Goal: Task Accomplishment & Management: Manage account settings

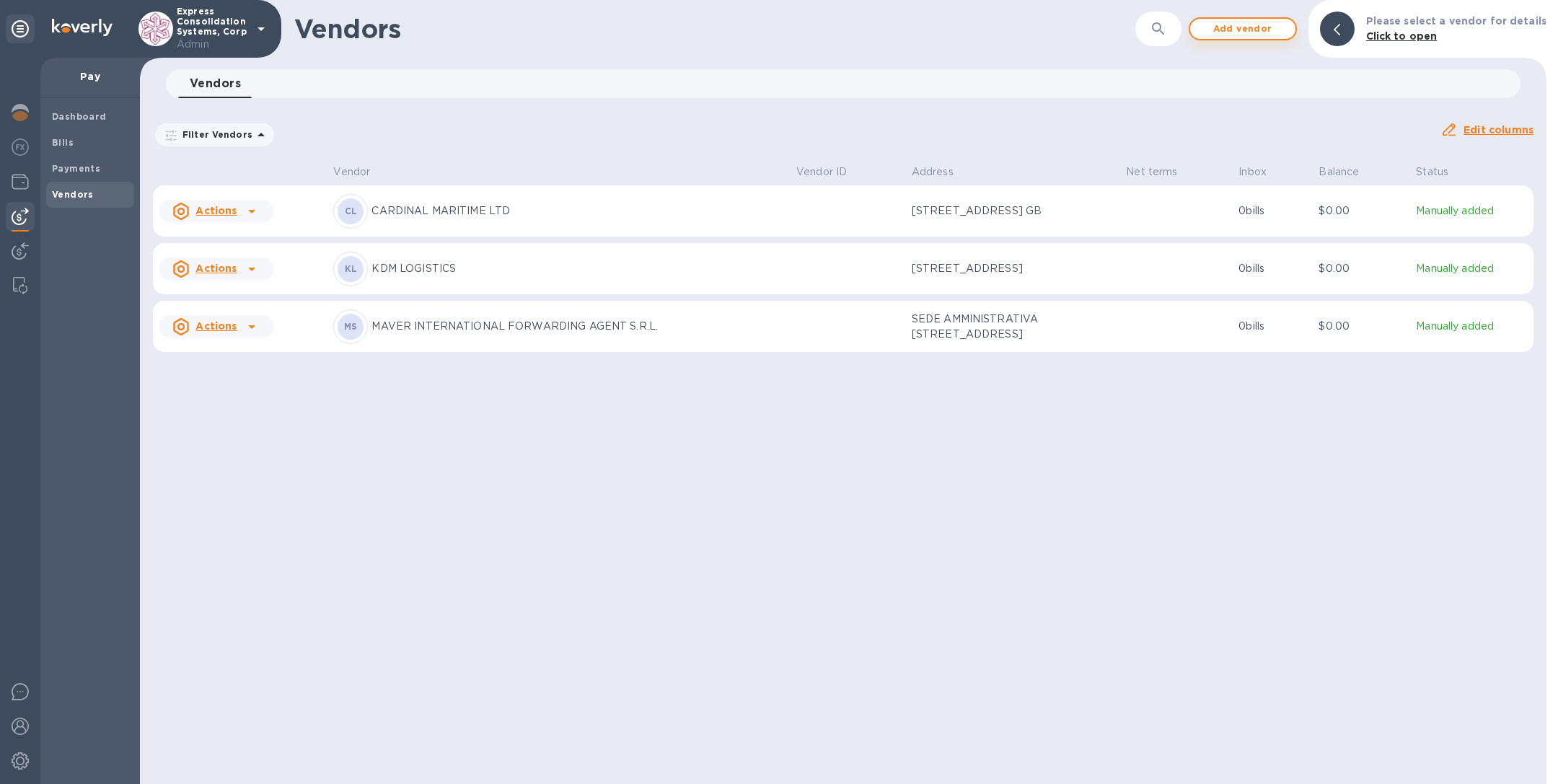
click at [1239, 30] on span "Add vendor" at bounding box center [1243, 29] width 82 height 17
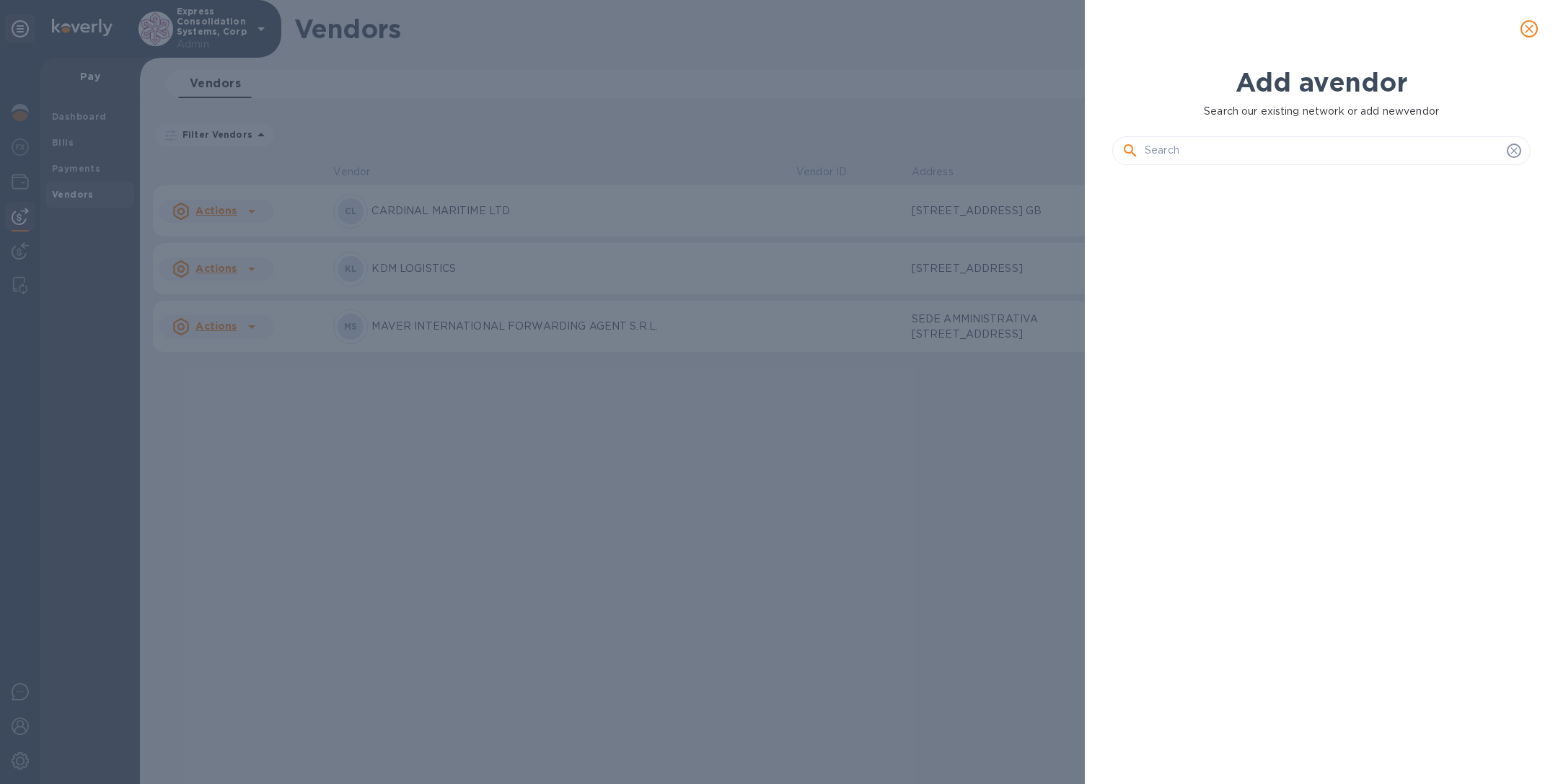
scroll to position [552, 424]
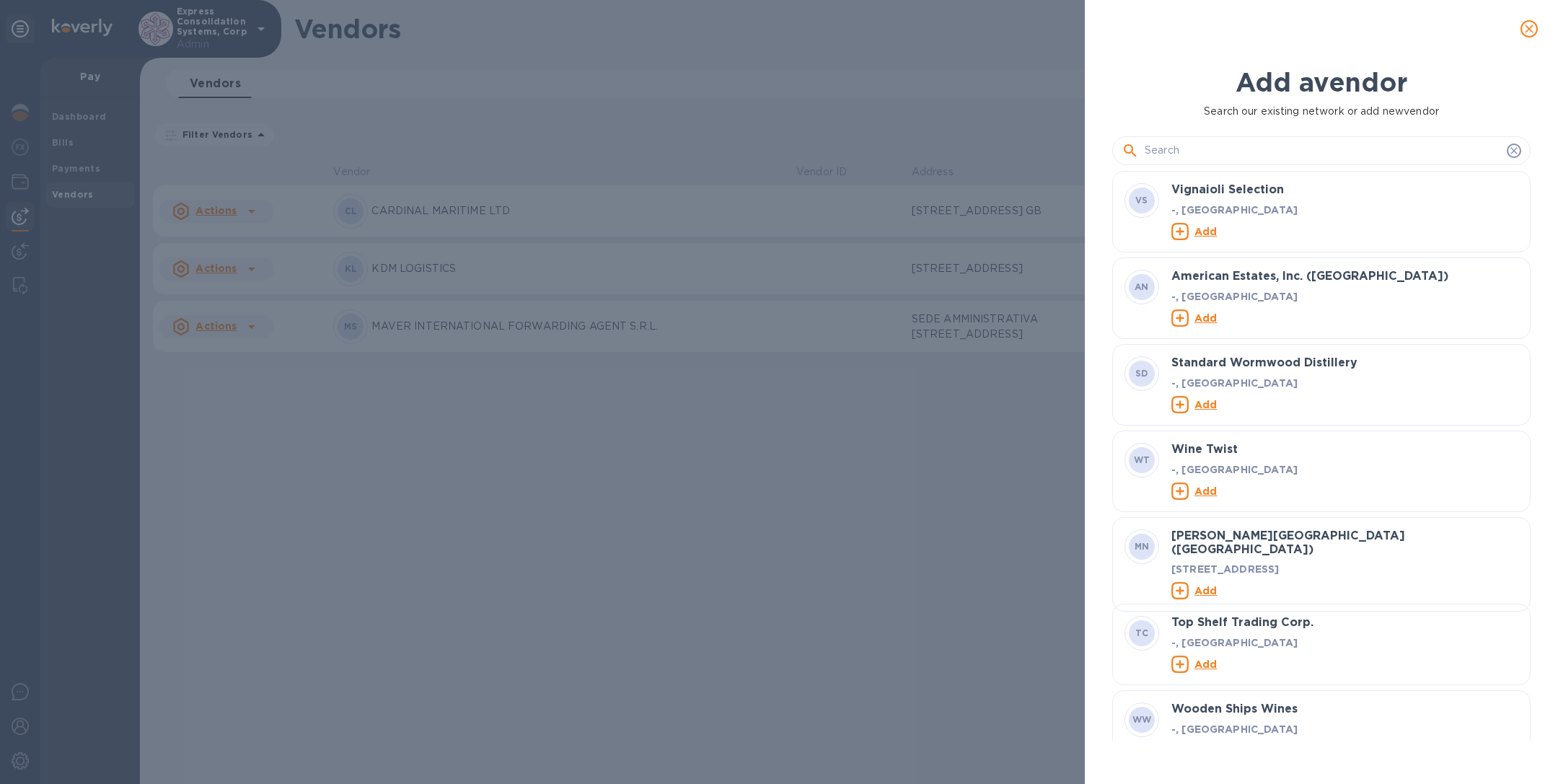
click at [1183, 144] on input "text" at bounding box center [1323, 150] width 356 height 22
paste input "KDM WHOLESALE"
type input "KDM WHOLESALE"
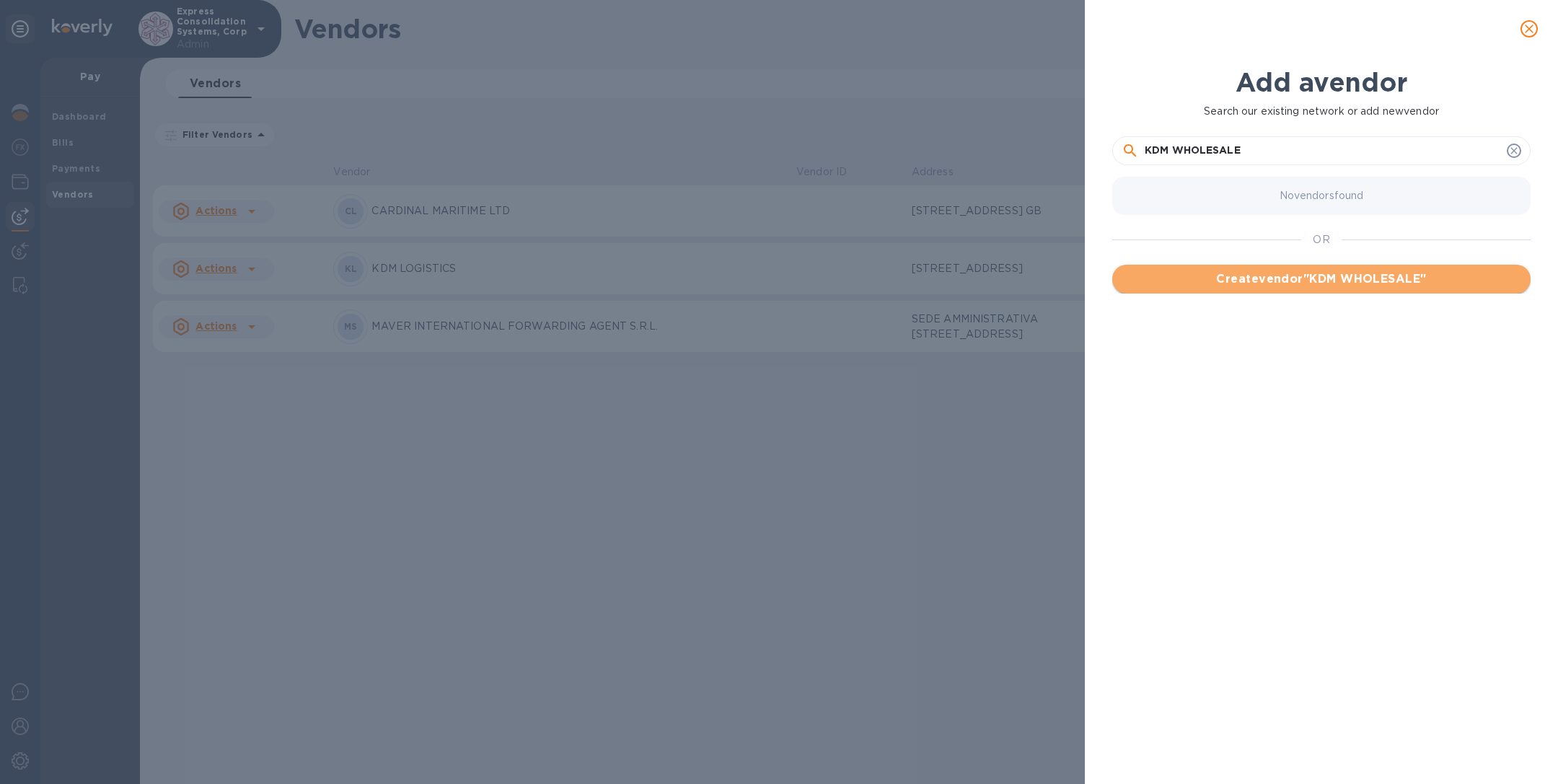
click at [1236, 281] on span "Create vendor " KDM WHOLESALE "" at bounding box center [1321, 279] width 395 height 17
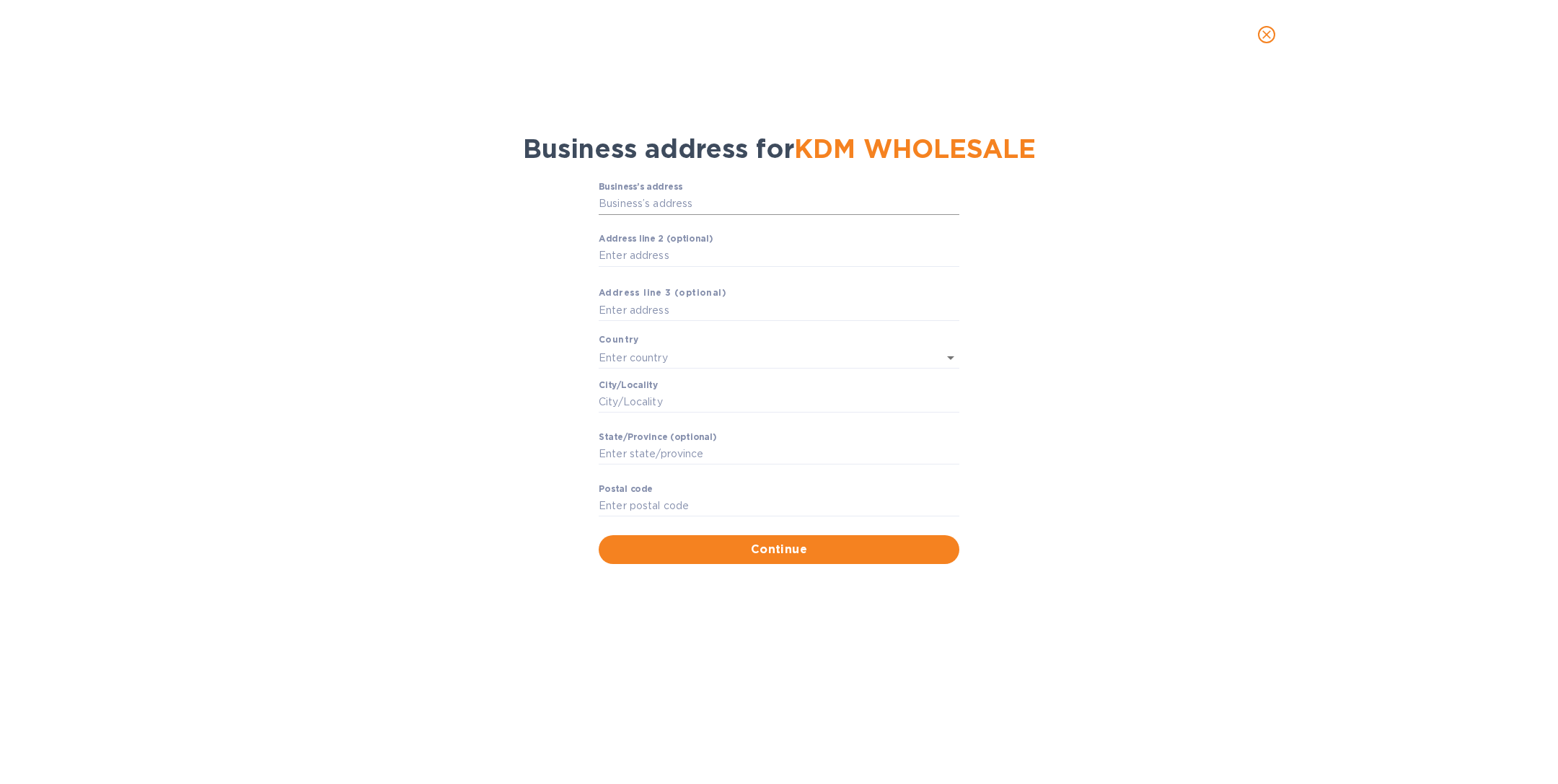
click at [665, 205] on input "Business’s аddress" at bounding box center [779, 203] width 361 height 22
paste input "[STREET_ADDRESS]"
type input "[STREET_ADDRESS]"
type input "[GEOGRAPHIC_DATA]"
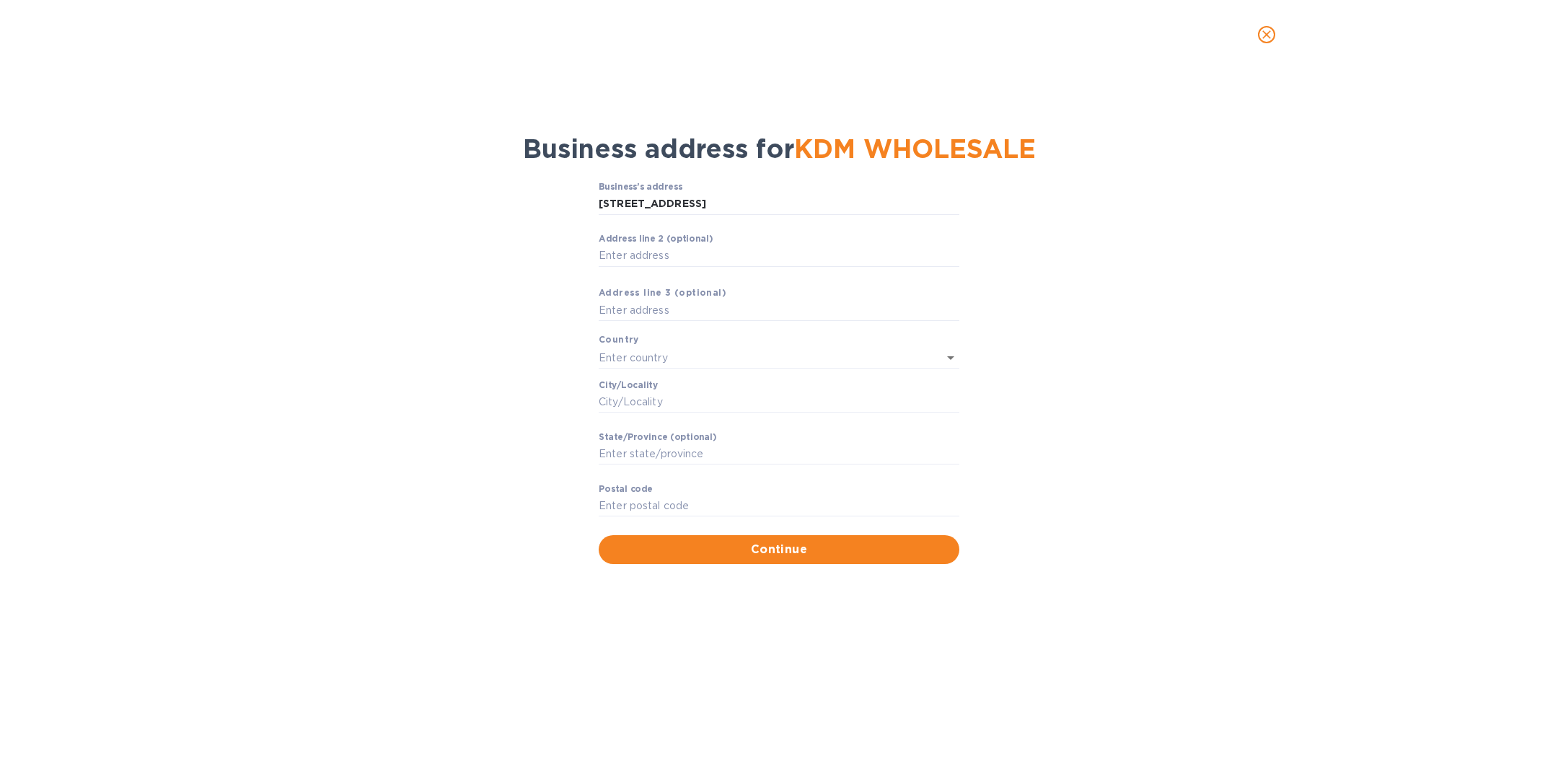
type input "ON"
type input "L5T 1R1"
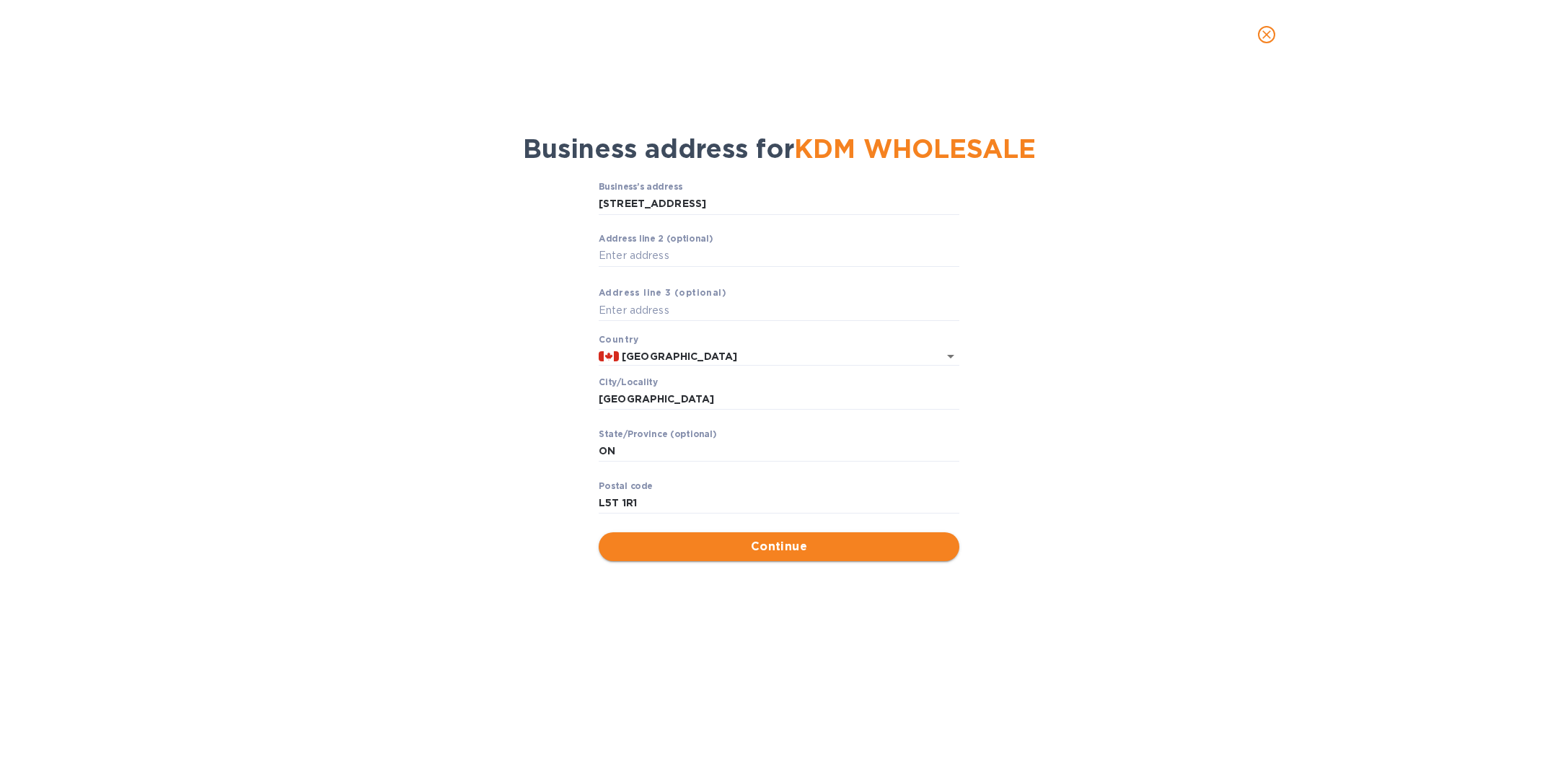
click at [758, 555] on button "Continue" at bounding box center [779, 546] width 361 height 29
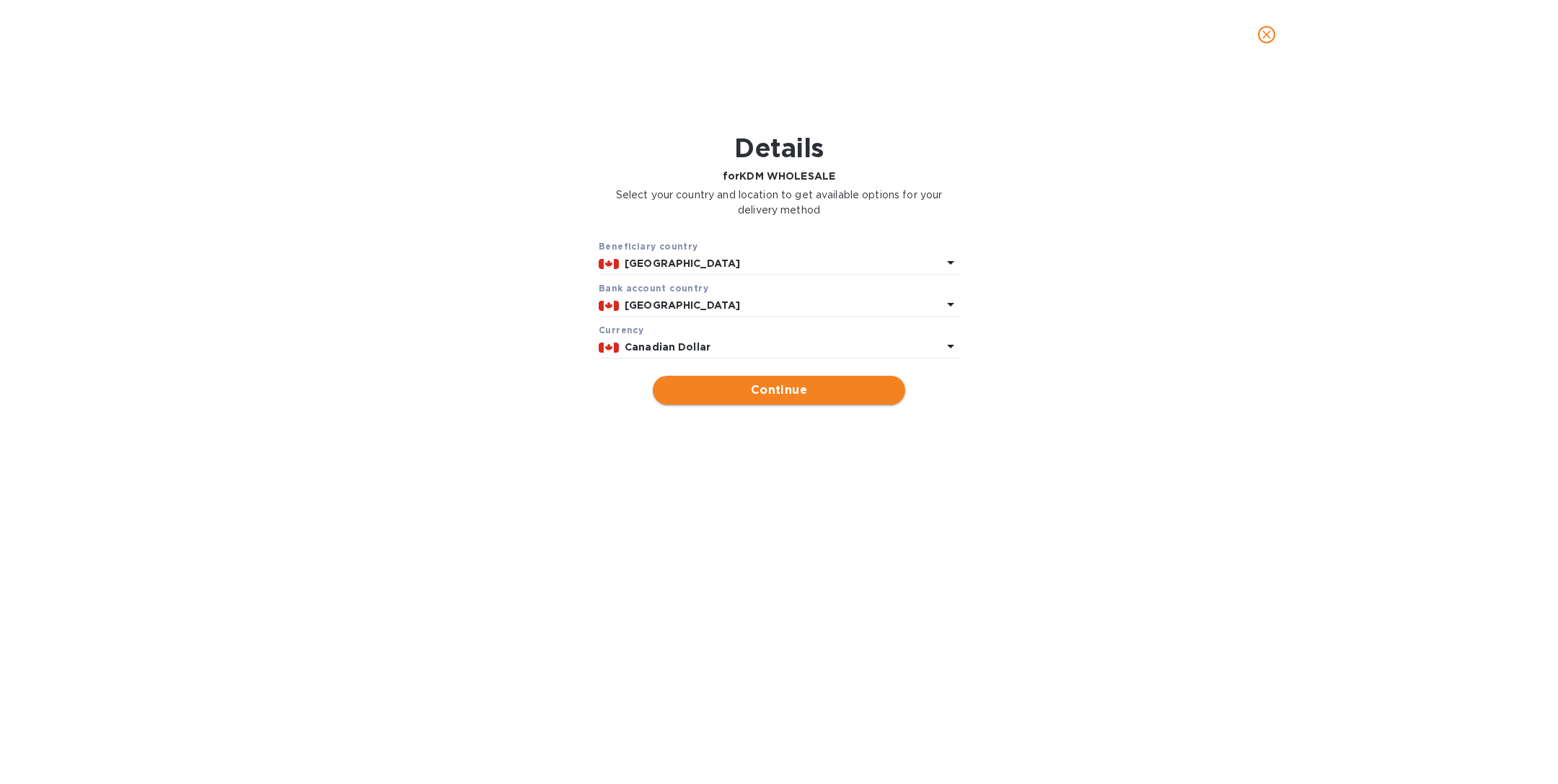
click at [785, 392] on span "Continue" at bounding box center [779, 390] width 230 height 17
type input "KDM WHOLESALE"
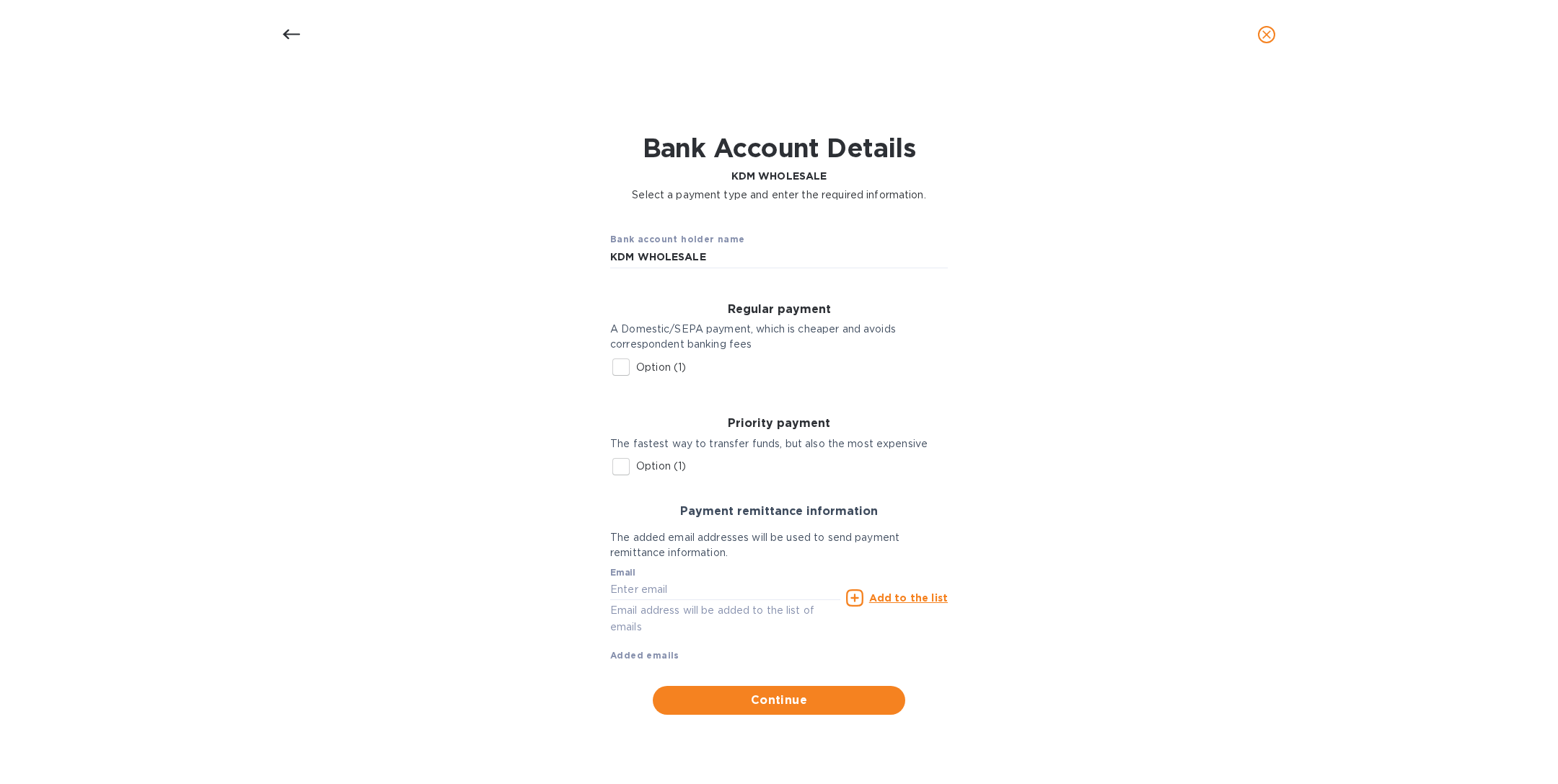
click at [619, 362] on input "Option (1)" at bounding box center [621, 367] width 30 height 30
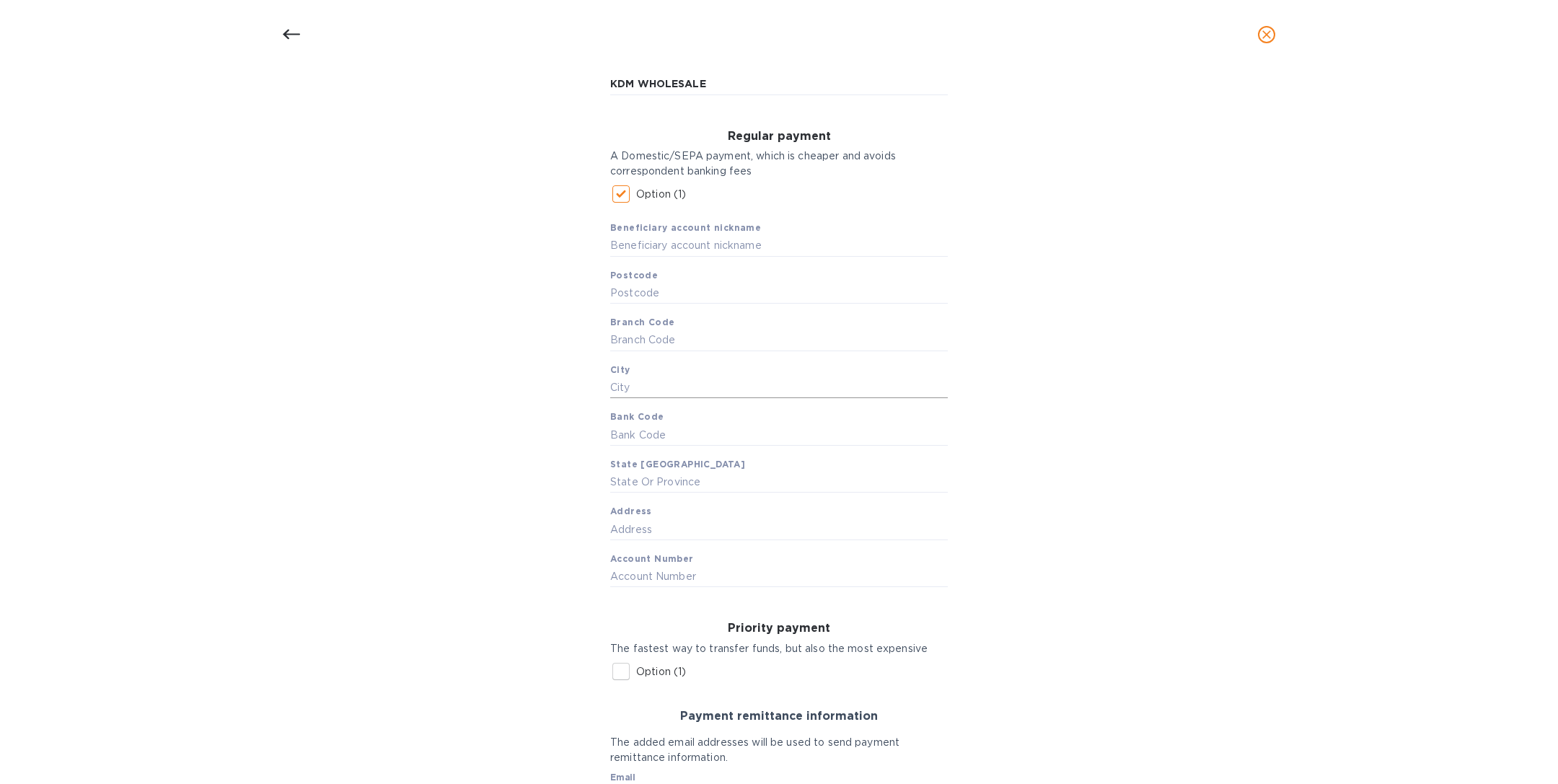
scroll to position [177, 0]
click at [615, 195] on input "Option (1)" at bounding box center [621, 189] width 30 height 30
checkbox input "false"
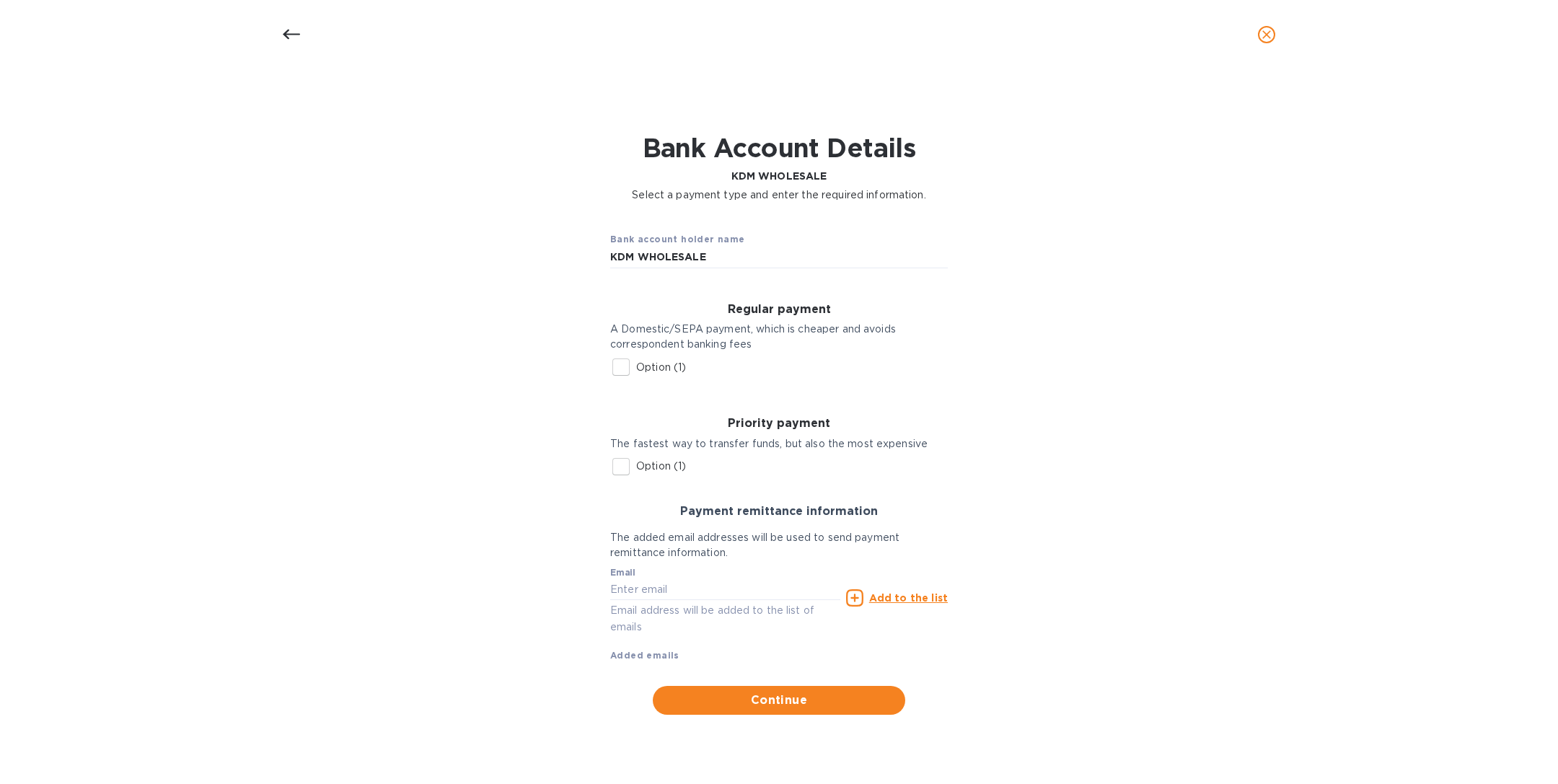
click at [631, 459] on input "Option (1)" at bounding box center [621, 466] width 30 height 30
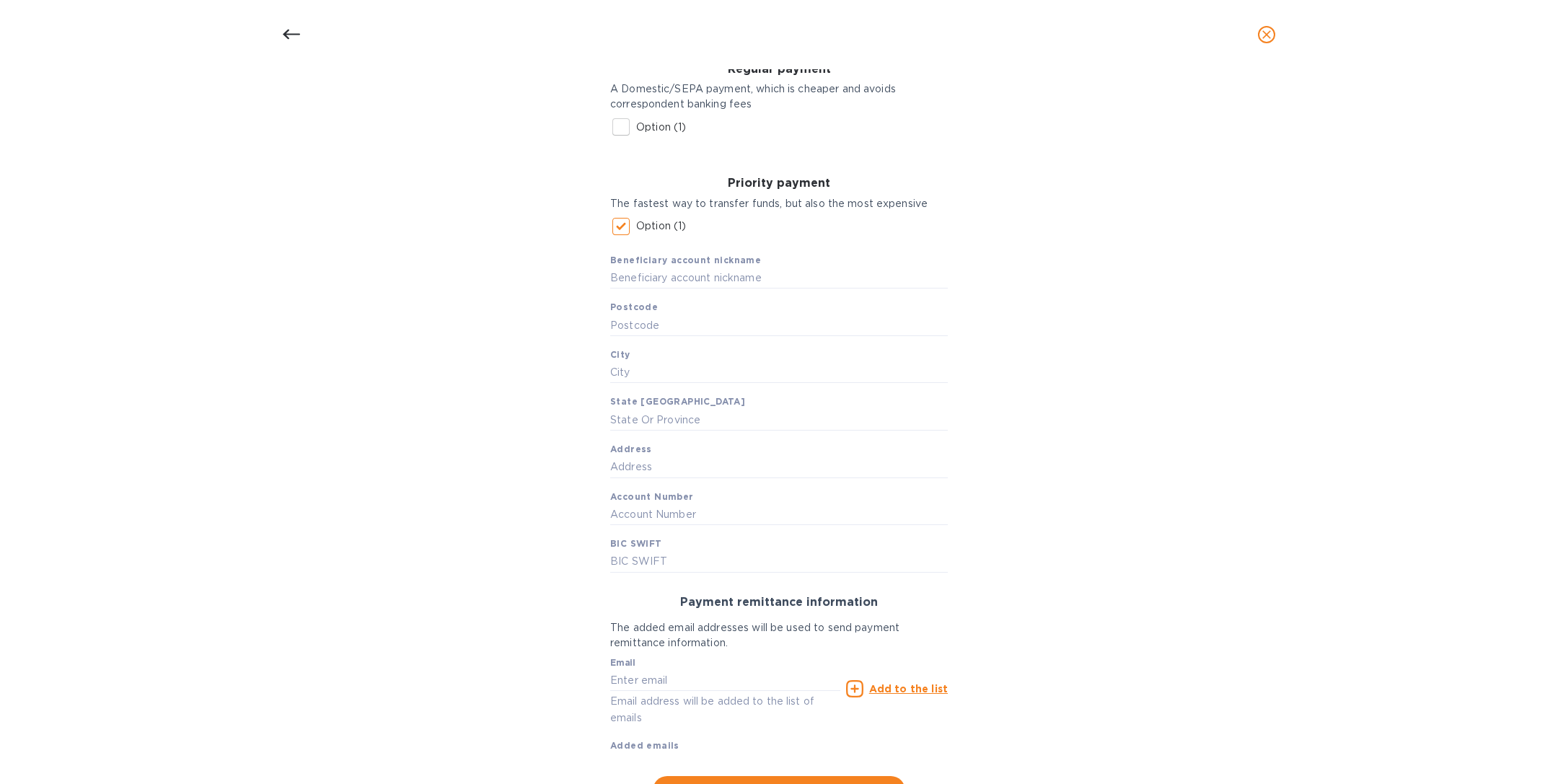
scroll to position [238, 0]
click at [616, 228] on input "Option (1)" at bounding box center [621, 229] width 30 height 30
checkbox input "false"
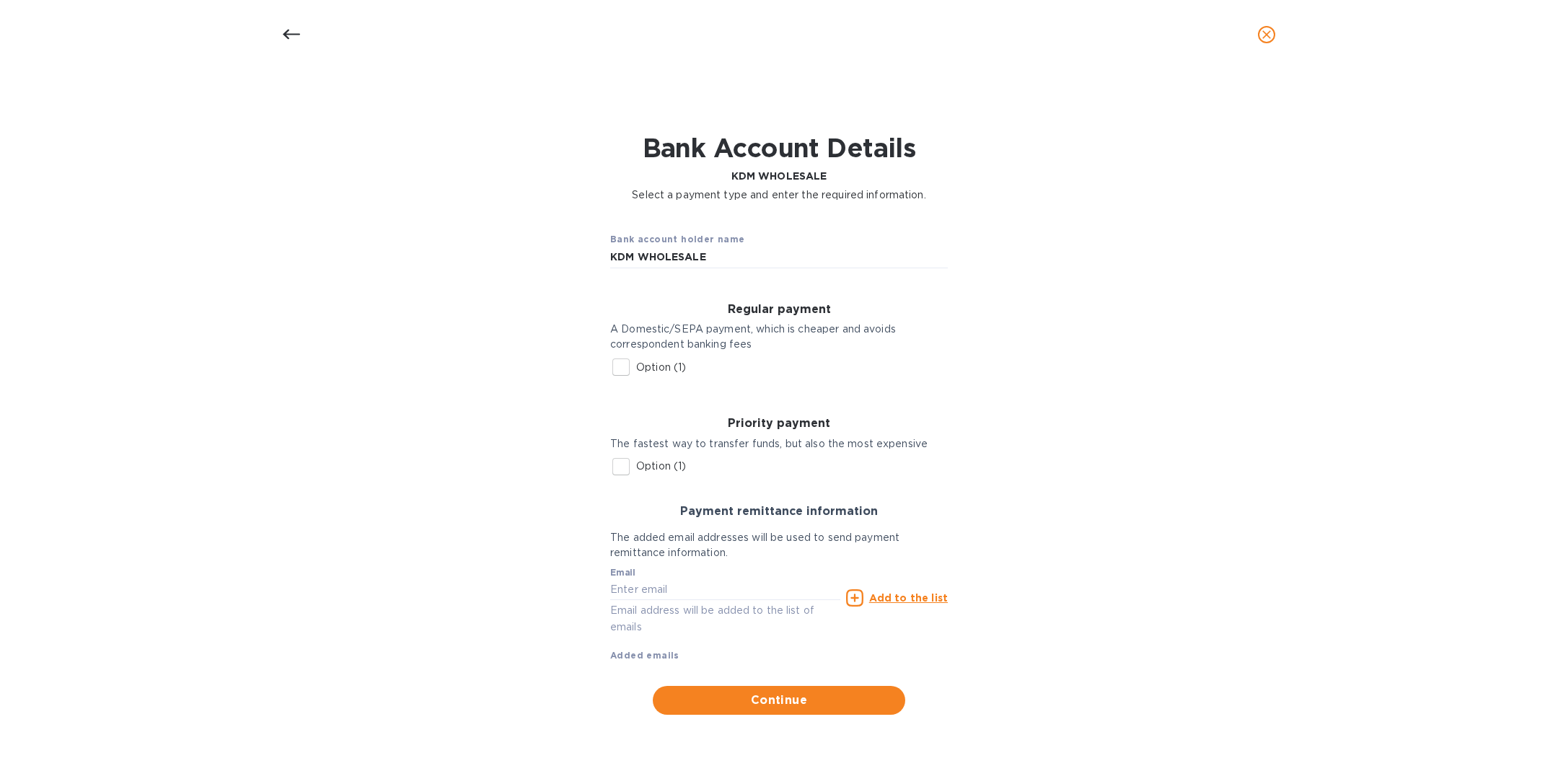
scroll to position [0, 0]
click at [622, 370] on input "Option (1)" at bounding box center [621, 367] width 30 height 30
checkbox input "true"
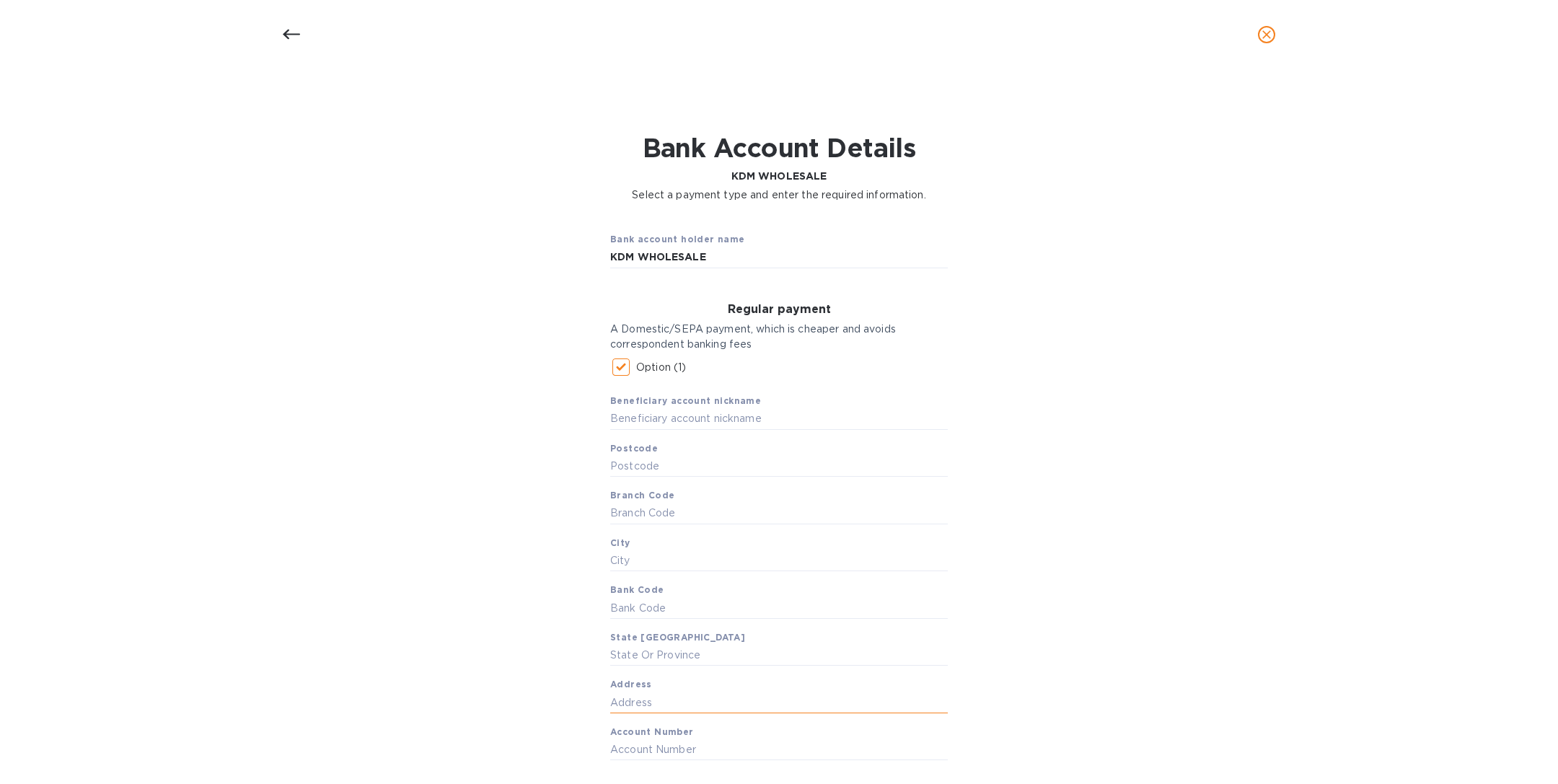
click at [640, 706] on input "text" at bounding box center [779, 702] width 337 height 22
paste input "[STREET_ADDRESS]"
type input "[STREET_ADDRESS]"
click at [659, 464] on input "text" at bounding box center [779, 466] width 337 height 22
paste input "L5T 1T1"
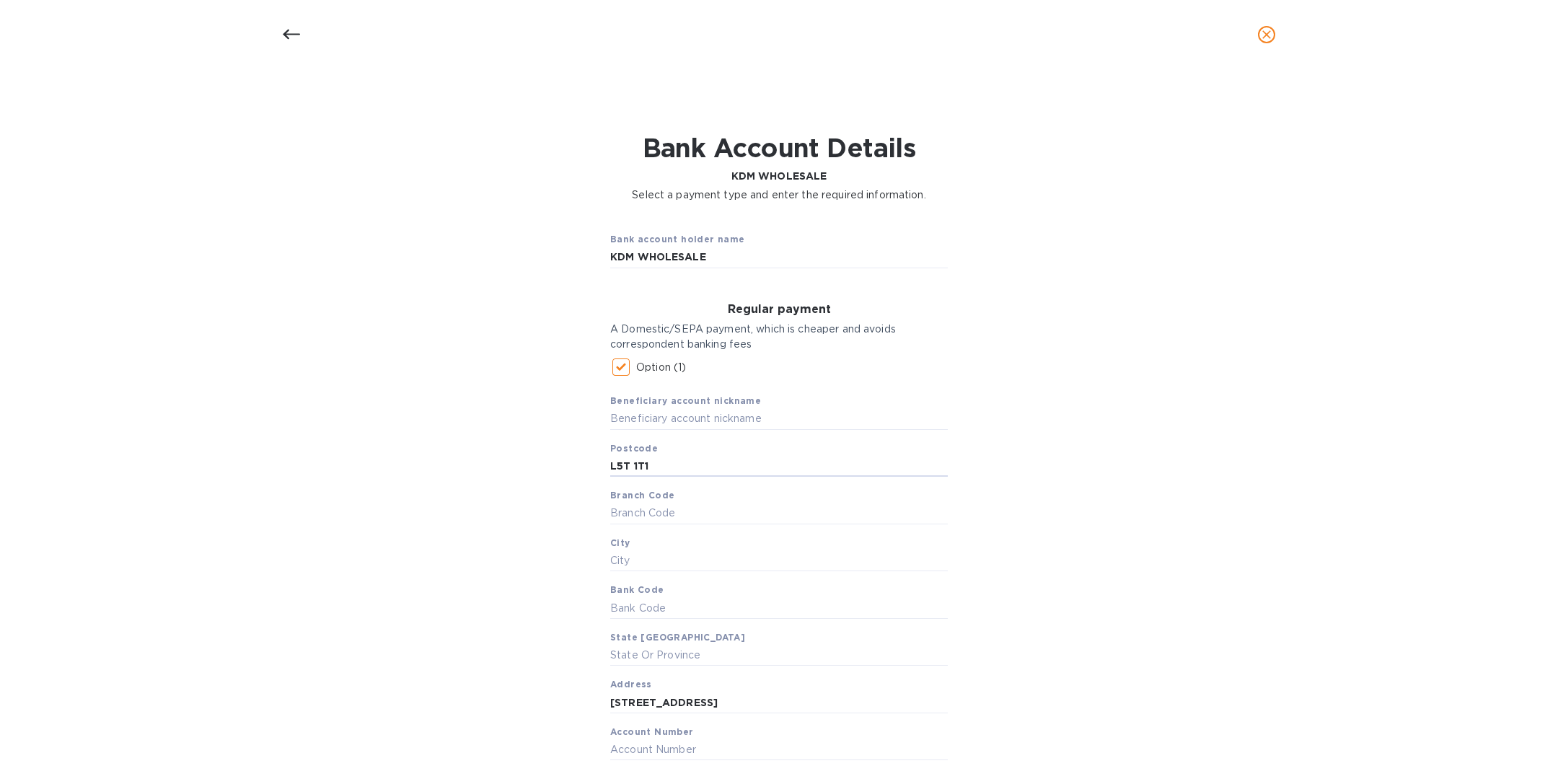
type input "L5T 1T1"
click at [671, 558] on input "text" at bounding box center [779, 560] width 337 height 22
paste input "[GEOGRAPHIC_DATA]"
type input "[GEOGRAPHIC_DATA]"
click at [727, 264] on input "KDM WHOLESALE" at bounding box center [779, 257] width 337 height 22
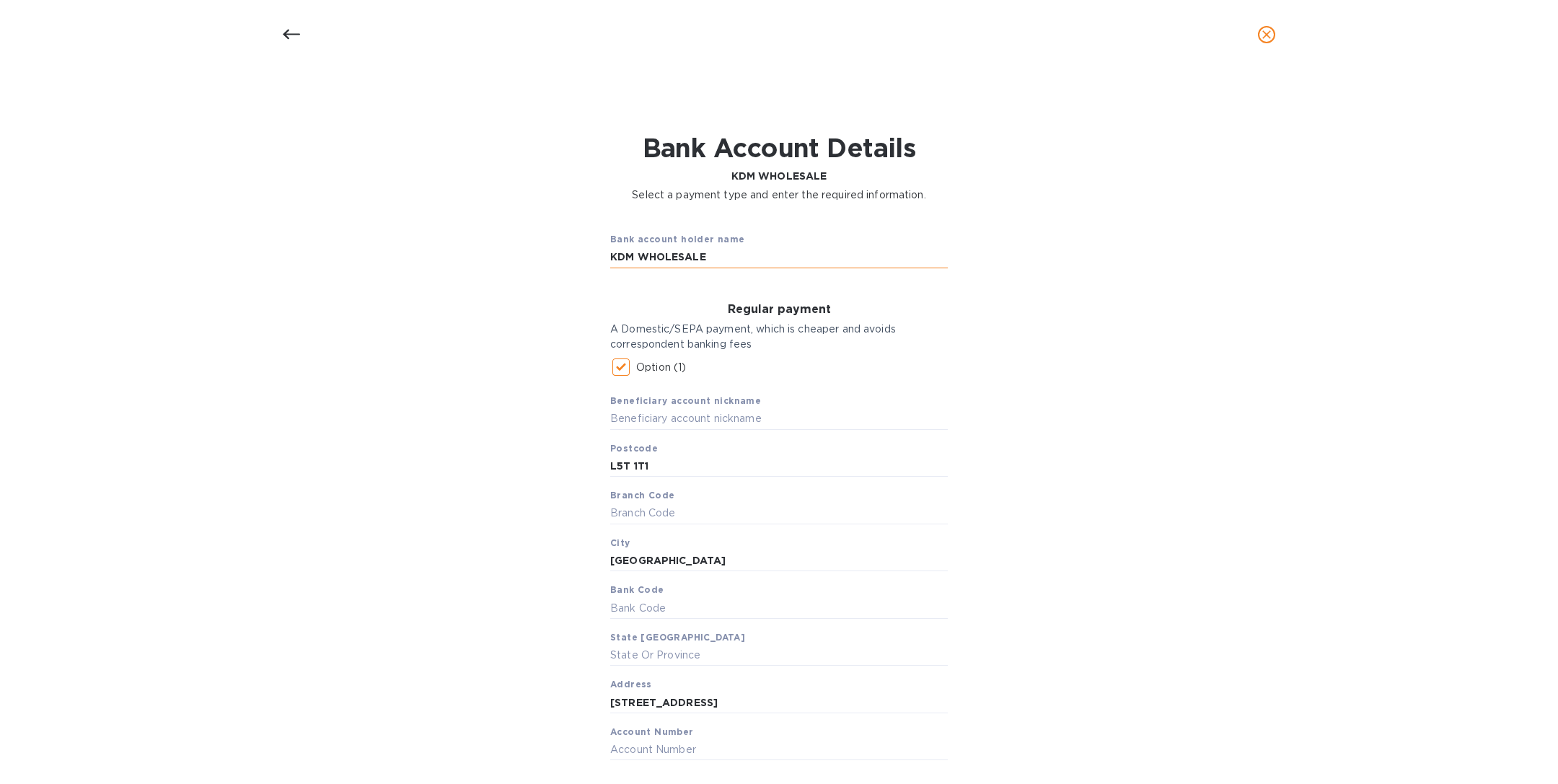
click at [727, 264] on input "KDM WHOLESALE" at bounding box center [779, 257] width 337 height 22
click at [665, 413] on input "text" at bounding box center [779, 419] width 337 height 22
paste input "KDM WHOLESALE"
type input "KDM WHOLESALE"
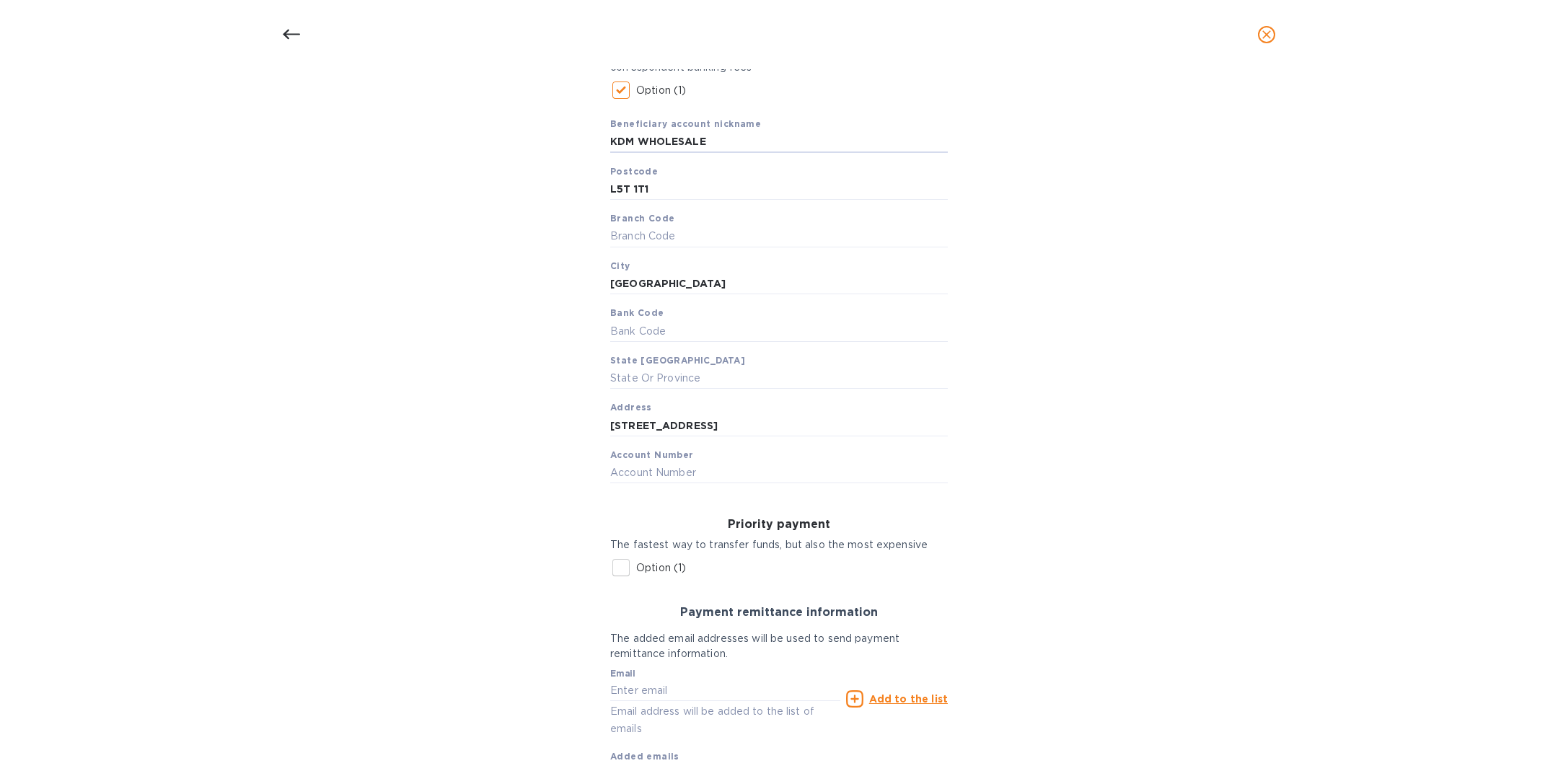
scroll to position [280, 0]
click at [634, 477] on input "text" at bounding box center [779, 469] width 337 height 22
paste input "5222818"
type input "5222818"
click at [640, 379] on input "text" at bounding box center [779, 376] width 337 height 22
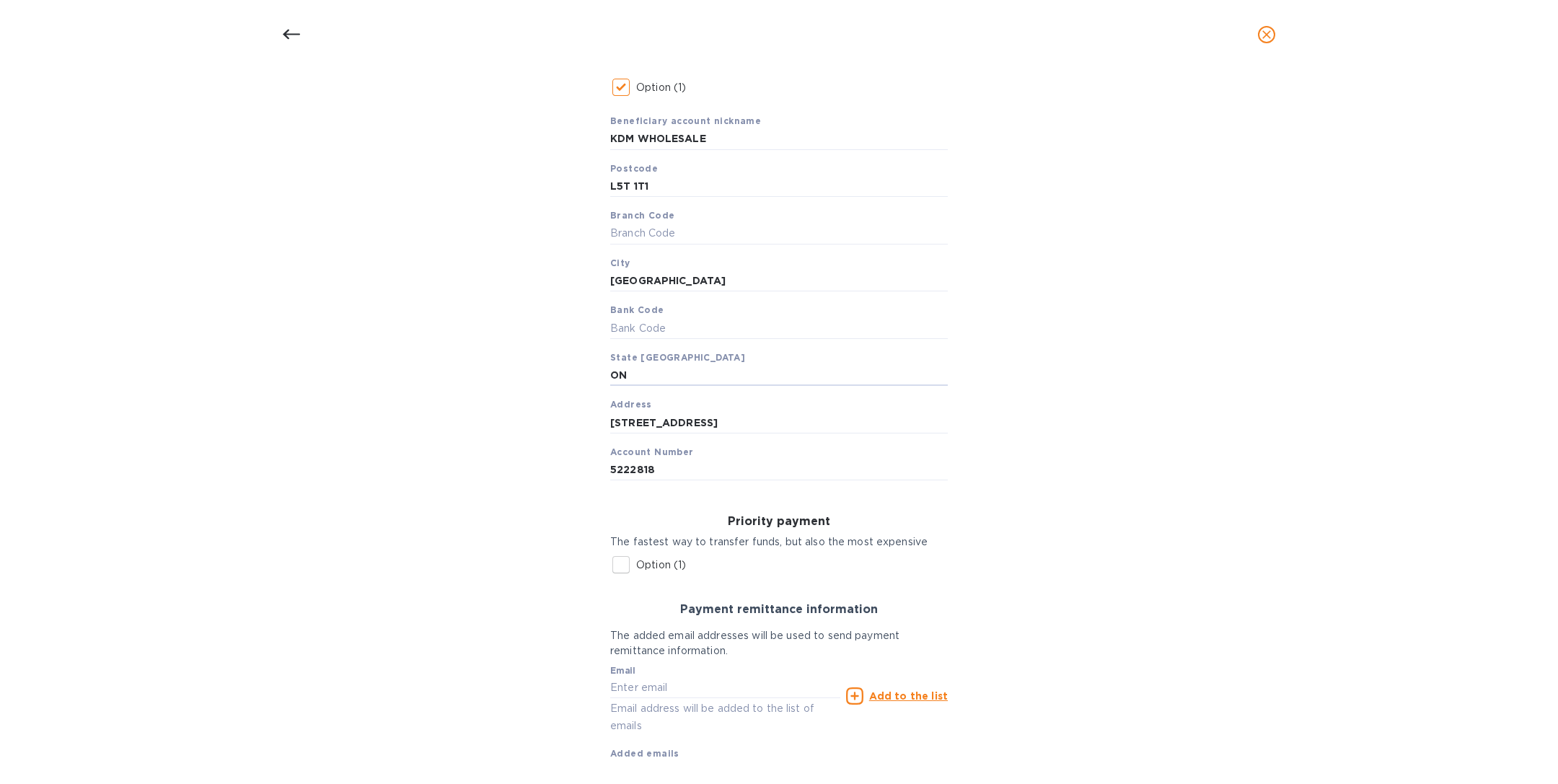
type input "ON"
click at [1038, 442] on div "Bank account holder name KDM WHOLESALE Regular payment A Domestic/SEPA payment,…" at bounding box center [779, 377] width 1521 height 890
click at [658, 232] on input "text" at bounding box center [779, 233] width 337 height 22
paste input "22212"
type input "22212"
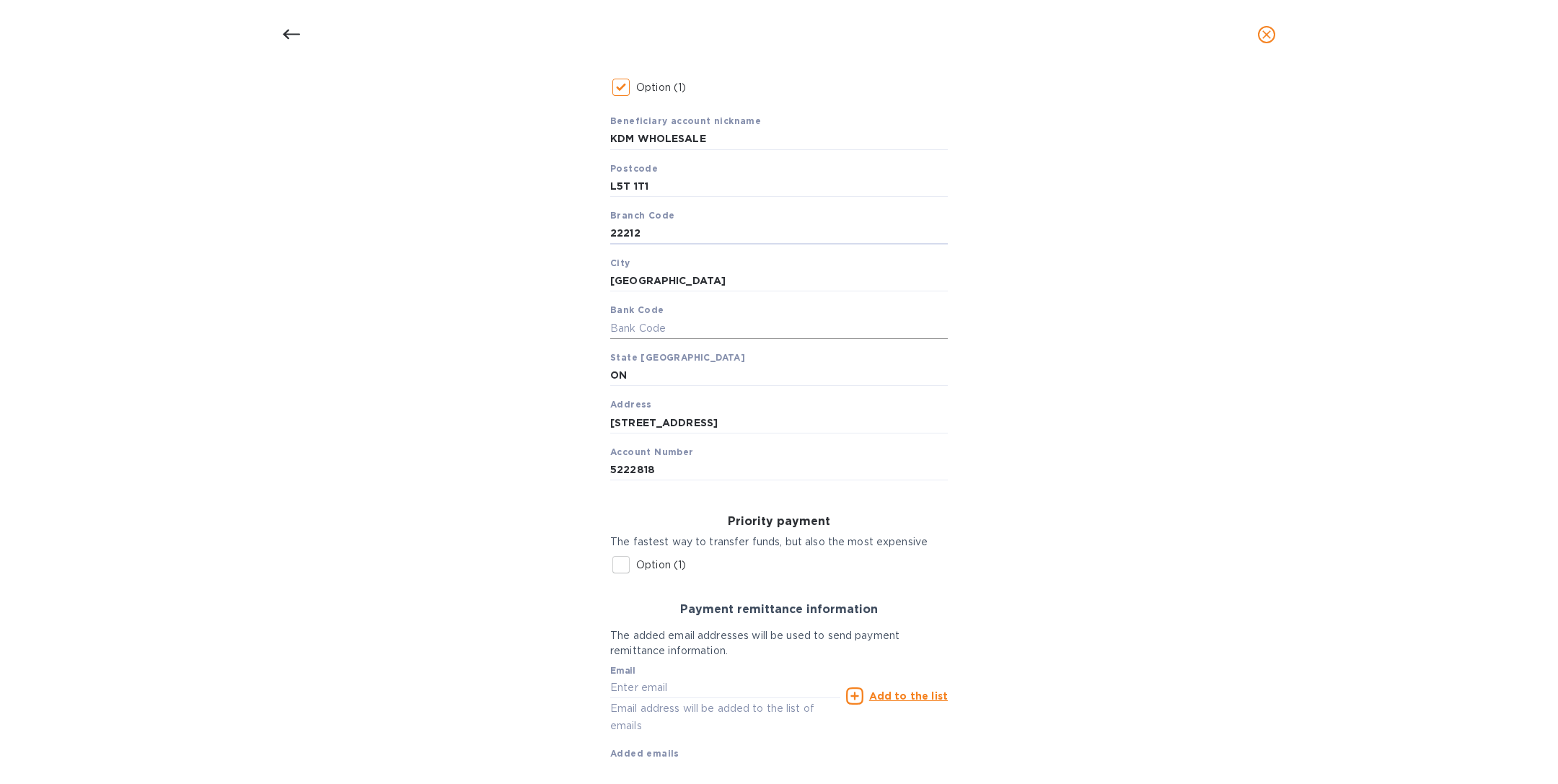
click at [650, 322] on input "text" at bounding box center [779, 328] width 337 height 22
paste input "004"
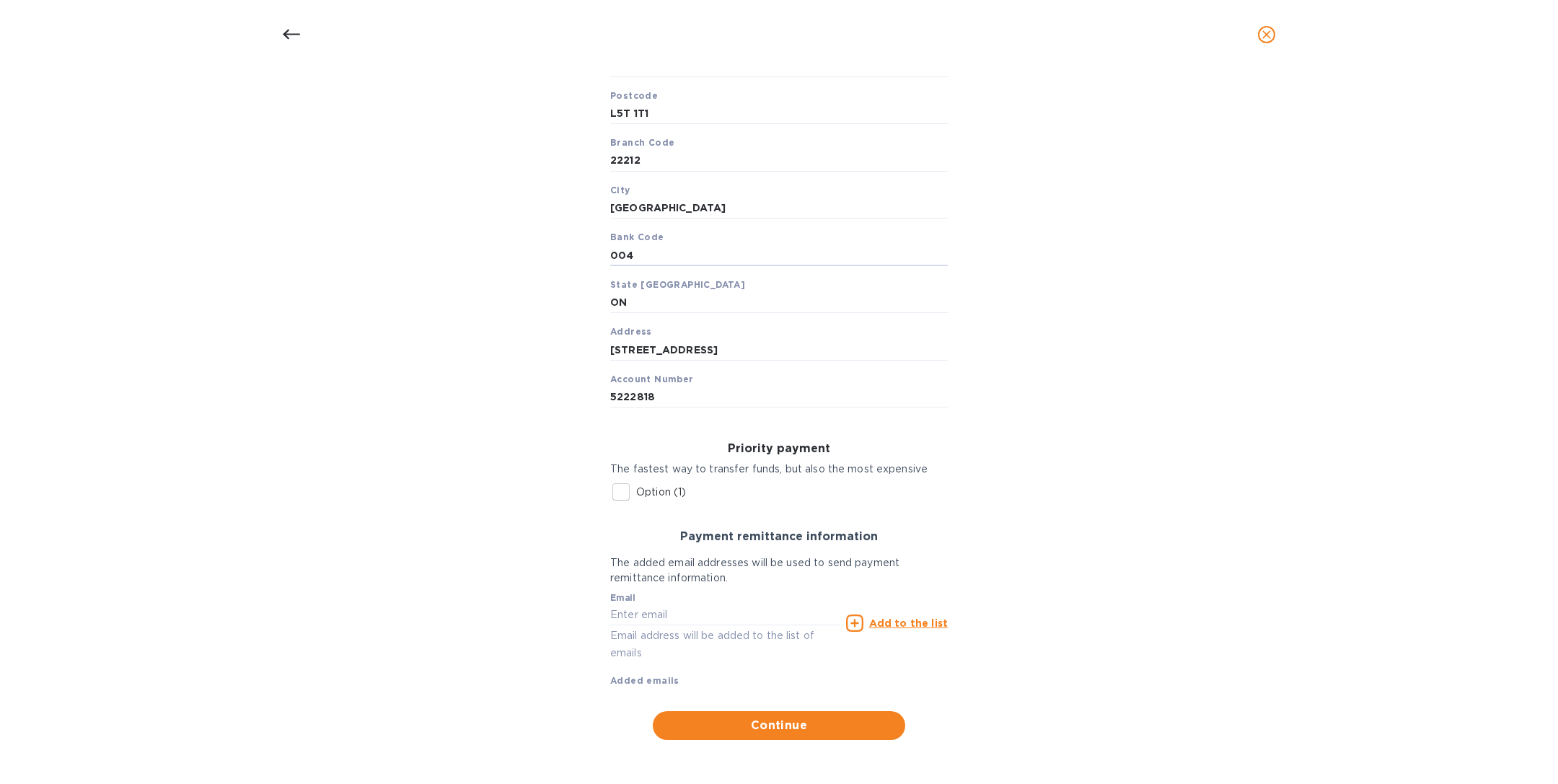
type input "004"
click at [656, 606] on input "text" at bounding box center [725, 614] width 230 height 22
paste input "004"
type input "004"
click at [720, 611] on input "004" at bounding box center [725, 614] width 230 height 22
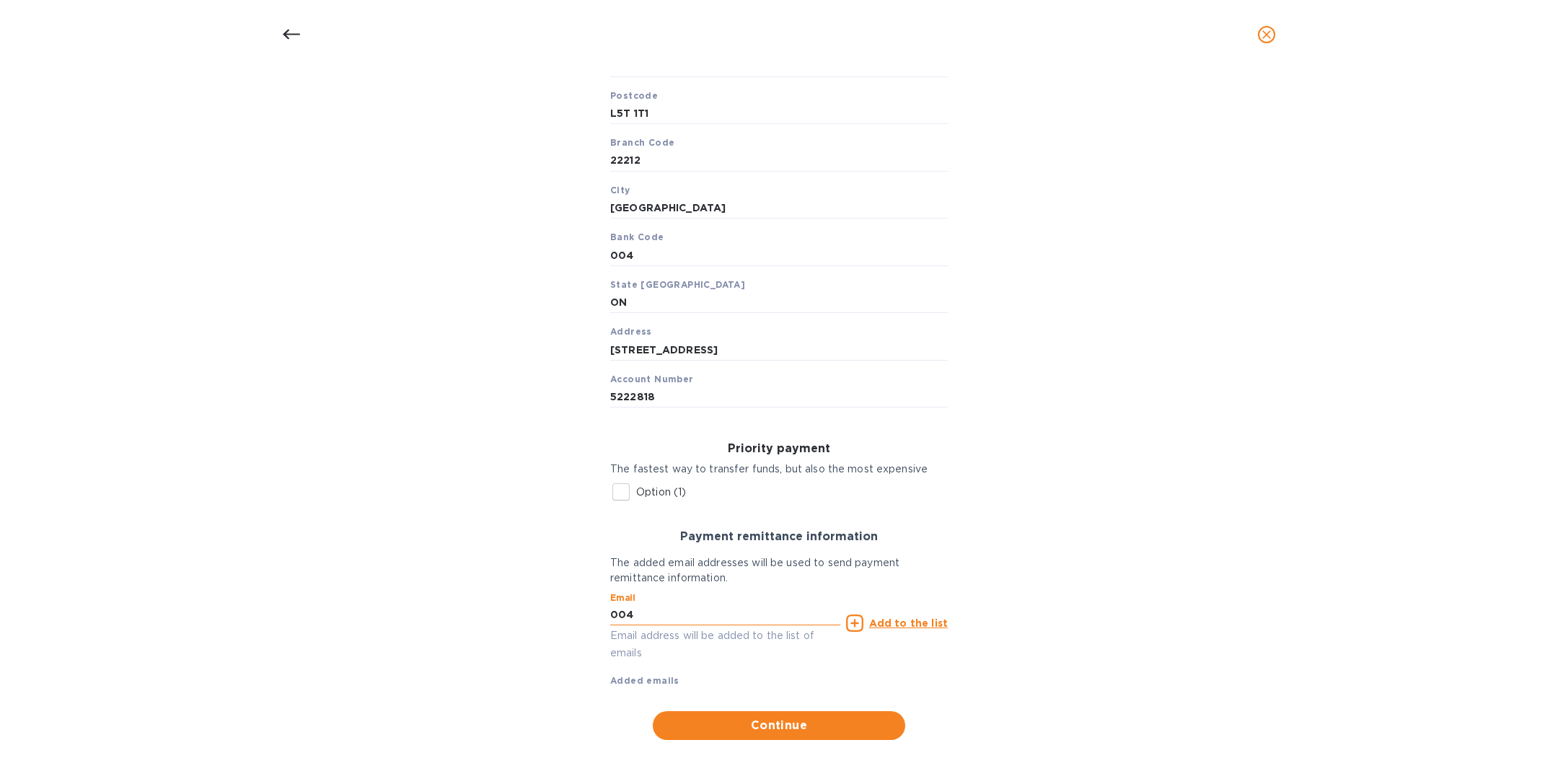
click at [720, 611] on input "004" at bounding box center [725, 614] width 230 height 22
paste input "004"
type input "0"
paste input "004"
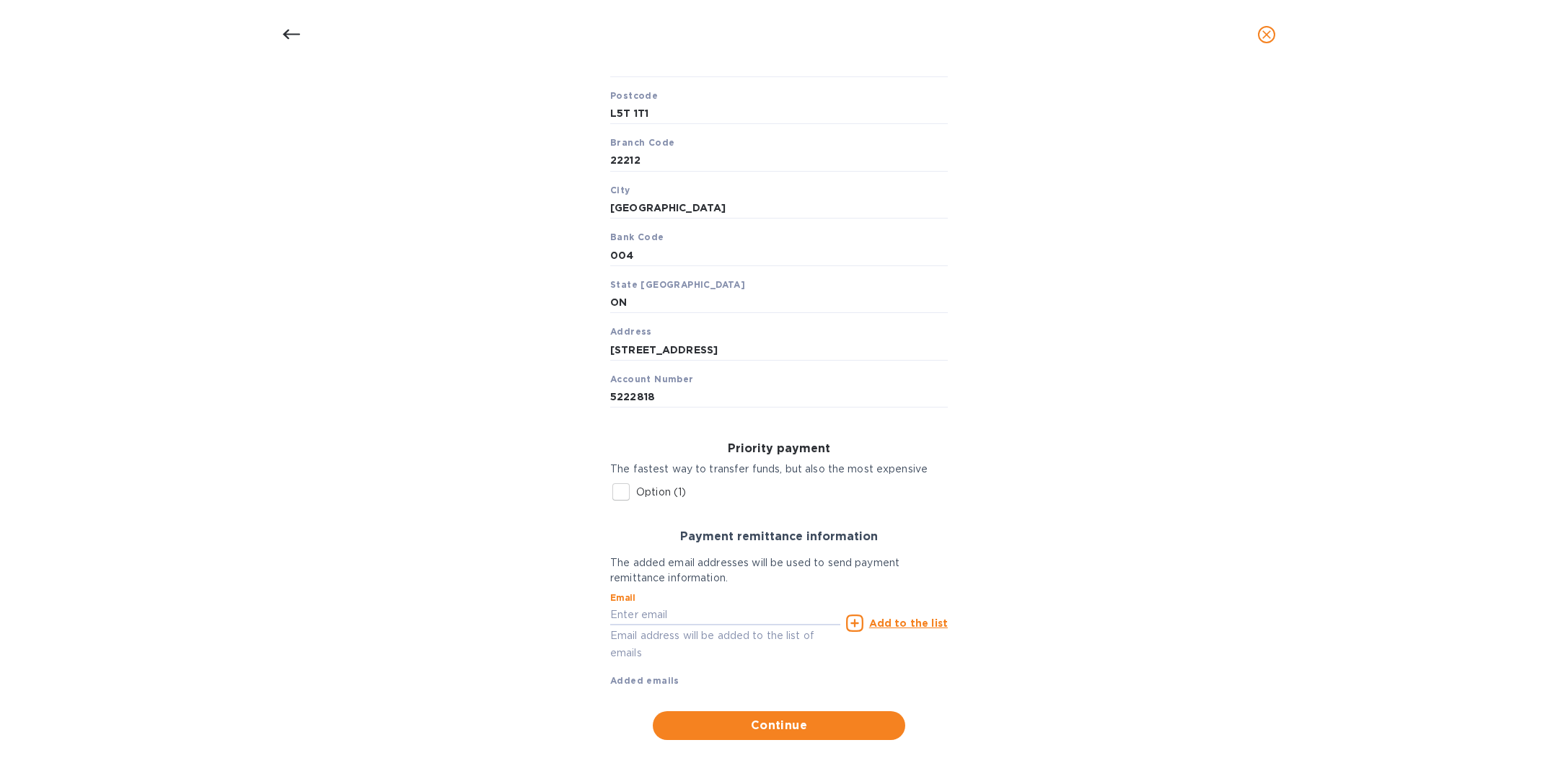
type input "004"
click at [640, 608] on input "004" at bounding box center [725, 614] width 230 height 22
paste input "[EMAIL_ADDRESS][DOMAIN_NAME]"
type input "[EMAIL_ADDRESS][DOMAIN_NAME]"
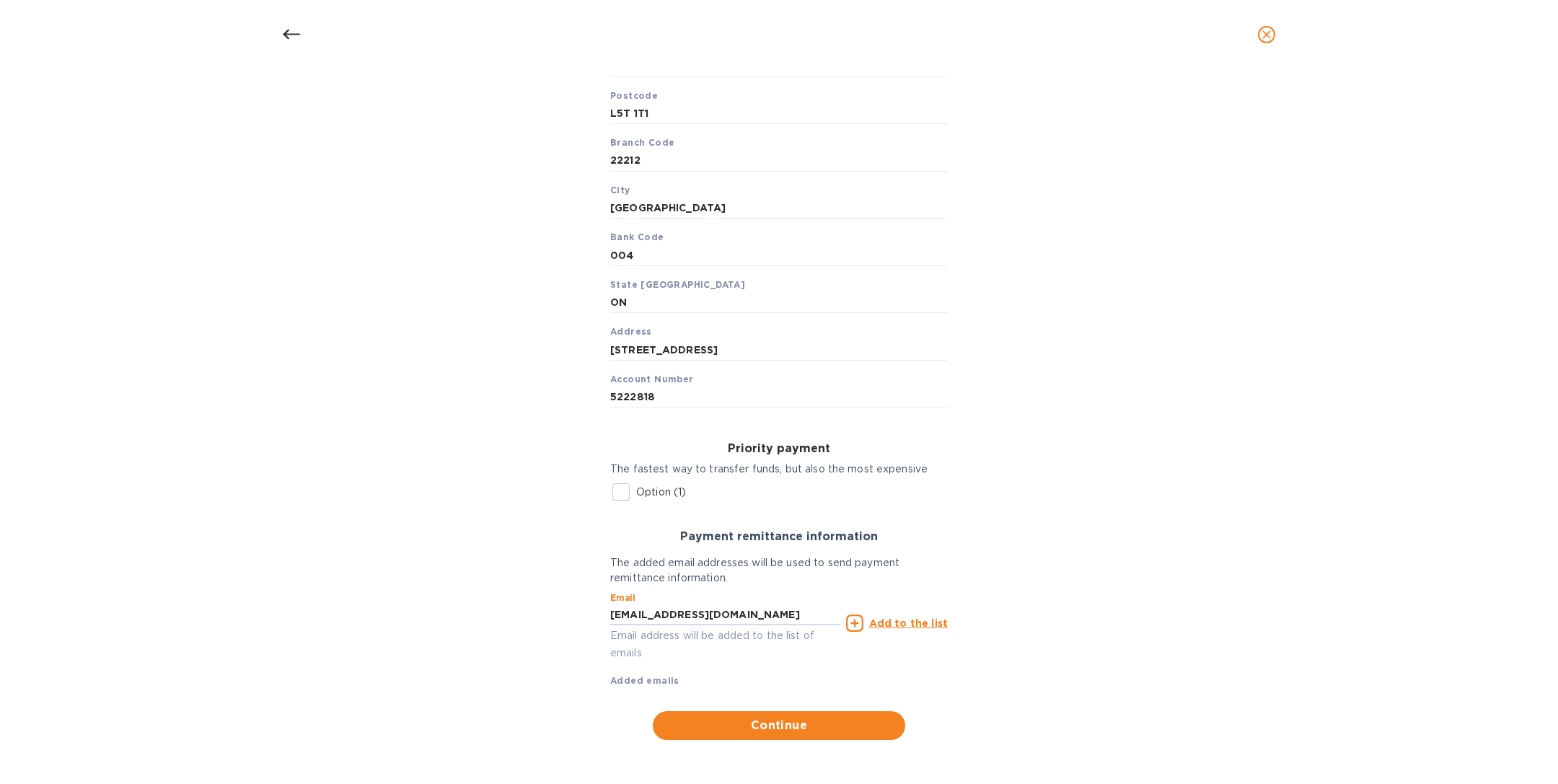
click at [901, 624] on u "Add to the list" at bounding box center [909, 623] width 79 height 11
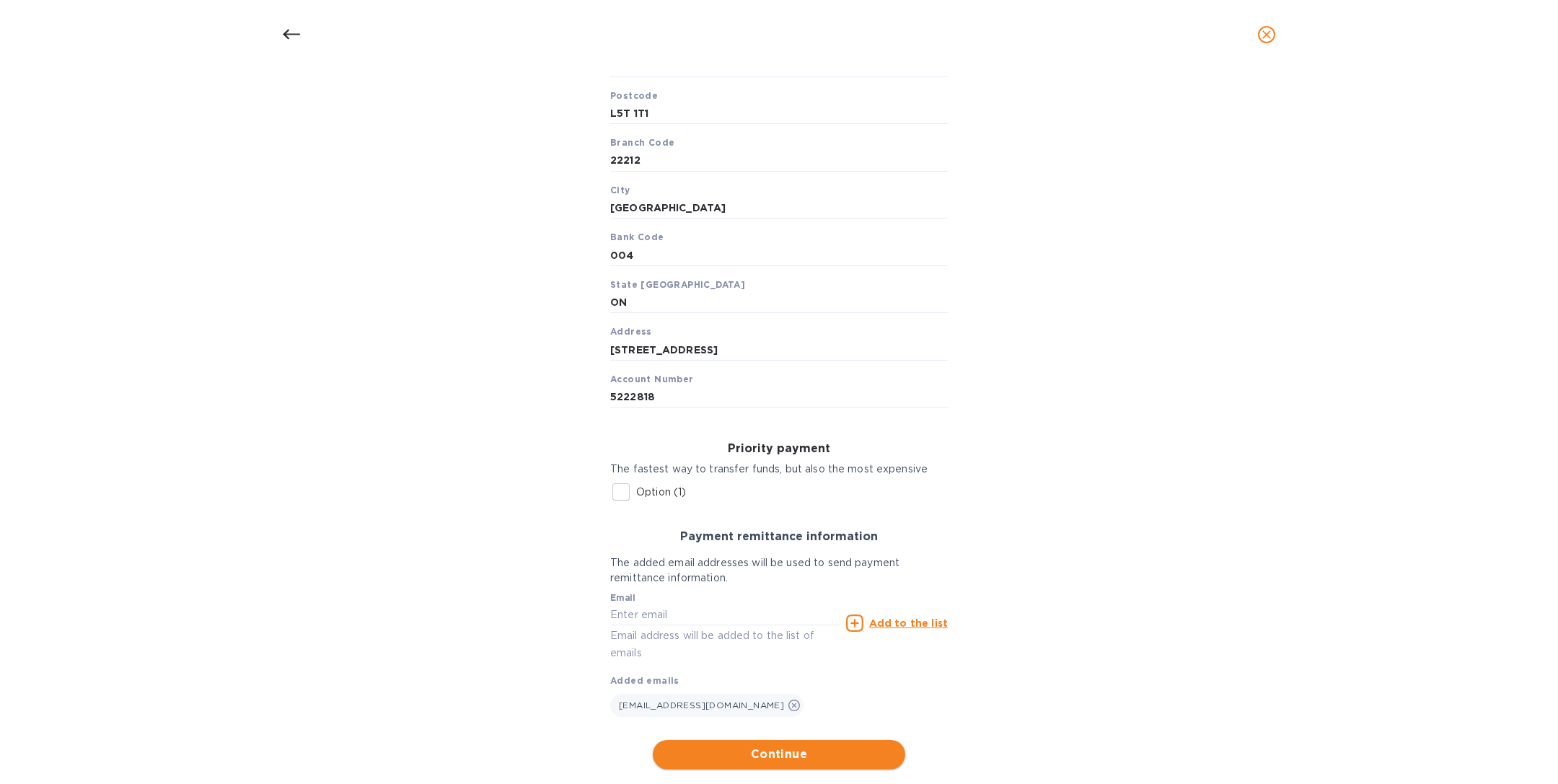
click at [816, 754] on span "Continue" at bounding box center [779, 754] width 230 height 17
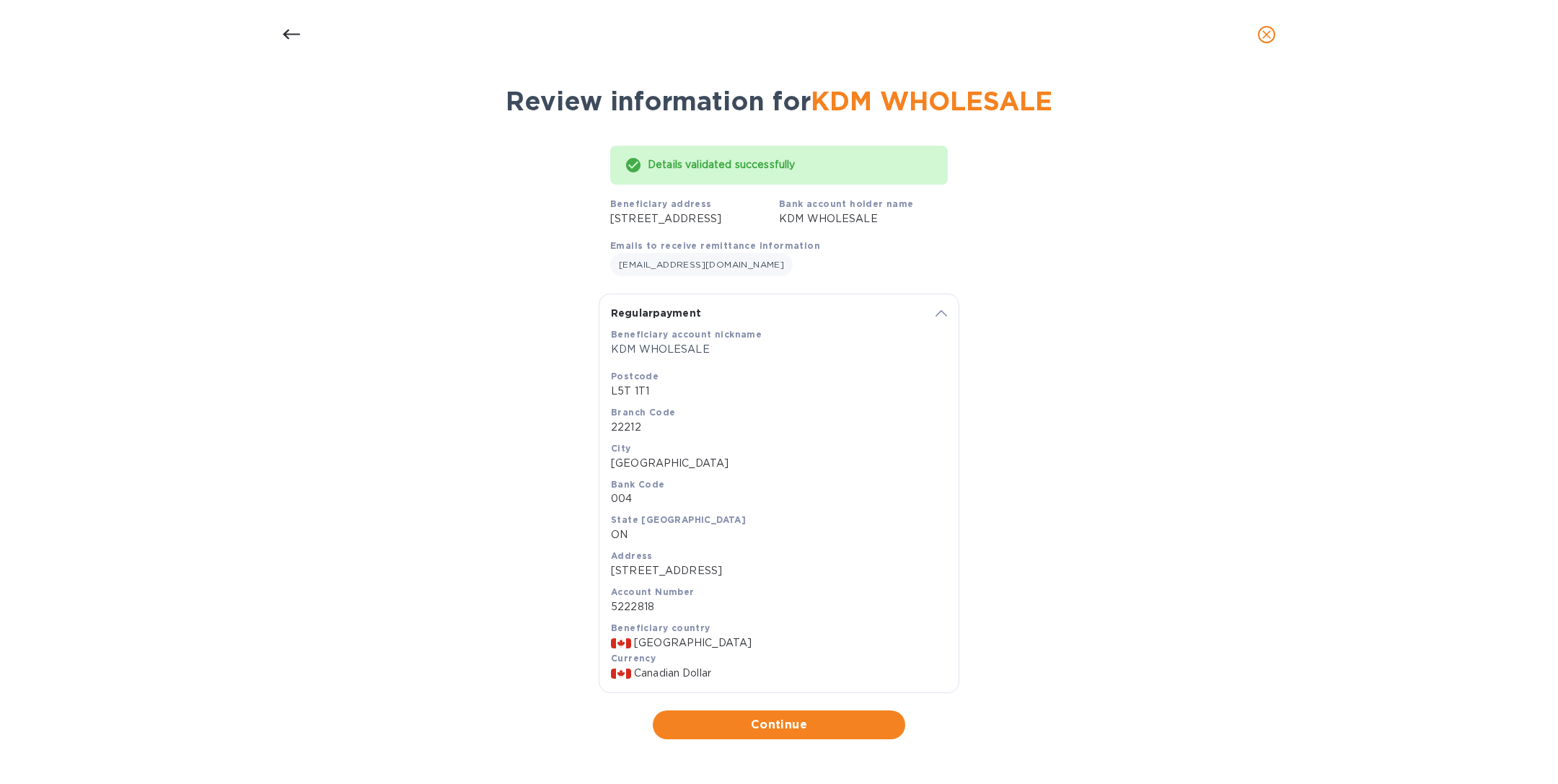
scroll to position [66, 0]
click at [779, 722] on span "Continue" at bounding box center [779, 724] width 230 height 17
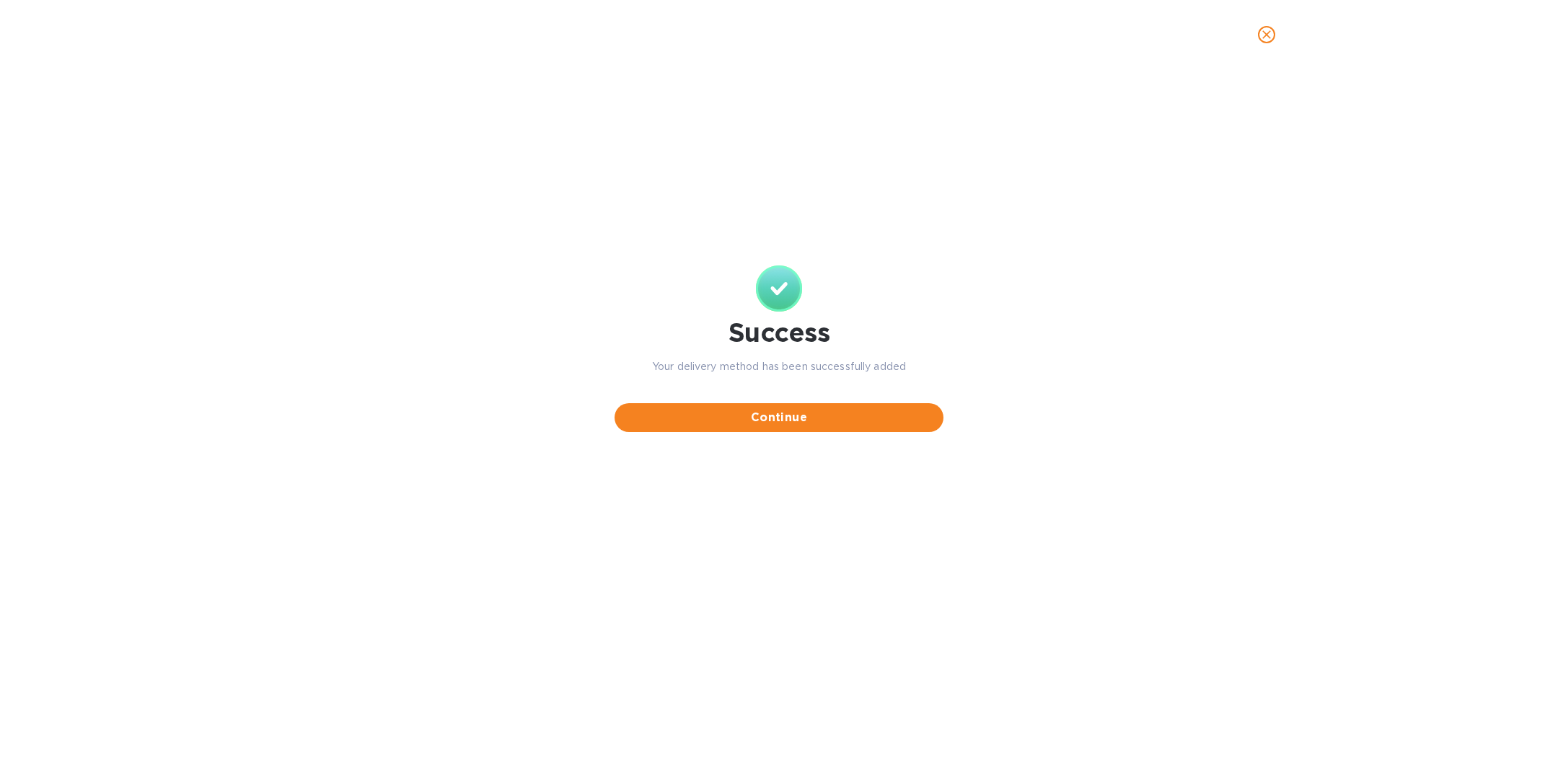
scroll to position [0, 0]
click at [1268, 41] on icon "close" at bounding box center [1266, 34] width 14 height 14
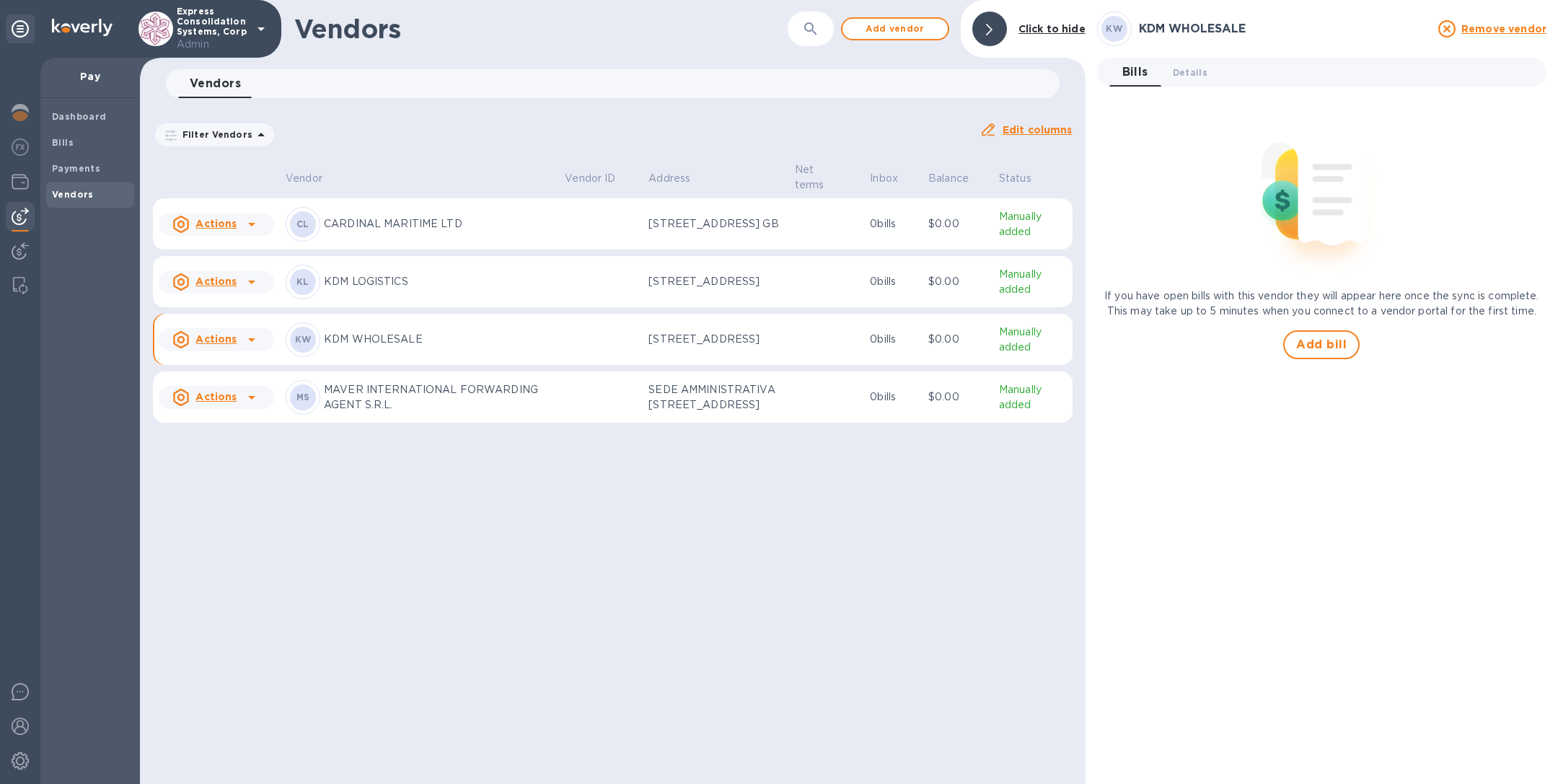
click at [509, 289] on p "KDM LOGISTICS" at bounding box center [438, 282] width 230 height 15
click at [1190, 80] on button "Details 0" at bounding box center [1190, 72] width 58 height 29
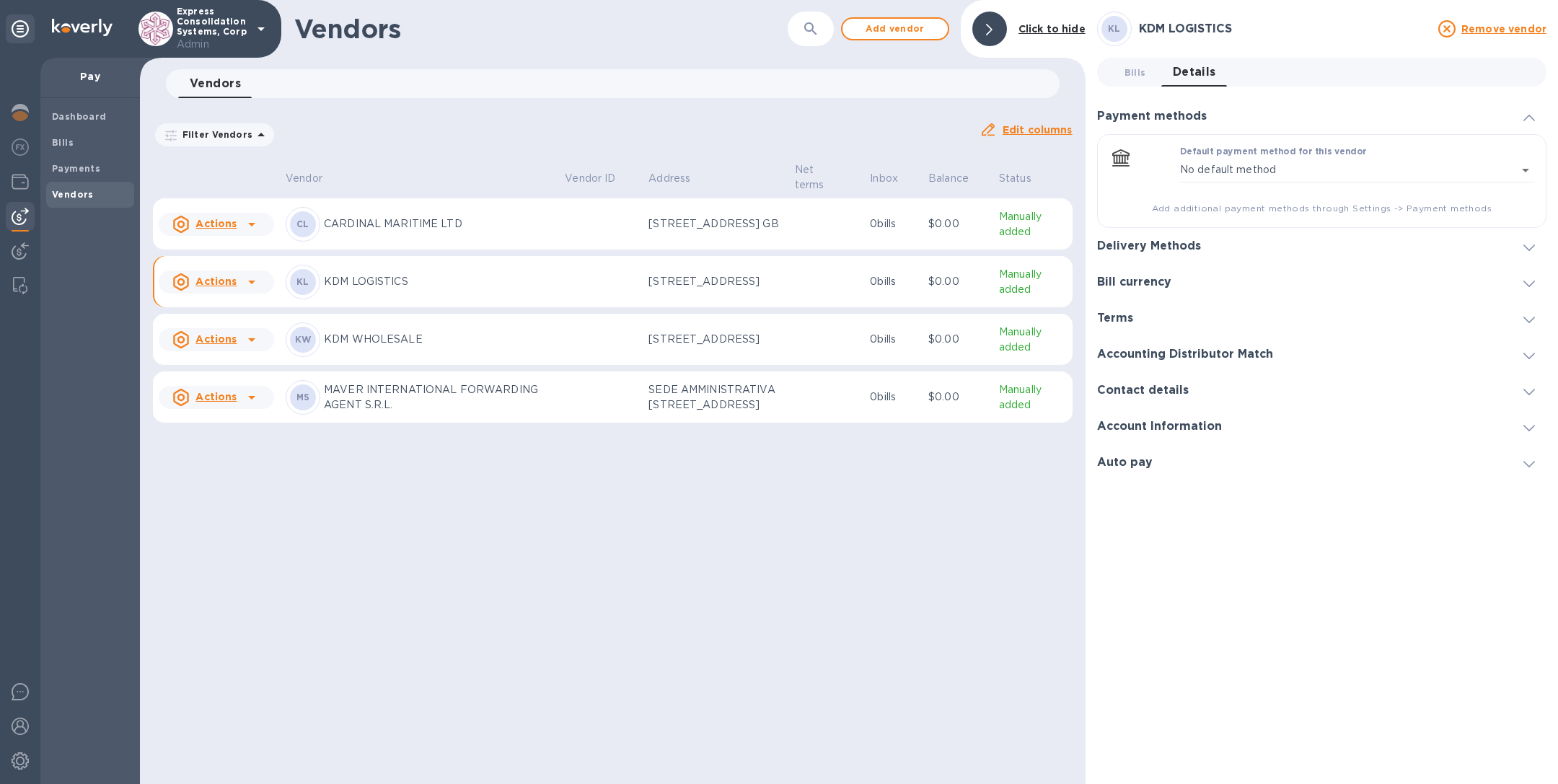
click at [1159, 241] on h3 "Delivery Methods" at bounding box center [1149, 246] width 104 height 14
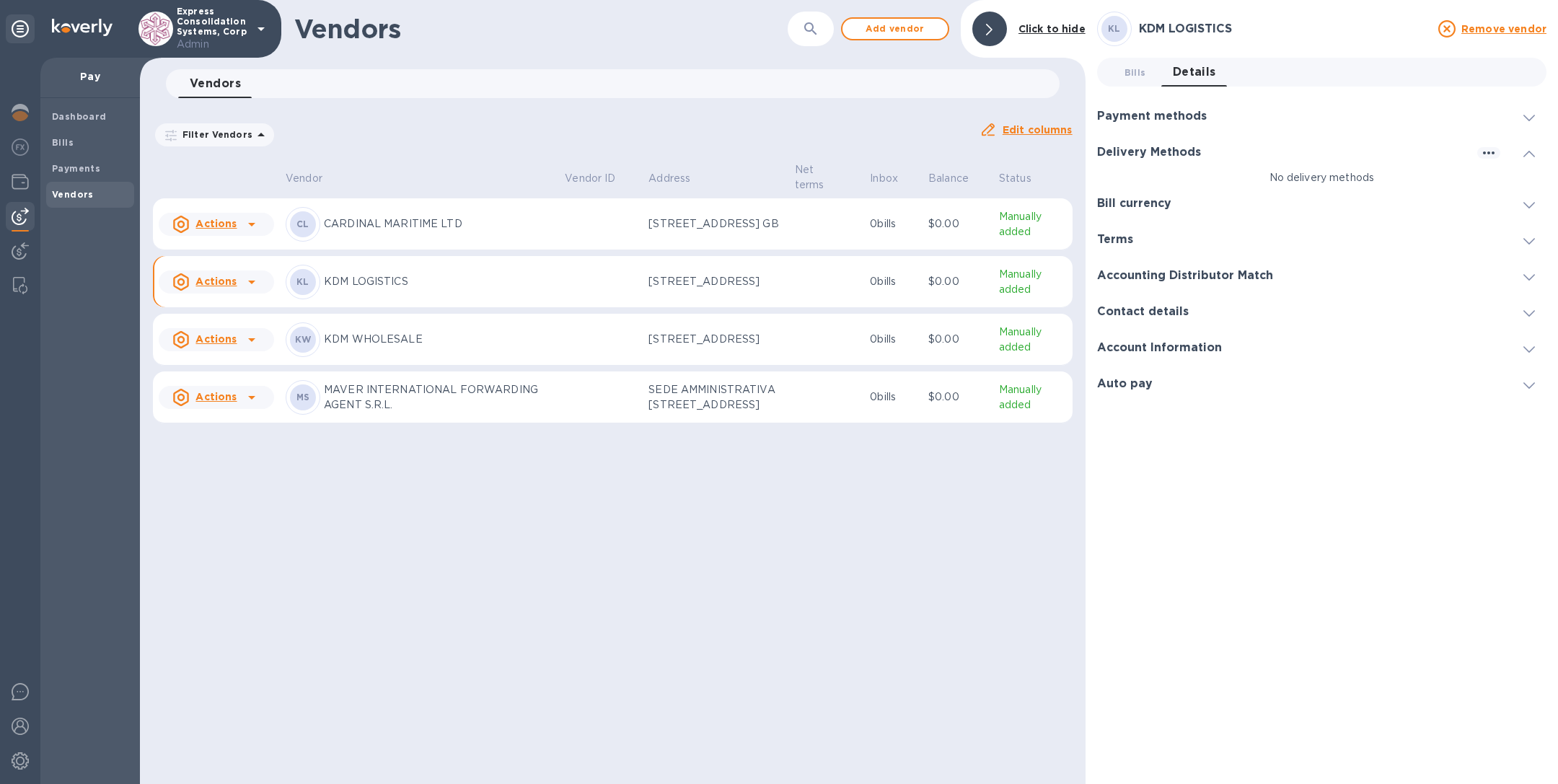
click at [1508, 30] on u "Remove vendor" at bounding box center [1504, 29] width 85 height 11
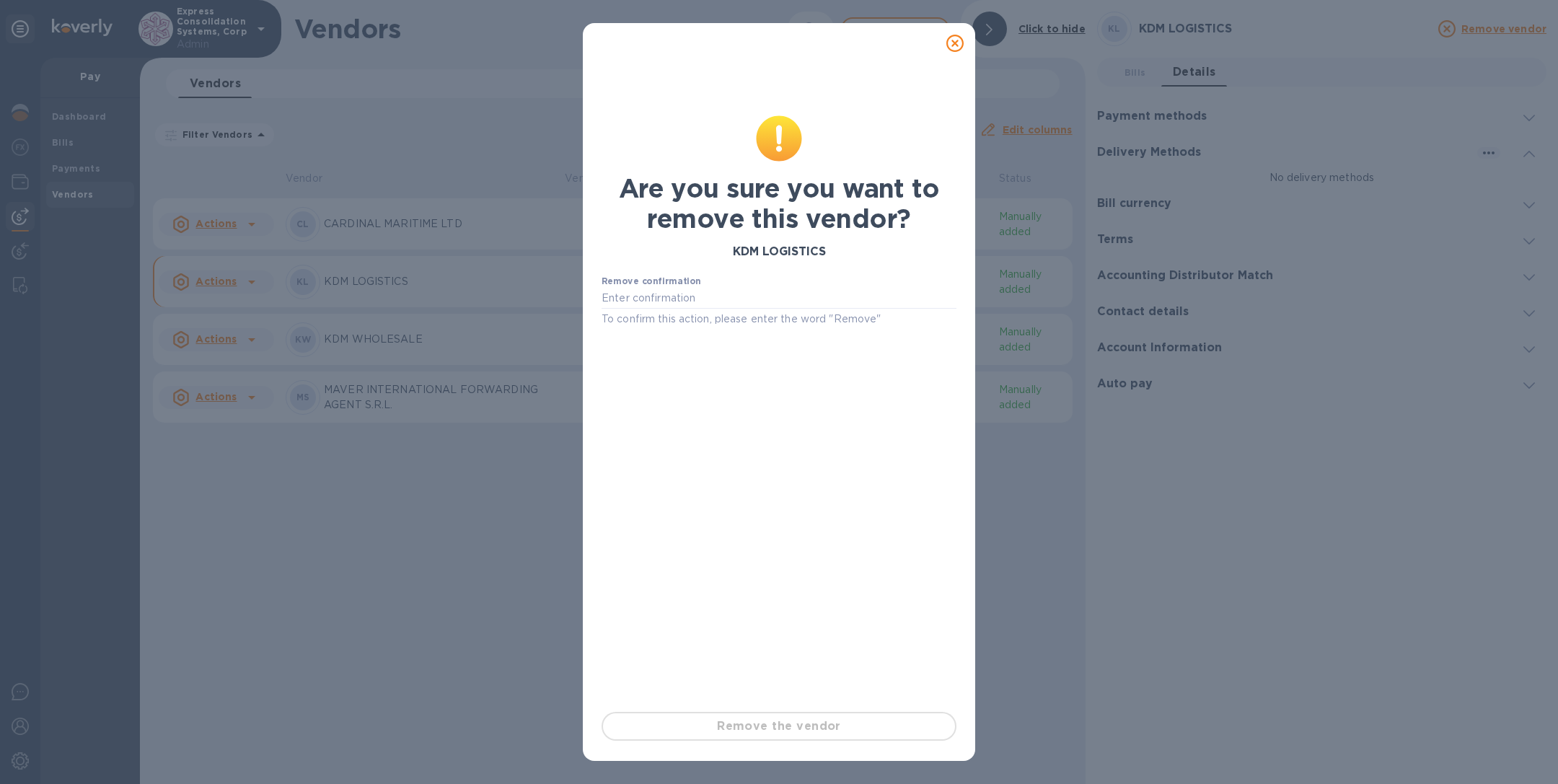
click at [952, 46] on icon at bounding box center [955, 43] width 17 height 17
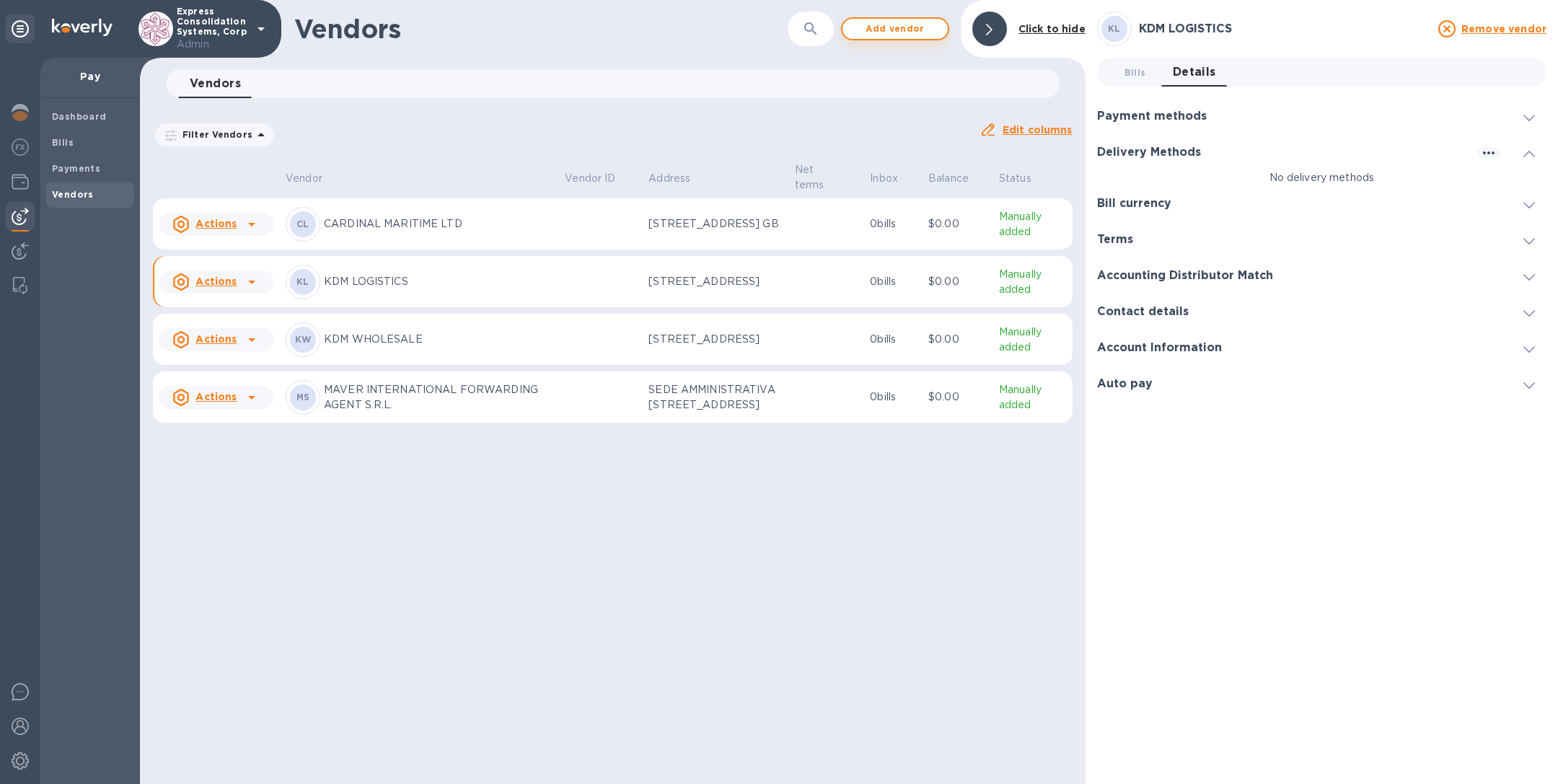
click at [896, 31] on span "Add vendor" at bounding box center [895, 29] width 82 height 17
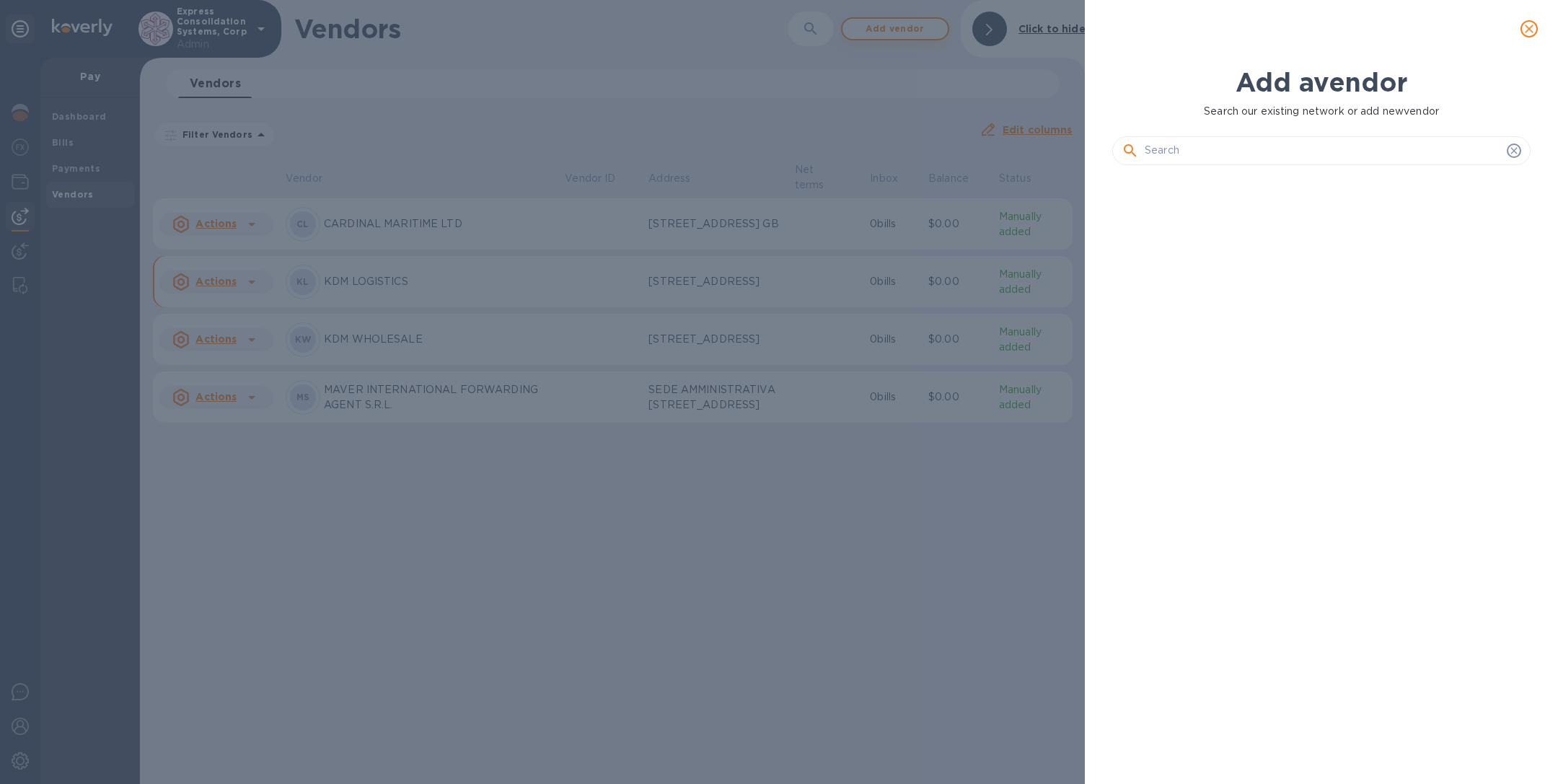
scroll to position [552, 424]
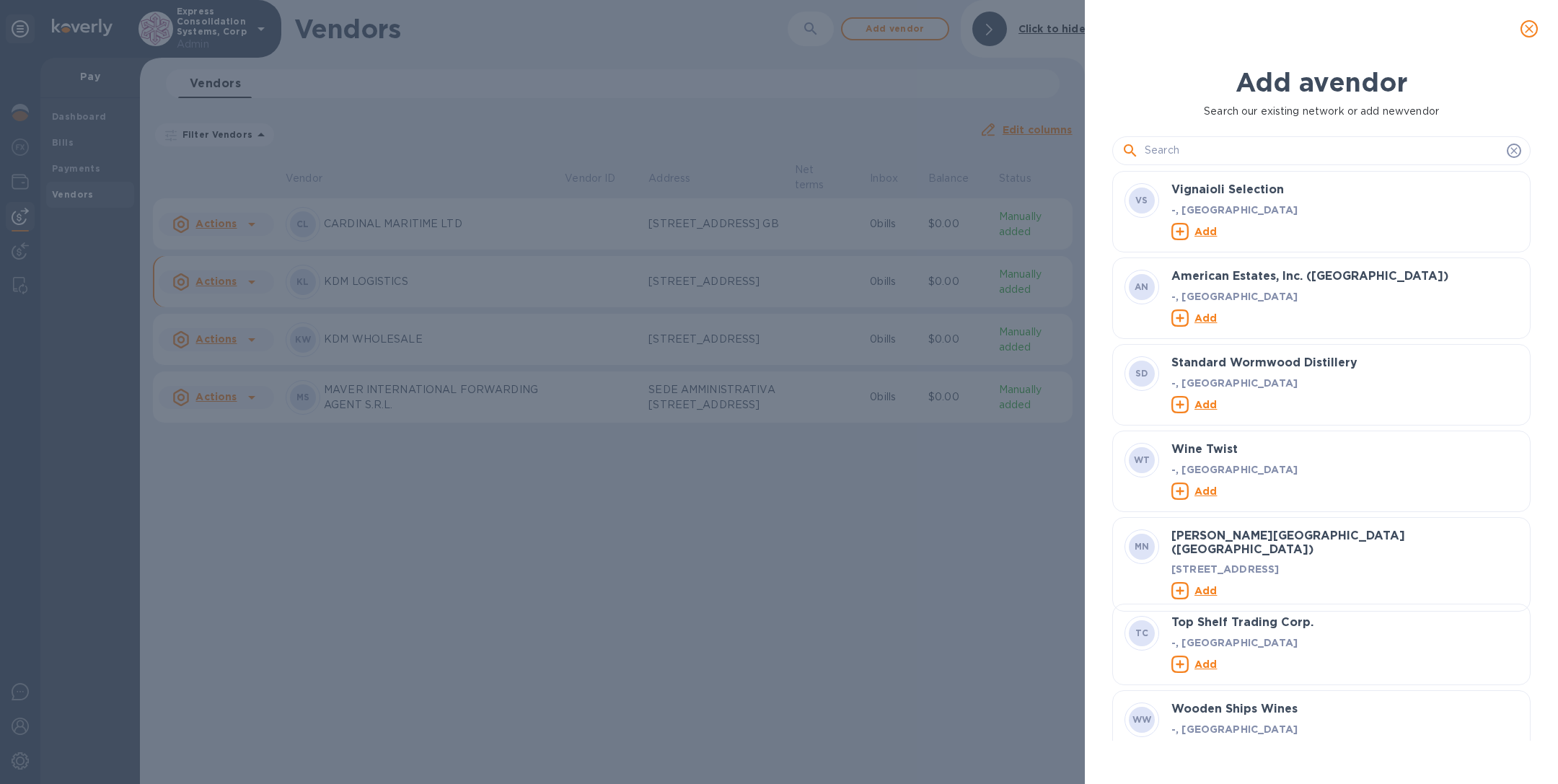
click at [1157, 146] on input "text" at bounding box center [1323, 150] width 356 height 22
paste input "GSLOGIX INC"
type input "GSLOGIX INC"
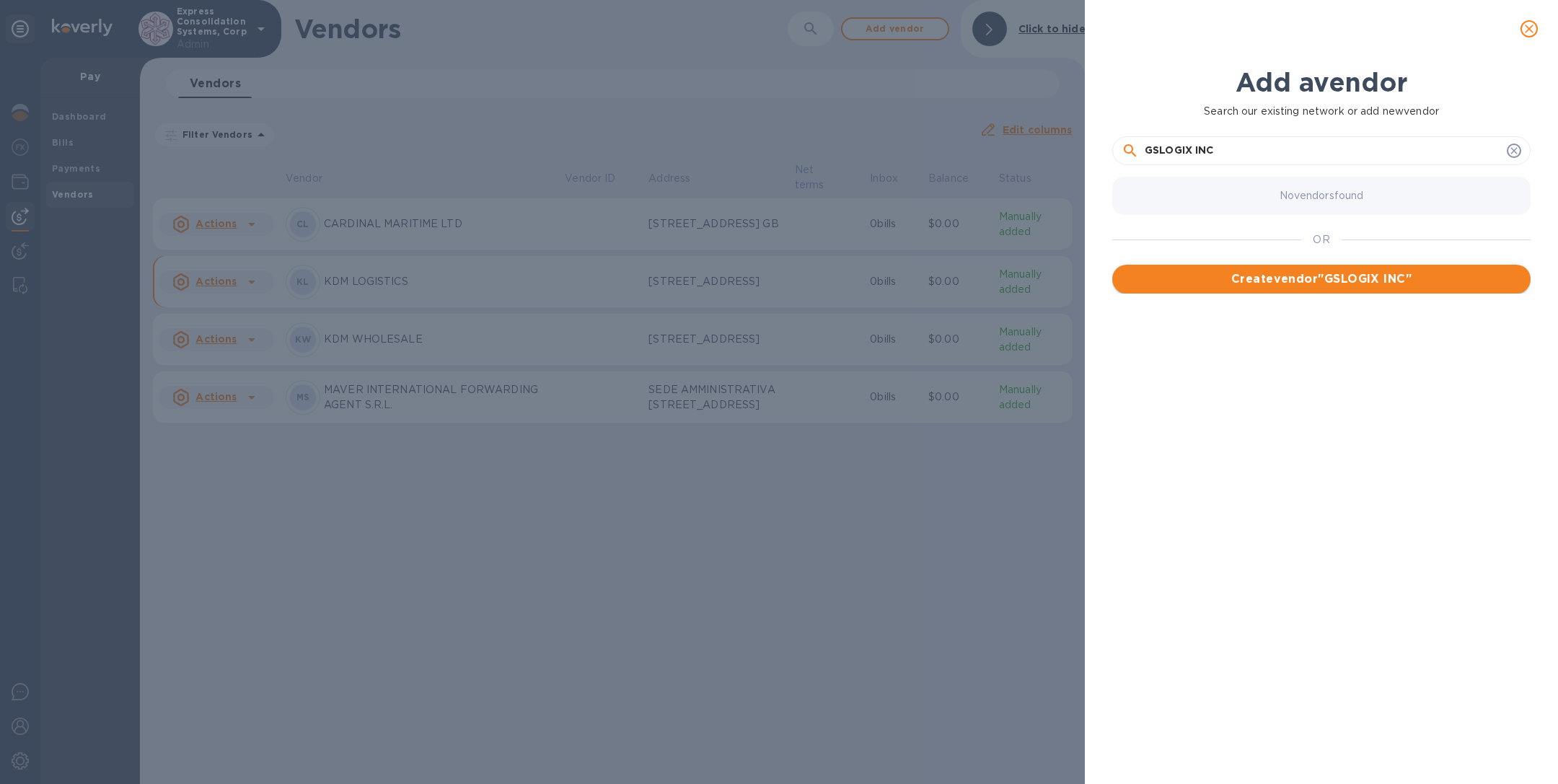
click at [1209, 280] on span "Create vendor " GSLOGIX INC "" at bounding box center [1321, 279] width 395 height 17
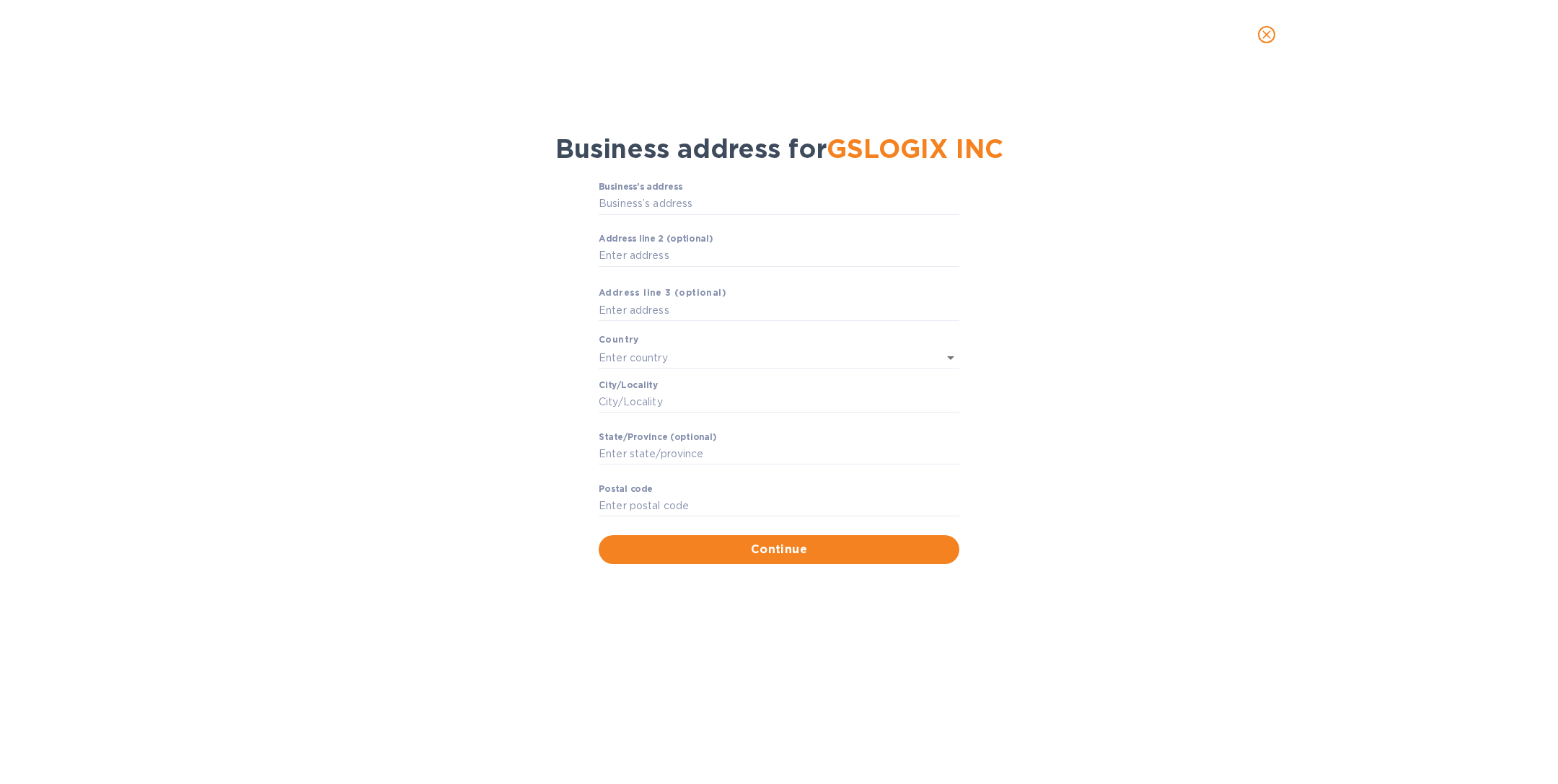
click at [694, 191] on div "Business’s аddress ​" at bounding box center [779, 207] width 361 height 52
click at [688, 202] on input "Business’s аddress" at bounding box center [779, 203] width 361 height 22
paste input "[STREET_ADDRESS]"
type input "[GEOGRAPHIC_DATA]"
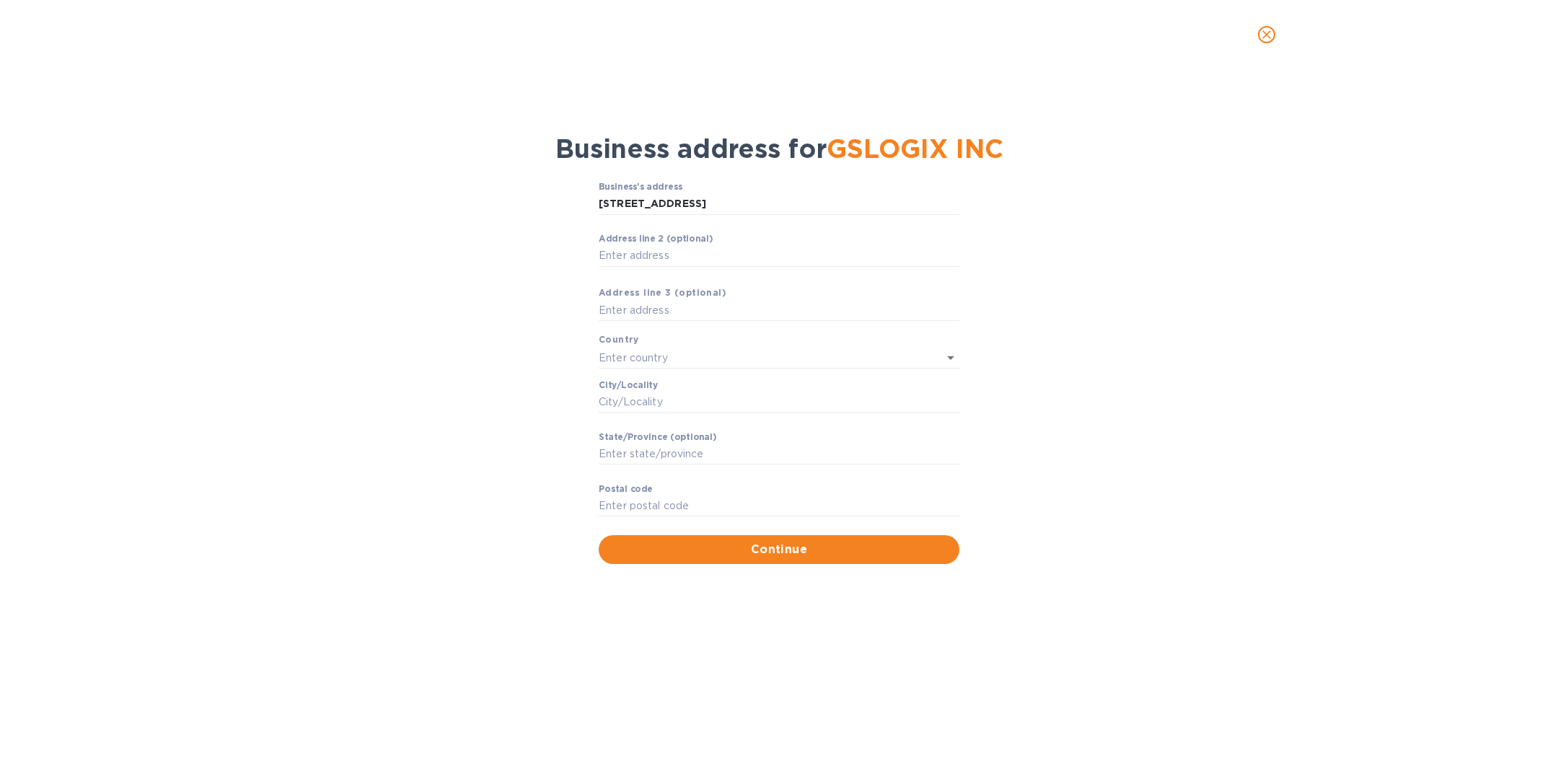
type input "[GEOGRAPHIC_DATA]"
type input "ON"
type input "M9W 4Z5"
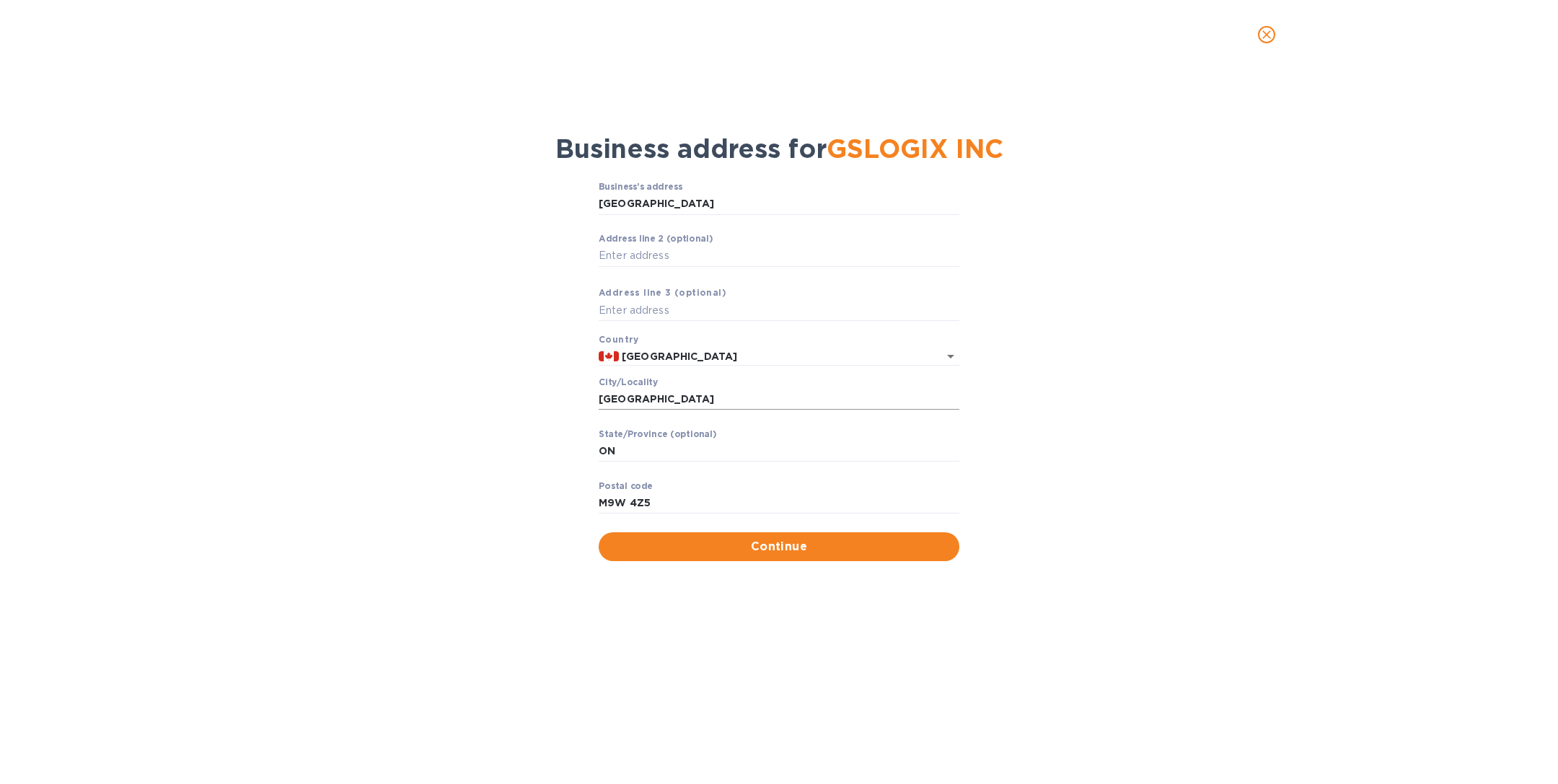
click at [657, 398] on input "[GEOGRAPHIC_DATA]" at bounding box center [779, 399] width 361 height 22
paste input "ETOBICOKE"
type input "ETOBICOKE"
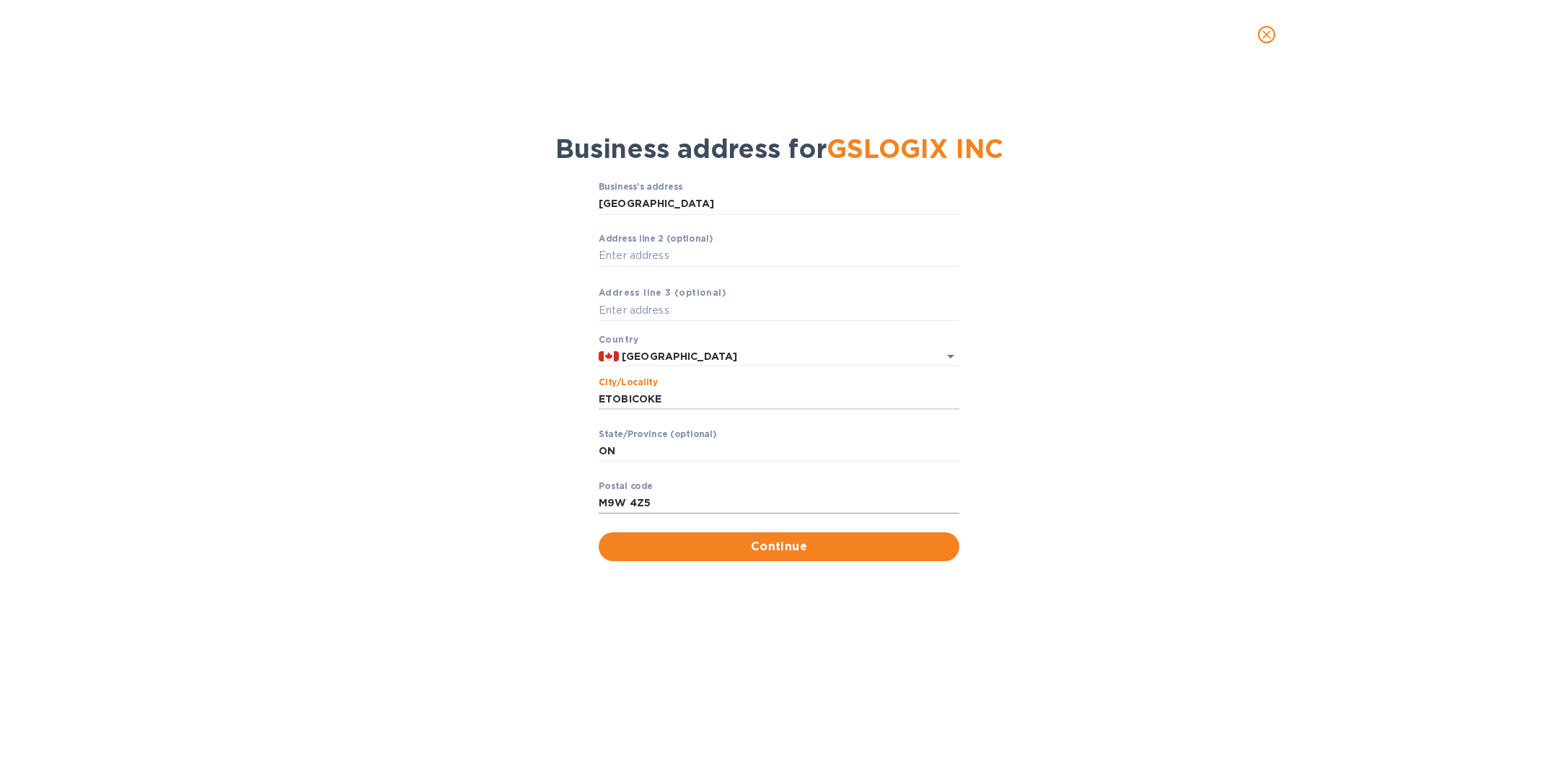
click at [650, 506] on input "M9W 4Z5" at bounding box center [779, 503] width 361 height 22
paste input "Y6"
type input "M9W 4Y6"
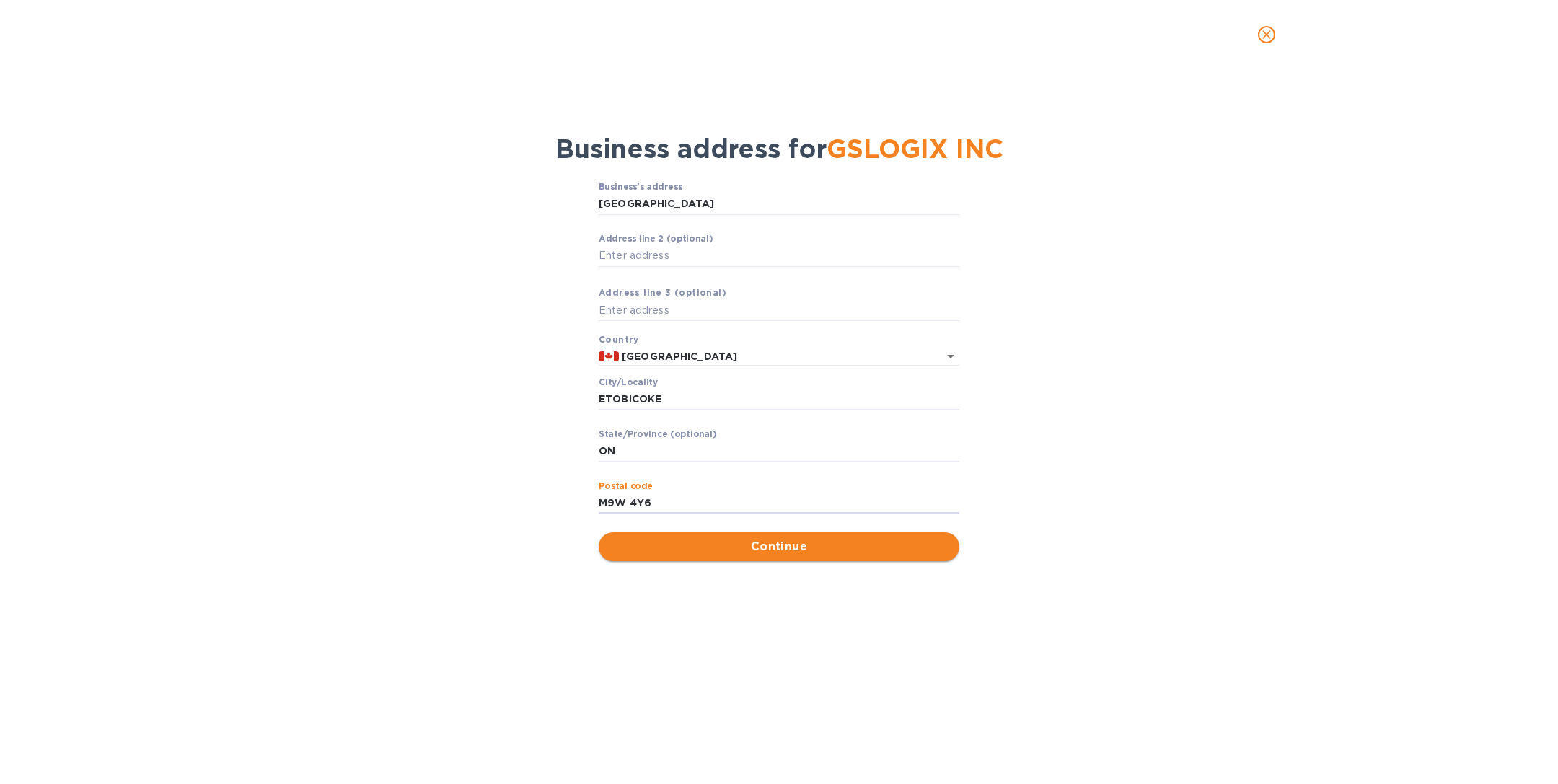
click at [748, 553] on span "Continue" at bounding box center [779, 546] width 337 height 17
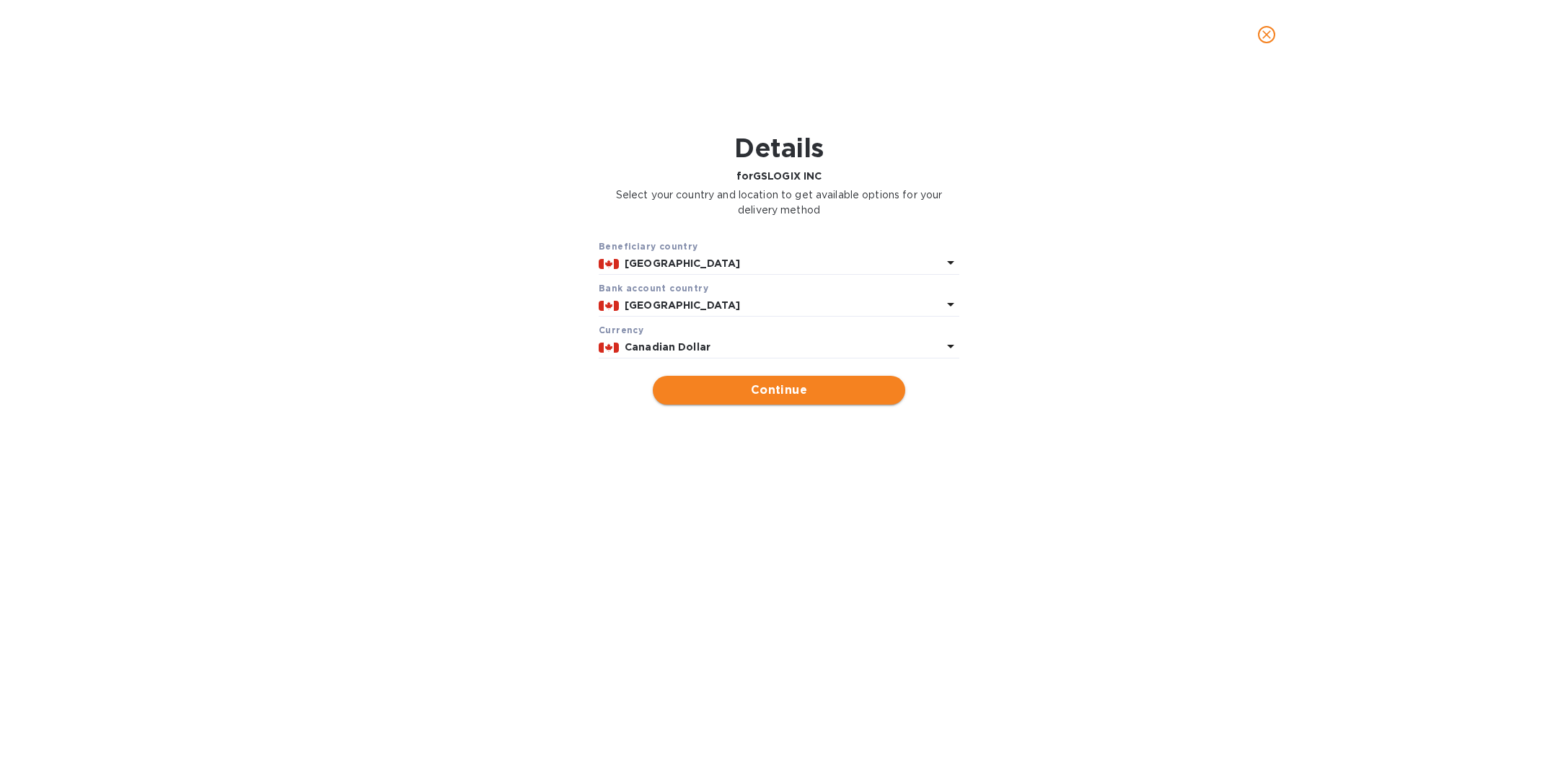
click at [816, 386] on span "Continue" at bounding box center [779, 390] width 230 height 17
type input "GSLOGIX INC"
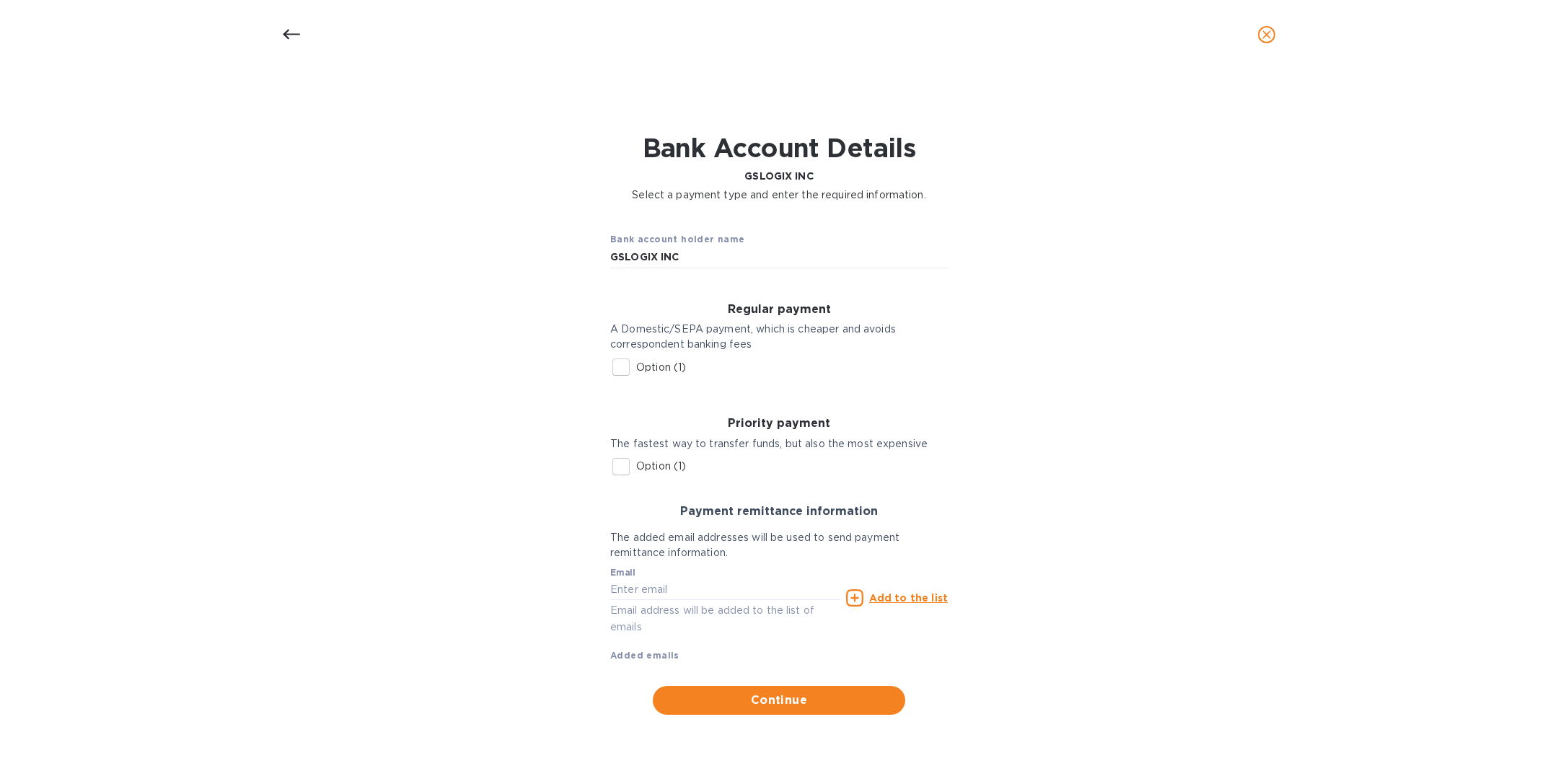
click at [618, 370] on input "Option (1)" at bounding box center [621, 367] width 30 height 30
checkbox input "true"
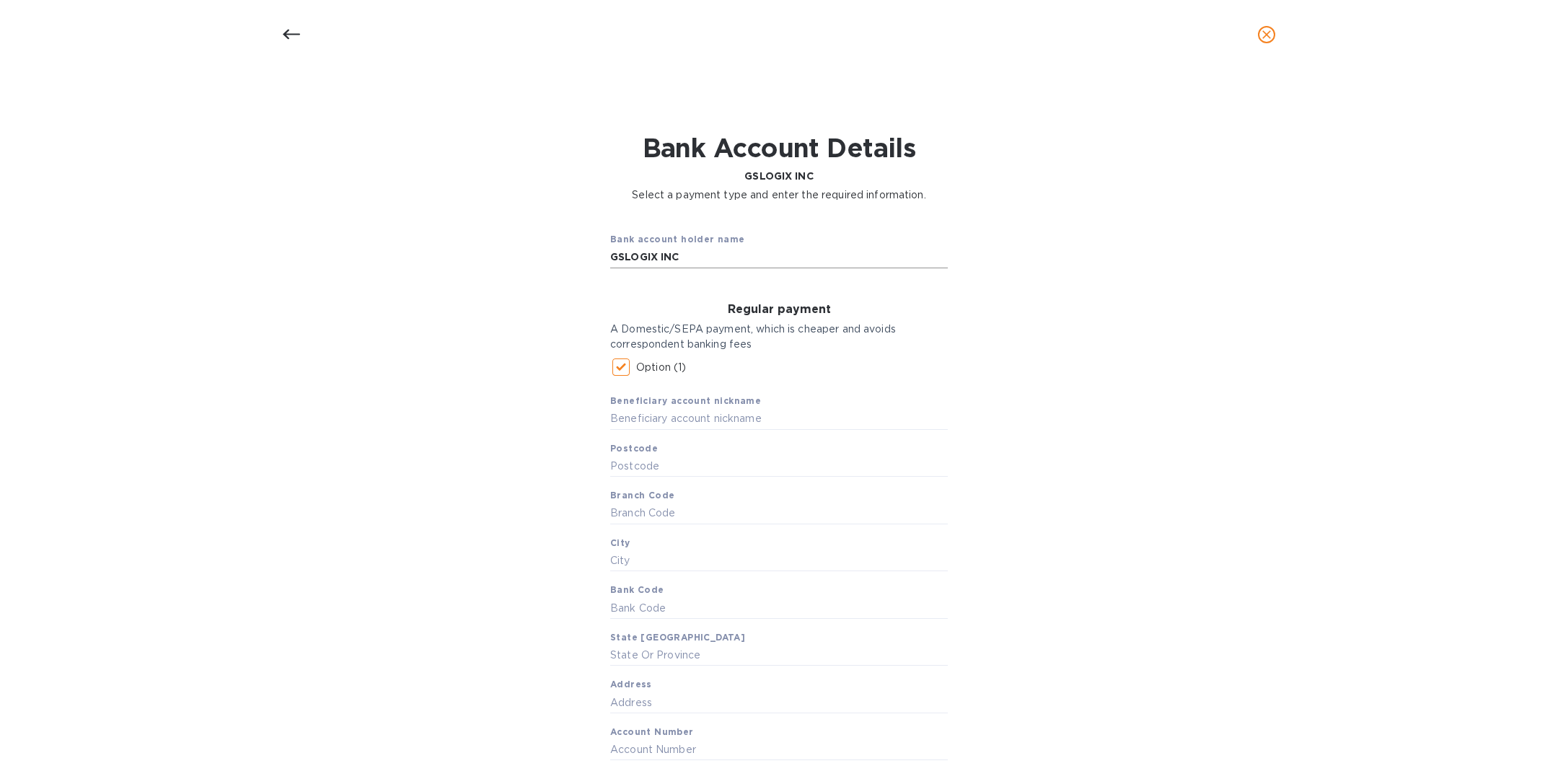
click at [693, 259] on input "GSLOGIX INC" at bounding box center [779, 257] width 337 height 22
click at [640, 420] on input "text" at bounding box center [779, 419] width 337 height 22
paste input "GSLOGIX INC"
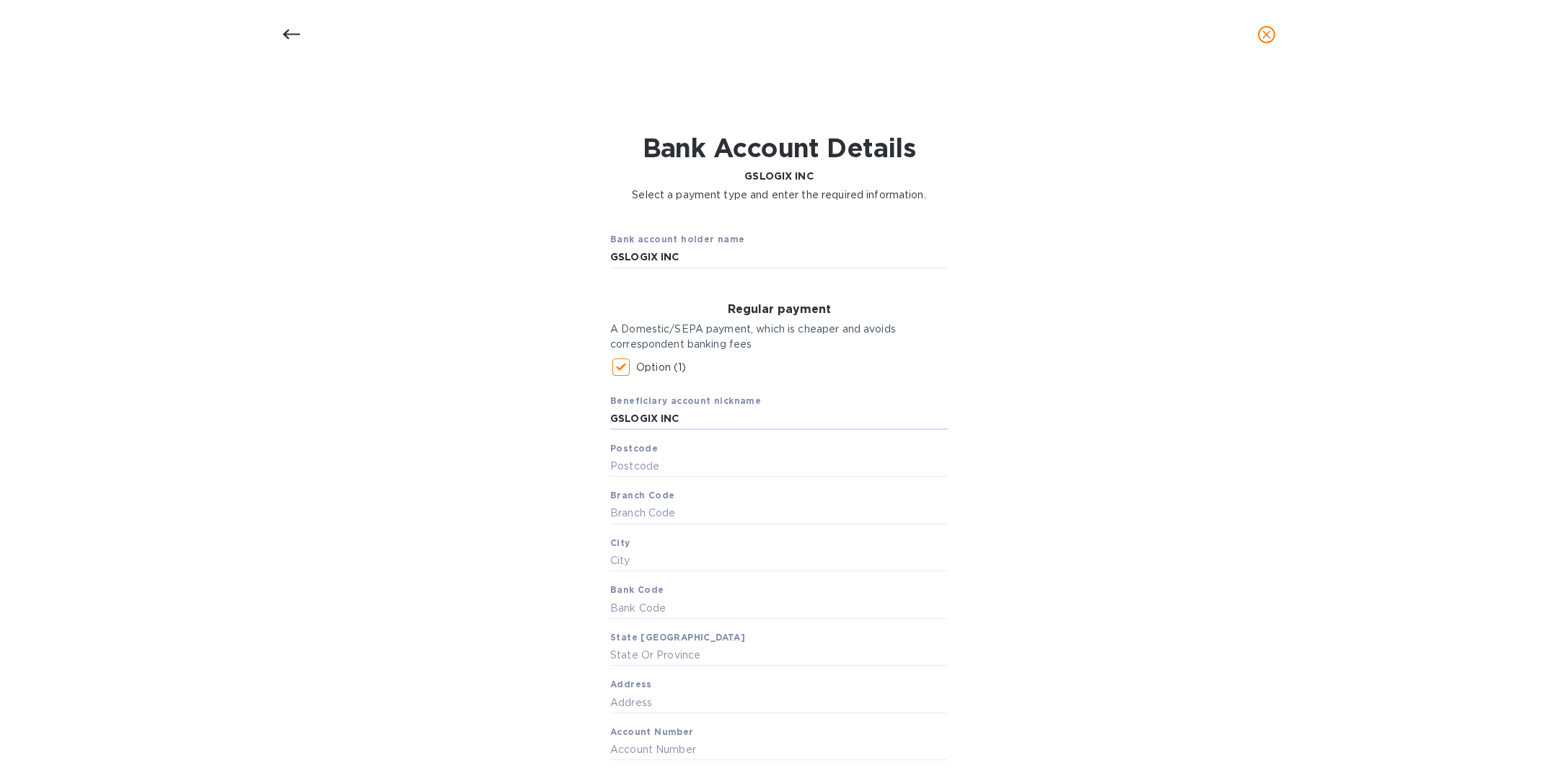
type input "GSLOGIX INC"
click at [642, 701] on input "text" at bounding box center [779, 702] width 337 height 22
paste input "[STREET_ADDRESS]"
type input "[STREET_ADDRESS]"
click at [661, 656] on input "text" at bounding box center [779, 655] width 337 height 22
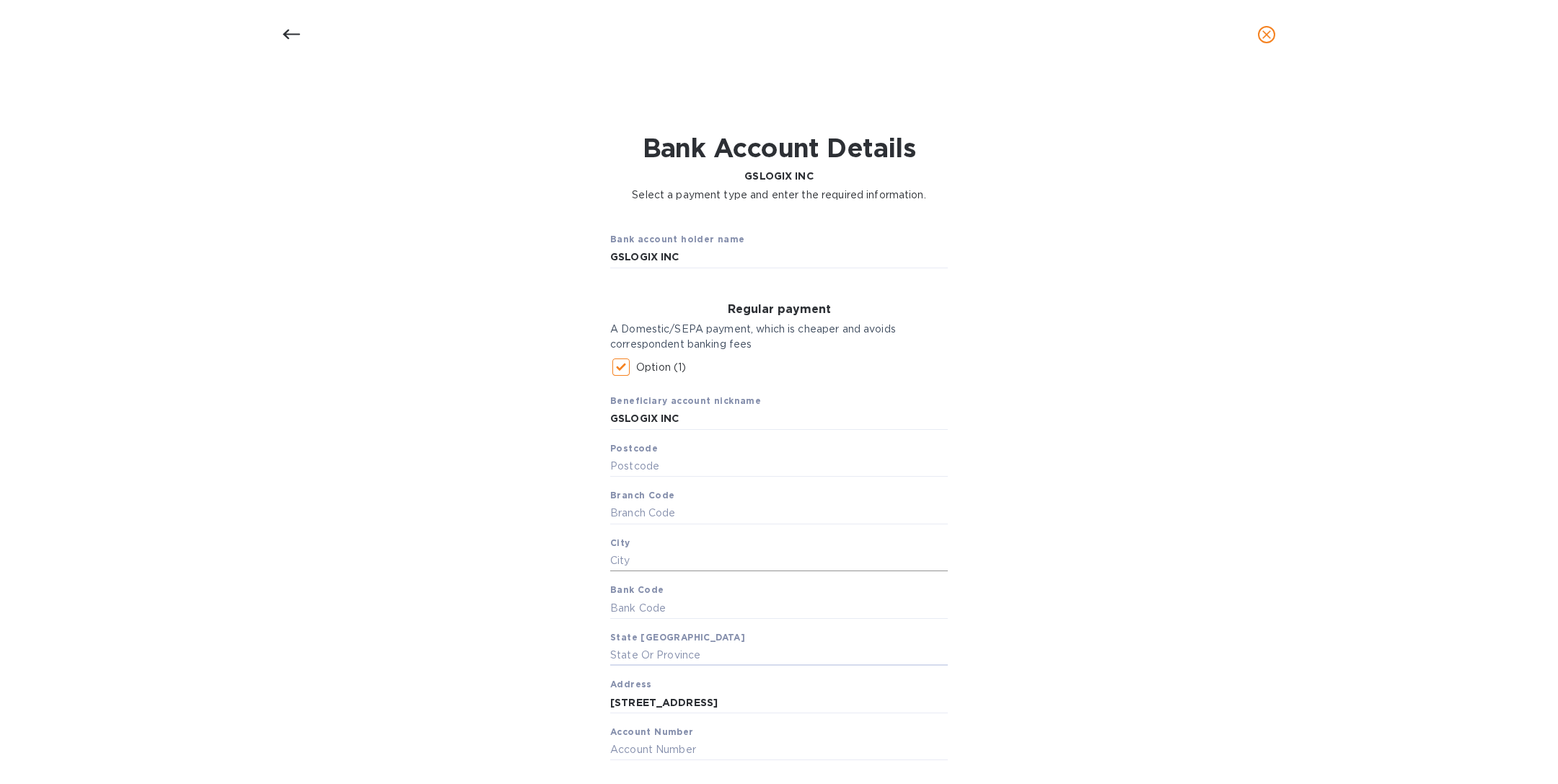
click at [638, 567] on input "text" at bounding box center [779, 560] width 337 height 22
paste input "ETOBICOKE"
type input "ETOBICOKE"
click at [651, 608] on input "text" at bounding box center [779, 607] width 337 height 22
click at [647, 461] on input "text" at bounding box center [779, 466] width 337 height 22
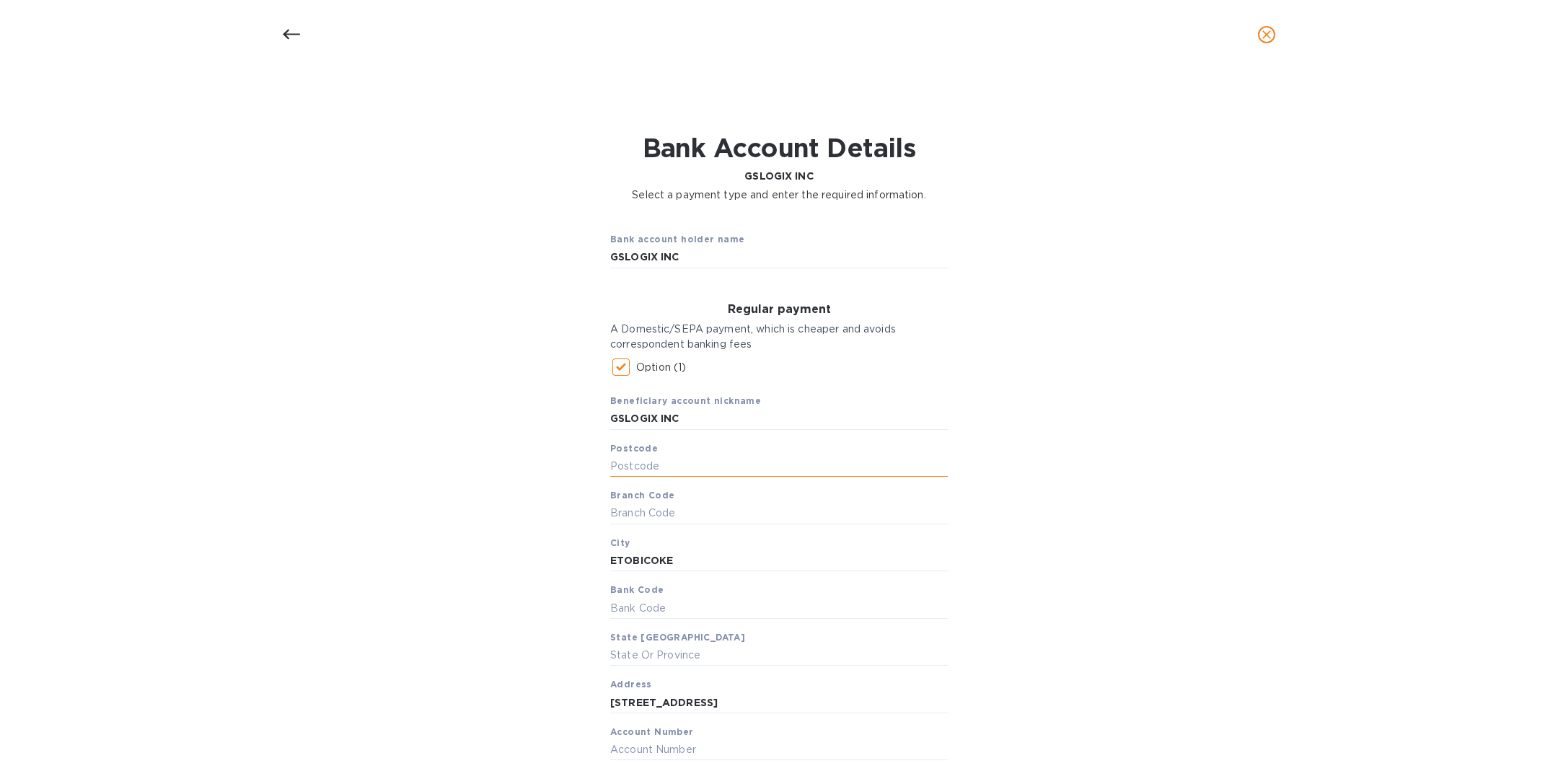
paste input "M9W 4Y6"
type input "M9W 4Y6"
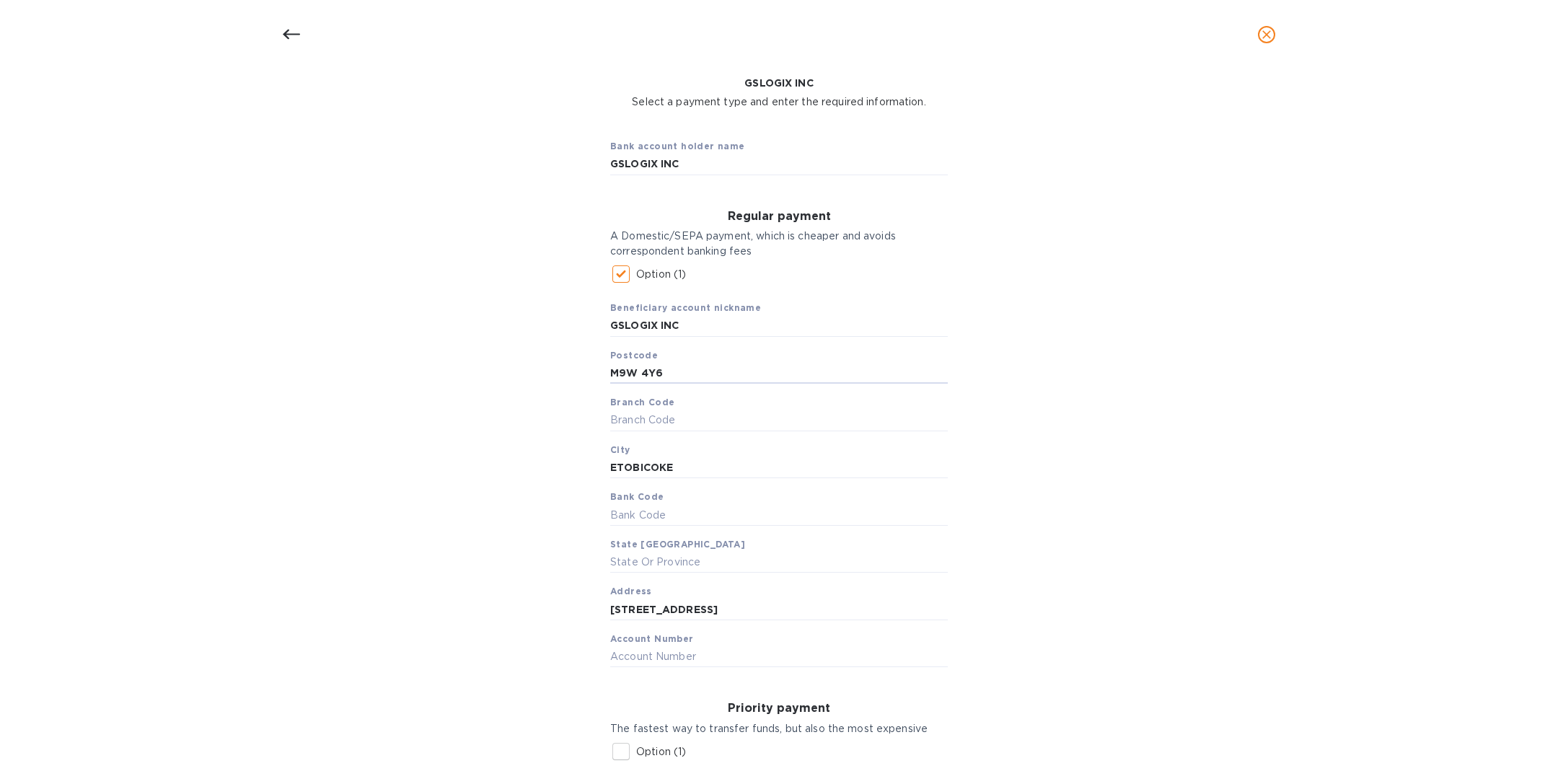
scroll to position [96, 0]
click at [645, 657] on input "text" at bounding box center [779, 654] width 337 height 22
paste input "1023001"
type input "1023001"
click at [688, 155] on input "GSLOGIX INC" at bounding box center [779, 162] width 337 height 22
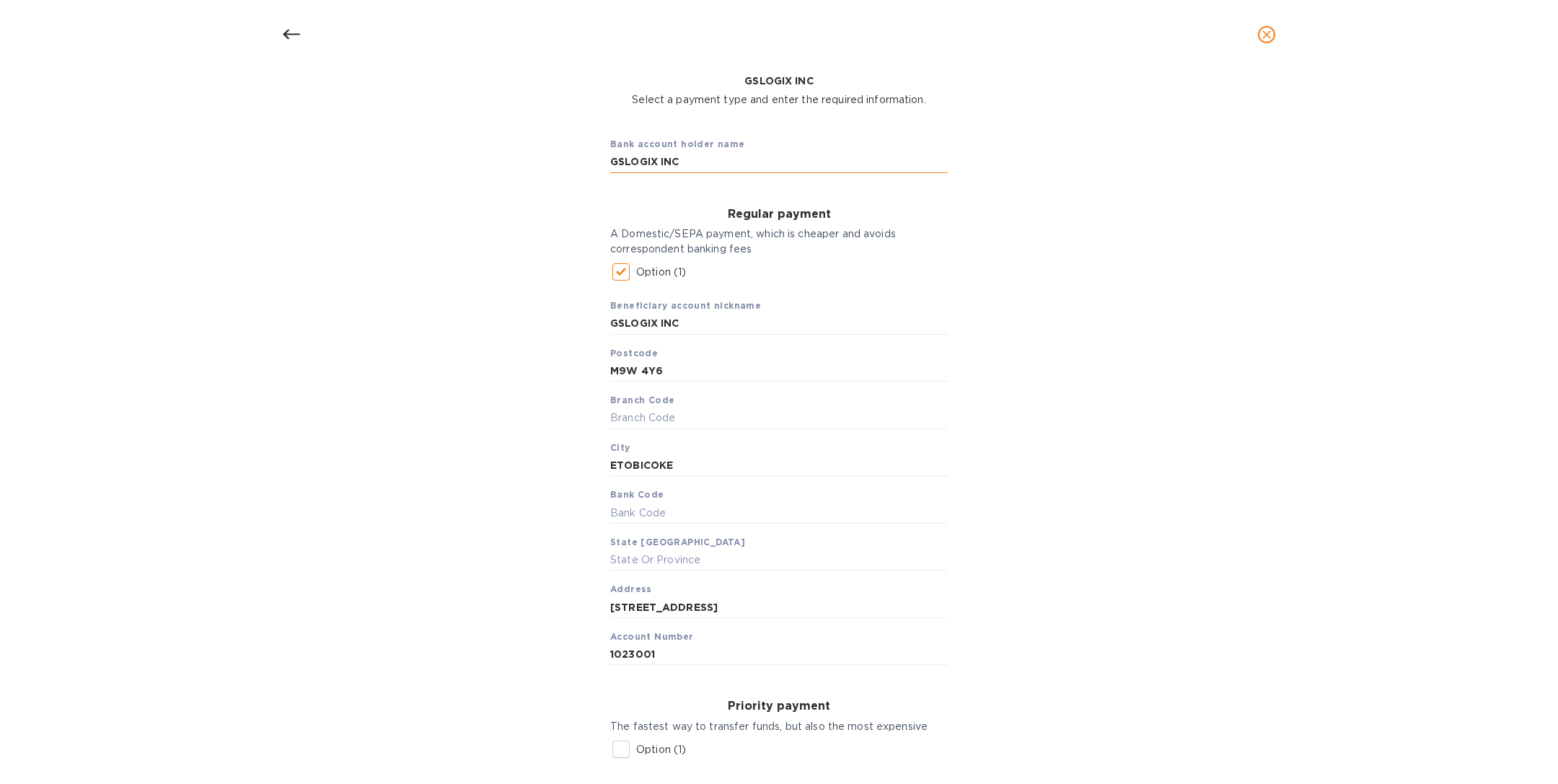
click at [688, 155] on input "GSLOGIX INC" at bounding box center [779, 162] width 337 height 22
click at [655, 562] on input "text" at bounding box center [779, 560] width 337 height 22
type input "ON"
click at [637, 416] on input "text" at bounding box center [779, 418] width 337 height 22
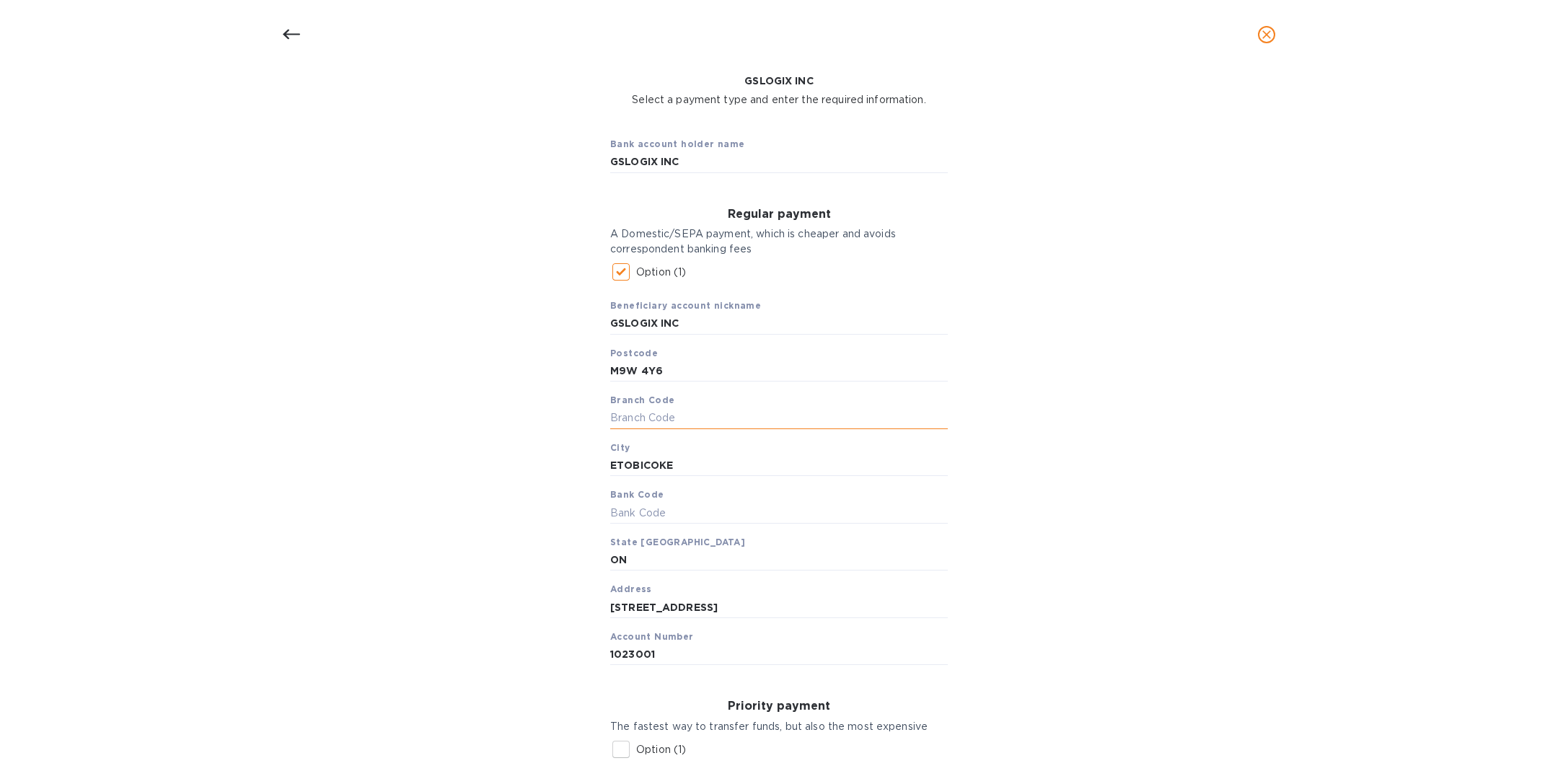
paste input "00676"
type input "00676"
click at [641, 513] on input "text" at bounding box center [779, 512] width 337 height 22
paste input "003"
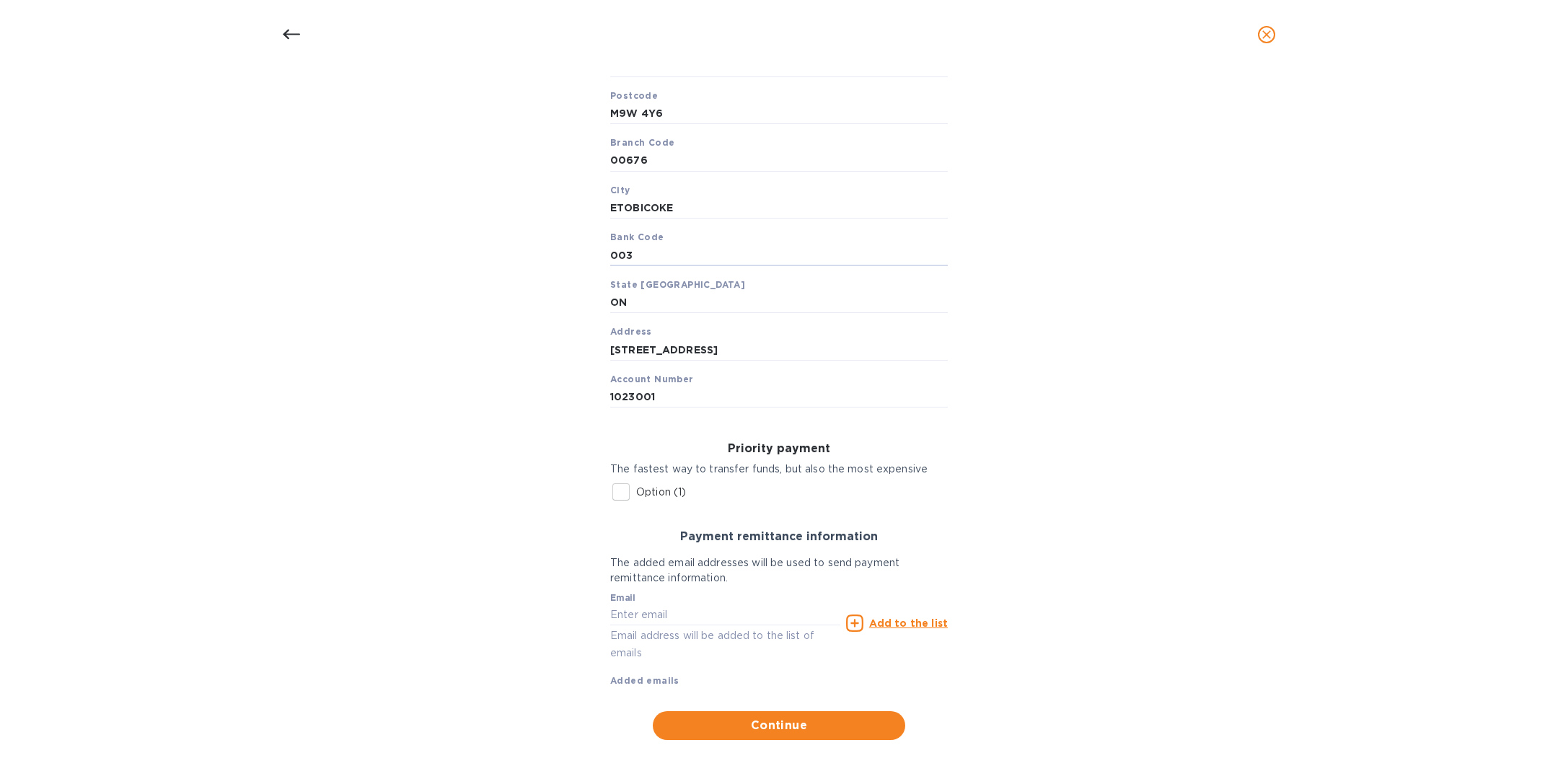
type input "003"
click at [674, 614] on input "text" at bounding box center [725, 614] width 230 height 22
paste input "[EMAIL_ADDRESS][DOMAIN_NAME]"
type input "[EMAIL_ADDRESS][DOMAIN_NAME]"
click at [875, 621] on u "Add to the list" at bounding box center [909, 623] width 79 height 11
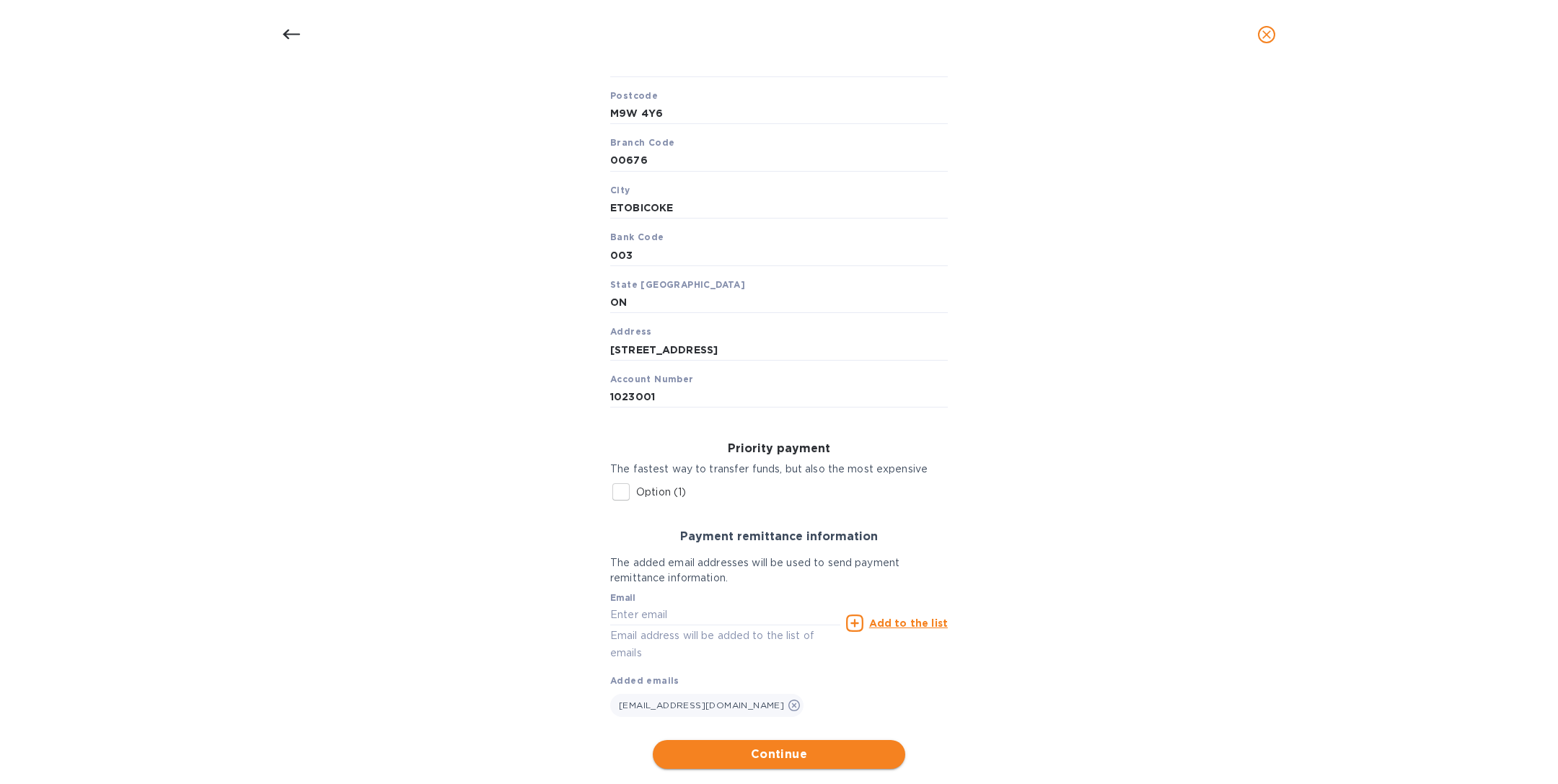
click at [773, 760] on span "Continue" at bounding box center [779, 754] width 230 height 17
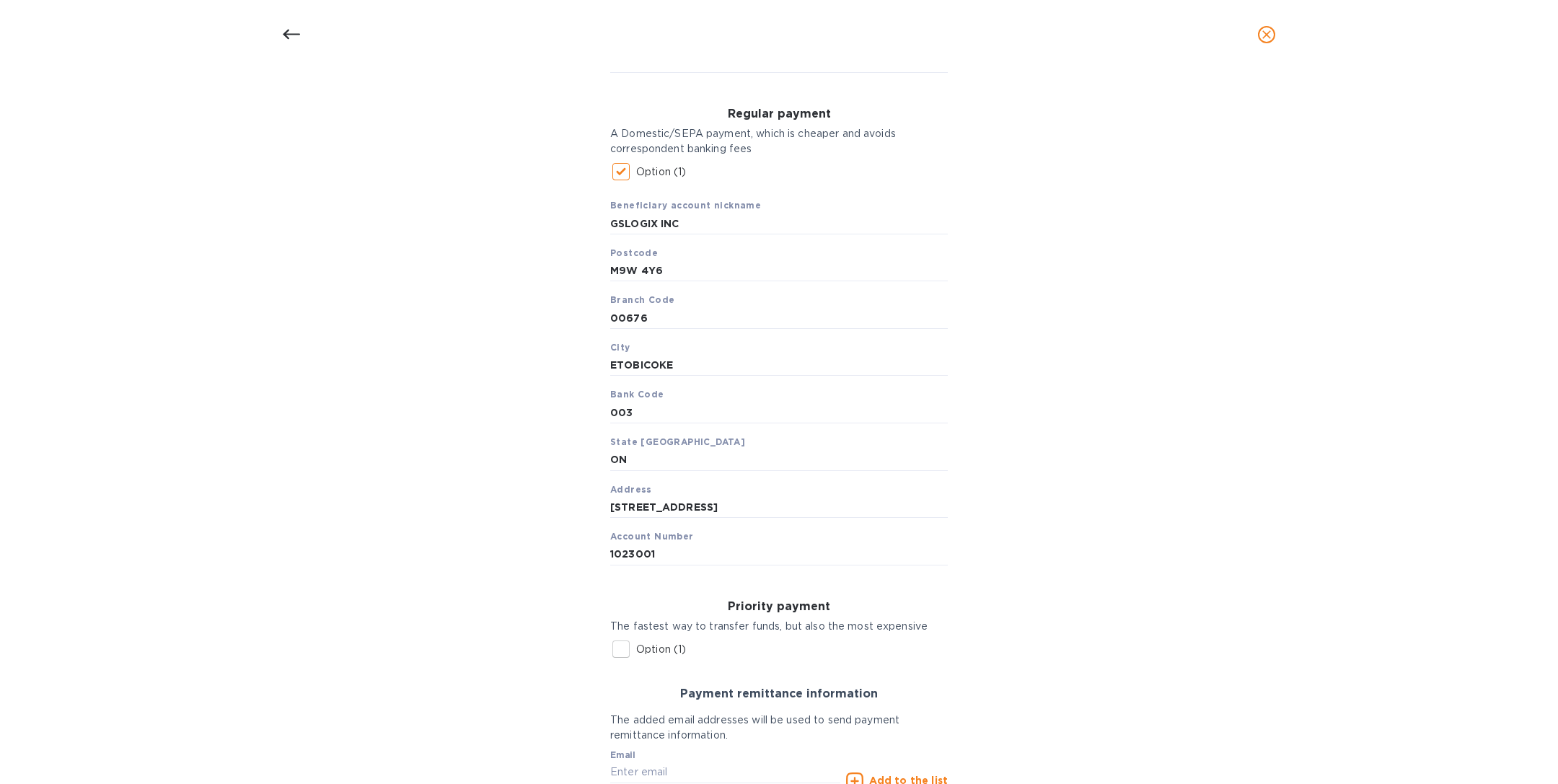
scroll to position [261, 0]
click at [694, 547] on input "1023001" at bounding box center [779, 551] width 337 height 22
click at [685, 315] on input "00676" at bounding box center [779, 314] width 337 height 22
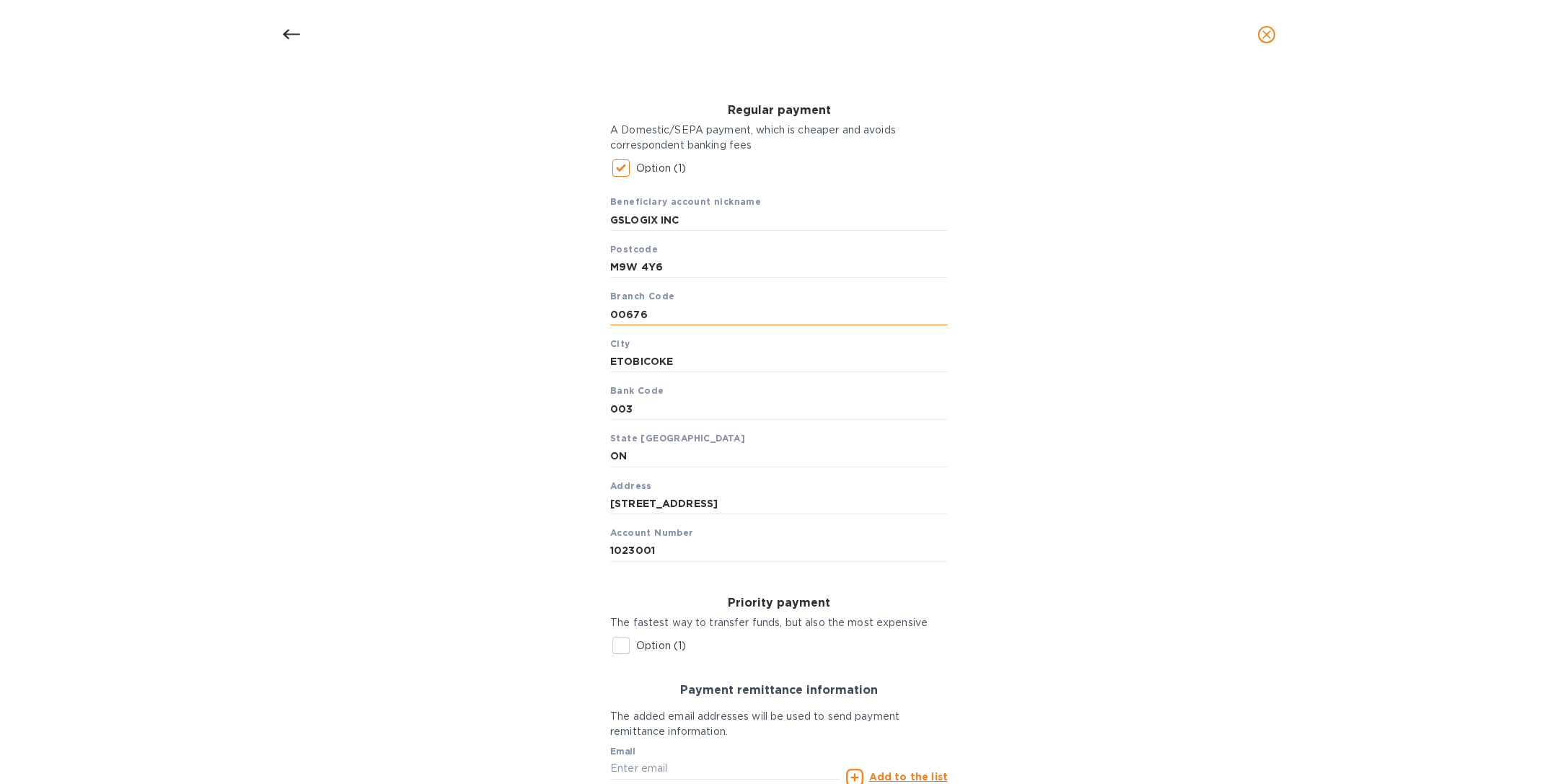
click at [685, 315] on input "00676" at bounding box center [779, 314] width 337 height 22
paste input "6762-003"
click at [678, 312] on input "06762-003" at bounding box center [779, 314] width 337 height 22
type input "06762"
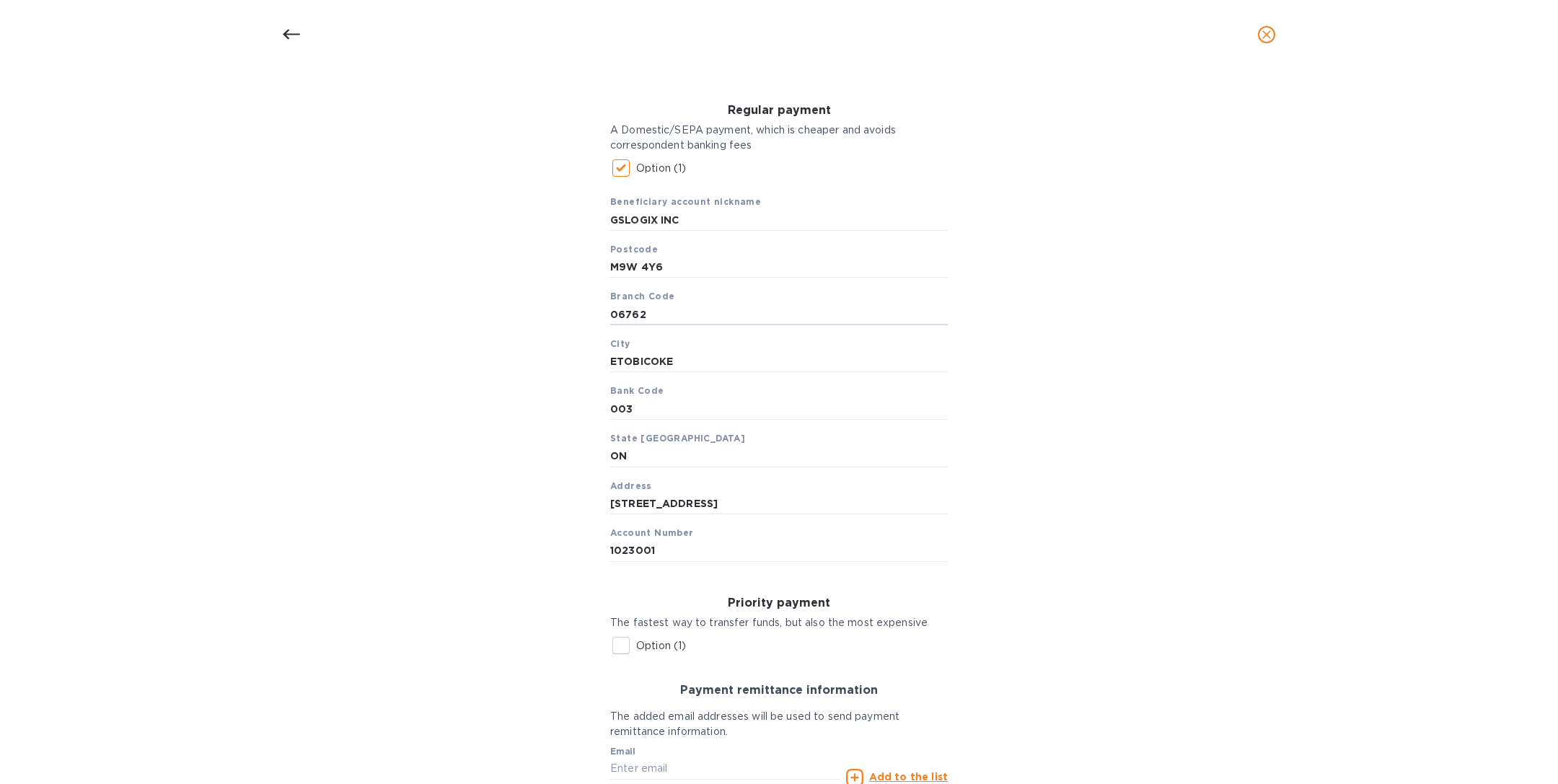
click at [1065, 469] on div "Account number is in invalid format; Bank code is in invalid format; Branch cod…" at bounding box center [779, 440] width 1521 height 982
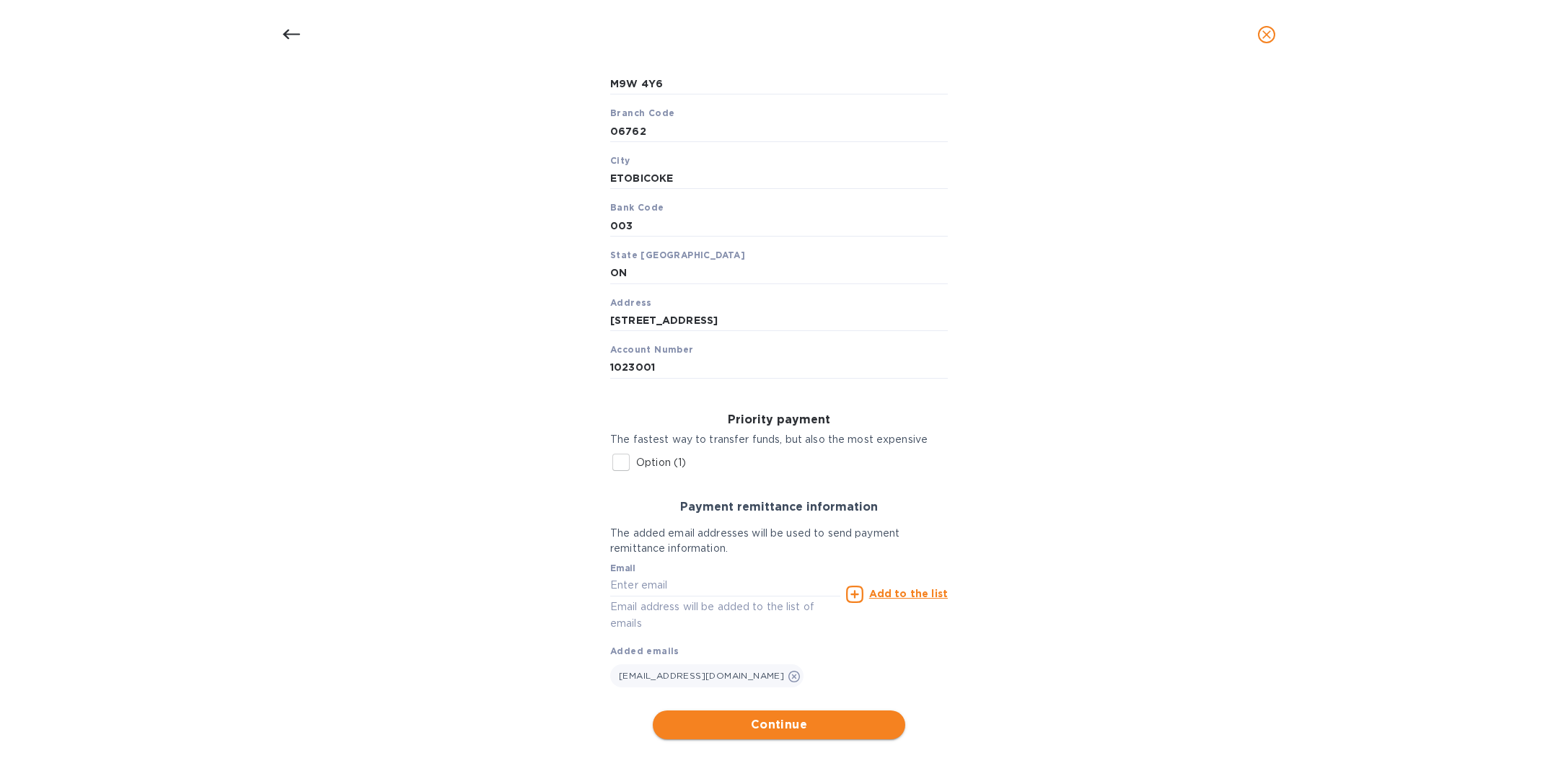
click at [788, 725] on span "Continue" at bounding box center [779, 724] width 230 height 17
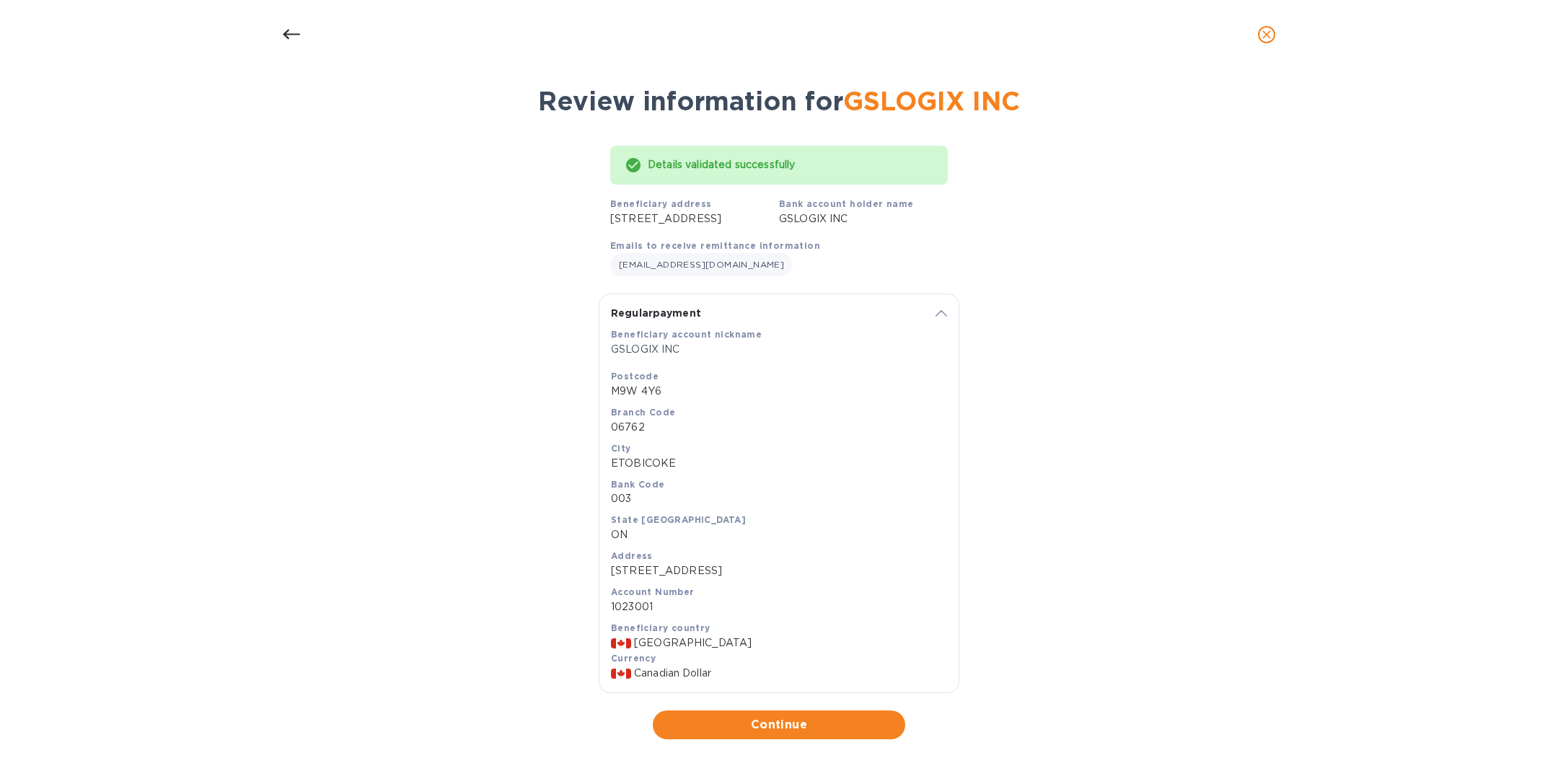
scroll to position [81, 0]
click at [788, 725] on span "Continue" at bounding box center [779, 724] width 230 height 17
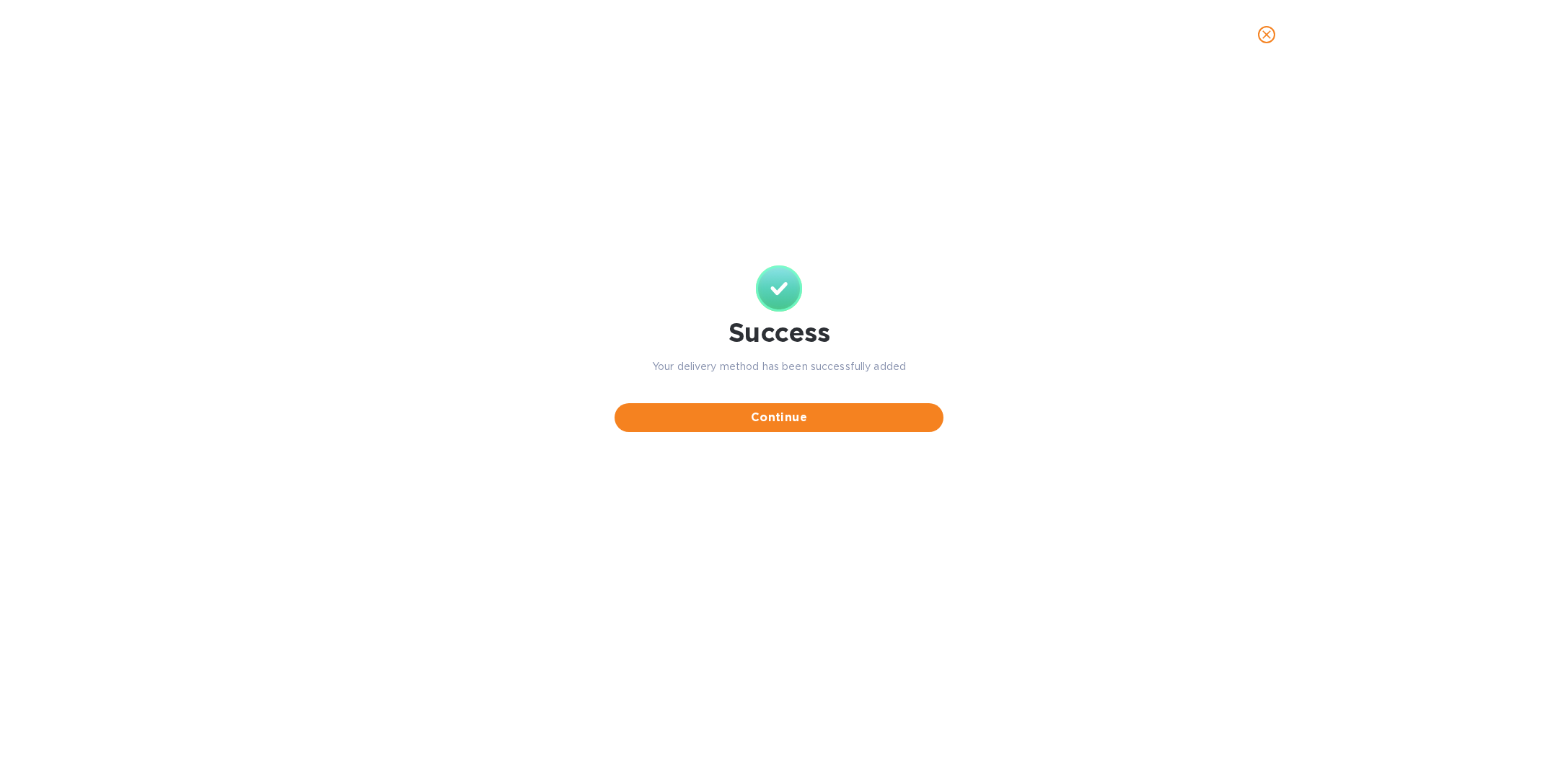
scroll to position [0, 0]
click at [771, 415] on span "Continue" at bounding box center [779, 418] width 305 height 17
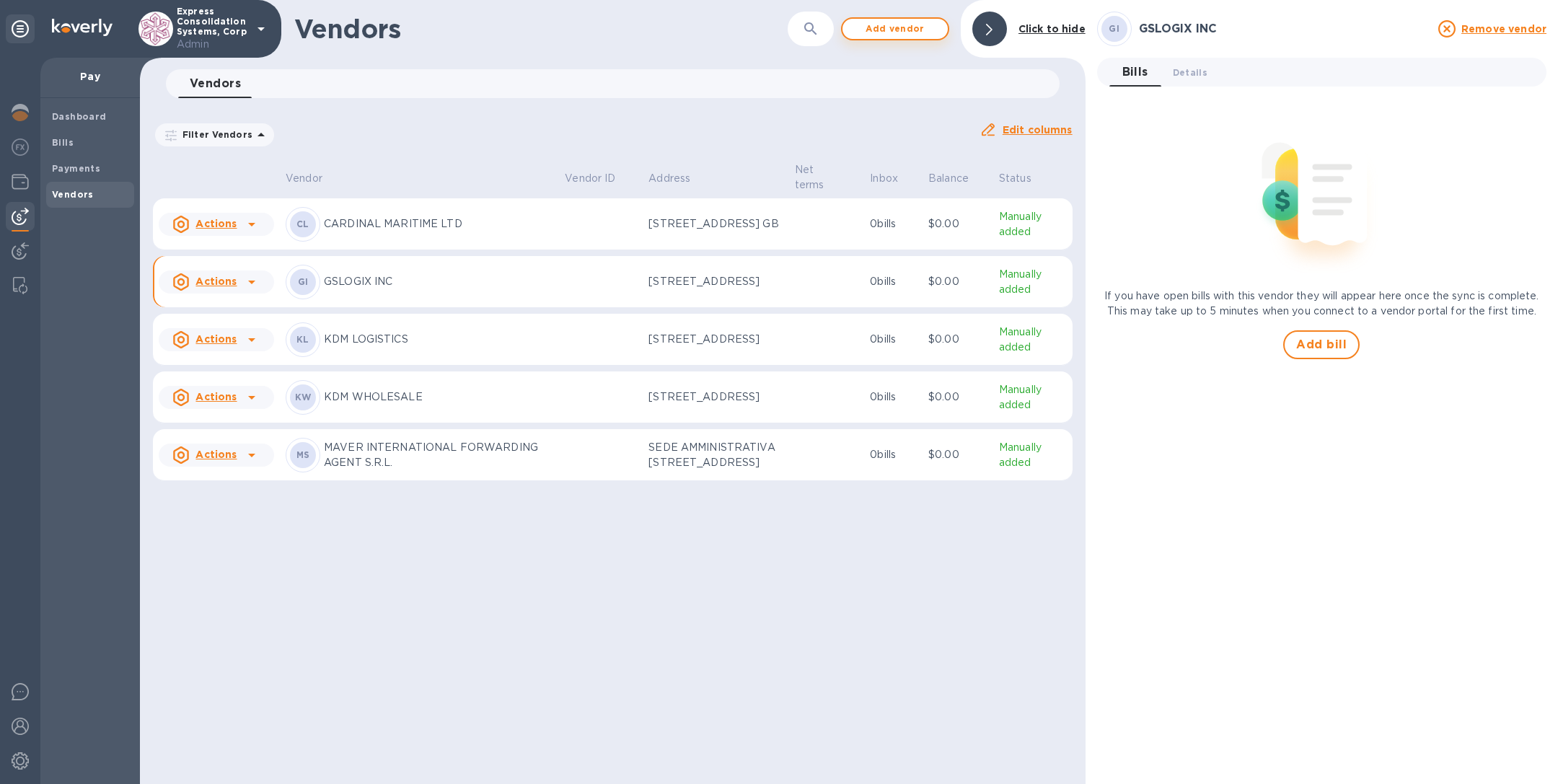
click at [885, 35] on span "Add vendor" at bounding box center [895, 29] width 82 height 17
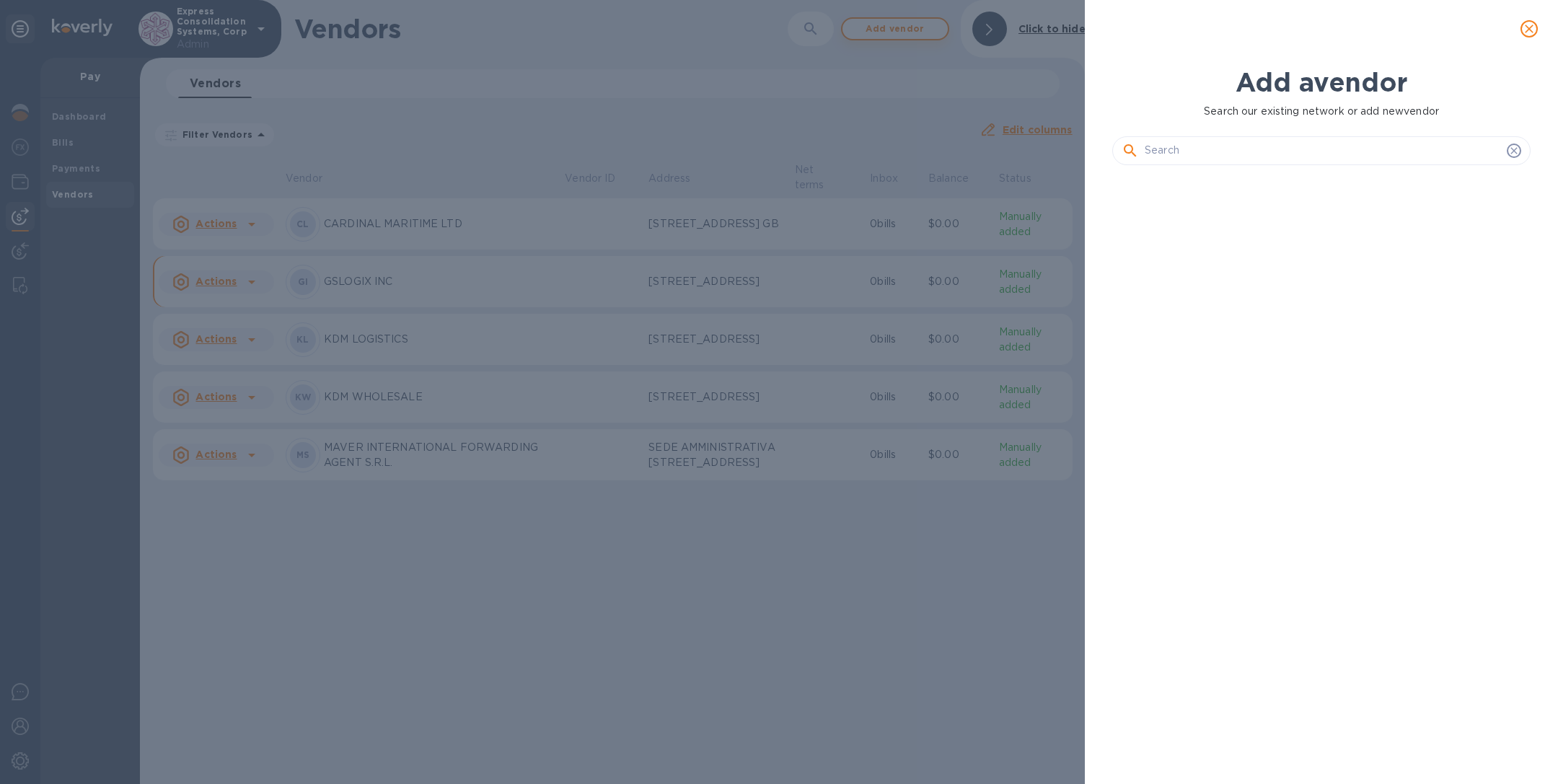
scroll to position [552, 424]
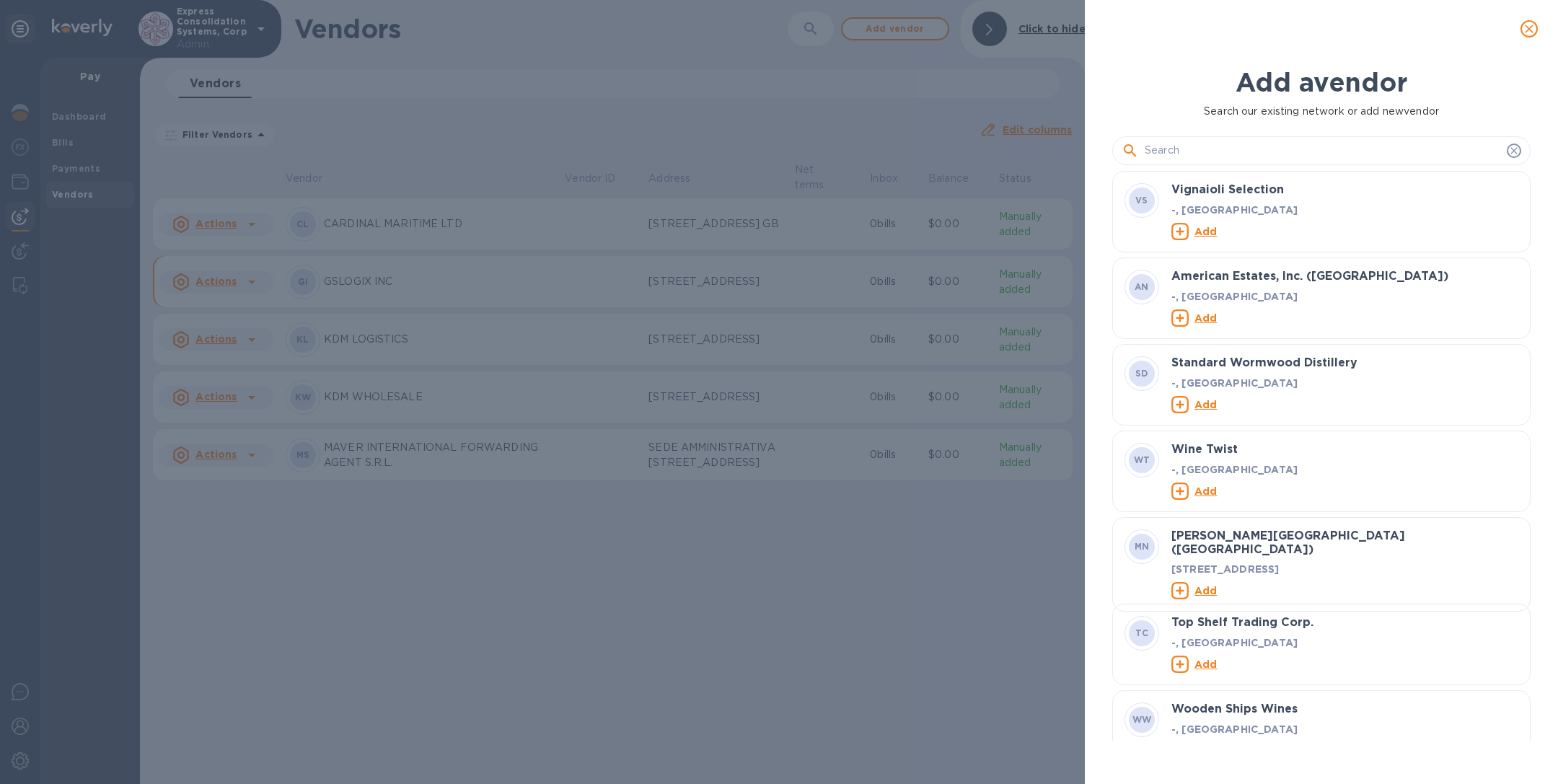
click at [1175, 146] on input "text" at bounding box center [1323, 150] width 356 height 22
paste input "CARGOMIND [GEOGRAPHIC_DATA] SRO"
type input "CARGOMIND [GEOGRAPHIC_DATA] SRO"
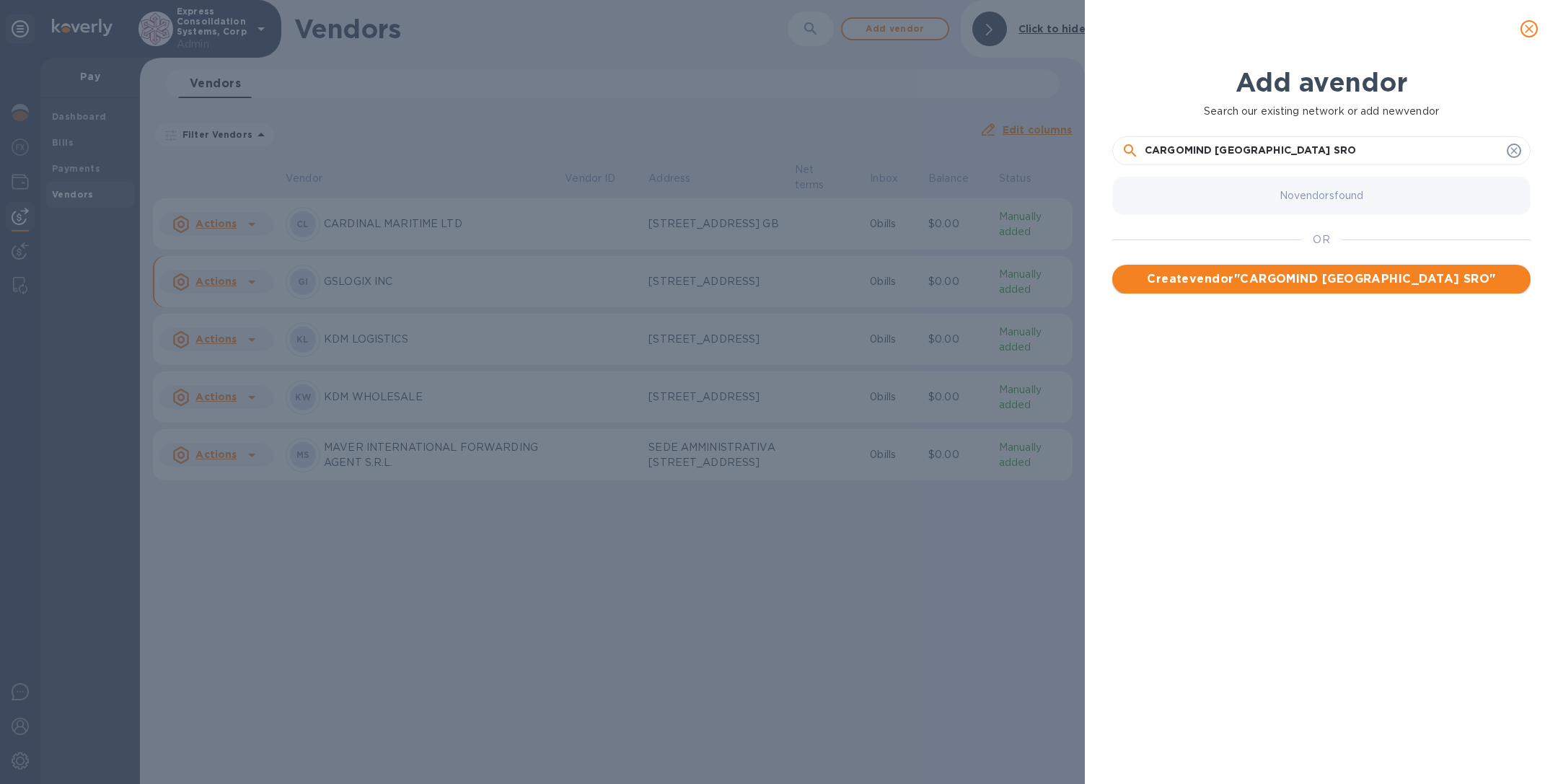
click at [1259, 288] on button "Create vendor " CARGOMIND [GEOGRAPHIC_DATA] SRO "" at bounding box center [1321, 279] width 419 height 29
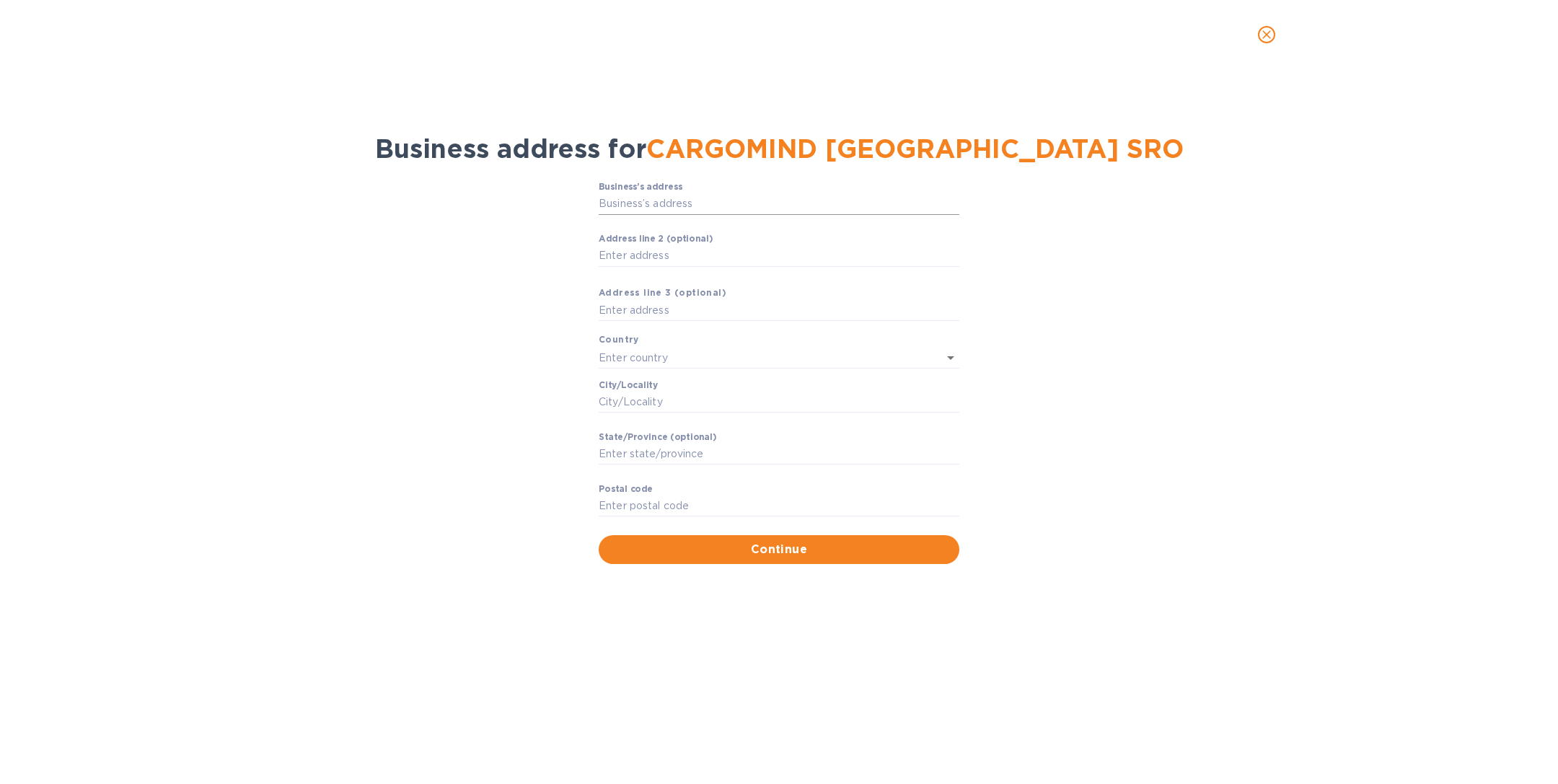
click at [678, 204] on input "Business’s аddress" at bounding box center [779, 203] width 361 height 22
paste input "LAGLEROVE 1075 4"
type input "4 Laglerové"
type input "[GEOGRAPHIC_DATA]"
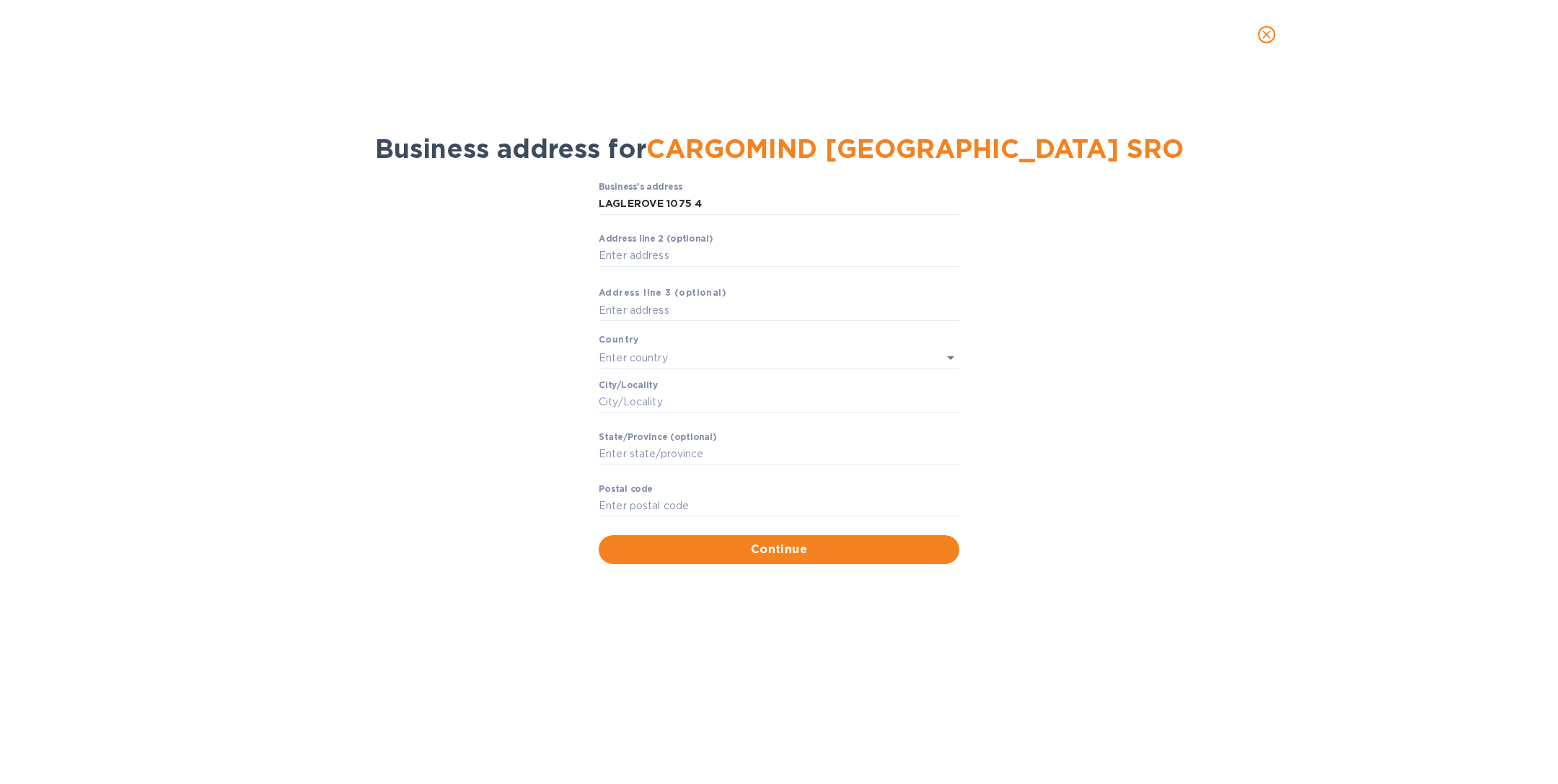
type input "161 00"
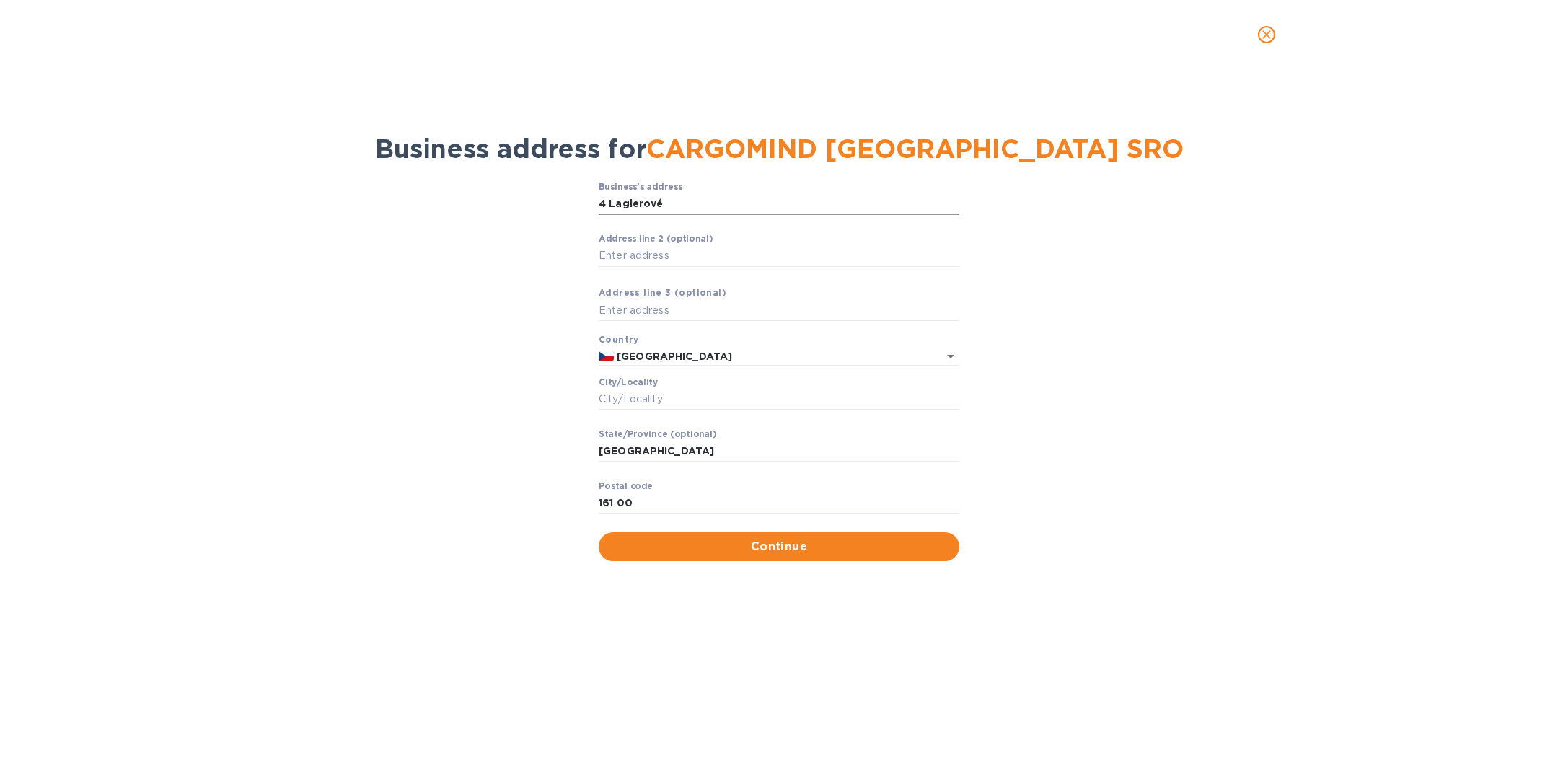
click at [713, 202] on input "4 Laglerové" at bounding box center [779, 203] width 361 height 22
paste input "LAGLEROVE 1075 4"
type input "LAGLEROVE 1075 4"
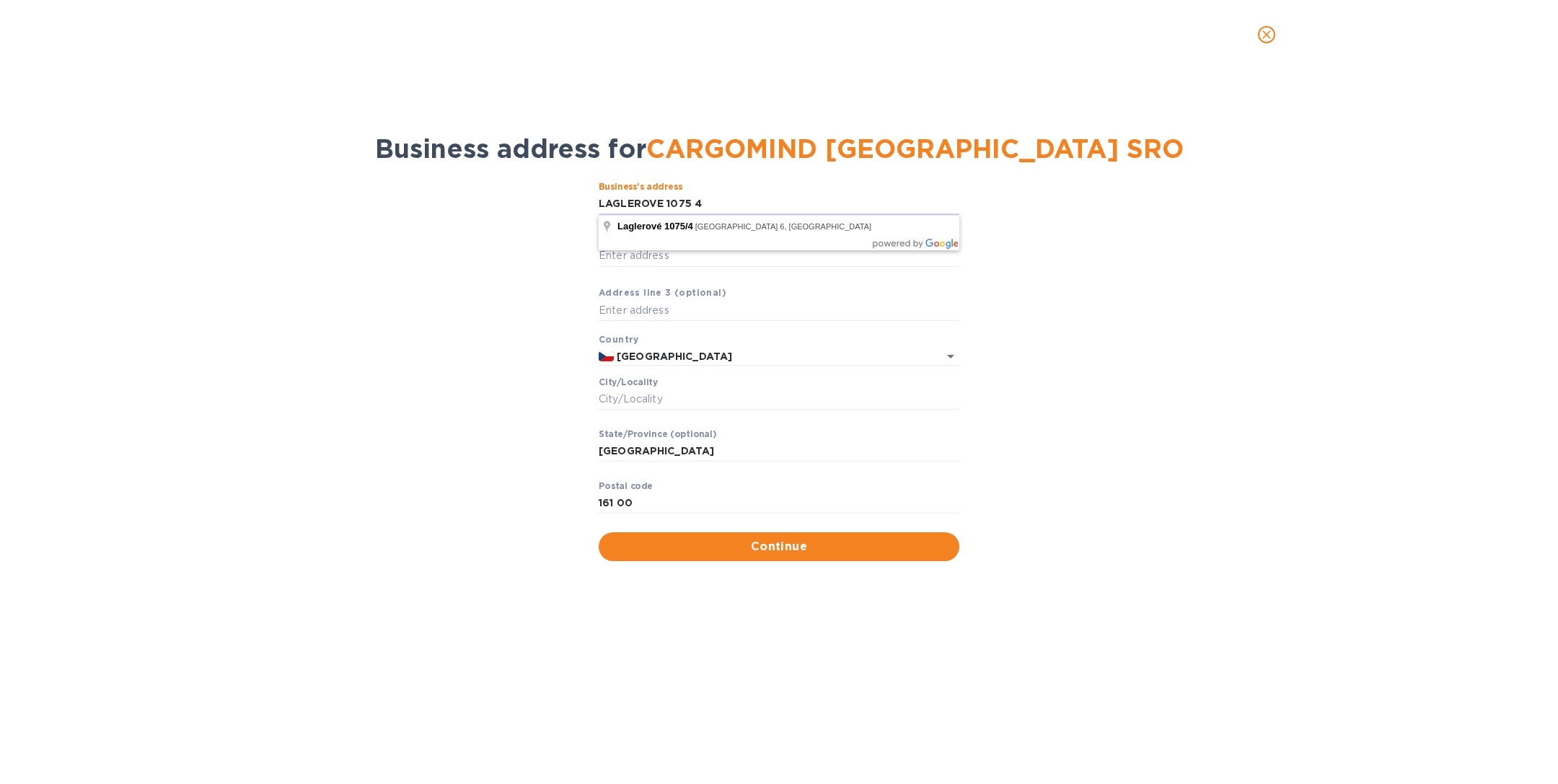
click at [485, 273] on div "Business’s аddress LAGLEROVE 1075 4 ​ Аddress line 2 (optional) ​ Аddress line …" at bounding box center [779, 371] width 1521 height 396
click at [666, 392] on input "Сity/Locаlity" at bounding box center [779, 399] width 361 height 22
paste input "[GEOGRAPHIC_DATA]"
type input "[GEOGRAPHIC_DATA]"
click at [617, 505] on input "161 00" at bounding box center [779, 503] width 361 height 22
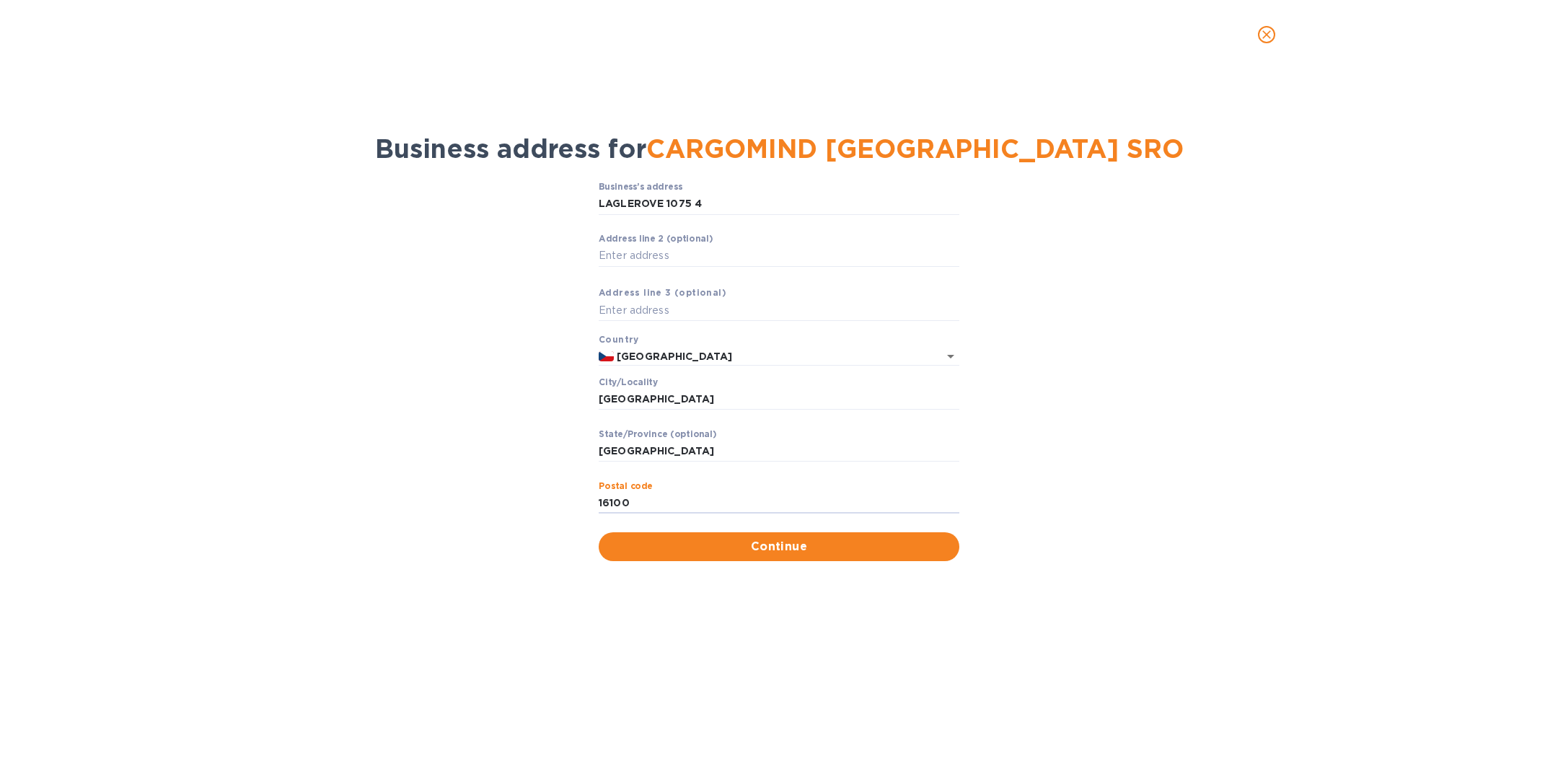
type input "16100"
click at [768, 545] on span "Continue" at bounding box center [779, 546] width 337 height 17
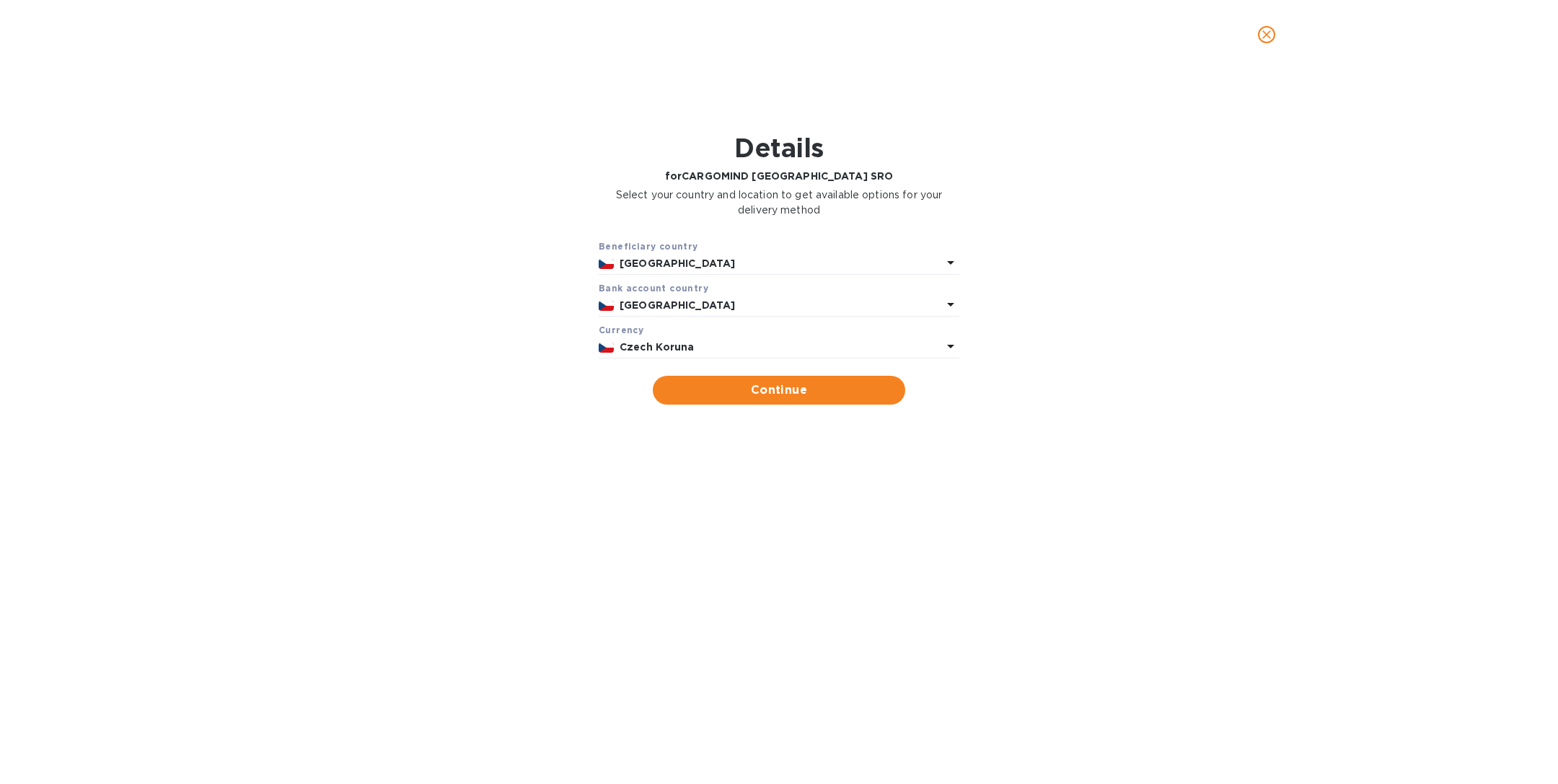
click at [737, 305] on p "[GEOGRAPHIC_DATA]" at bounding box center [780, 305] width 322 height 15
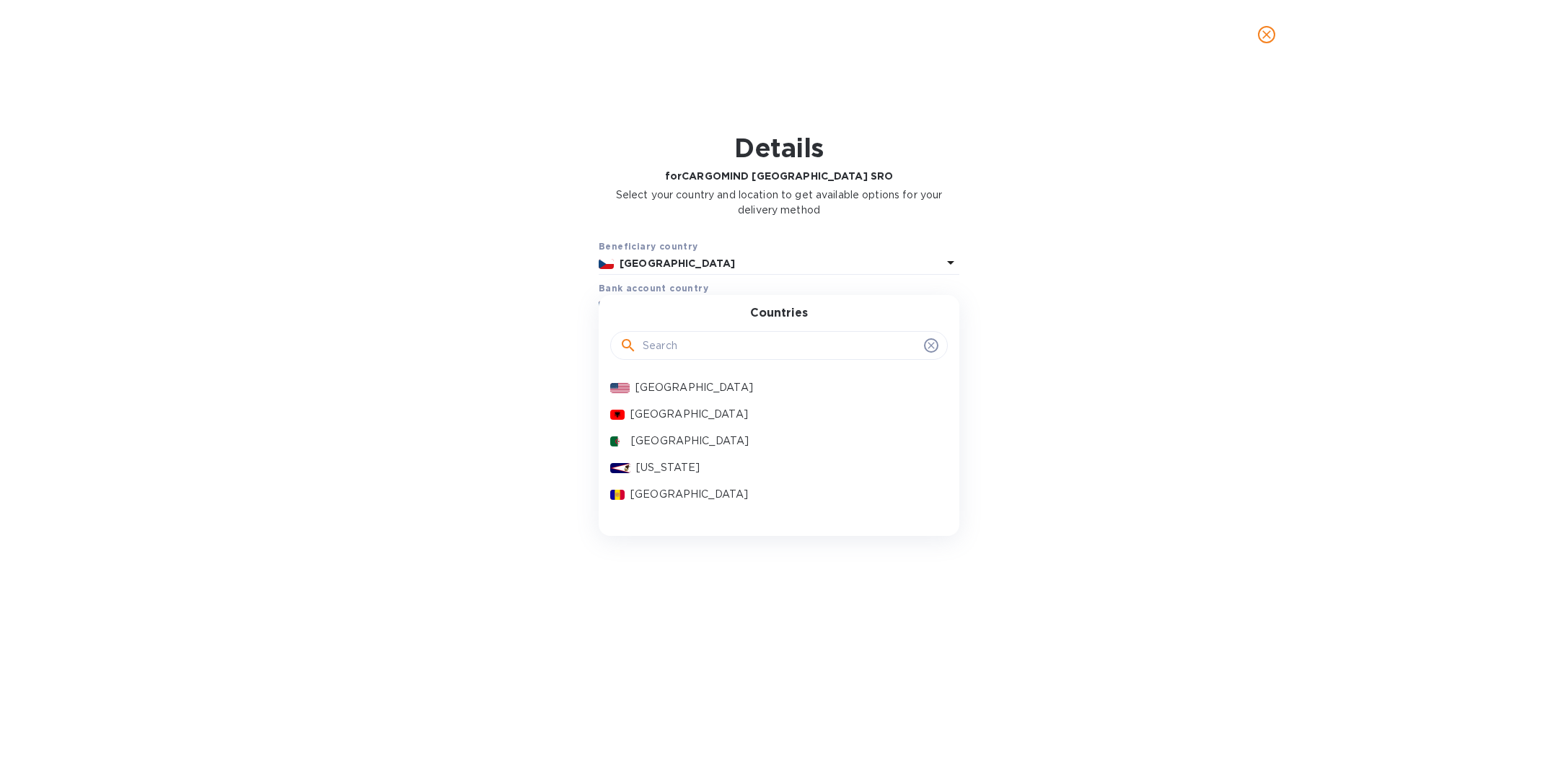
click at [705, 345] on input "text" at bounding box center [780, 345] width 275 height 22
type input "aust"
click at [704, 415] on p "[GEOGRAPHIC_DATA]" at bounding box center [784, 414] width 305 height 15
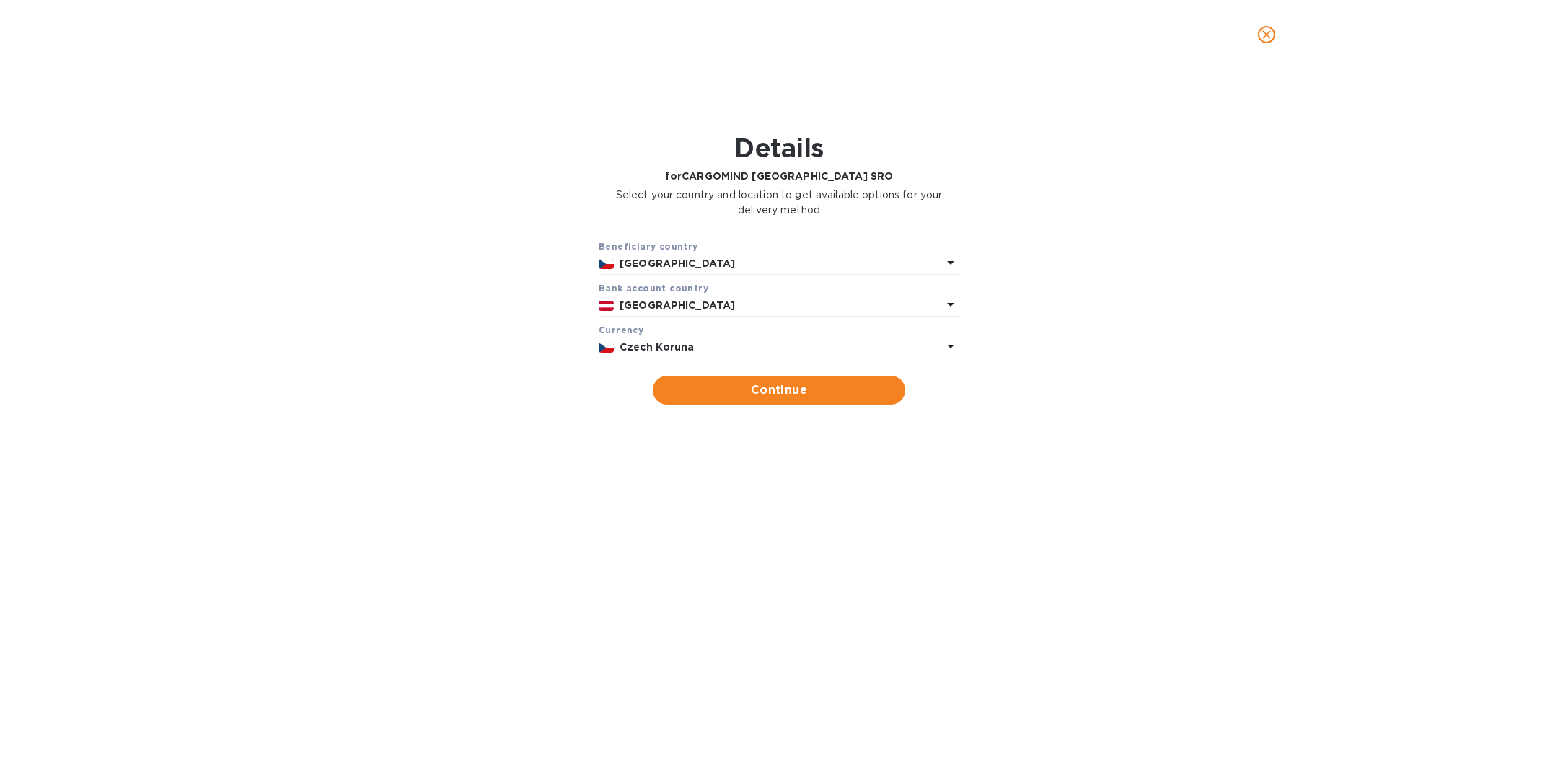
click at [724, 338] on div "Czech Koruna" at bounding box center [780, 348] width 328 height 21
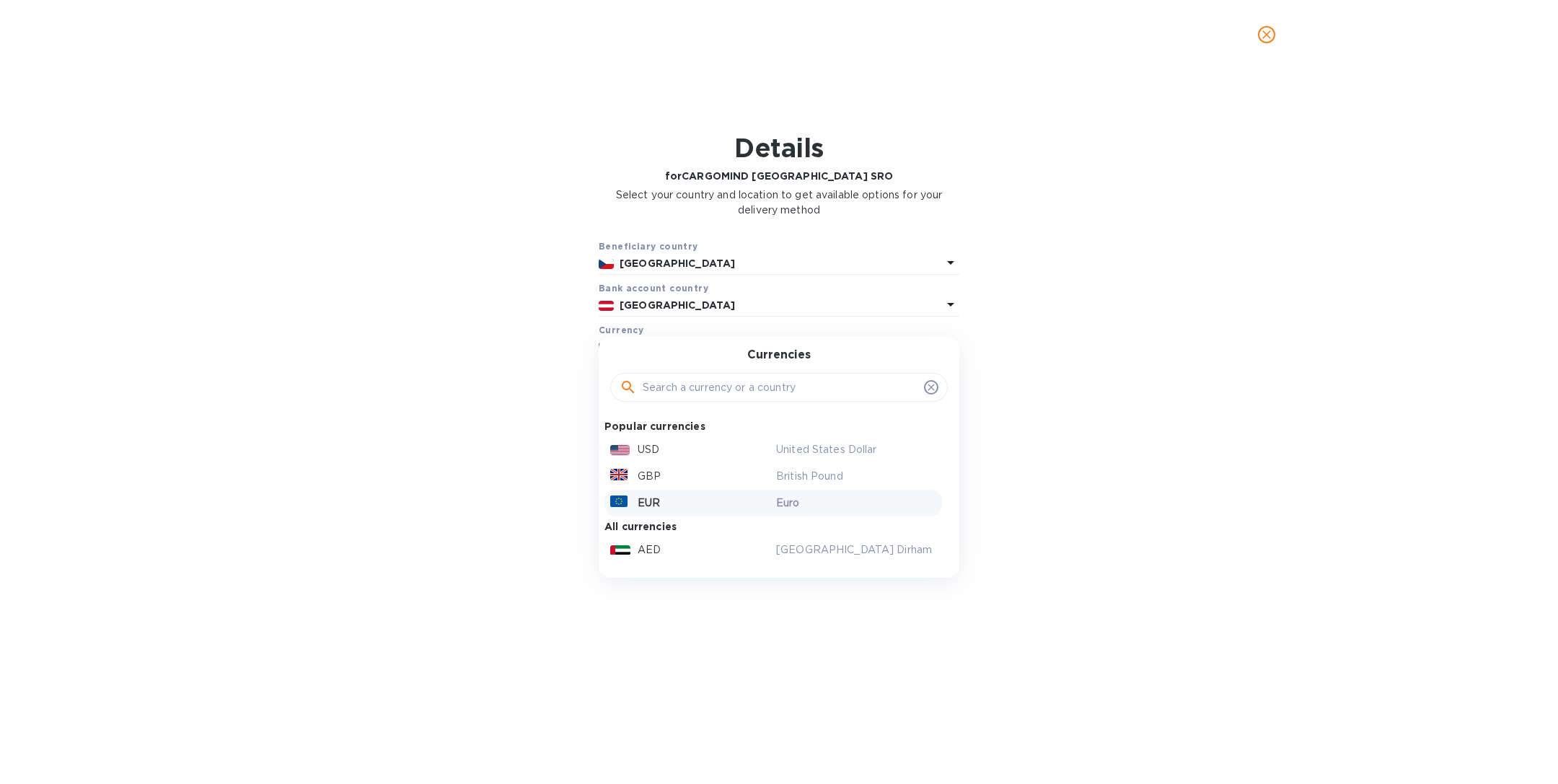
click at [675, 502] on div "EUR" at bounding box center [690, 503] width 166 height 21
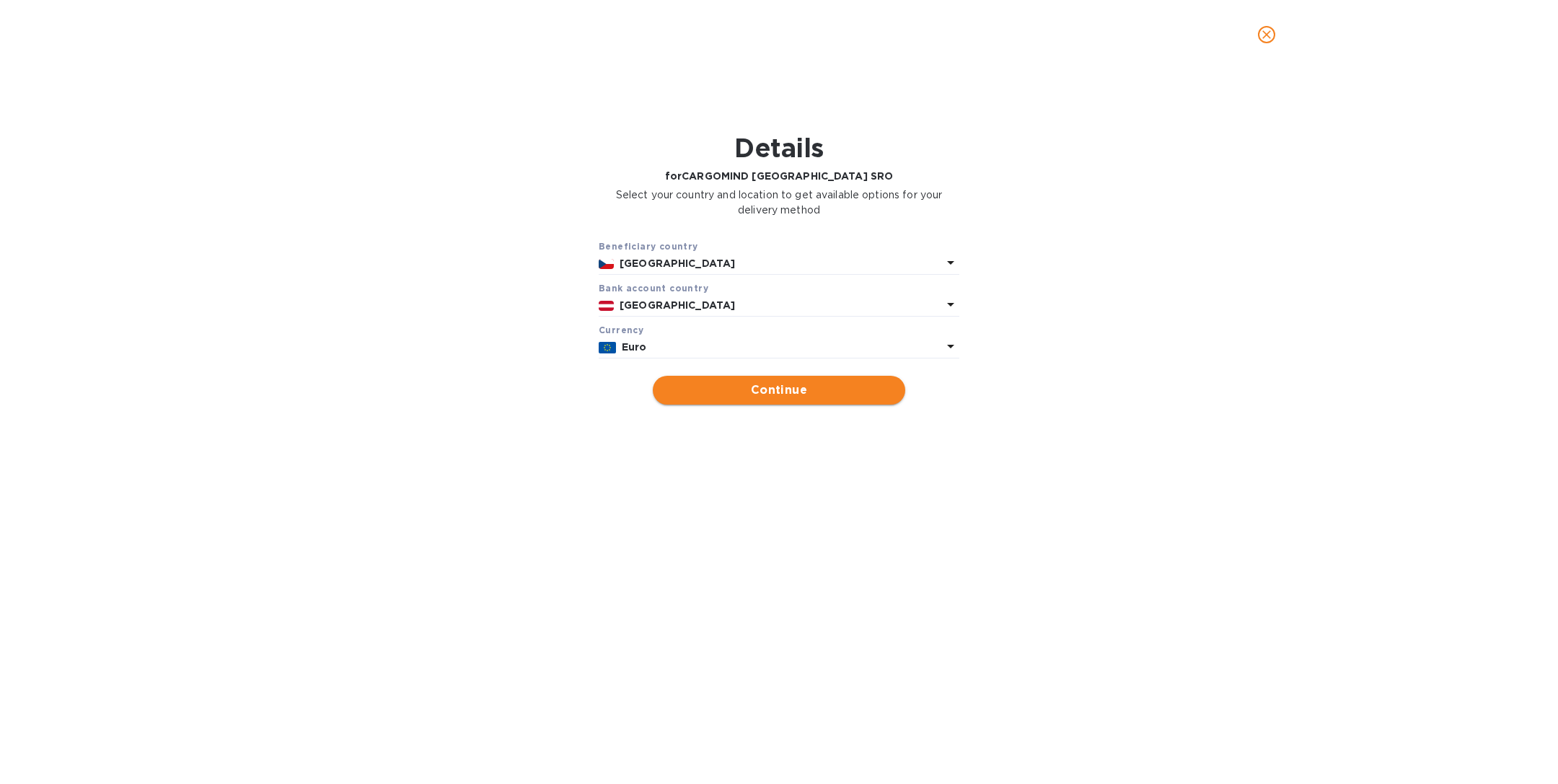
click at [800, 377] on button "Continue" at bounding box center [779, 390] width 252 height 29
type input "CARGOMIND [GEOGRAPHIC_DATA] SRO"
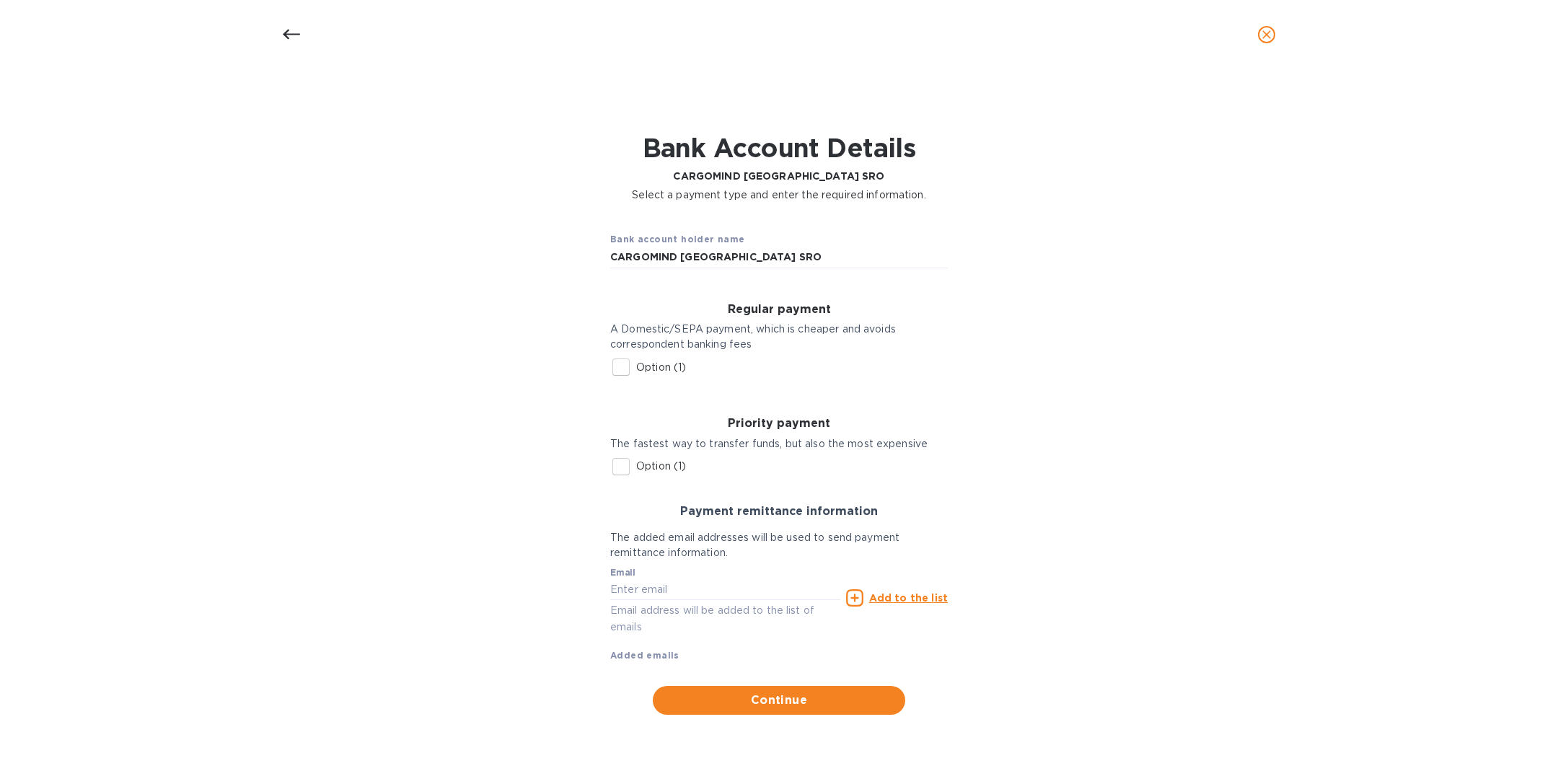
click at [617, 363] on input "Option (1)" at bounding box center [621, 367] width 30 height 30
checkbox input "true"
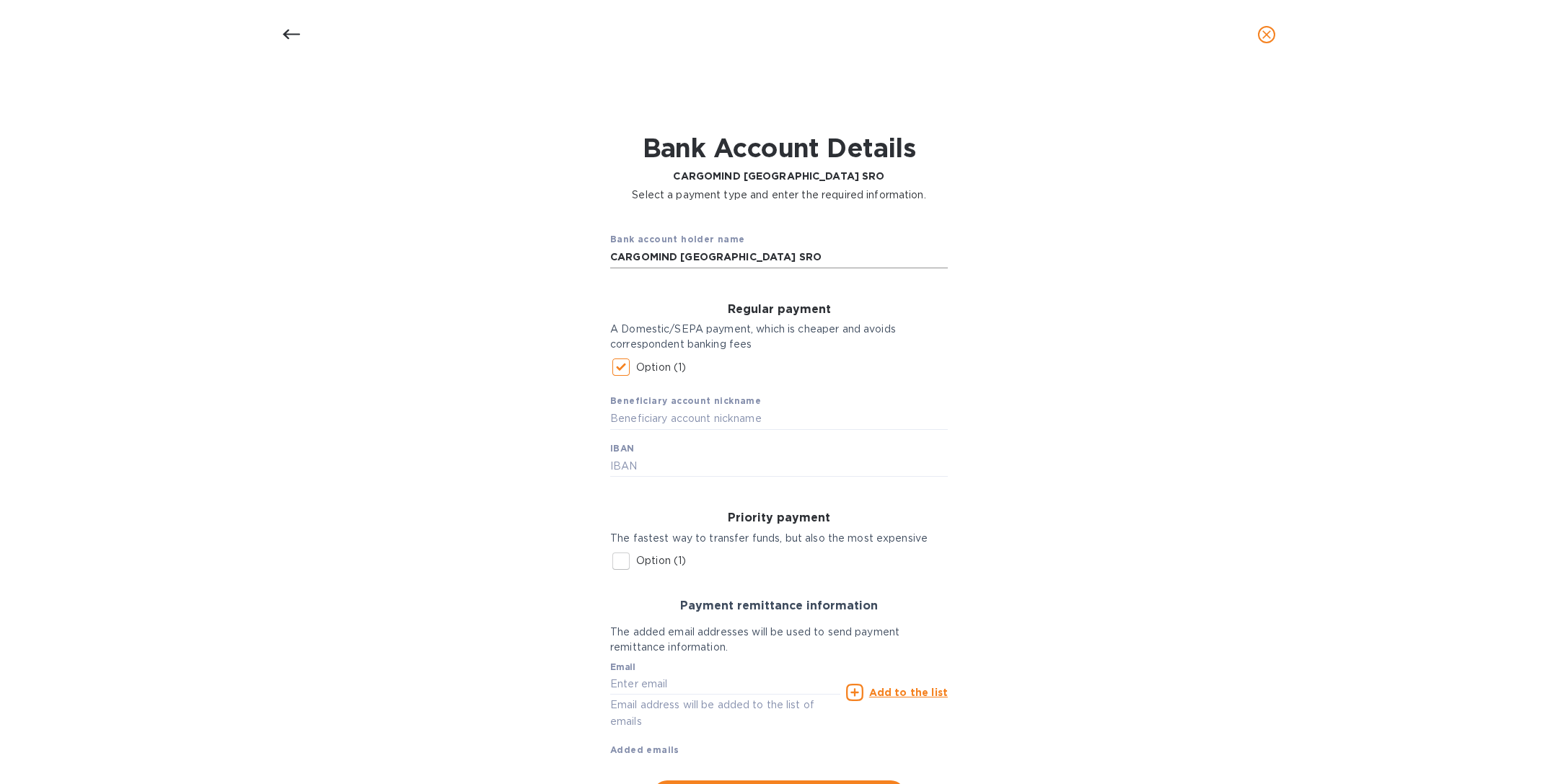
click at [766, 256] on input "CARGOMIND [GEOGRAPHIC_DATA] SRO" at bounding box center [779, 257] width 337 height 22
click at [628, 556] on input "Option (1)" at bounding box center [621, 561] width 30 height 30
checkbox input "true"
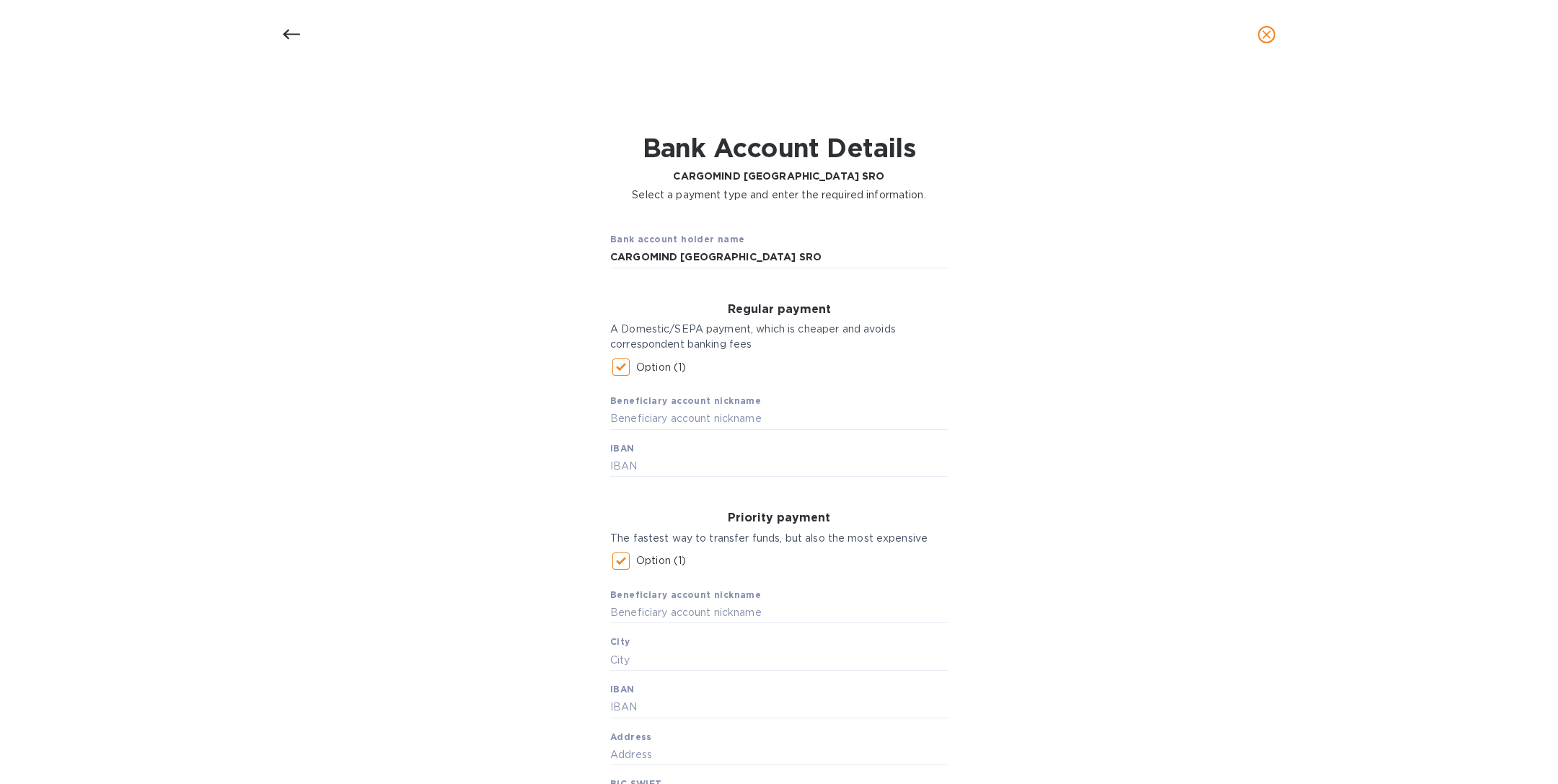
scroll to position [305, 0]
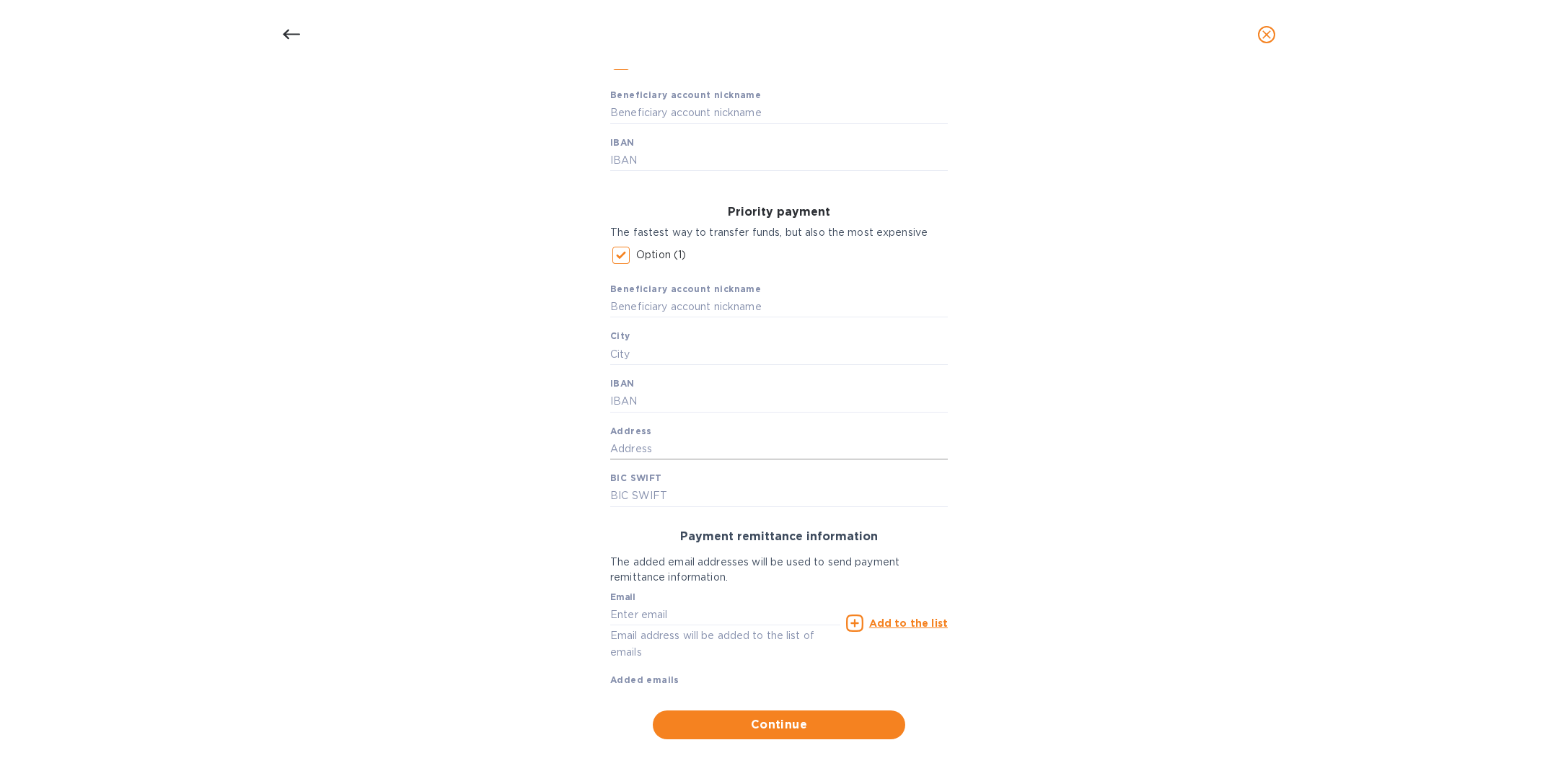
click at [641, 445] on input "text" at bounding box center [779, 448] width 337 height 22
click at [646, 299] on input "text" at bounding box center [779, 306] width 337 height 22
paste input "CARGOMIND [GEOGRAPHIC_DATA] SRO"
type input "CARGOMIND [GEOGRAPHIC_DATA] SRO"
click at [653, 448] on input "text" at bounding box center [779, 448] width 337 height 22
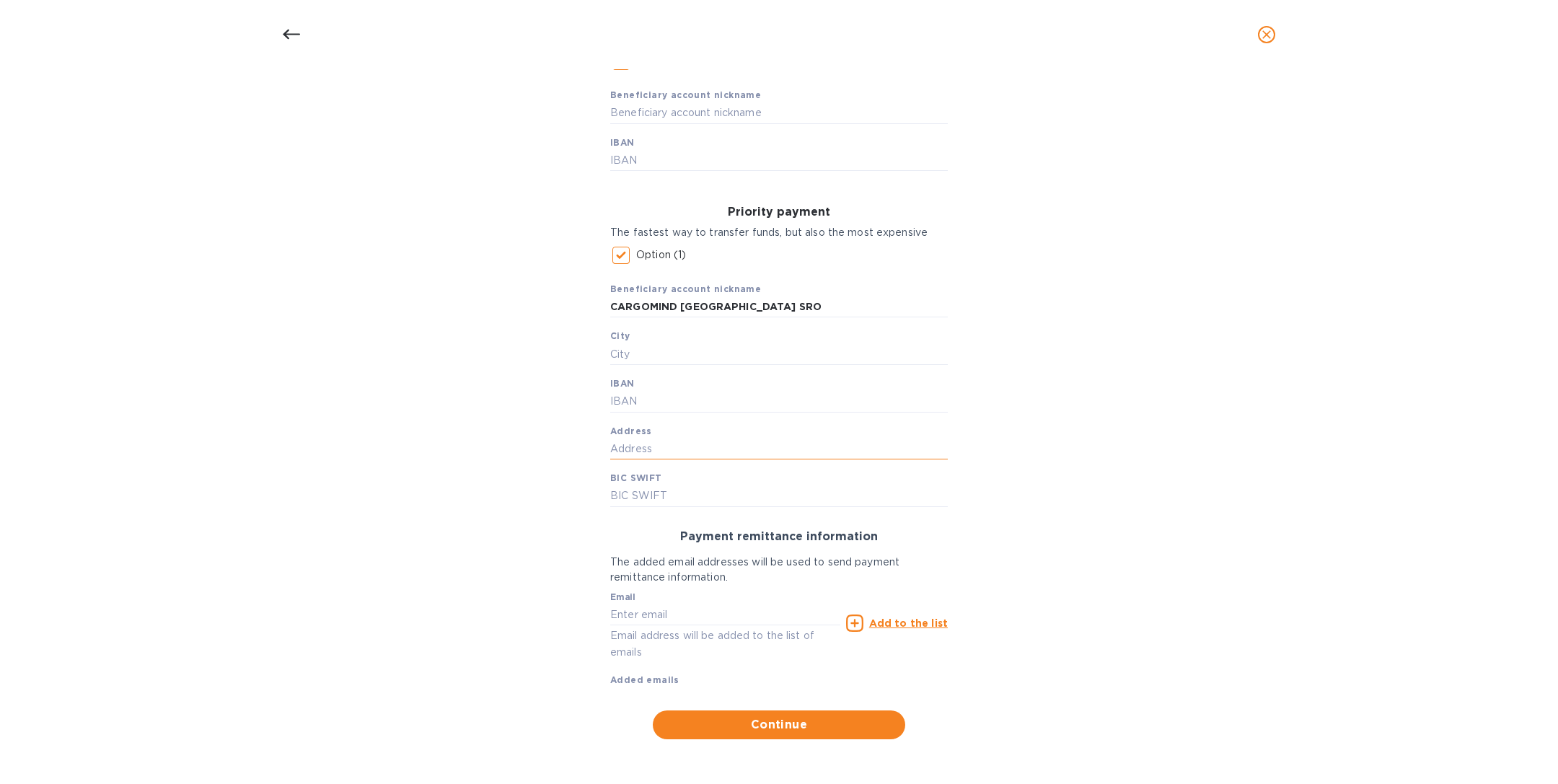
paste input "[STREET_ADDRESS]"
paste input "[GEOGRAPHIC_DATA]"
drag, startPoint x: 678, startPoint y: 451, endPoint x: 720, endPoint y: 447, distance: 42.2
click at [720, 447] on input "[STREET_ADDRESS]" at bounding box center [779, 448] width 337 height 22
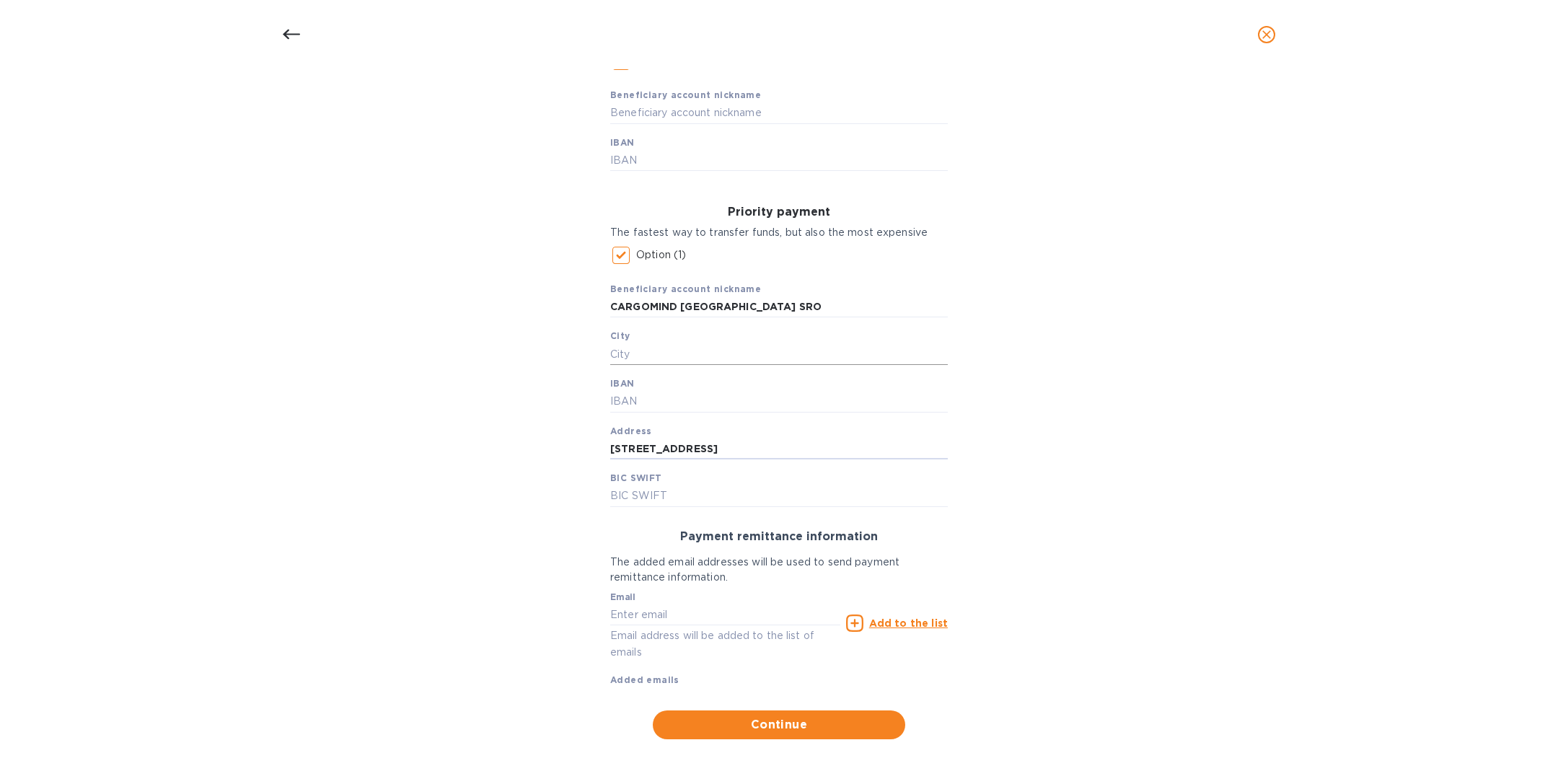
type input "[STREET_ADDRESS]"
click at [643, 348] on input "text" at bounding box center [779, 353] width 337 height 22
paste input "[GEOGRAPHIC_DATA]"
type input "[GEOGRAPHIC_DATA]"
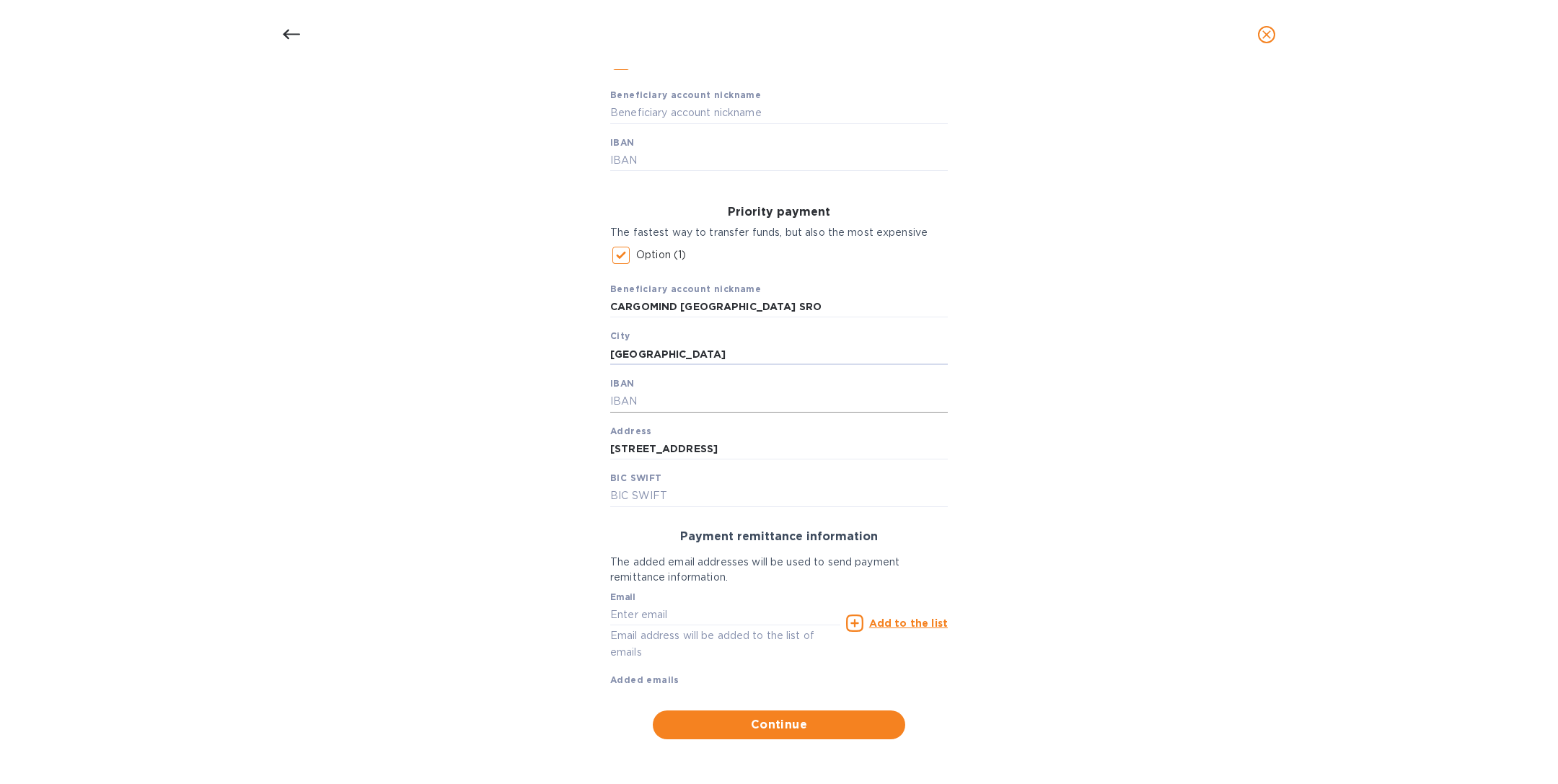
click at [647, 400] on input "text" at bounding box center [779, 401] width 337 height 22
paste input "[FINANCIAL_ID]"
type input "[FINANCIAL_ID]"
click at [685, 500] on input "text" at bounding box center [779, 496] width 337 height 22
paste input "[SWIFT_CODE]"
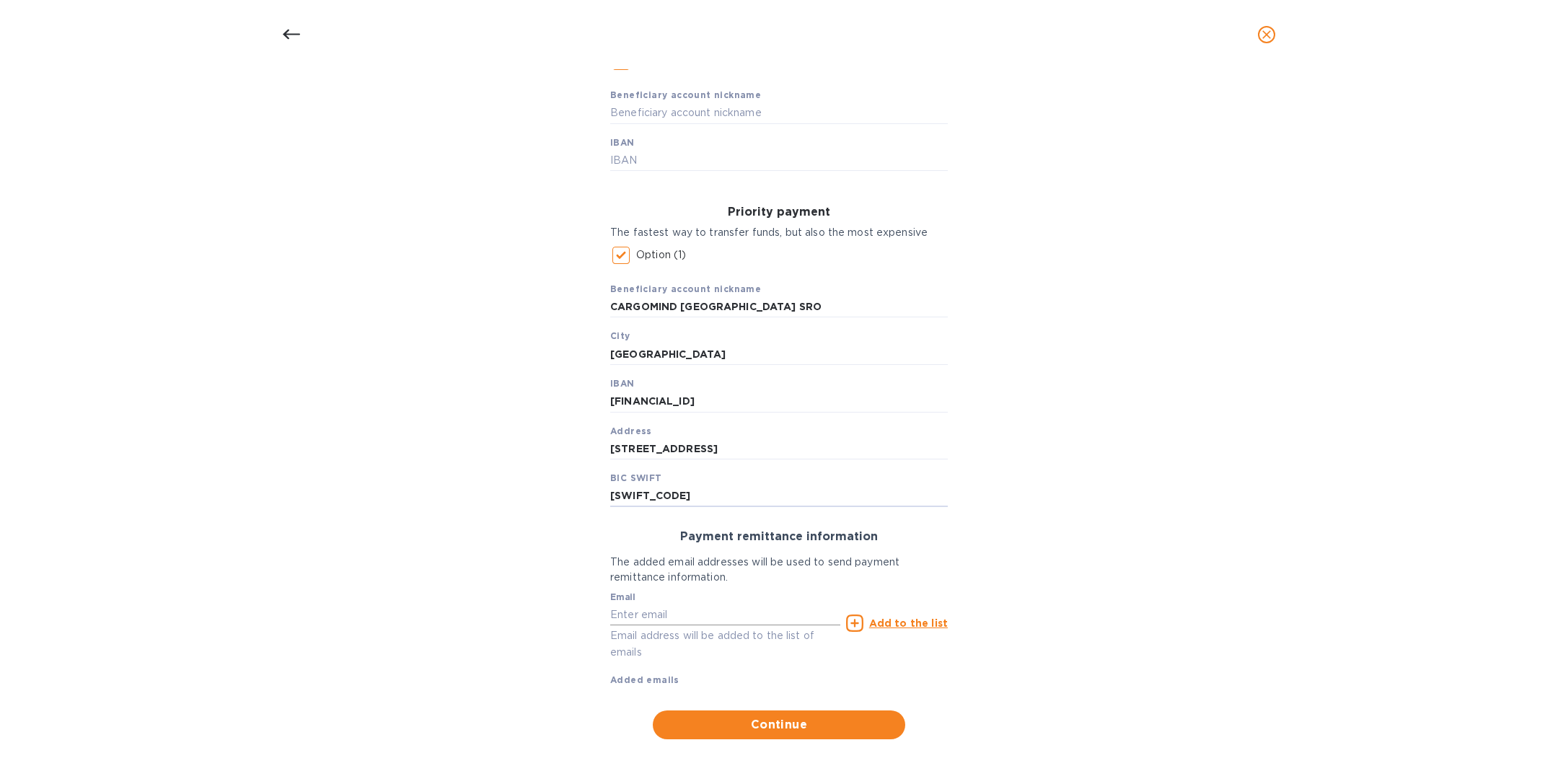
type input "[SWIFT_CODE]"
click at [672, 613] on input "text" at bounding box center [725, 614] width 230 height 22
type input "[EMAIL_ADDRESS][DOMAIN_NAME]"
click at [892, 620] on u "Add to the list" at bounding box center [909, 623] width 79 height 11
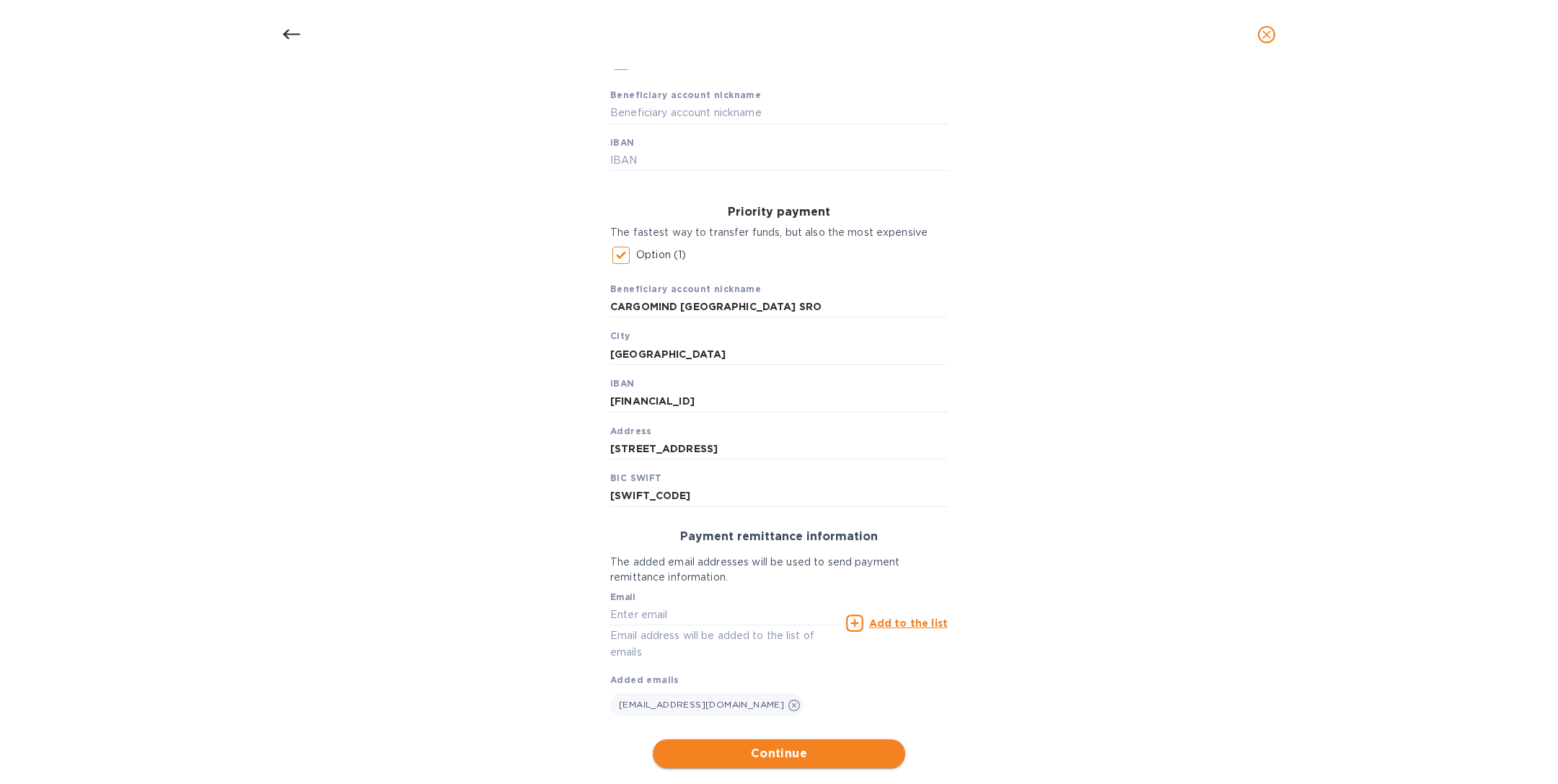
click at [791, 754] on span "Continue" at bounding box center [779, 753] width 230 height 17
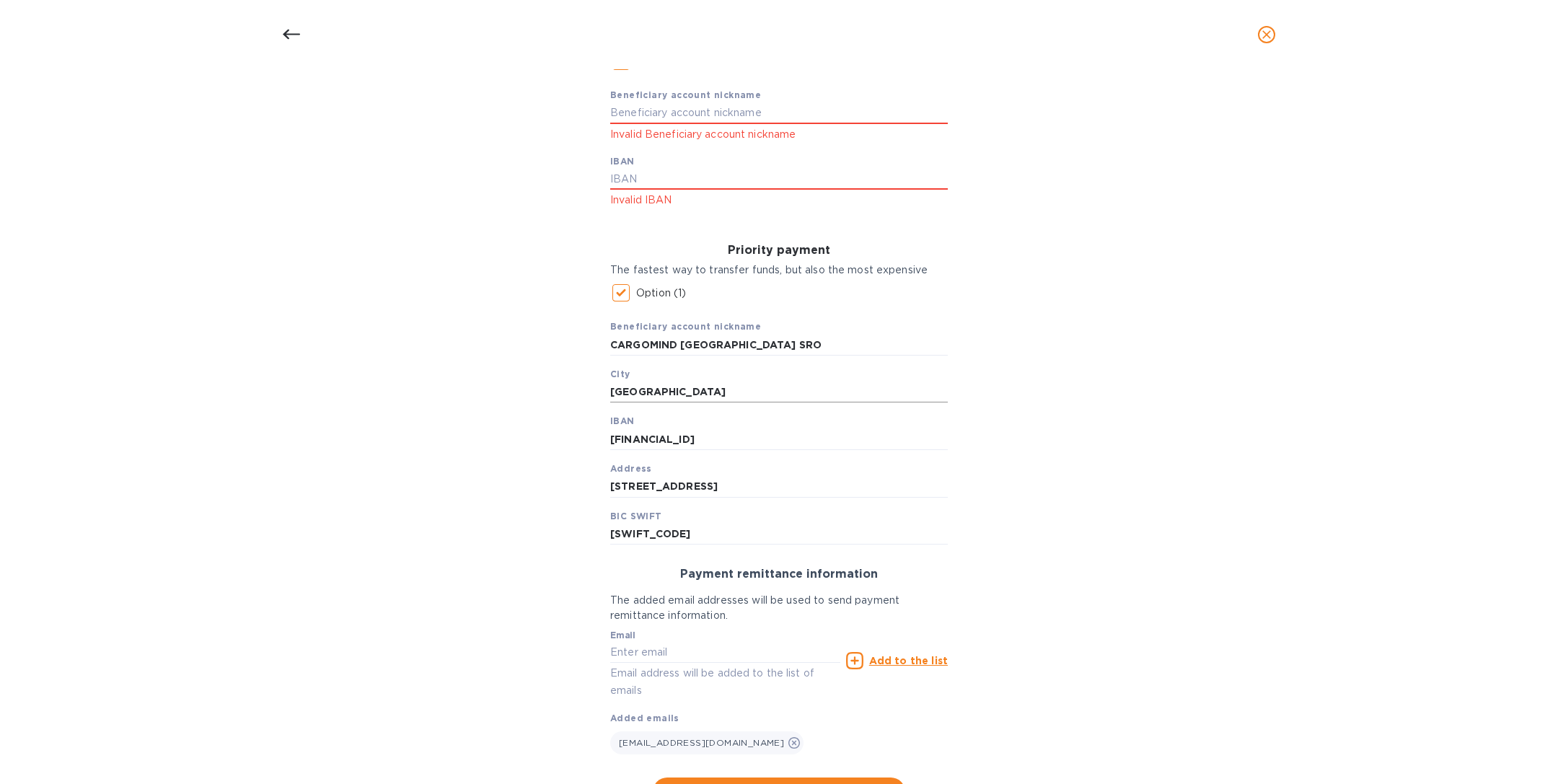
scroll to position [132, 0]
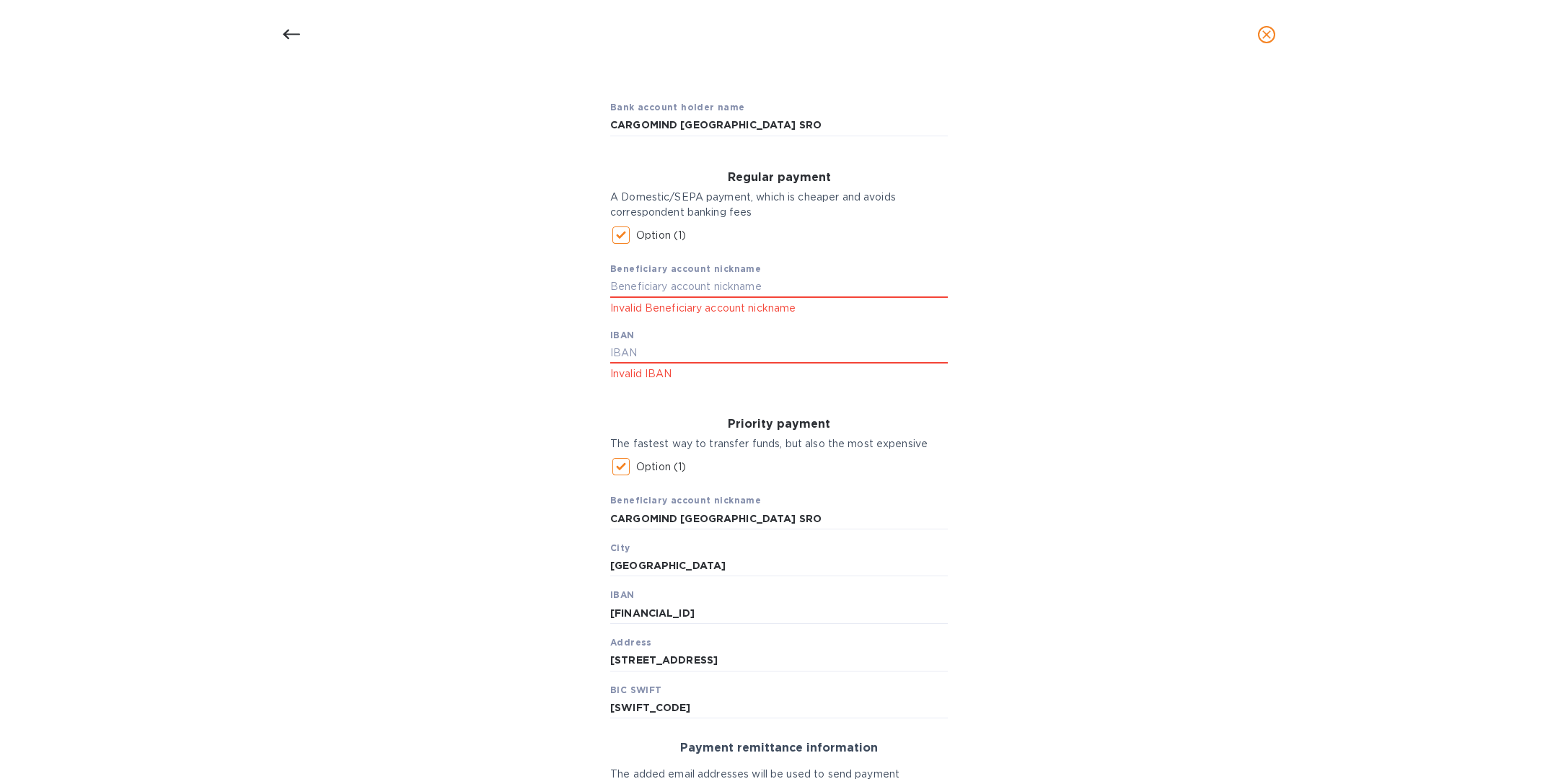
click at [618, 234] on input "Option (1)" at bounding box center [621, 235] width 30 height 30
checkbox input "false"
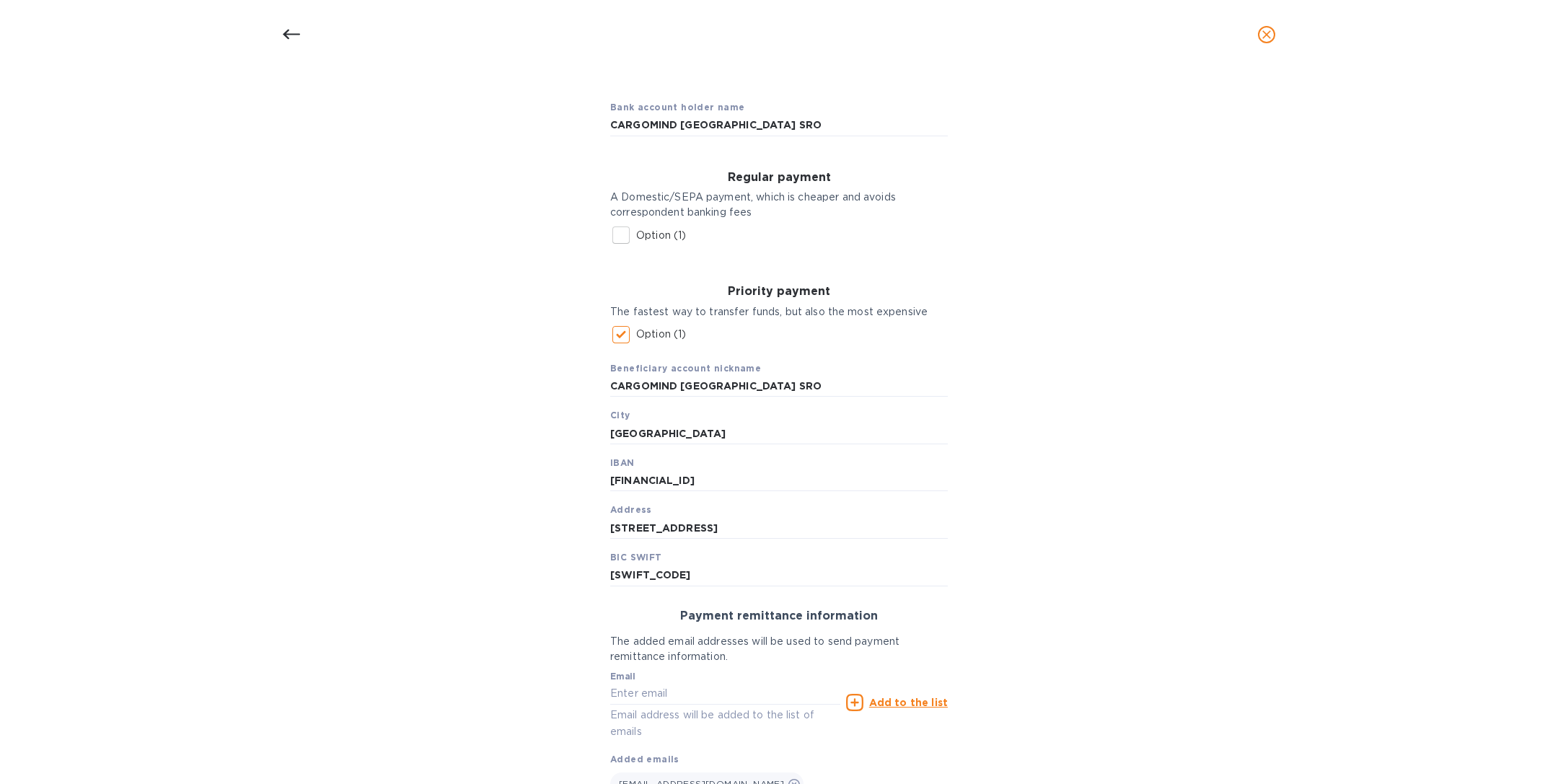
scroll to position [240, 0]
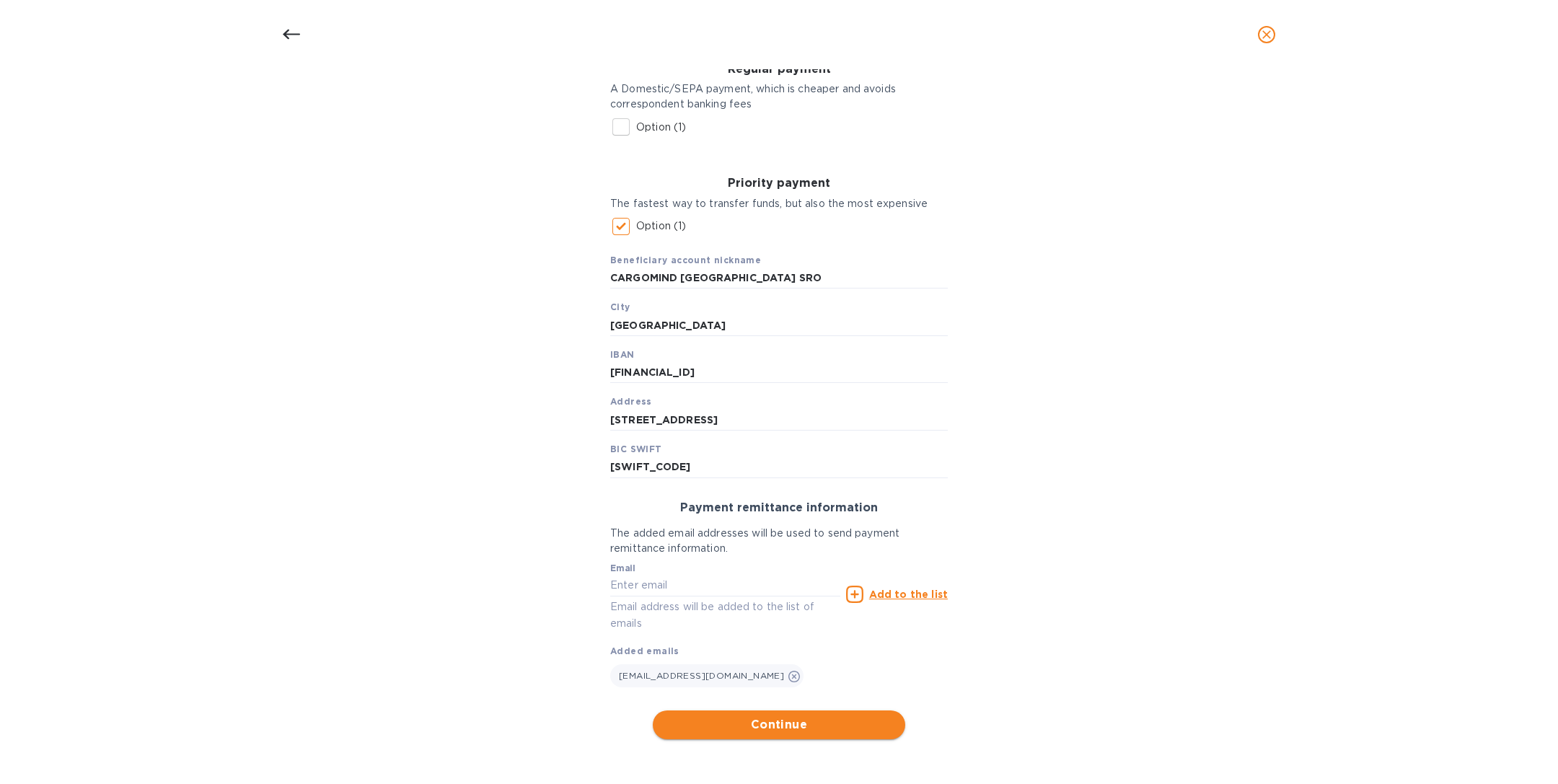
click at [794, 723] on span "Continue" at bounding box center [779, 724] width 230 height 17
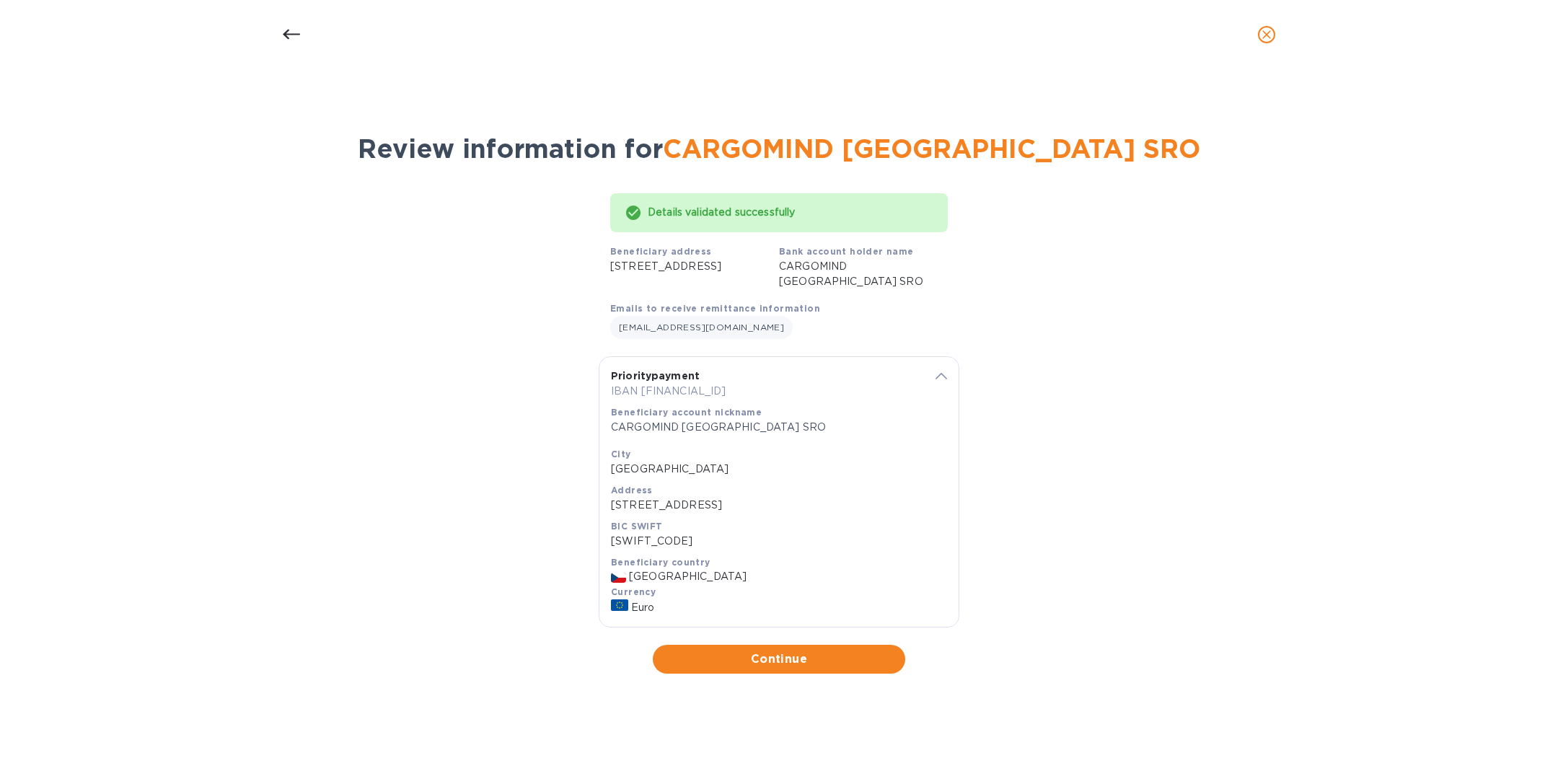
scroll to position [0, 0]
click at [793, 668] on span "Continue" at bounding box center [779, 658] width 230 height 17
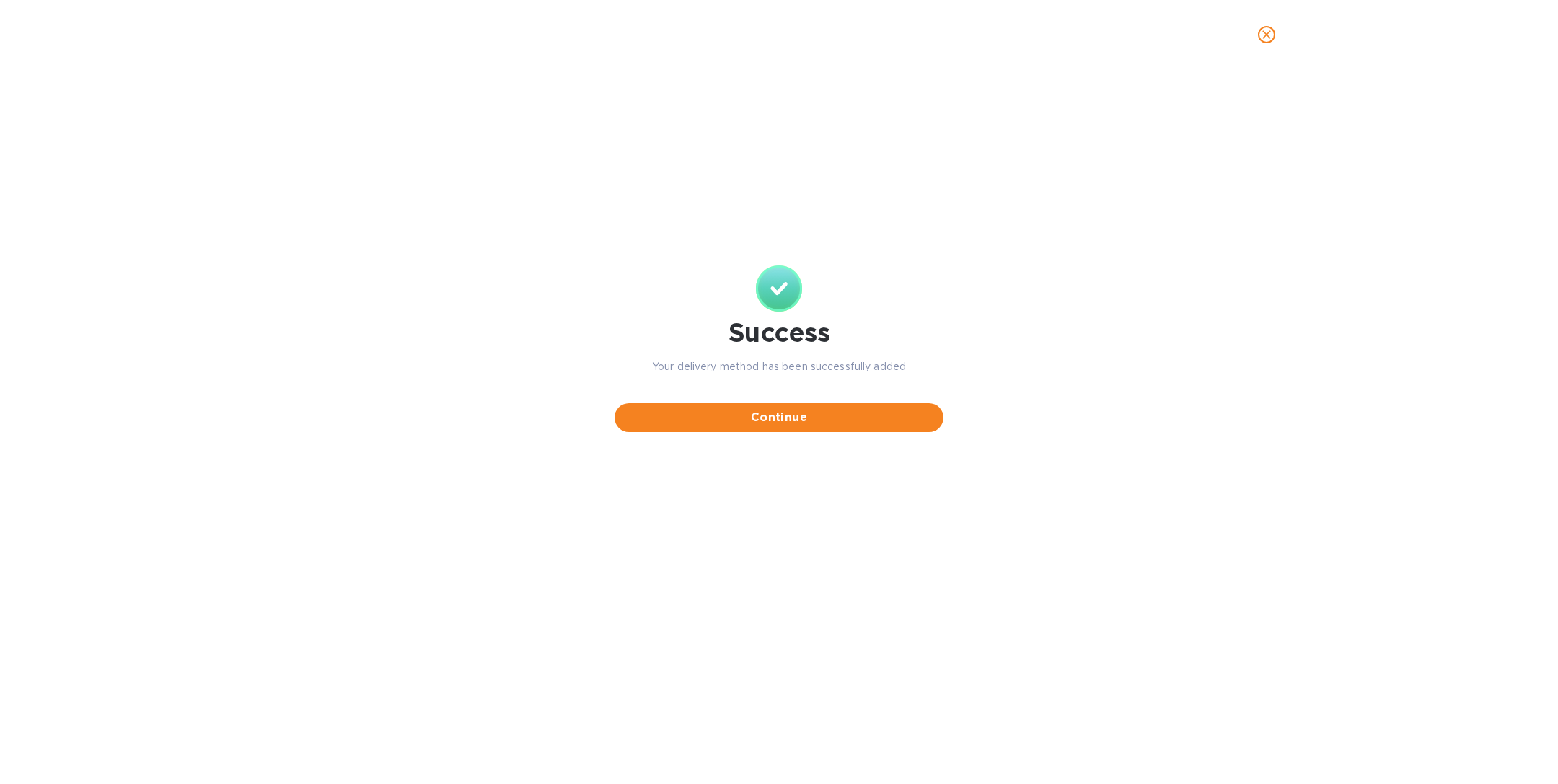
click at [1266, 41] on icon "close" at bounding box center [1266, 34] width 14 height 14
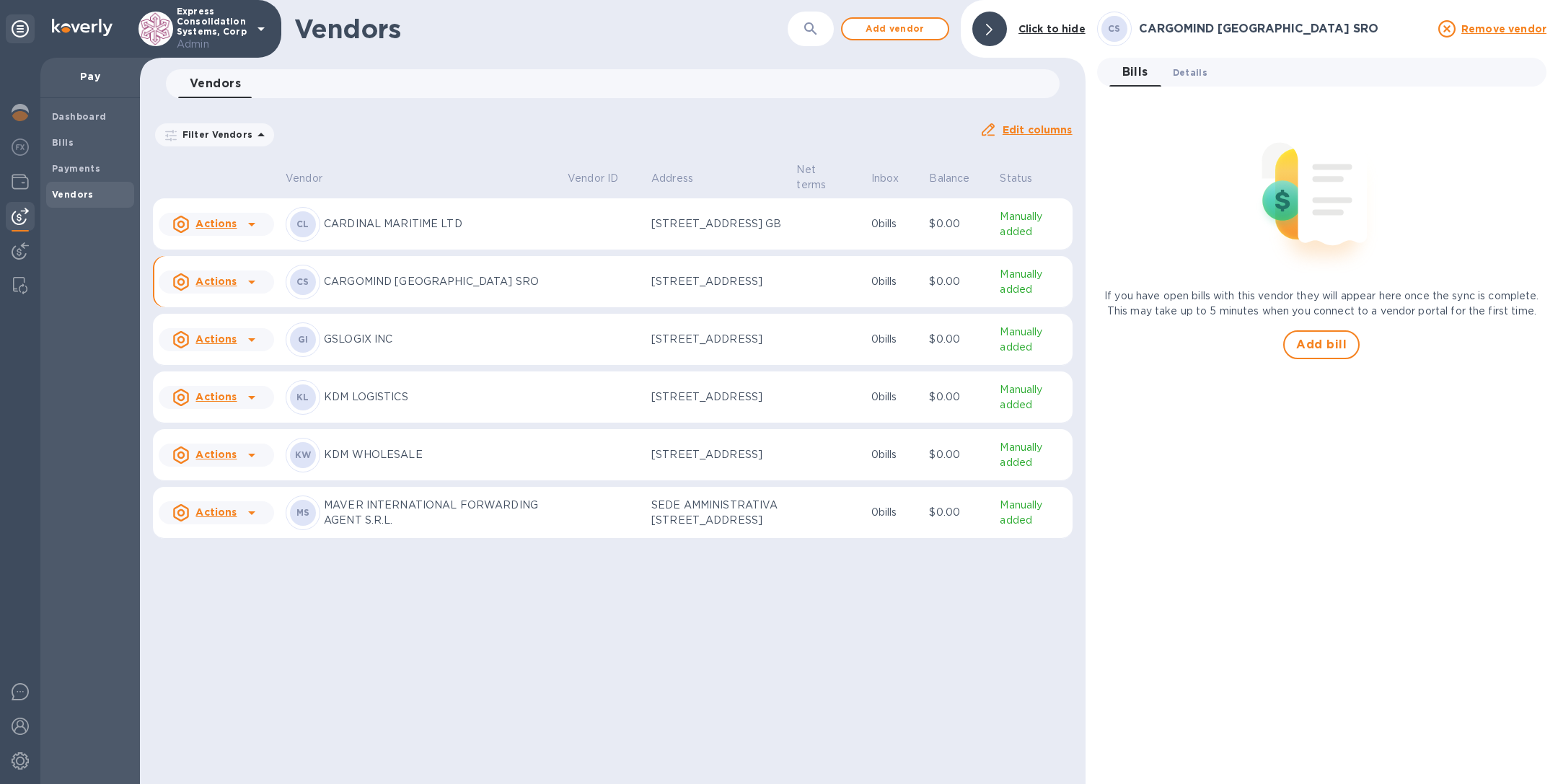
click at [1191, 77] on span "Details 0" at bounding box center [1190, 72] width 35 height 15
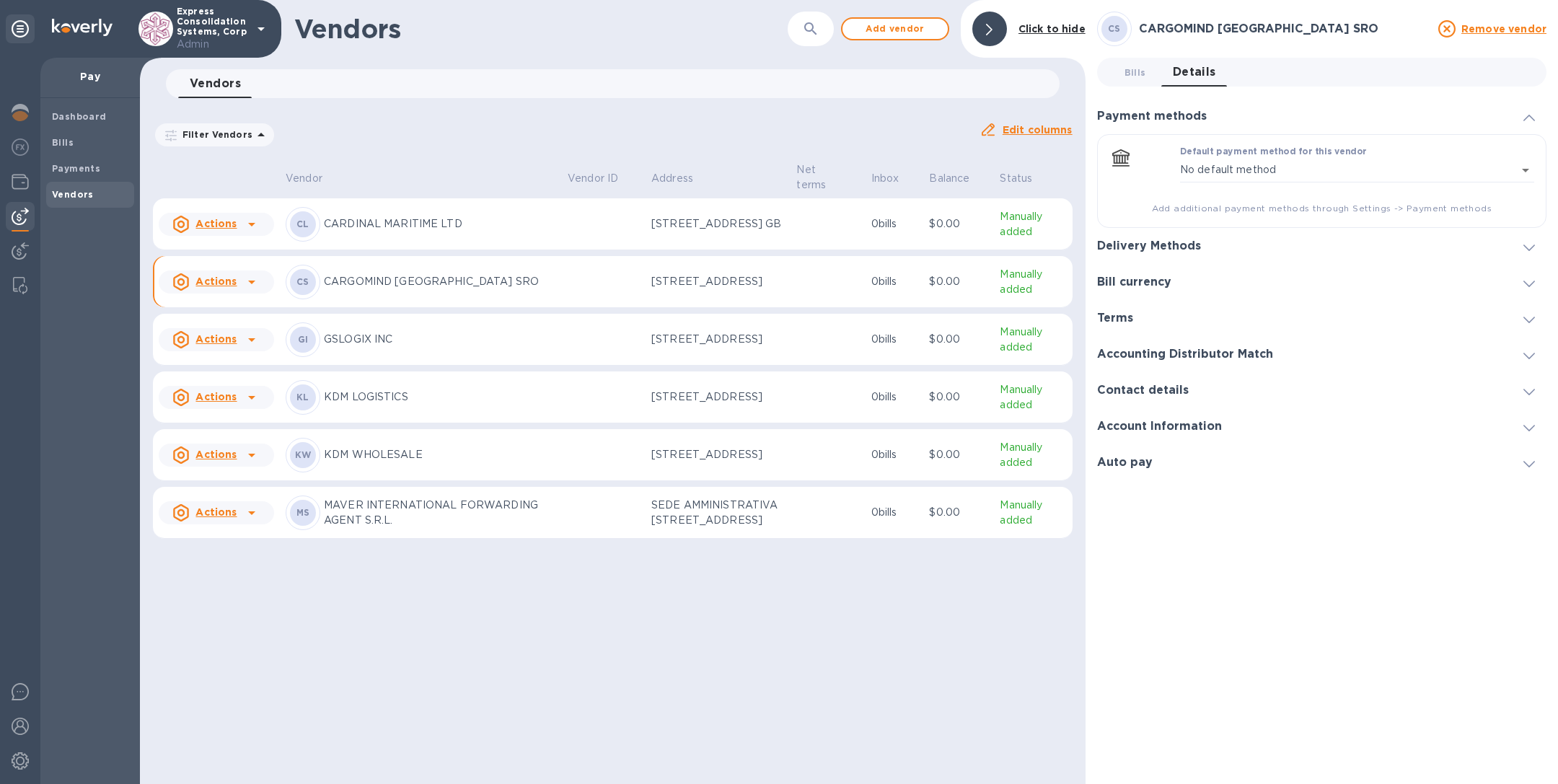
click at [1111, 281] on h3 "Bill currency" at bounding box center [1134, 282] width 74 height 14
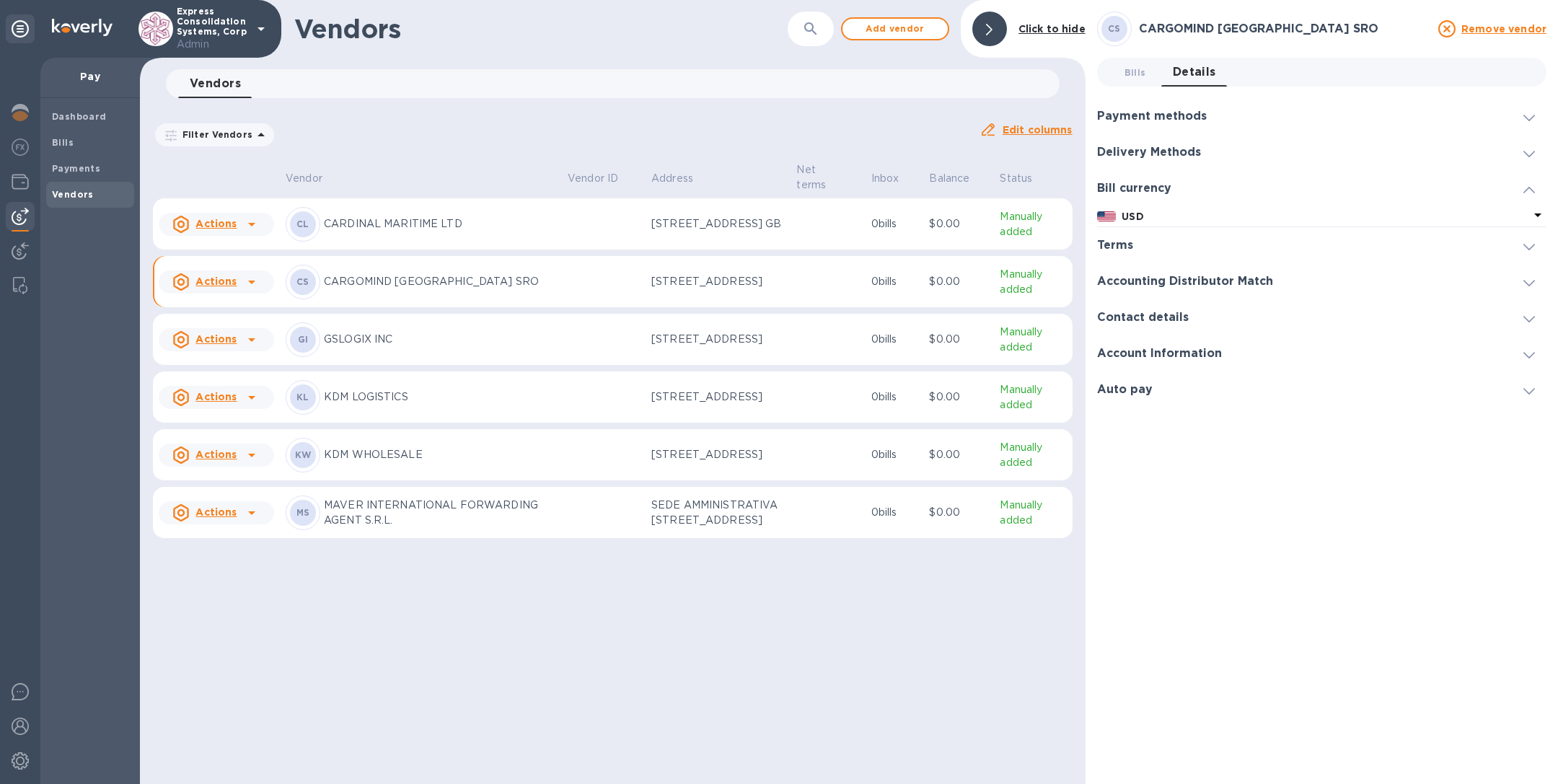
click at [1114, 213] on img at bounding box center [1106, 216] width 20 height 10
click at [1120, 265] on div at bounding box center [1117, 263] width 17 height 11
click at [439, 347] on p "GSLOGIX INC" at bounding box center [440, 339] width 232 height 15
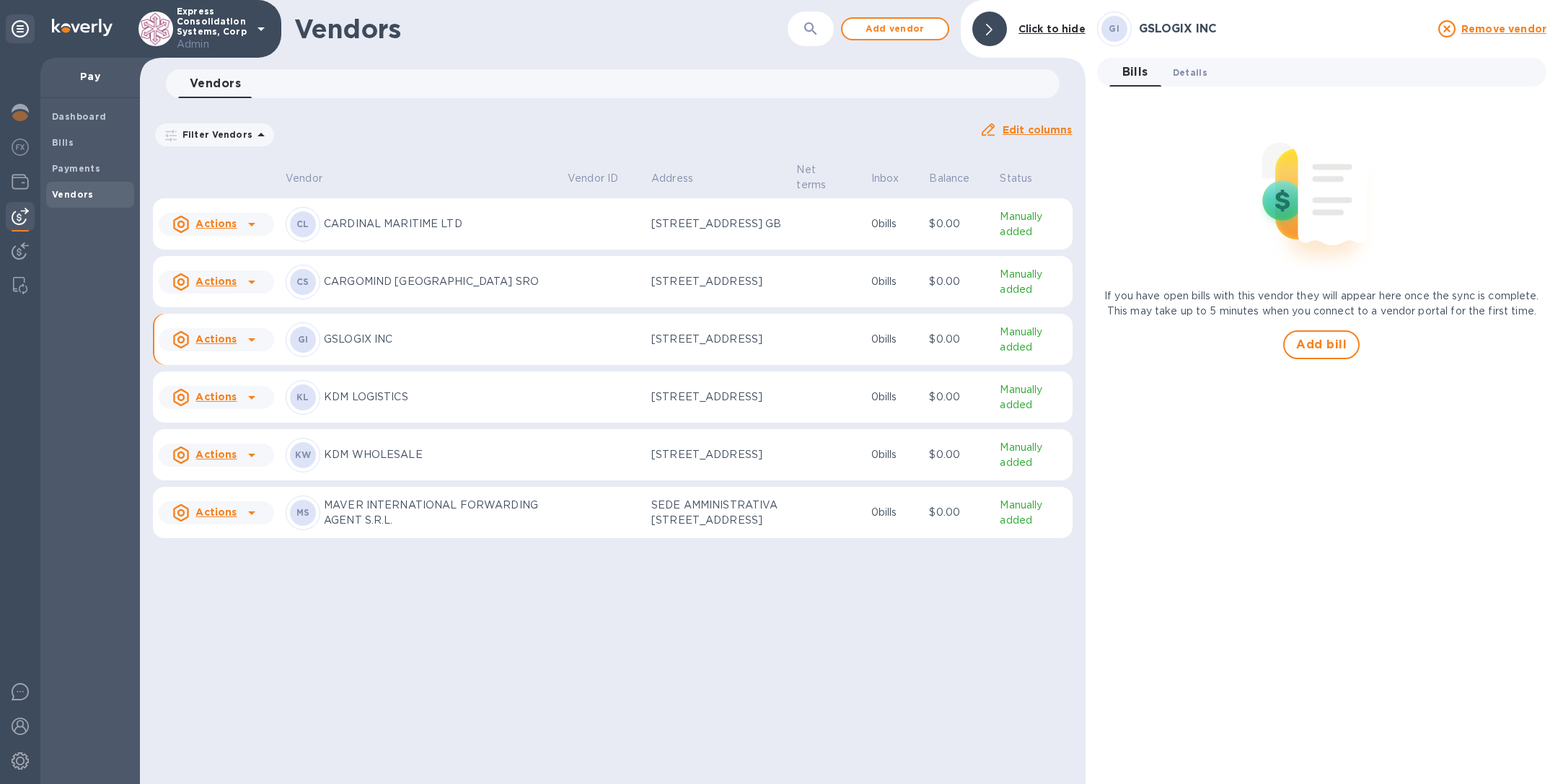
click at [1183, 71] on span "Details 0" at bounding box center [1190, 72] width 35 height 15
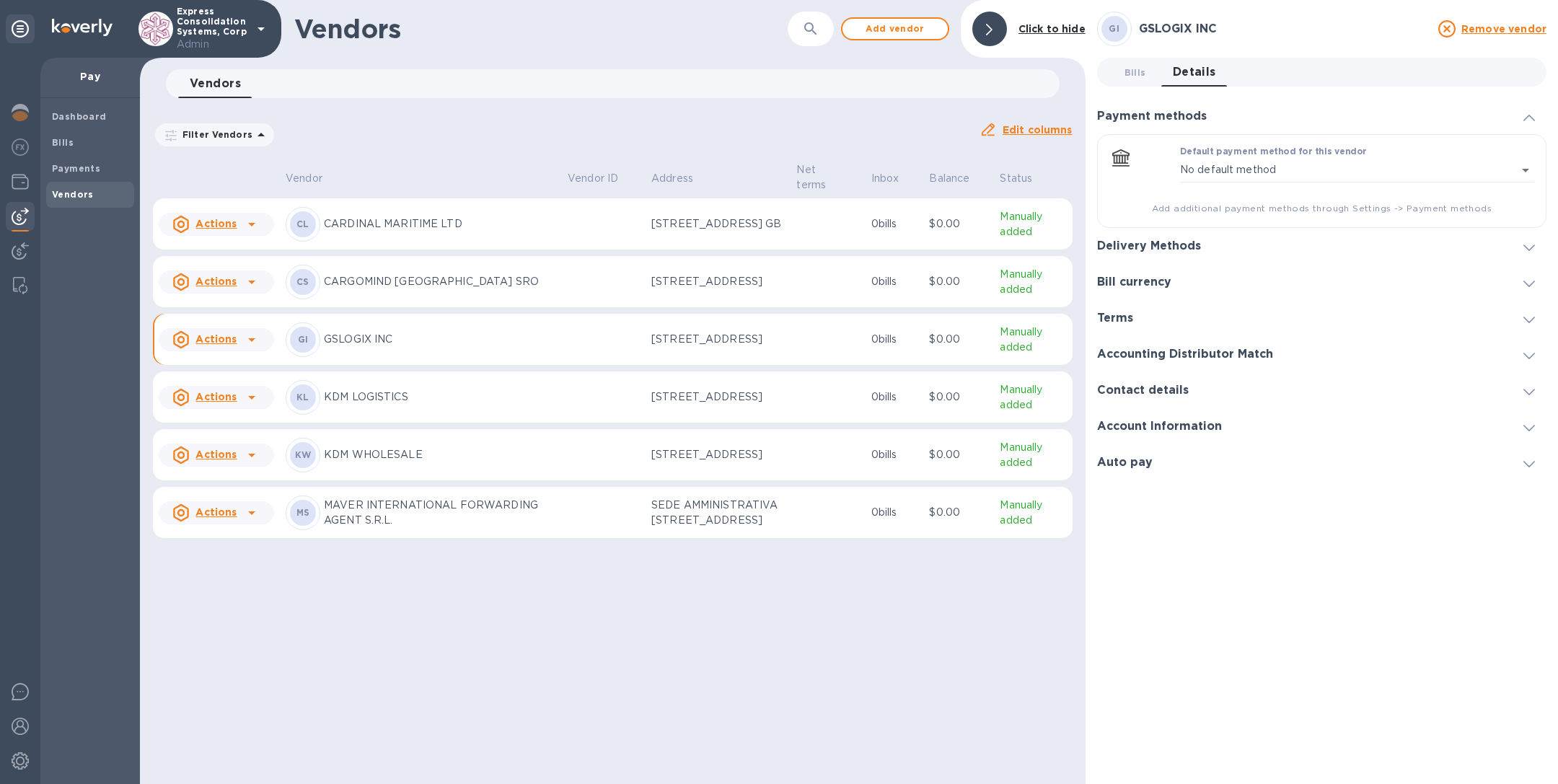
click at [1169, 281] on h3 "Bill currency" at bounding box center [1134, 282] width 74 height 14
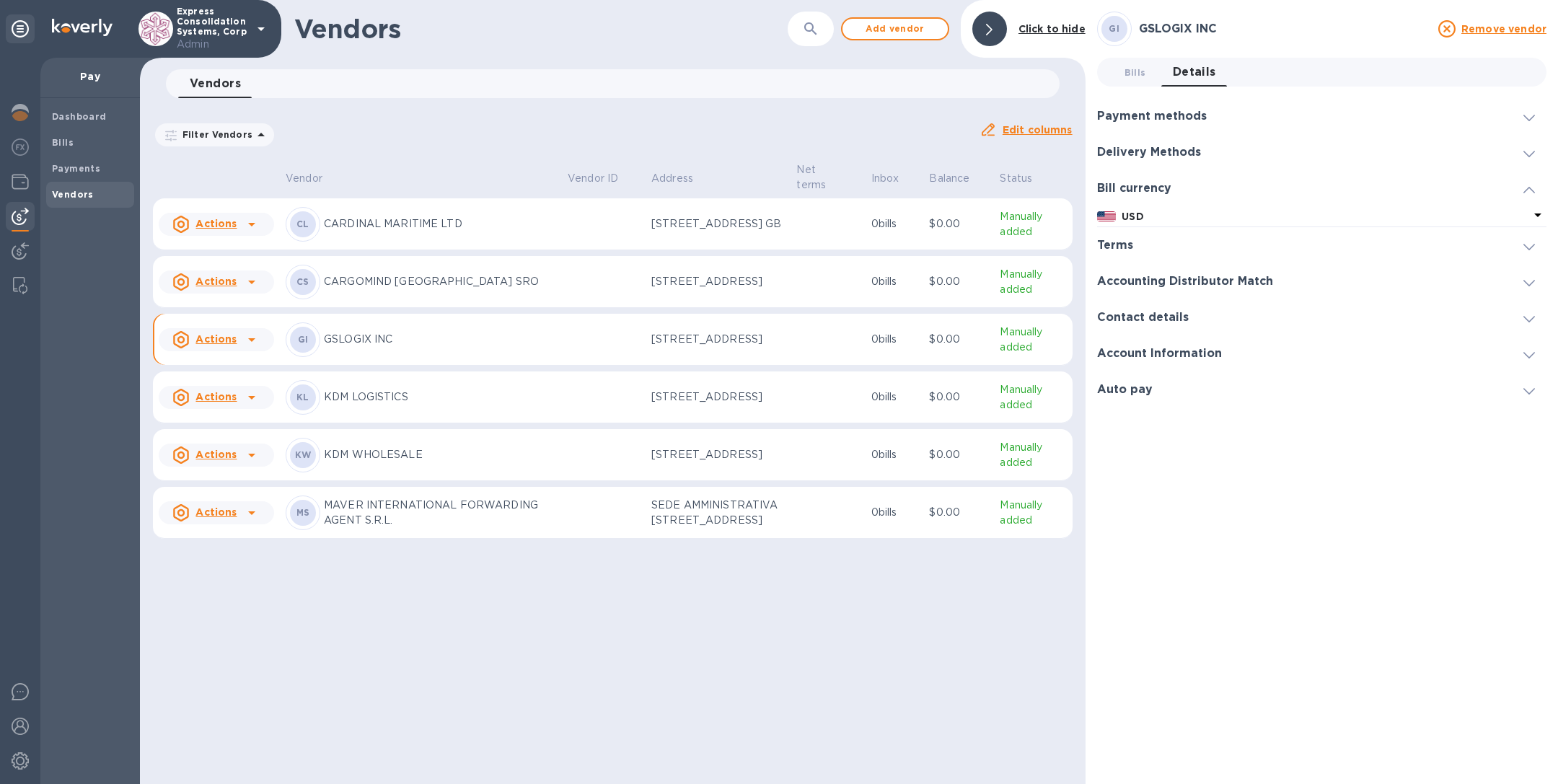
click at [1149, 214] on p "USD" at bounding box center [1325, 216] width 408 height 15
click at [1136, 266] on p "CAD" at bounding box center [1148, 265] width 23 height 15
click at [395, 405] on p "KDM LOGISTICS" at bounding box center [440, 397] width 232 height 15
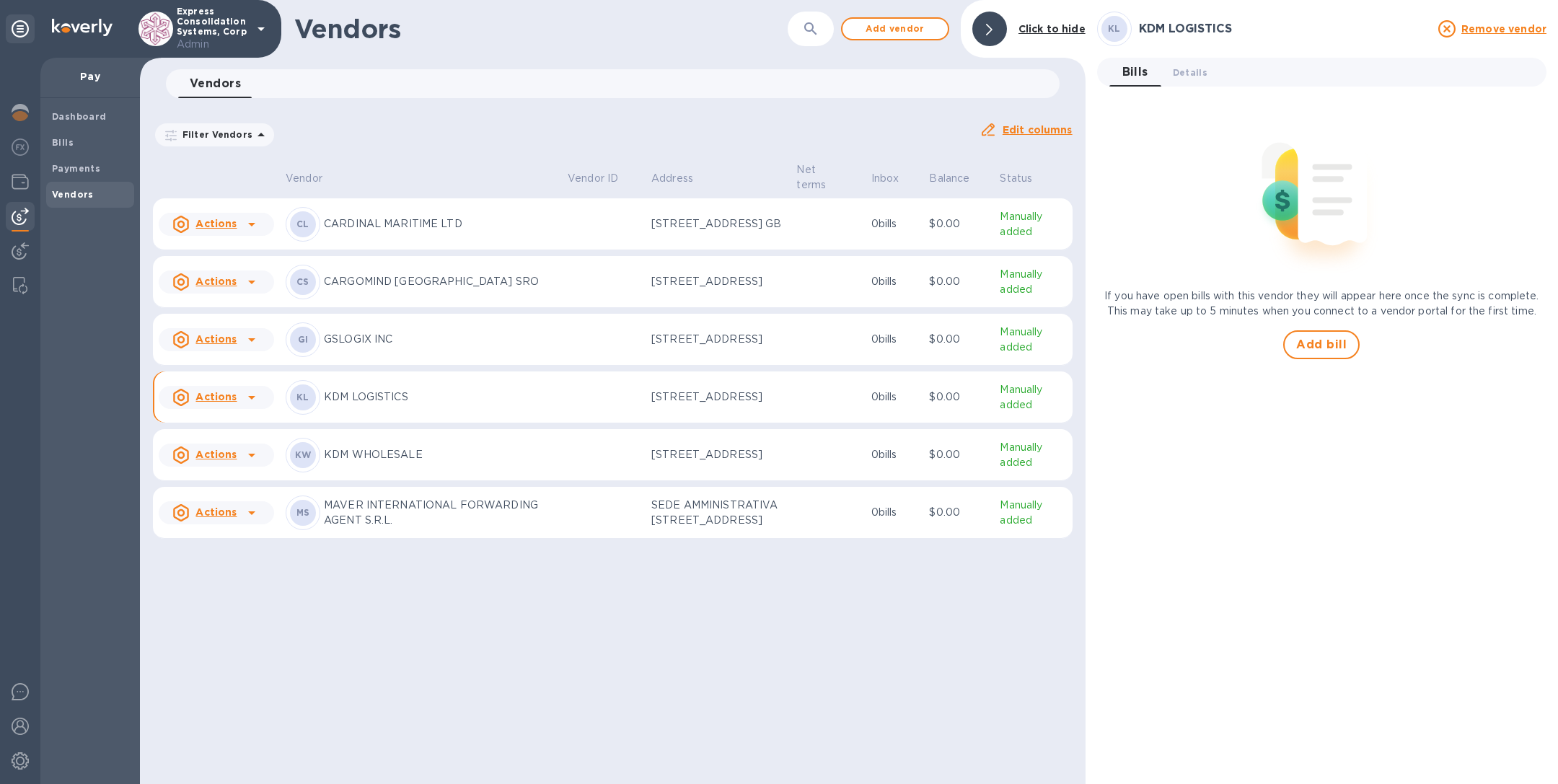
click at [555, 478] on td "KW KDM WHOLESALE" at bounding box center [421, 454] width 282 height 52
click at [1202, 70] on span "Details 0" at bounding box center [1190, 72] width 35 height 15
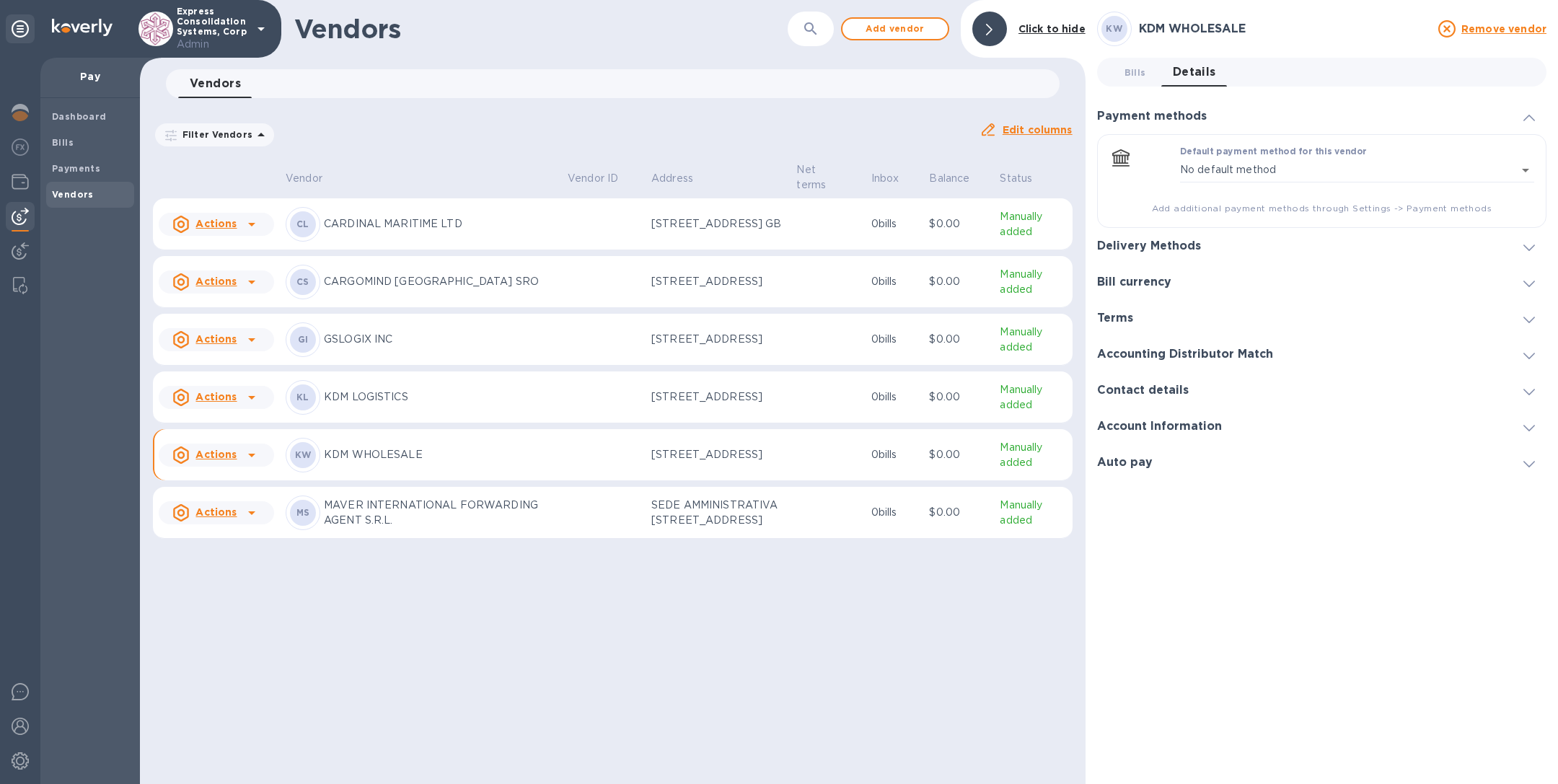
click at [1141, 272] on div "Bill currency" at bounding box center [1322, 282] width 450 height 36
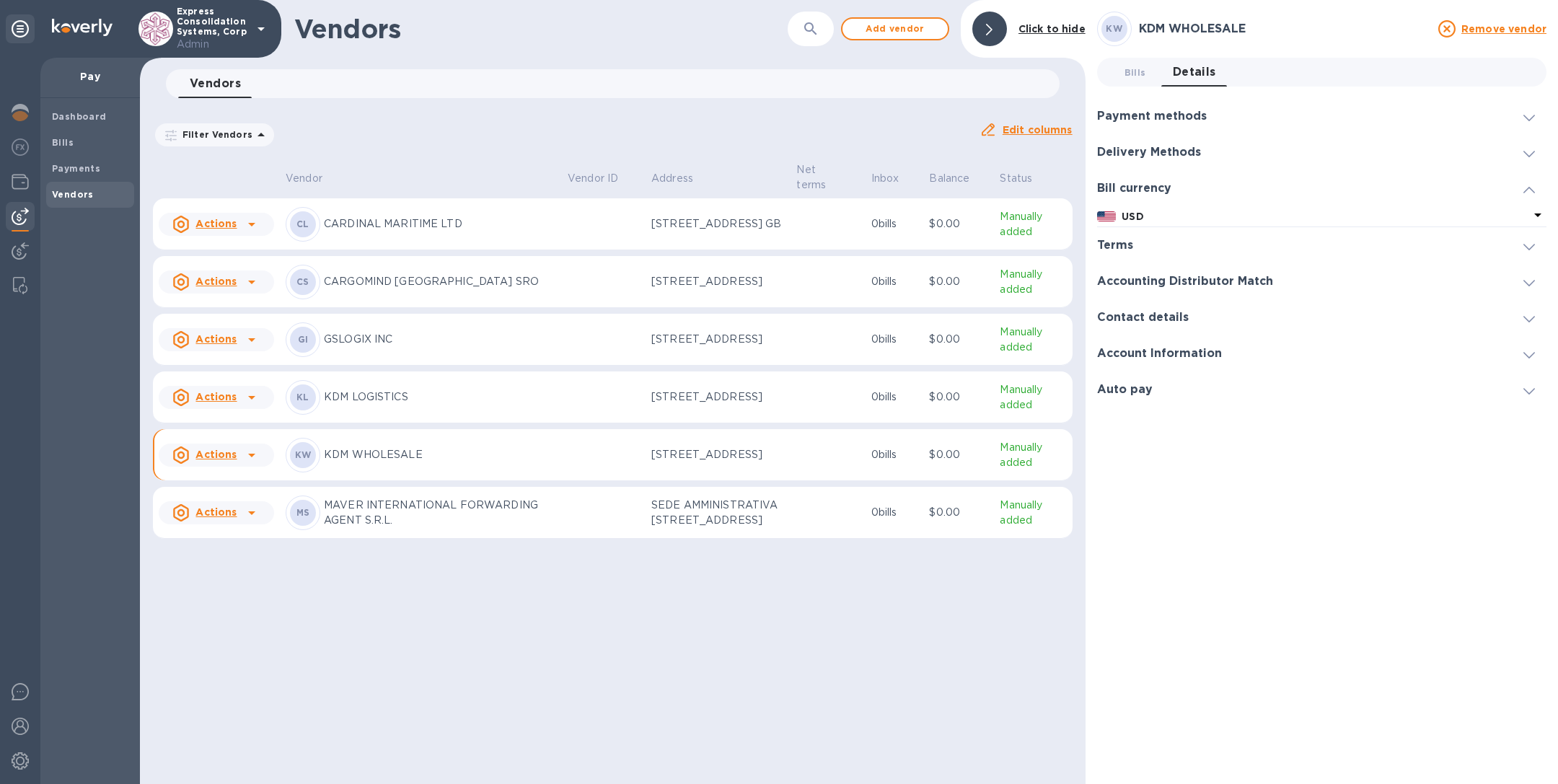
click at [1146, 217] on p "USD" at bounding box center [1325, 216] width 408 height 15
click at [1135, 258] on div "CAD" at bounding box center [1210, 265] width 211 height 21
click at [898, 32] on span "Add vendor" at bounding box center [895, 29] width 82 height 17
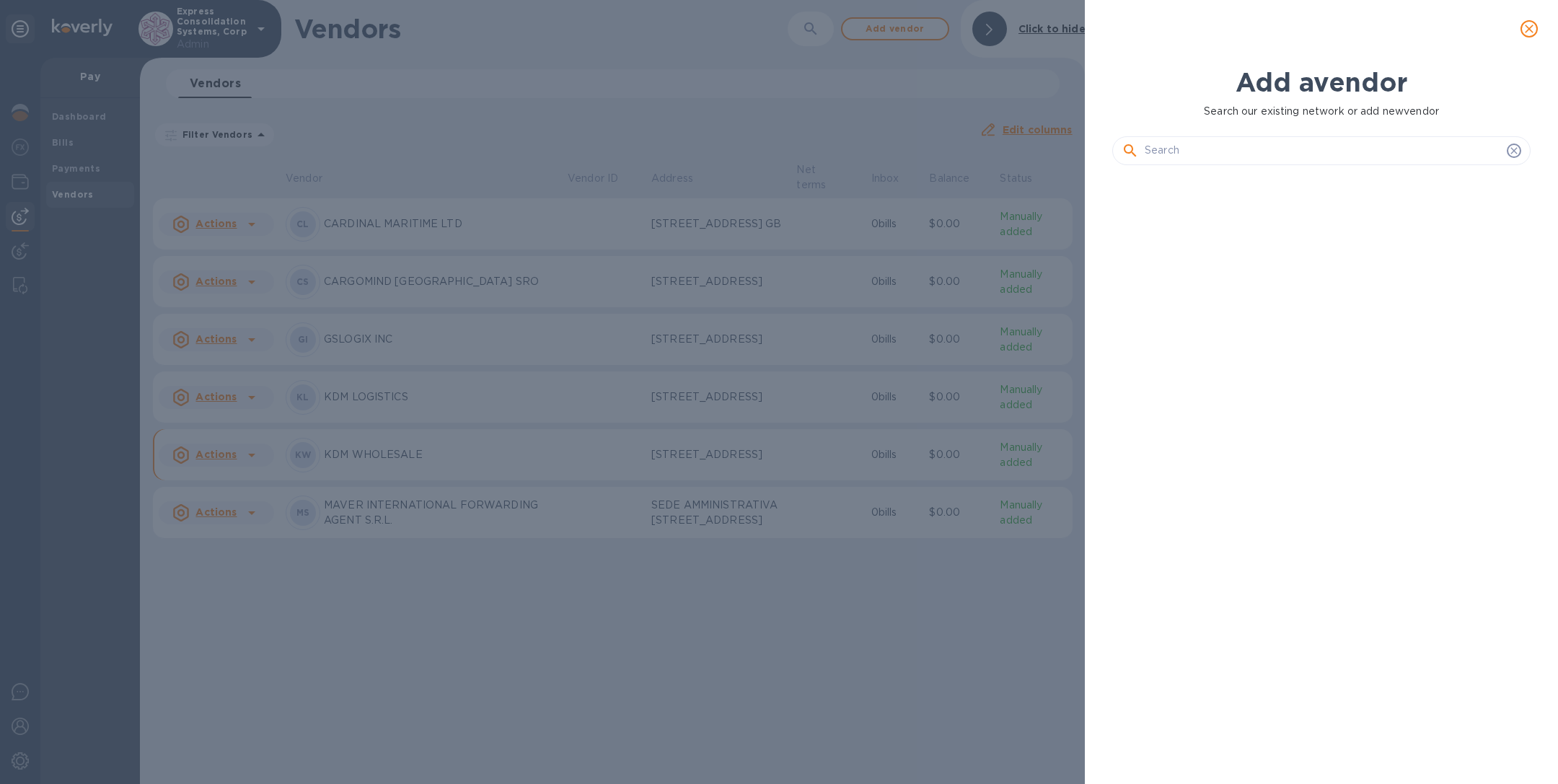
scroll to position [552, 424]
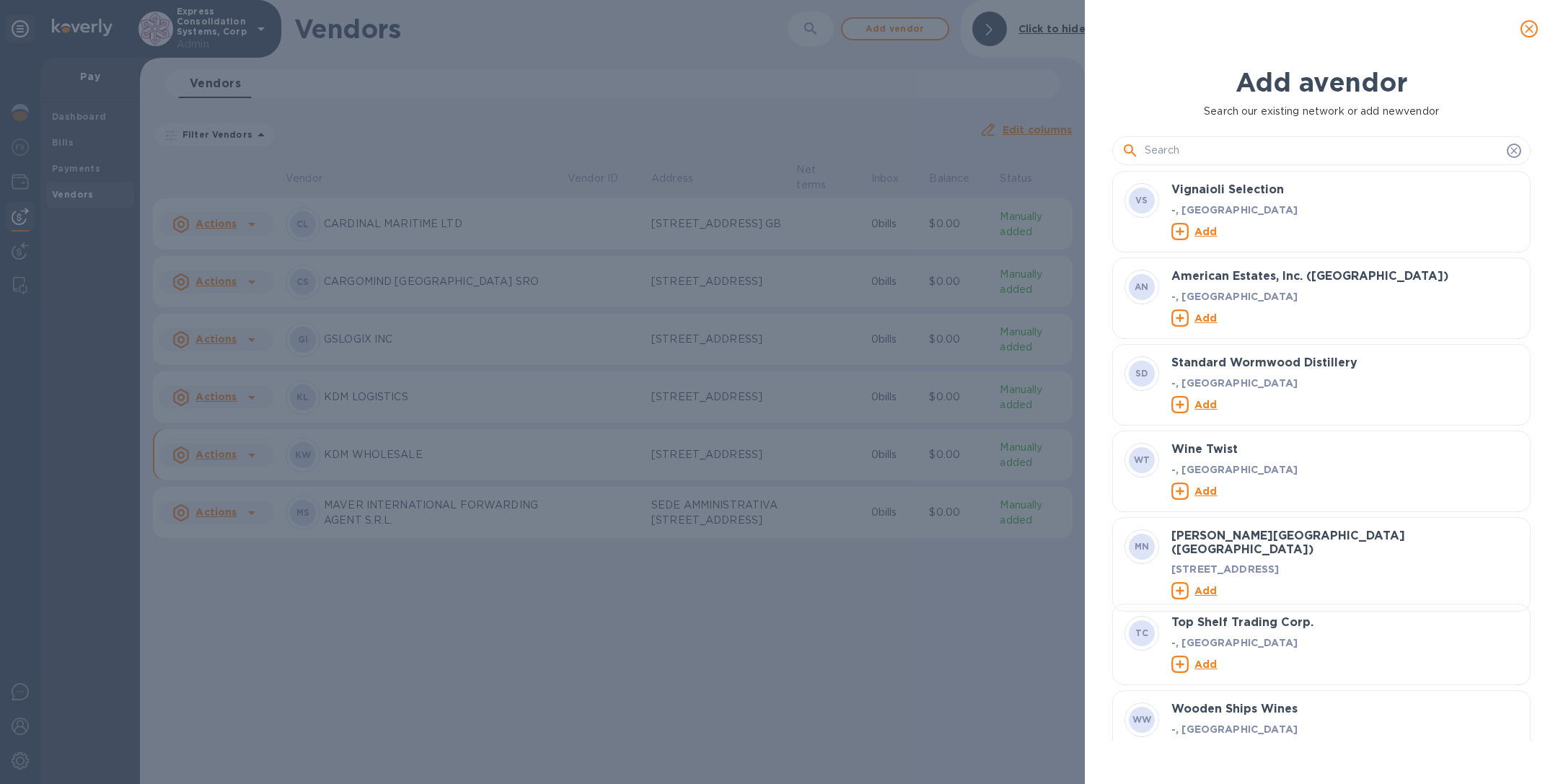
click at [1162, 152] on input "text" at bounding box center [1323, 150] width 356 height 22
paste input "MBS LOGISTICS"
type input "MBS LOGISTICS"
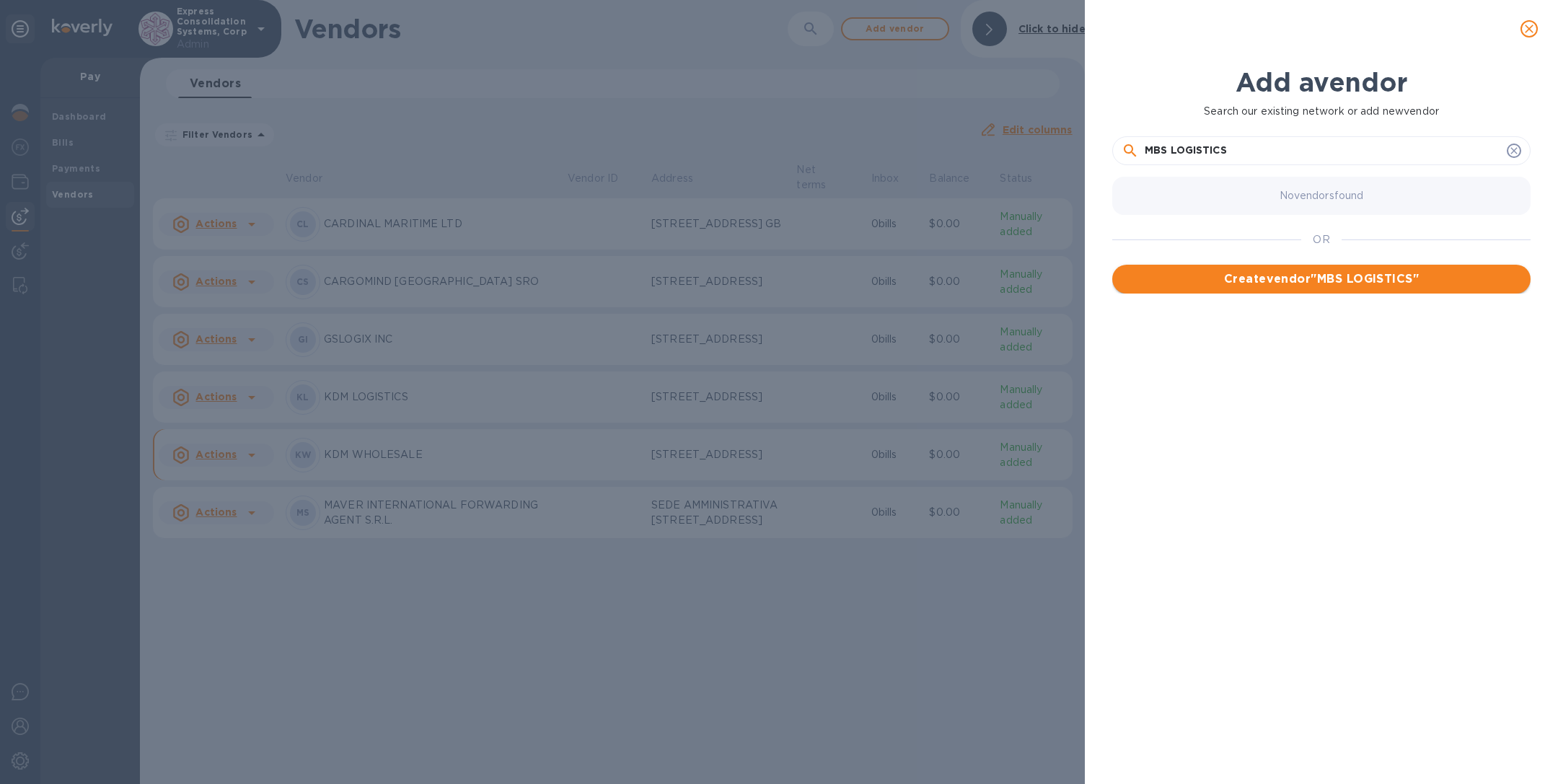
click at [1237, 282] on span "Create vendor " MBS LOGISTICS "" at bounding box center [1321, 279] width 395 height 17
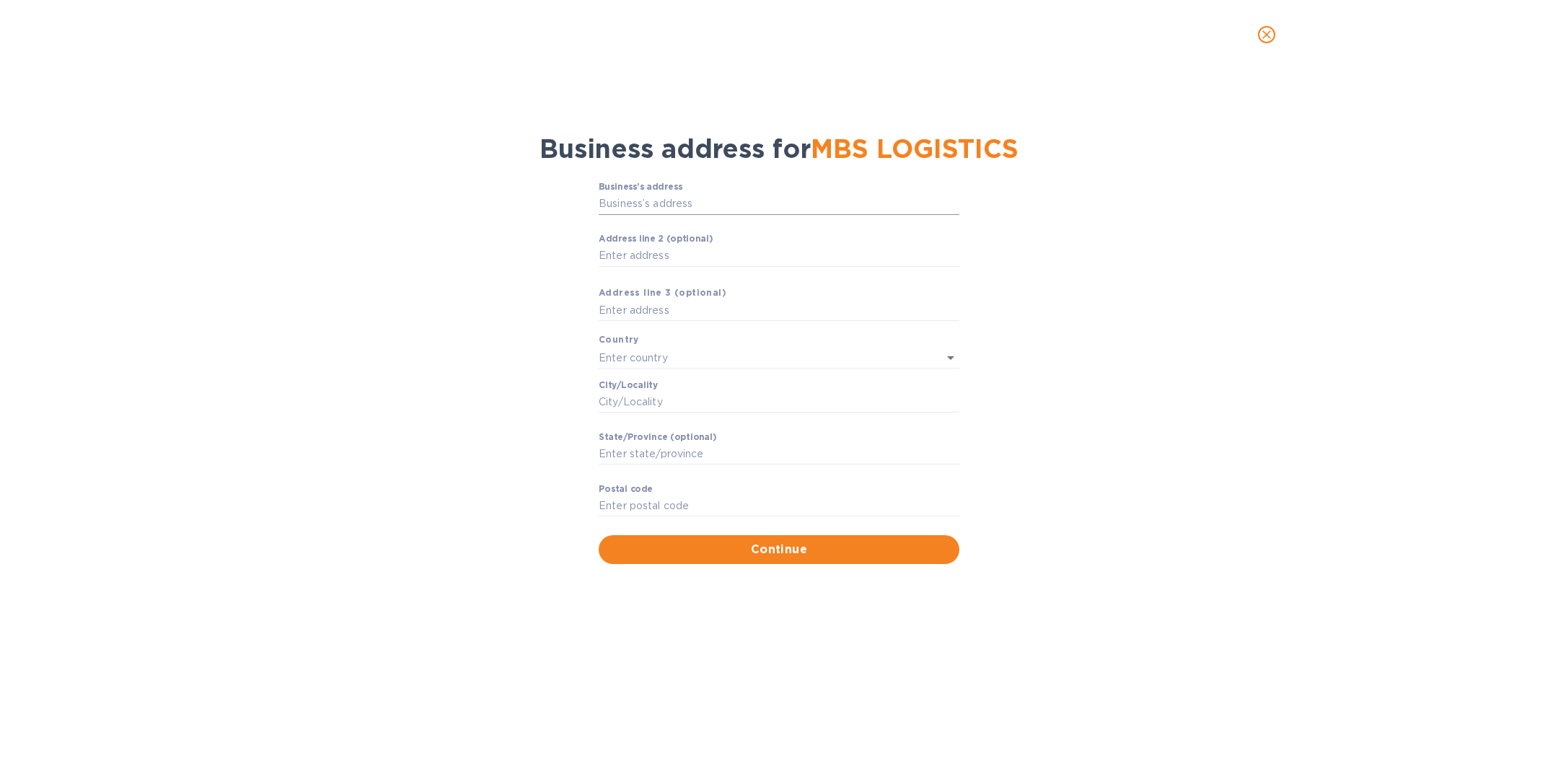
click at [655, 203] on input "Business’s аddress" at bounding box center [779, 203] width 361 height 22
paste input "OPERATION CENTER 4"
type input "Fracht West"
type input "[GEOGRAPHIC_DATA]"
type input "Kloten"
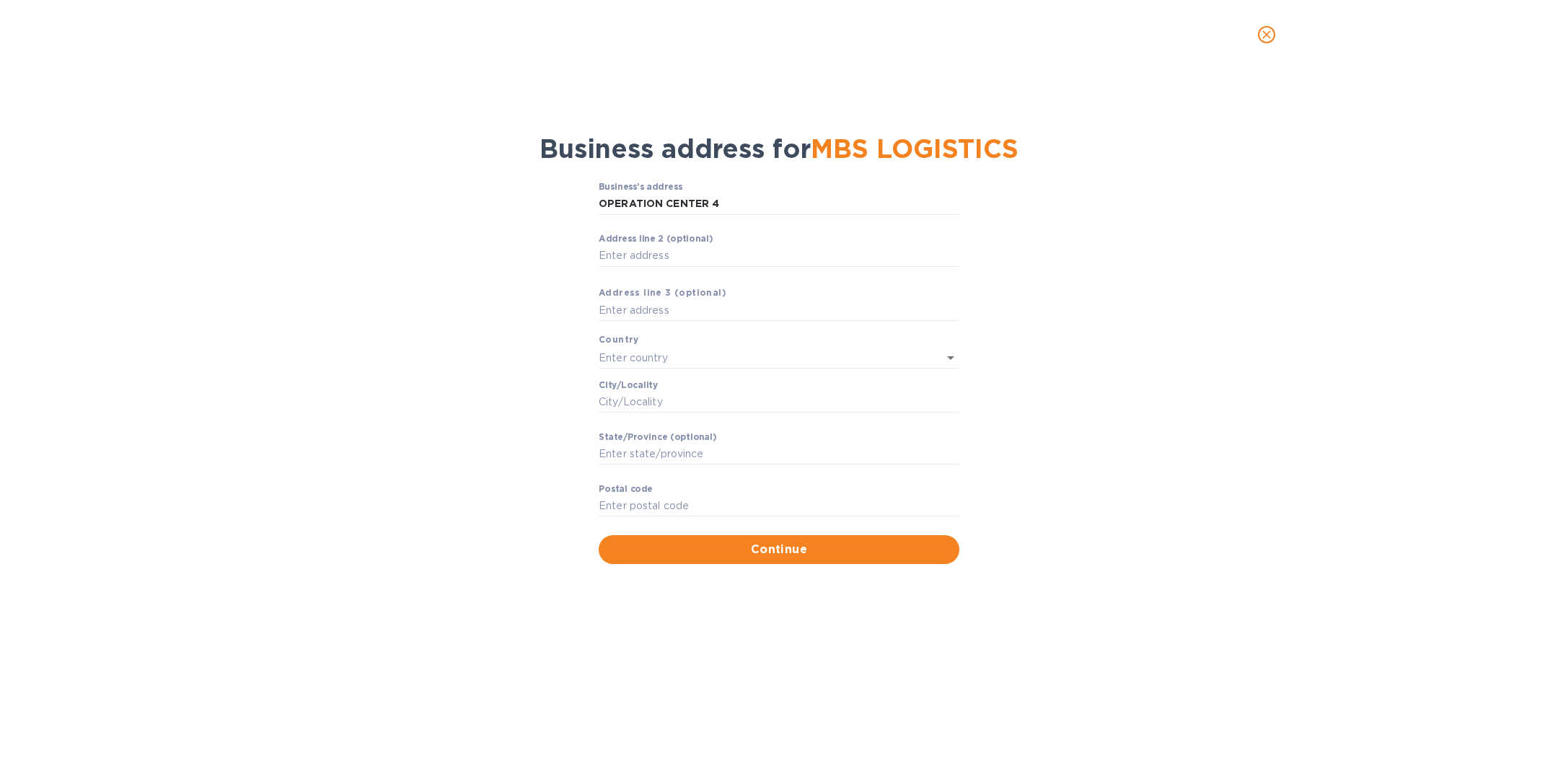
type input "ZH"
type input "8302"
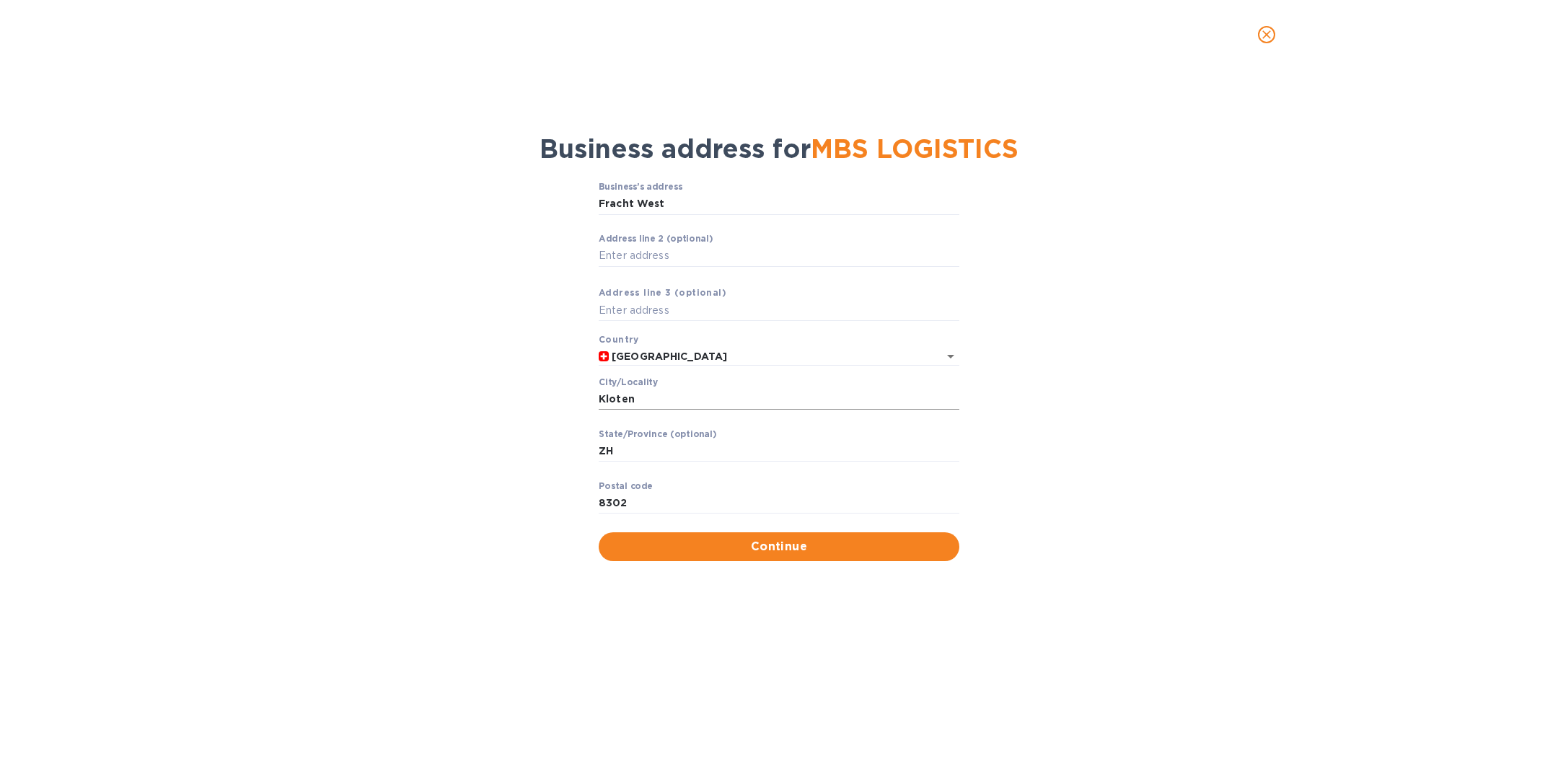
click at [639, 399] on input "Kloten" at bounding box center [779, 399] width 361 height 22
paste input "[GEOGRAPHIC_DATA]"
type input "[GEOGRAPHIC_DATA]"
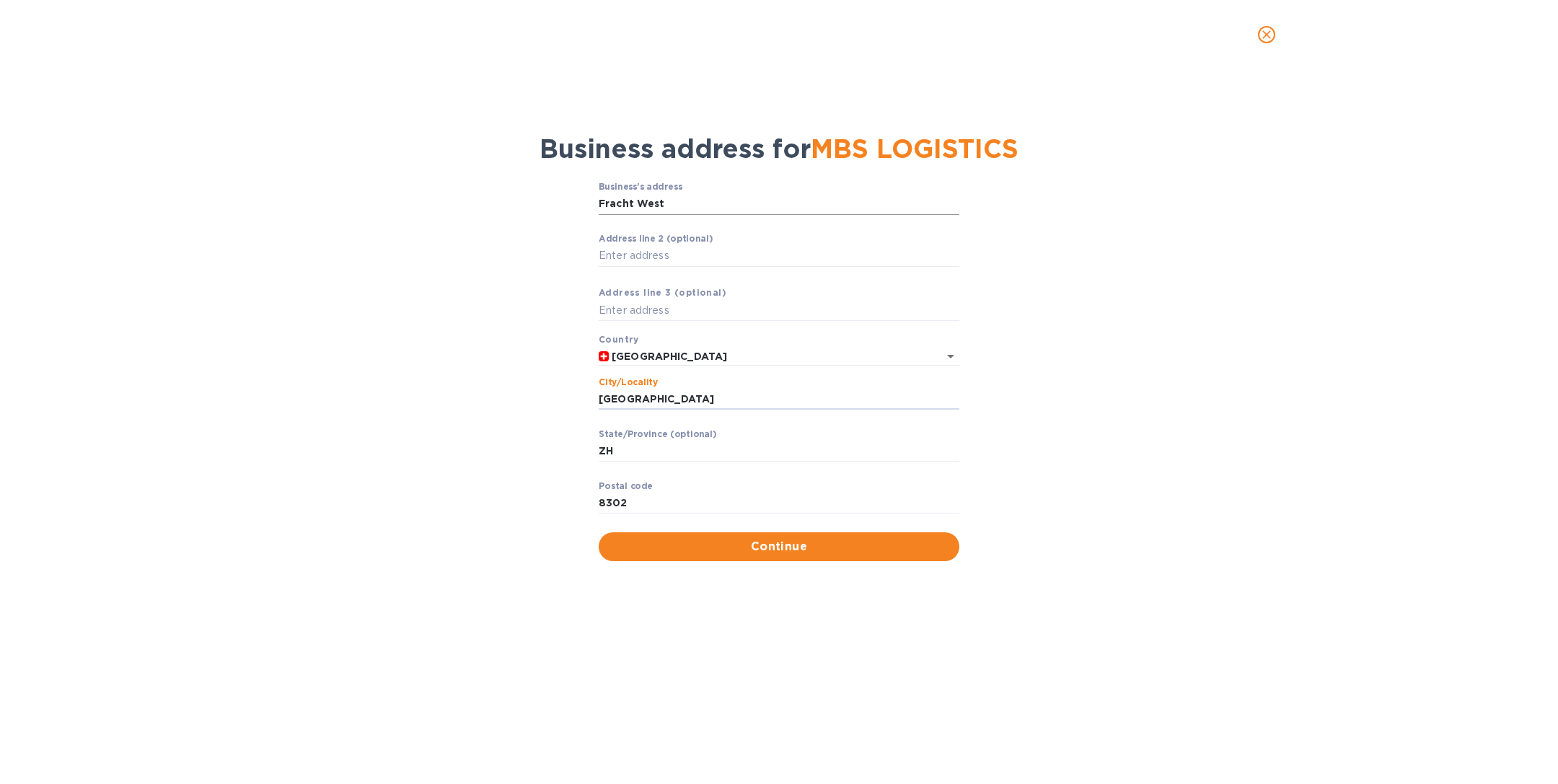
click at [681, 201] on input "Fracht West" at bounding box center [779, 203] width 361 height 22
paste input "OPERATION CENTER 4"
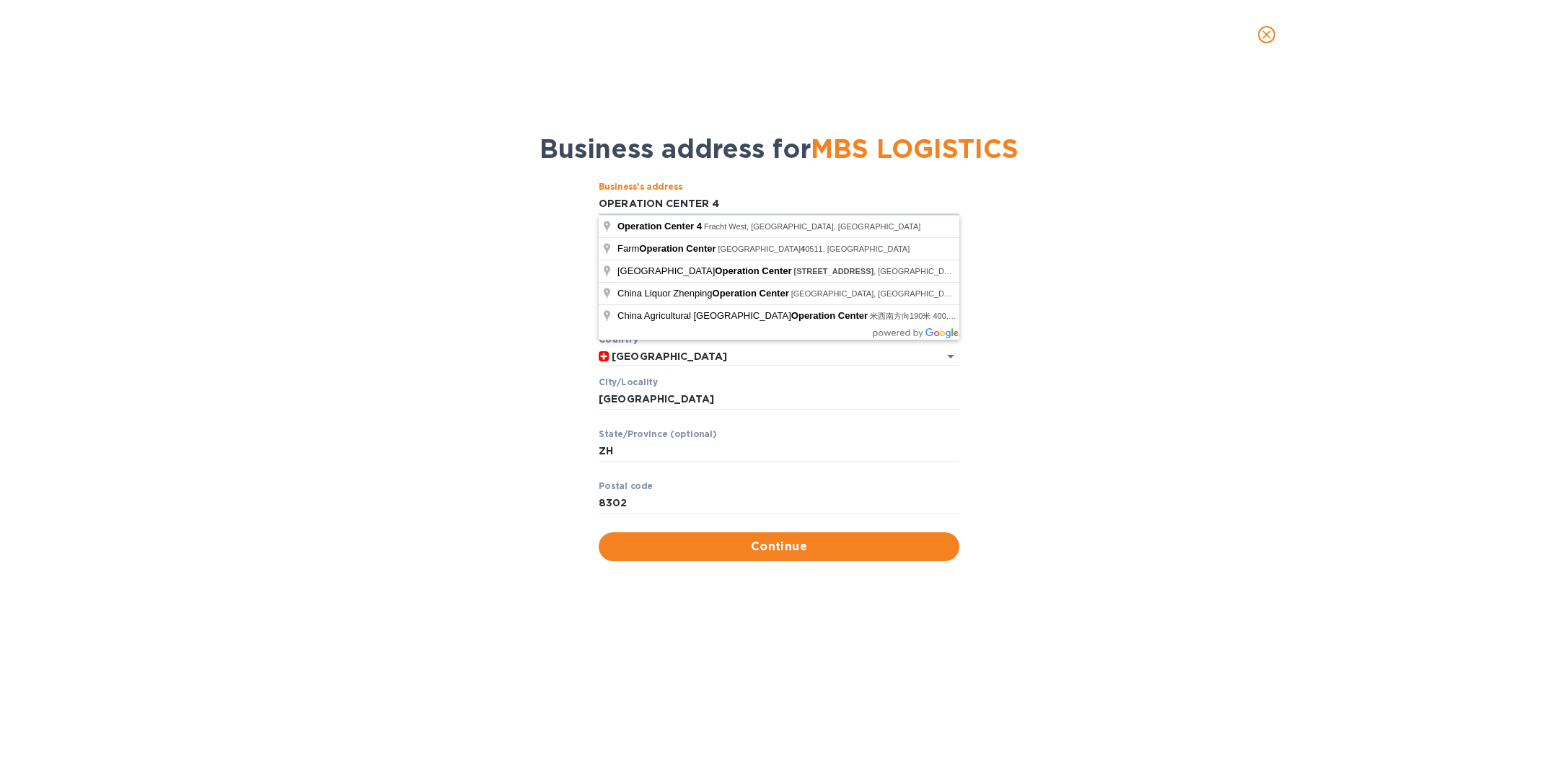
type input "OPERATION CENTER 4"
click at [398, 311] on div "Business’s аddress OPERATION CENTER 4 ​ Аddress line 2 (optional) ​ Аddress lin…" at bounding box center [779, 371] width 1521 height 396
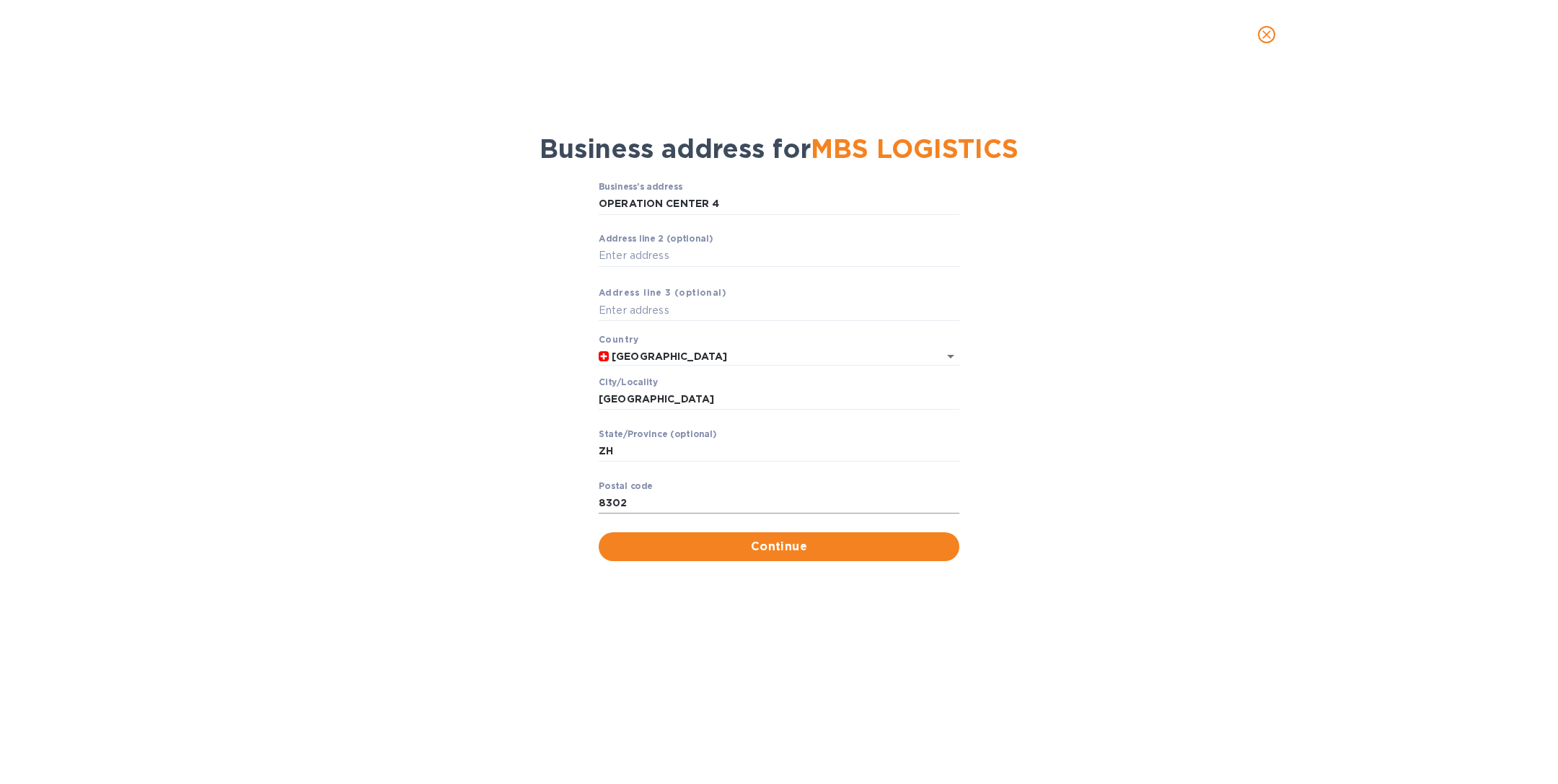
click at [665, 506] on input "8302" at bounding box center [779, 503] width 361 height 22
paste input "058"
type input "8058"
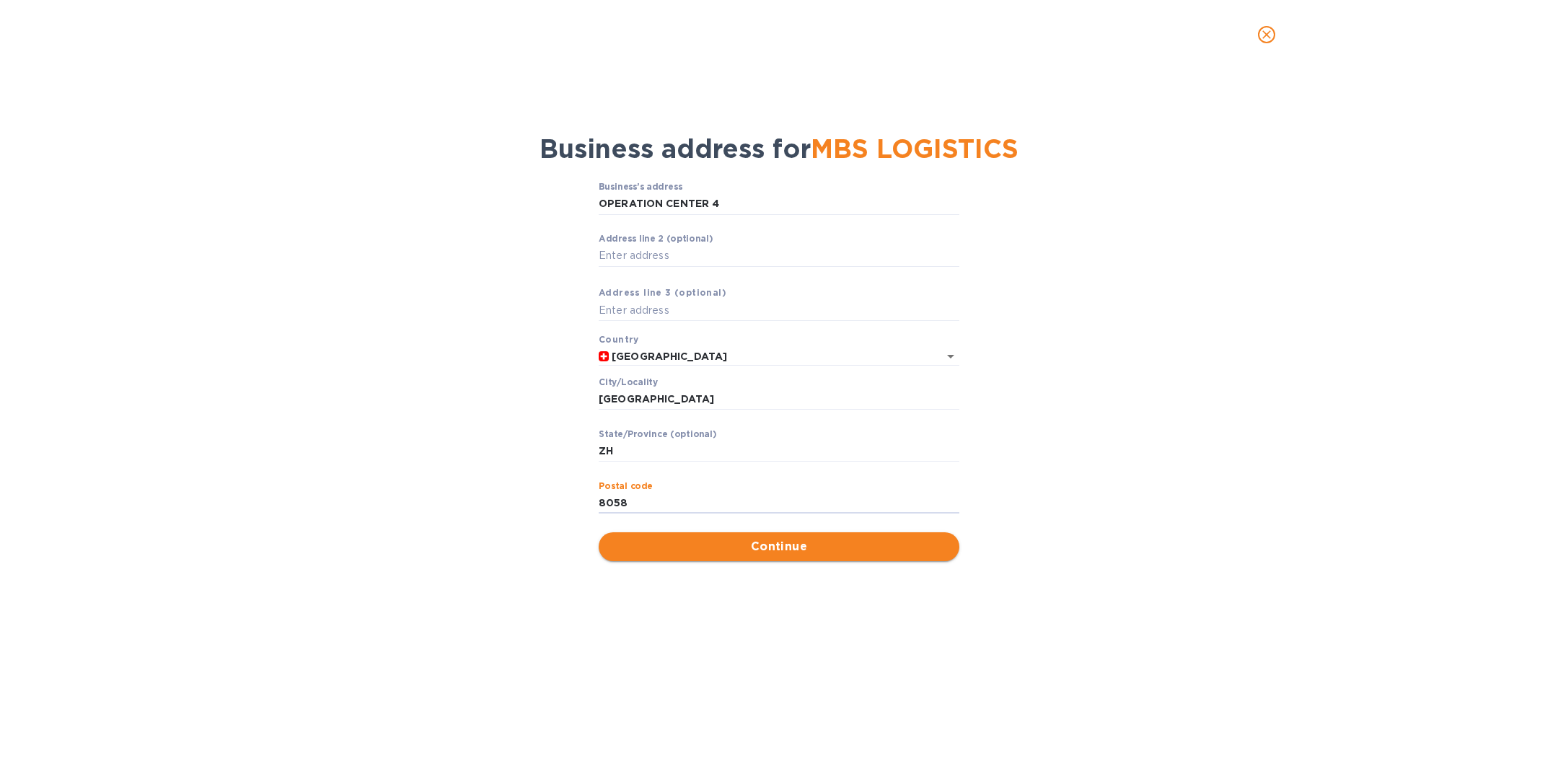
click at [769, 551] on span "Continue" at bounding box center [779, 546] width 337 height 17
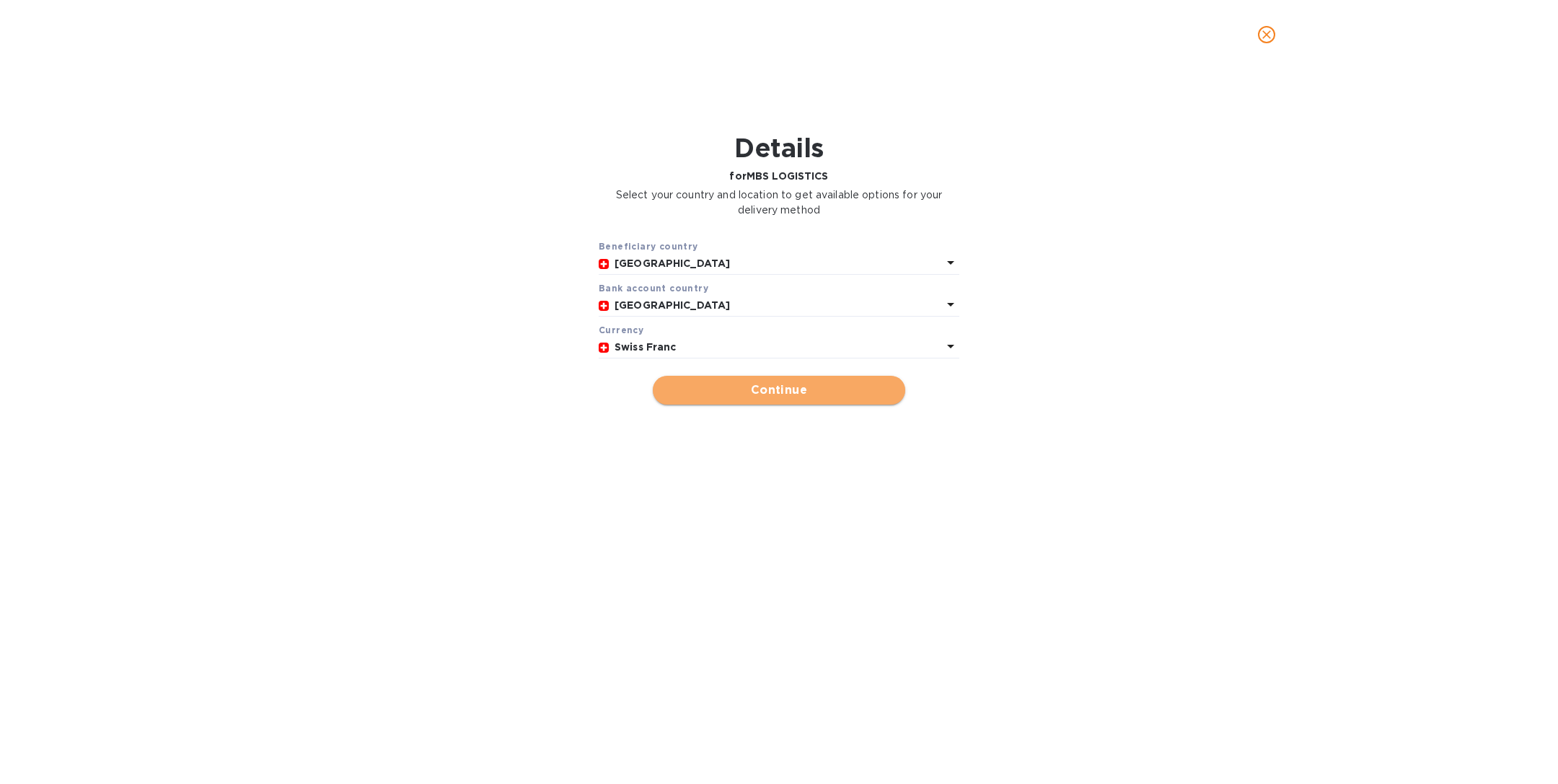
click at [715, 386] on span "Continue" at bounding box center [779, 390] width 230 height 17
type input "MBS LOGISTICS"
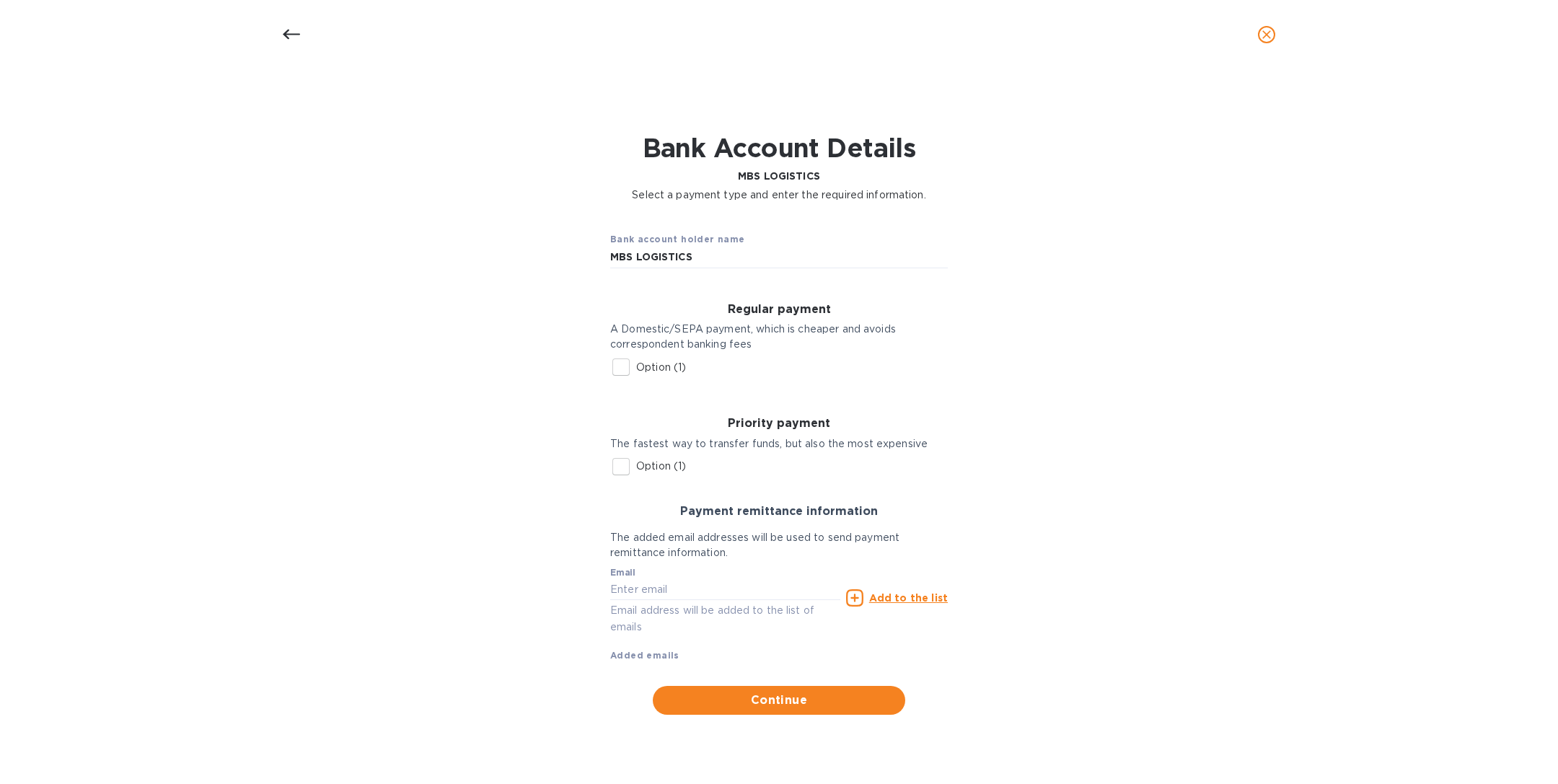
click at [609, 468] on input "Option (1)" at bounding box center [621, 466] width 30 height 30
checkbox input "true"
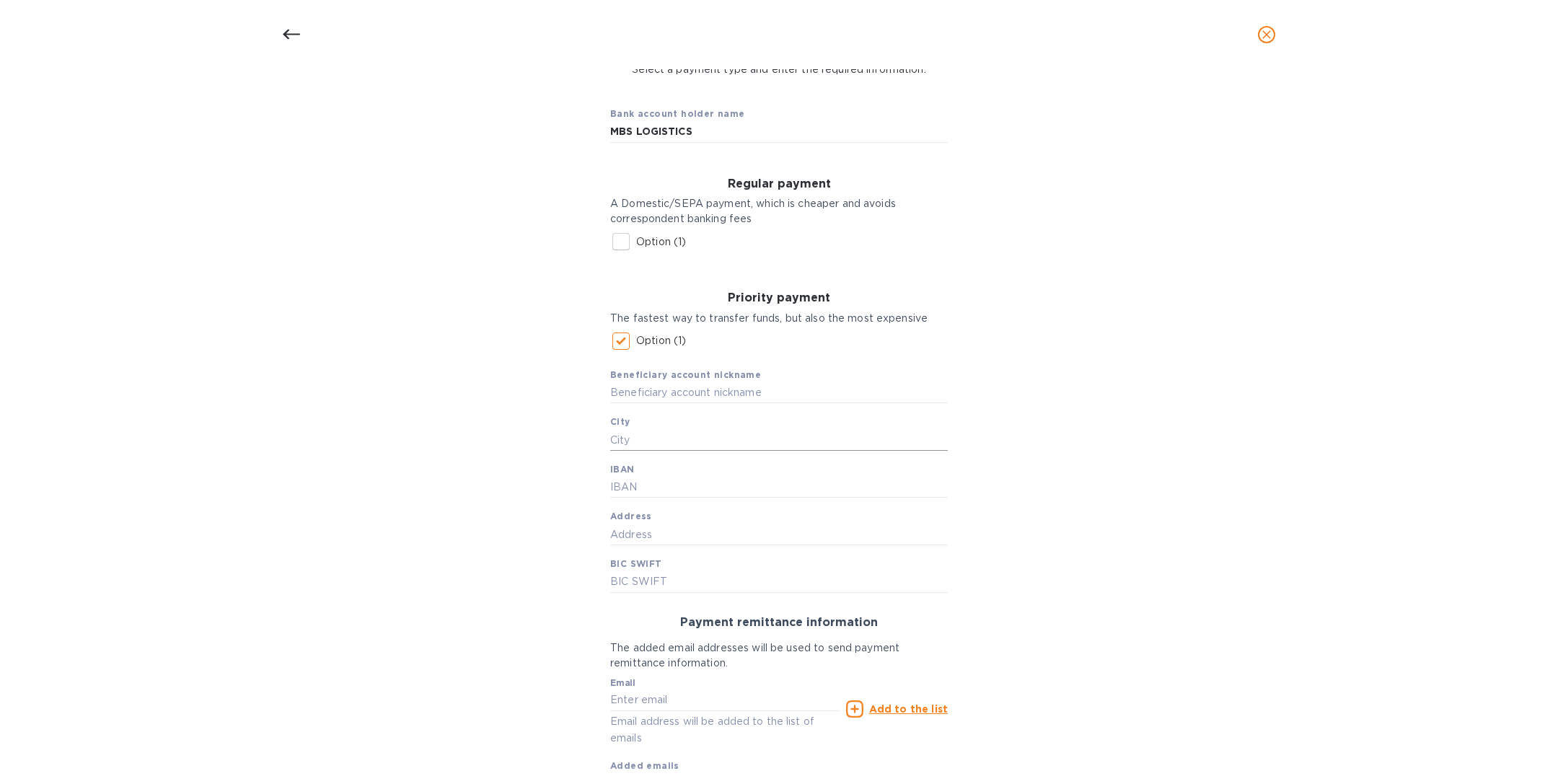
scroll to position [137, 0]
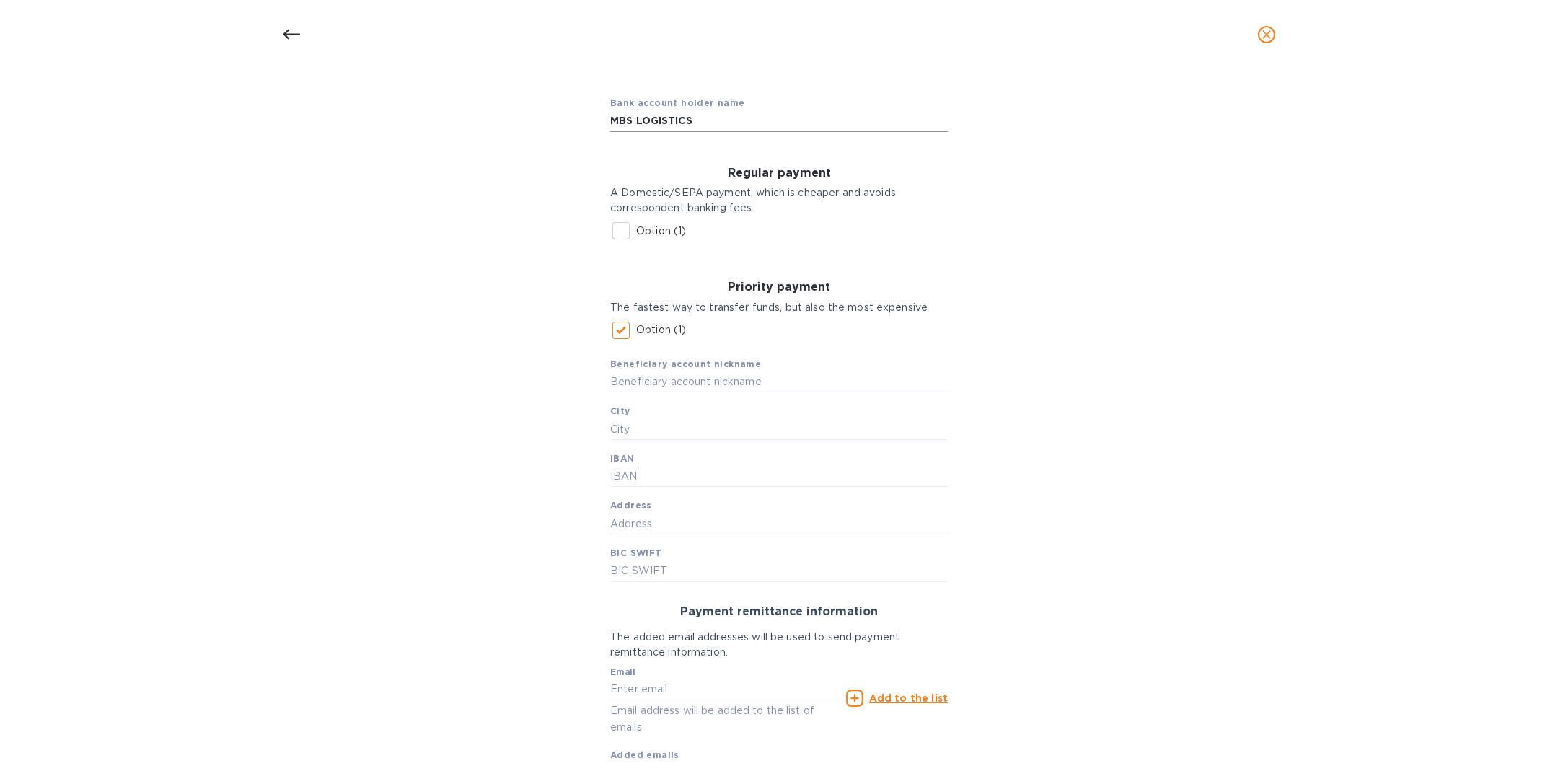
click at [726, 112] on input "MBS LOGISTICS" at bounding box center [779, 121] width 337 height 22
click at [675, 377] on input "text" at bounding box center [779, 381] width 337 height 22
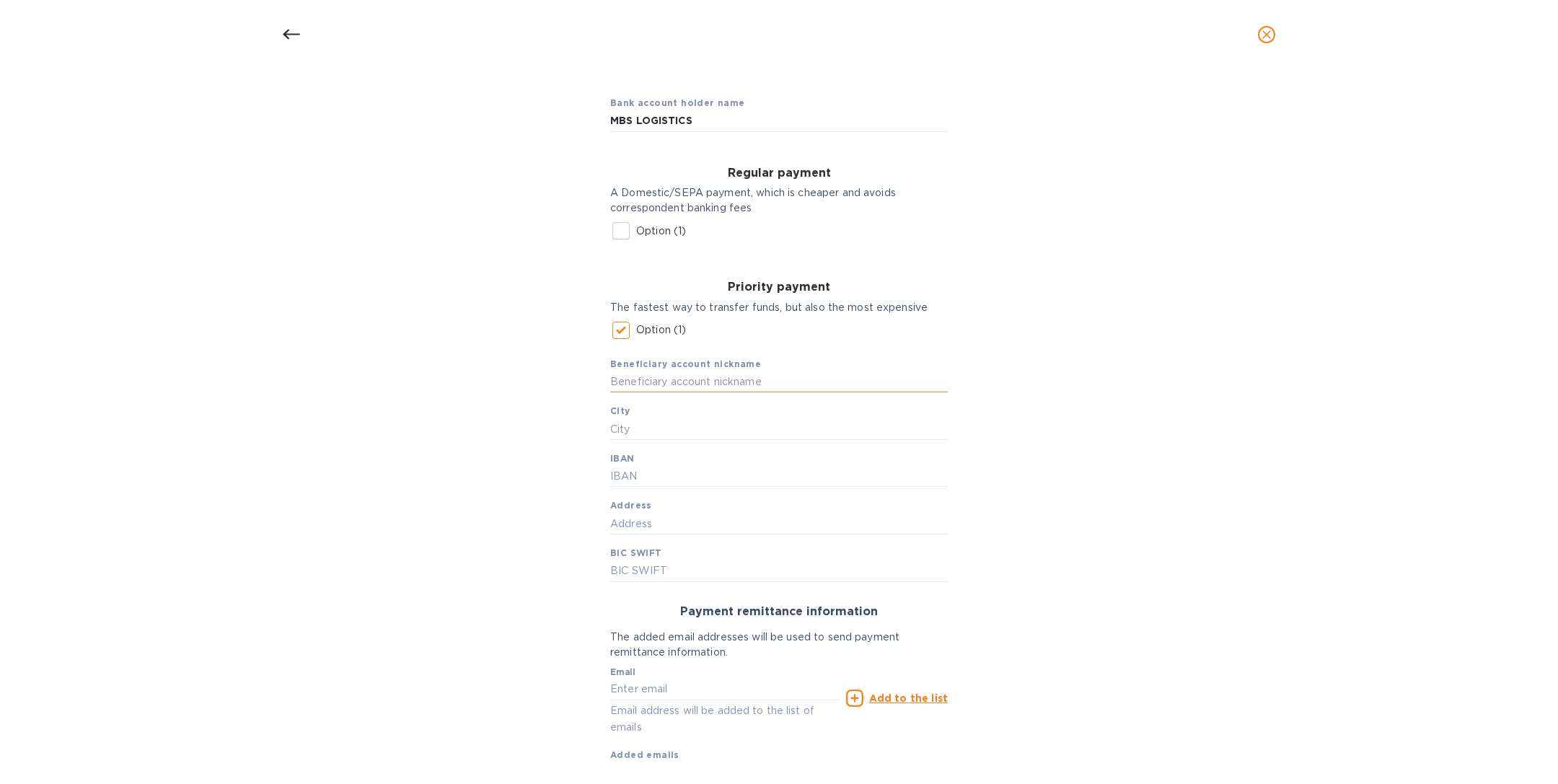
click at [675, 377] on input "text" at bounding box center [779, 381] width 337 height 22
paste input "MBS LOGISTICS"
type input "MBS LOGISTICS"
click at [678, 526] on input "text" at bounding box center [779, 523] width 337 height 22
paste input "[STREET_ADDRESS]"
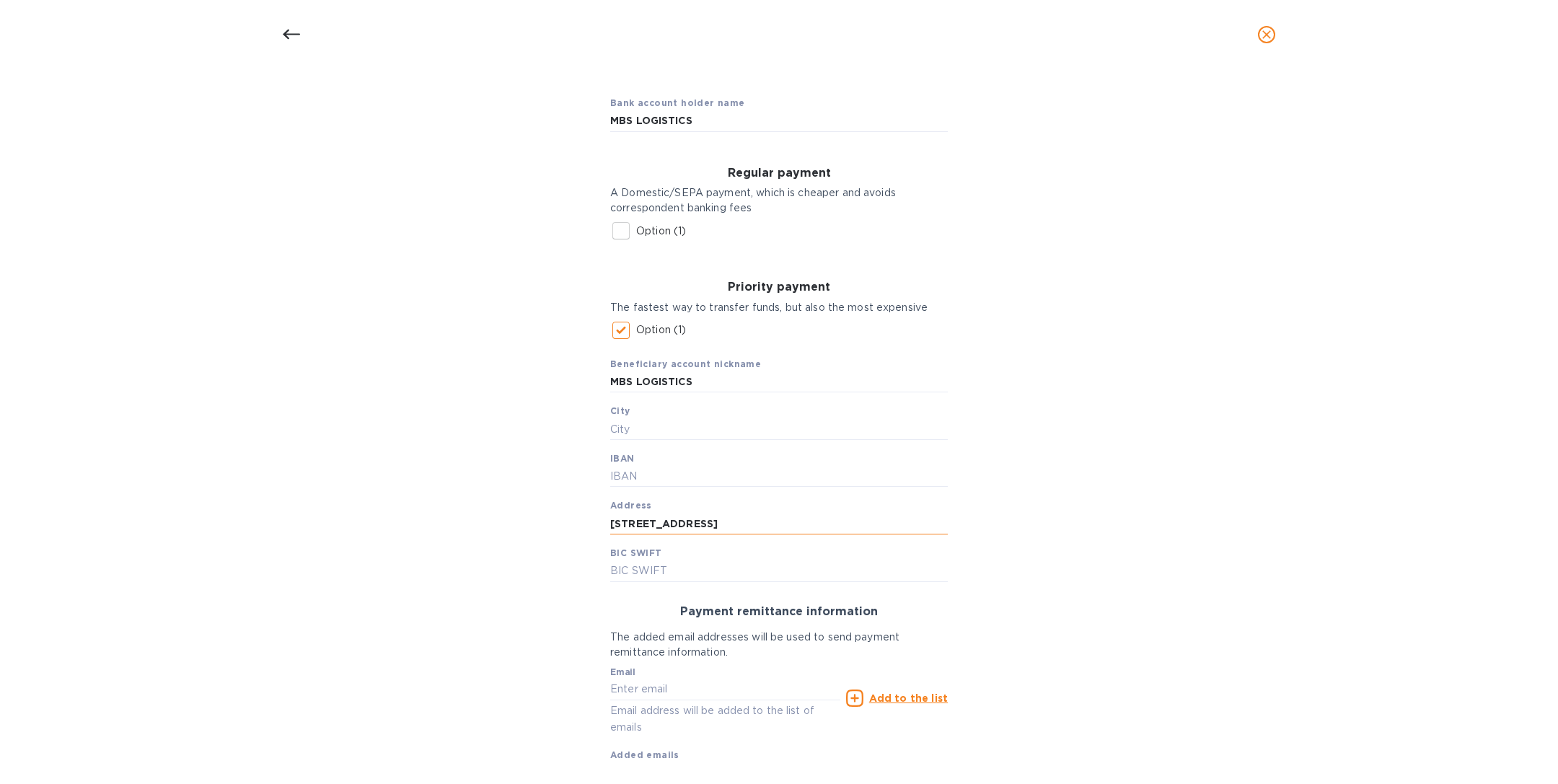
paste input "[GEOGRAPHIC_DATA]"
drag, startPoint x: 734, startPoint y: 524, endPoint x: 773, endPoint y: 520, distance: 39.2
click at [773, 520] on input "[STREET_ADDRESS]" at bounding box center [779, 523] width 337 height 22
type input "[STREET_ADDRESS]"
click at [655, 428] on input "text" at bounding box center [779, 429] width 337 height 22
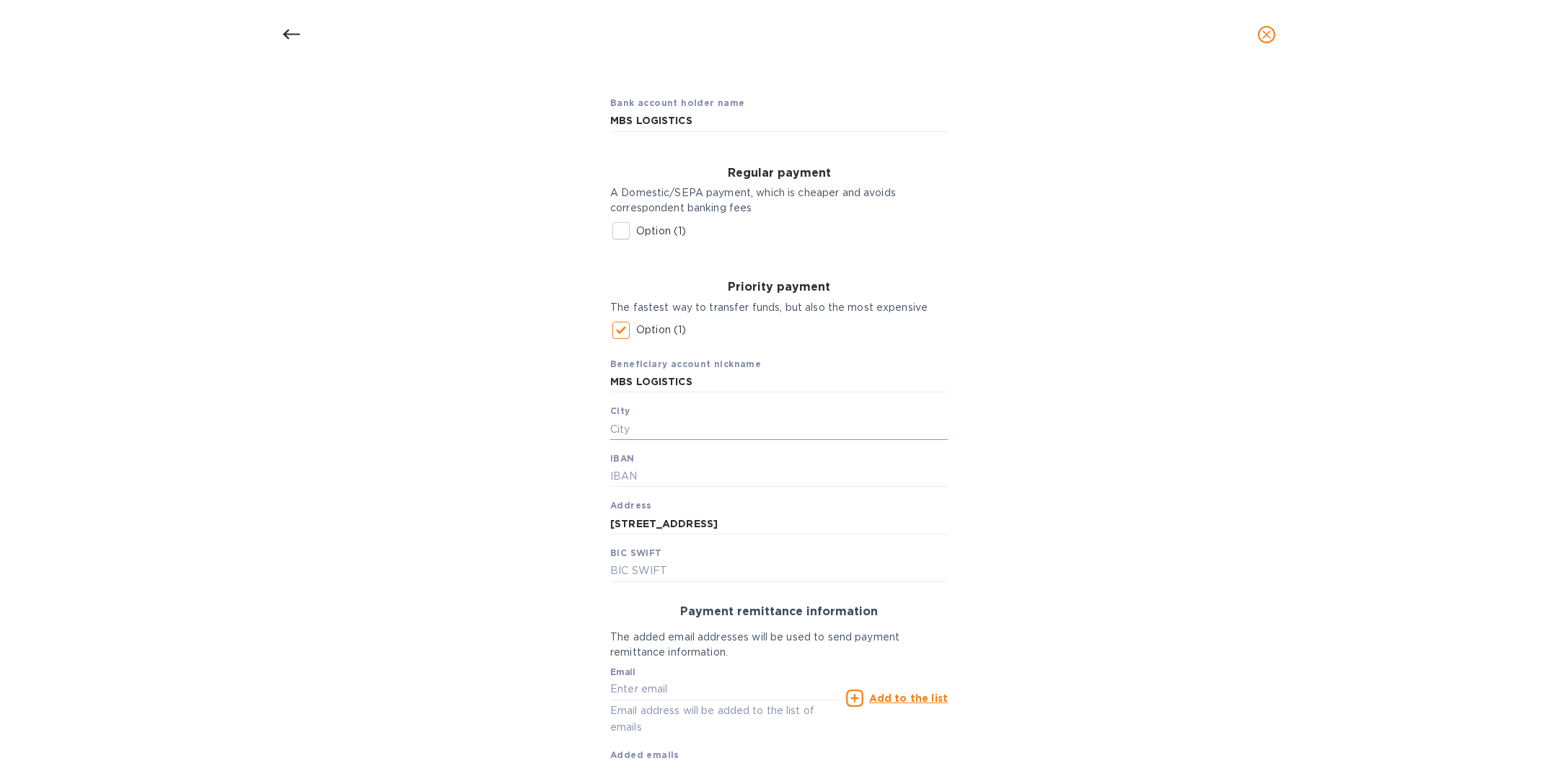
paste input "[GEOGRAPHIC_DATA]"
type input "[GEOGRAPHIC_DATA]"
click at [638, 469] on input "text" at bounding box center [779, 476] width 337 height 22
paste input "[FINANCIAL_ID]"
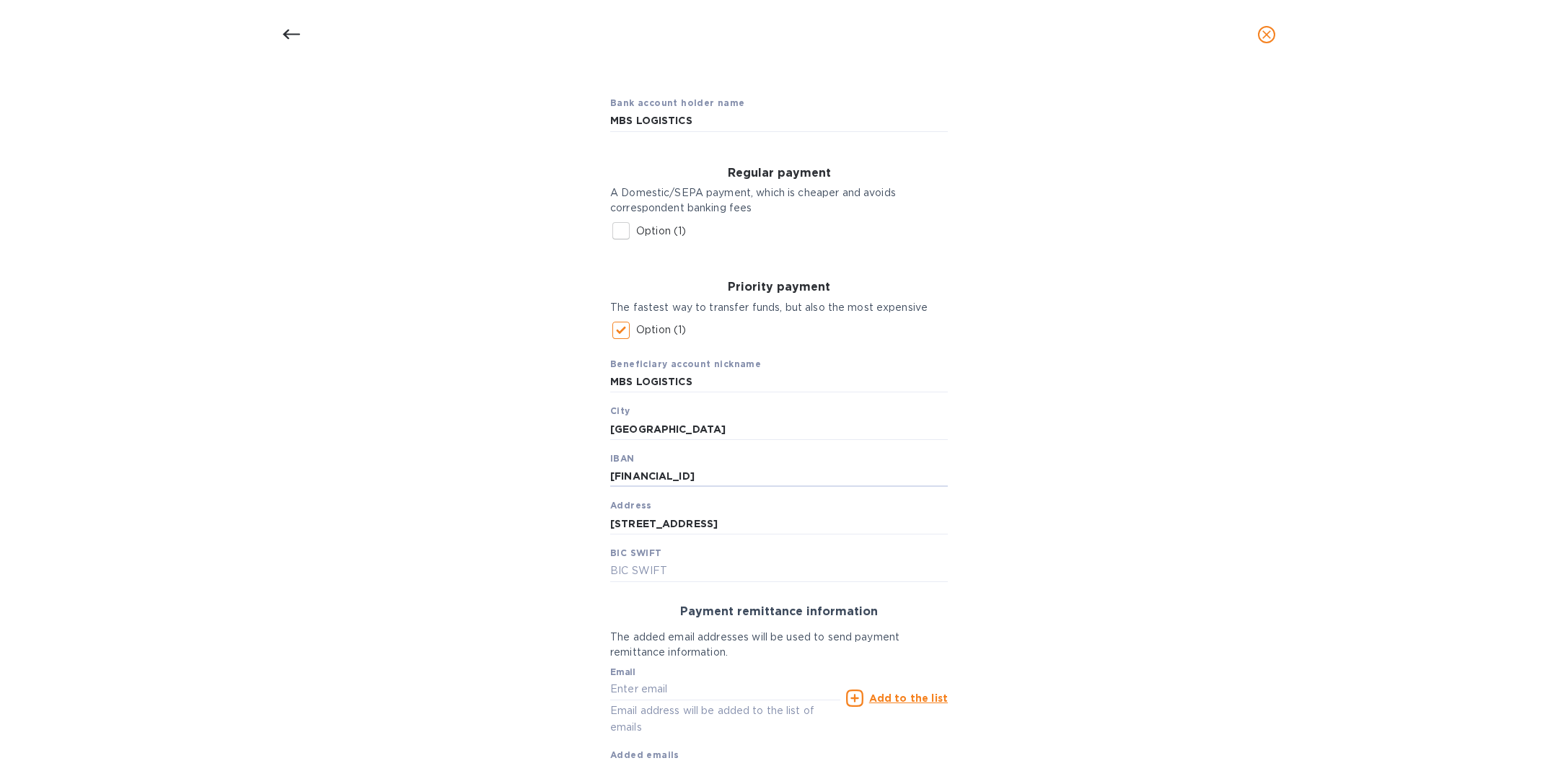
type input "[FINANCIAL_ID]"
click at [678, 574] on input "text" at bounding box center [779, 570] width 337 height 22
paste input "[SWIFT_CODE]"
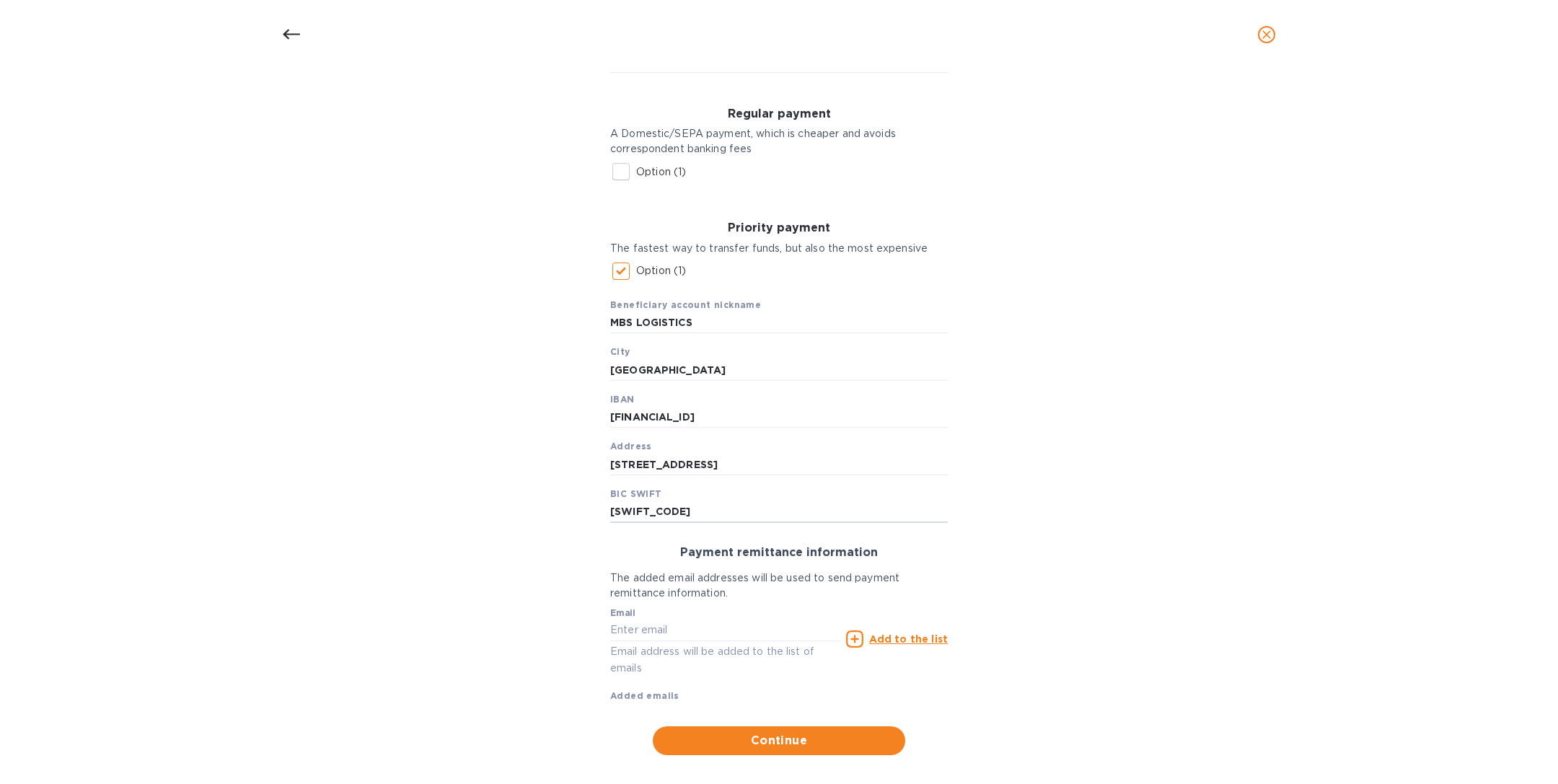
scroll to position [195, 0]
type input "[SWIFT_CODE]"
click at [660, 639] on input "text" at bounding box center [725, 630] width 230 height 22
paste input "[DOMAIN_NAME][EMAIL_ADDRESS][DOMAIN_NAME]"
type input "[DOMAIN_NAME][EMAIL_ADDRESS][DOMAIN_NAME]"
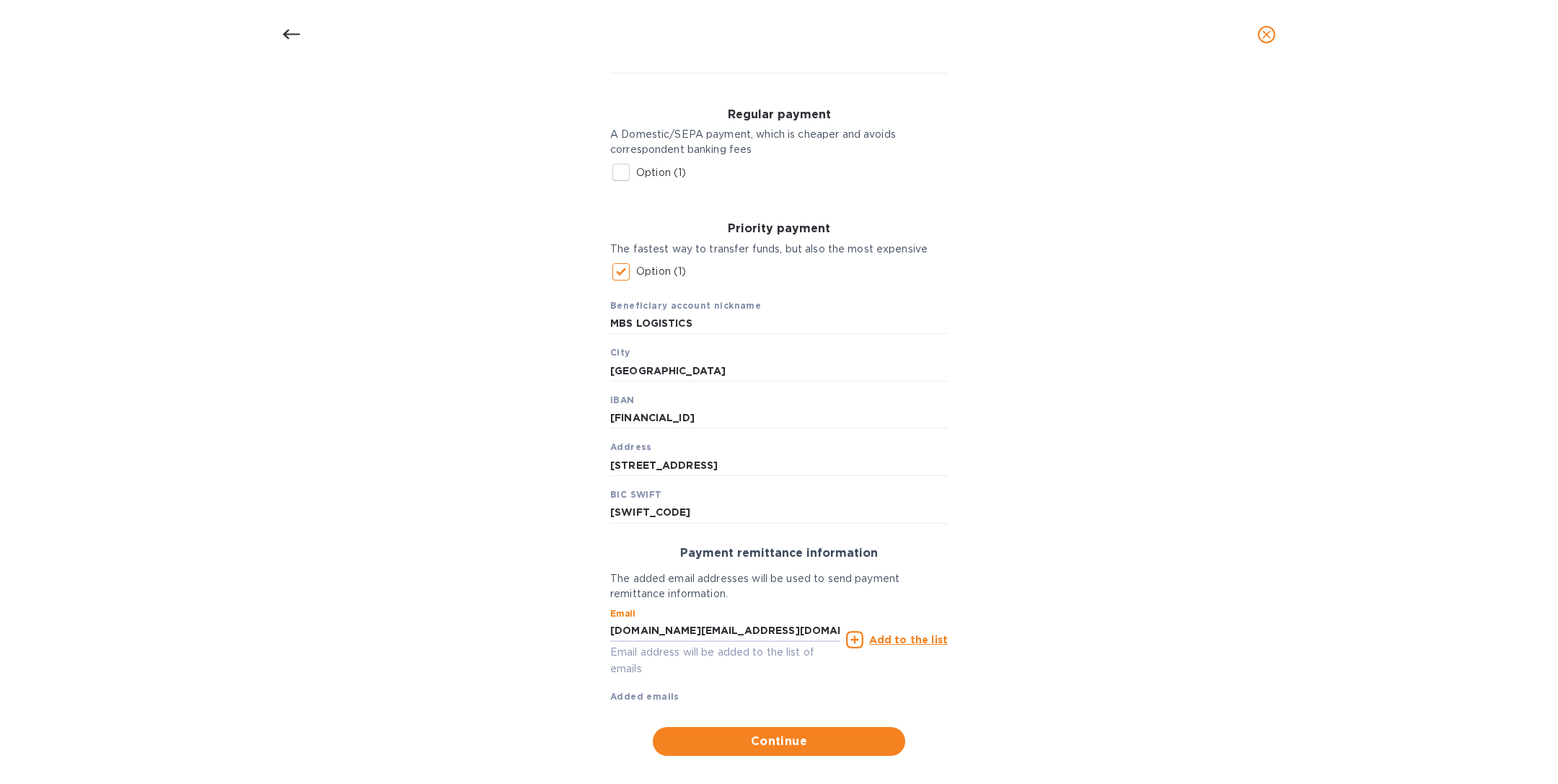
click at [876, 641] on u "Add to the list" at bounding box center [909, 640] width 79 height 11
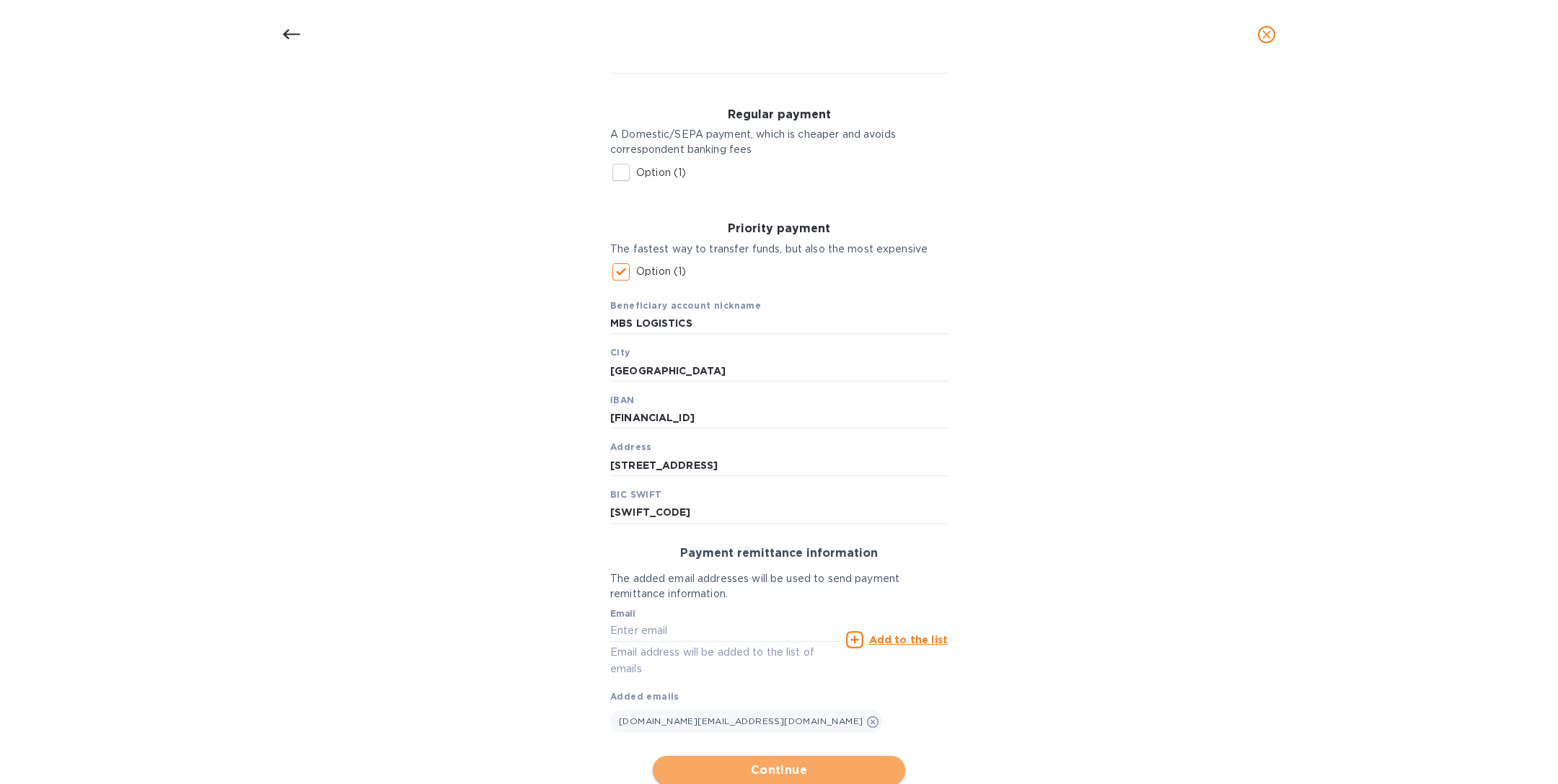
click at [783, 769] on span "Continue" at bounding box center [779, 770] width 230 height 17
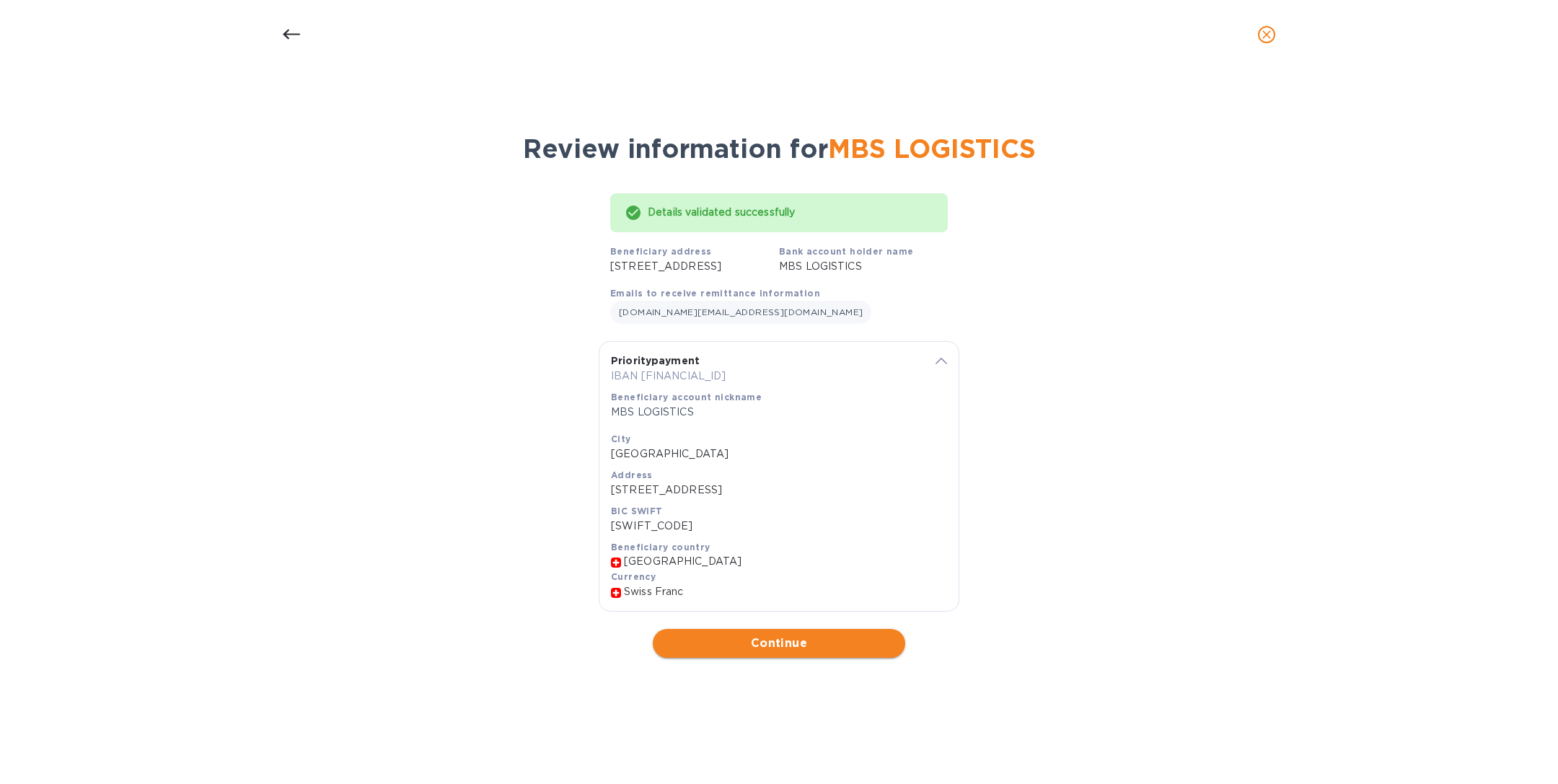
click at [848, 652] on span "Continue" at bounding box center [779, 643] width 230 height 17
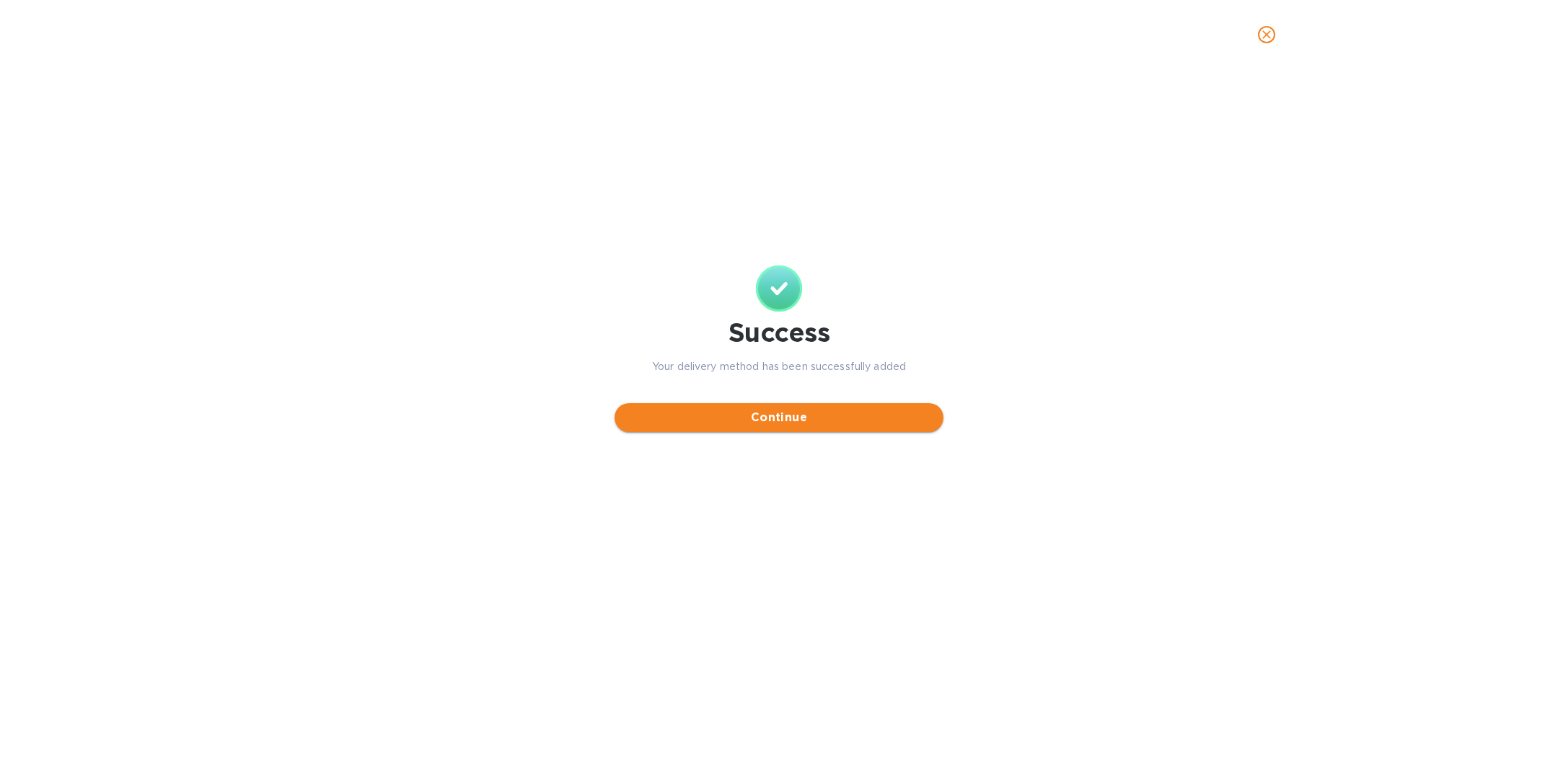
click at [835, 428] on button "Continue" at bounding box center [779, 417] width 329 height 29
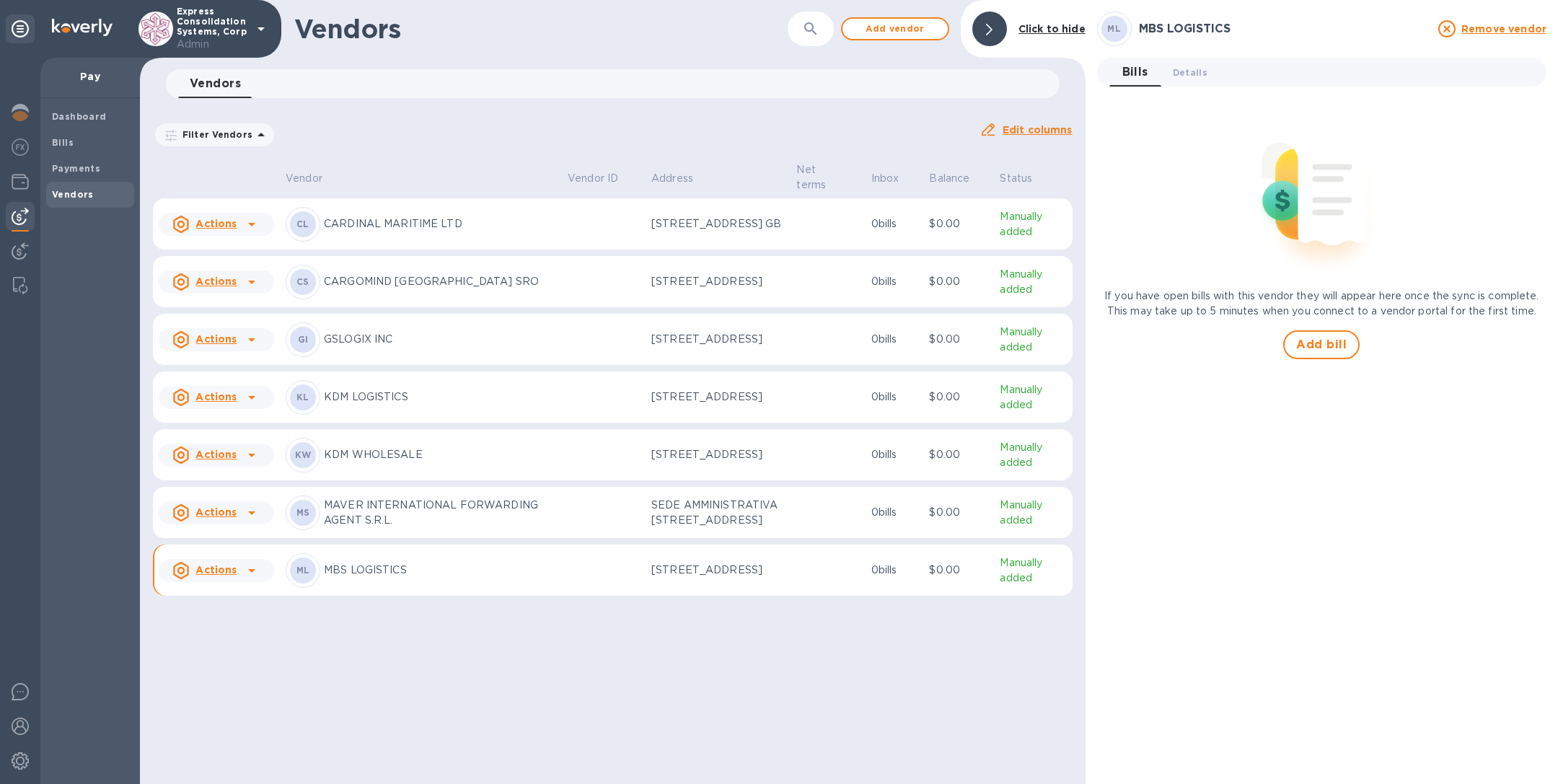
click at [405, 347] on p "GSLOGIX INC" at bounding box center [440, 339] width 232 height 15
click at [1197, 74] on span "Details 0" at bounding box center [1190, 72] width 35 height 15
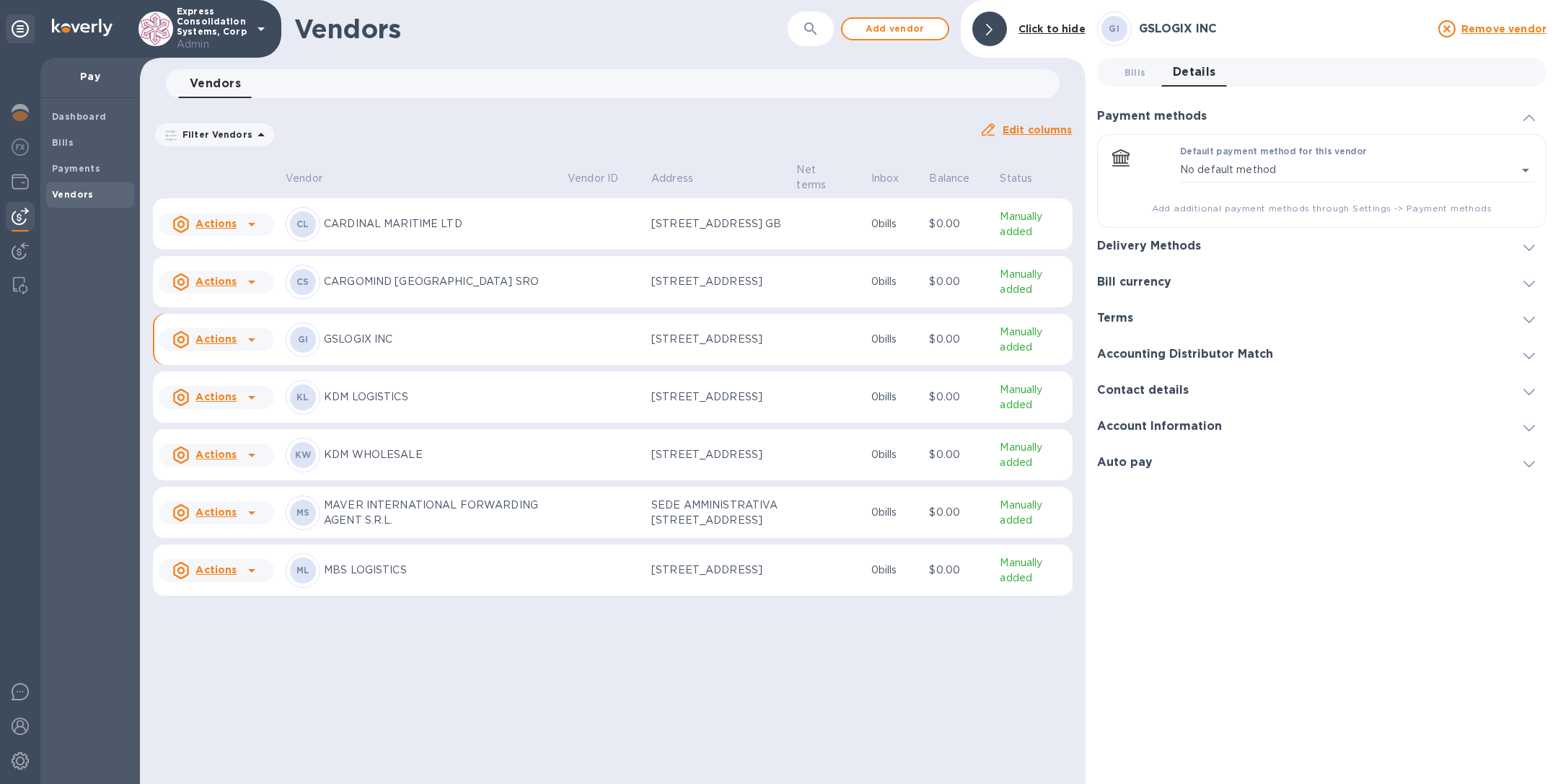
click at [1121, 240] on h3 "Delivery Methods" at bounding box center [1149, 246] width 104 height 14
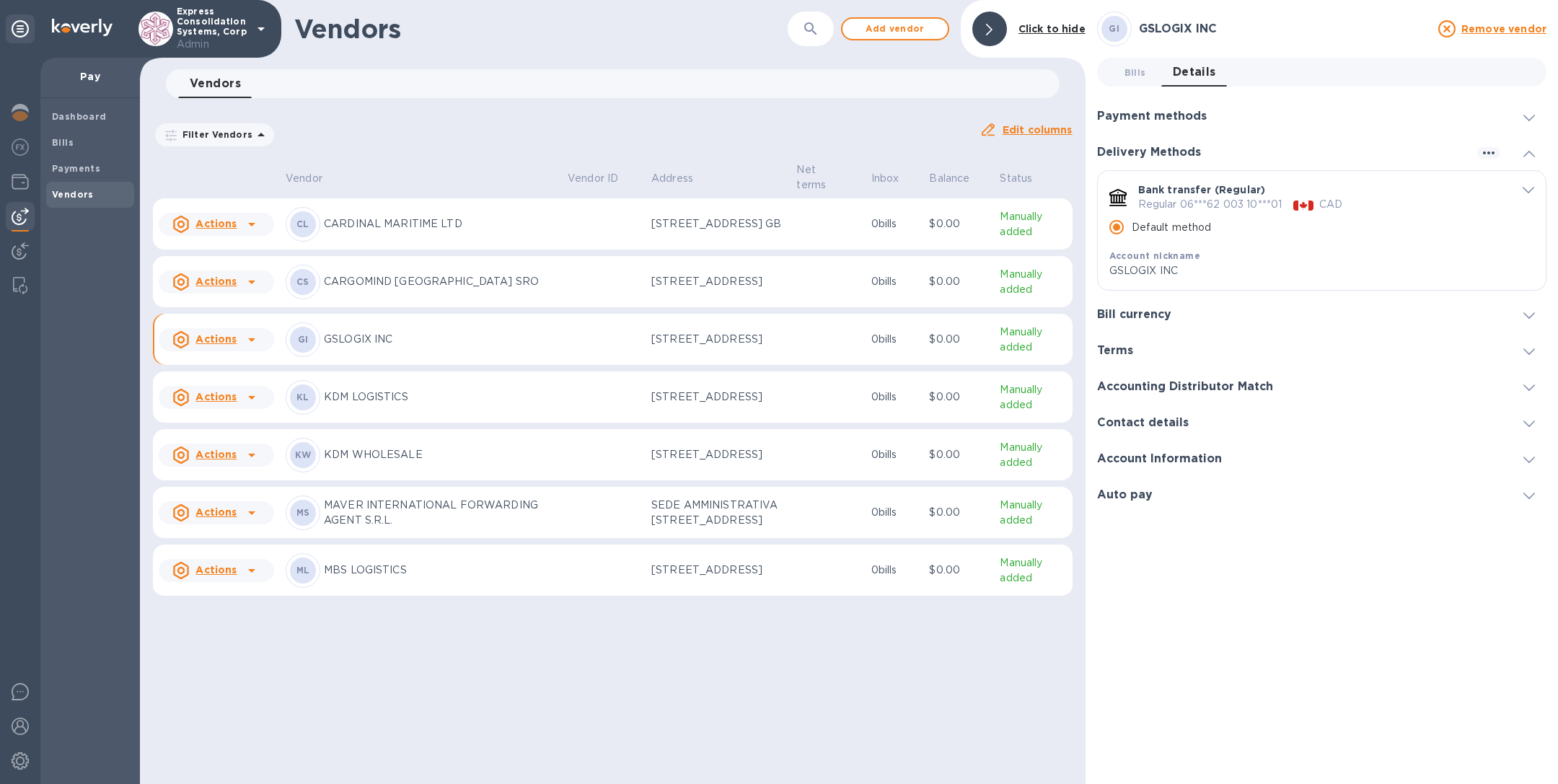
click at [409, 289] on p "CARGOMIND [GEOGRAPHIC_DATA] SRO" at bounding box center [440, 282] width 232 height 15
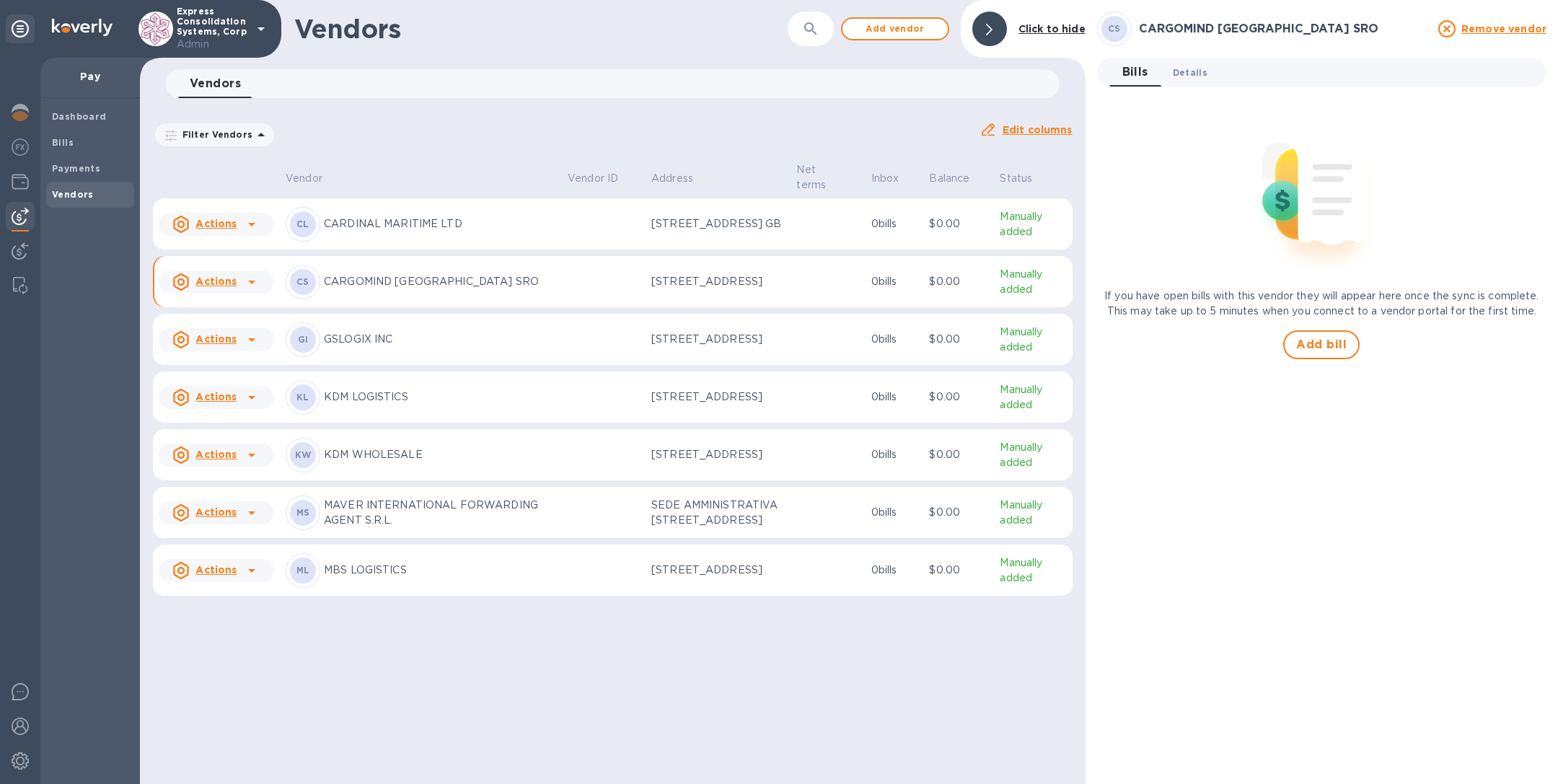
click at [1194, 67] on span "Details 0" at bounding box center [1190, 72] width 35 height 15
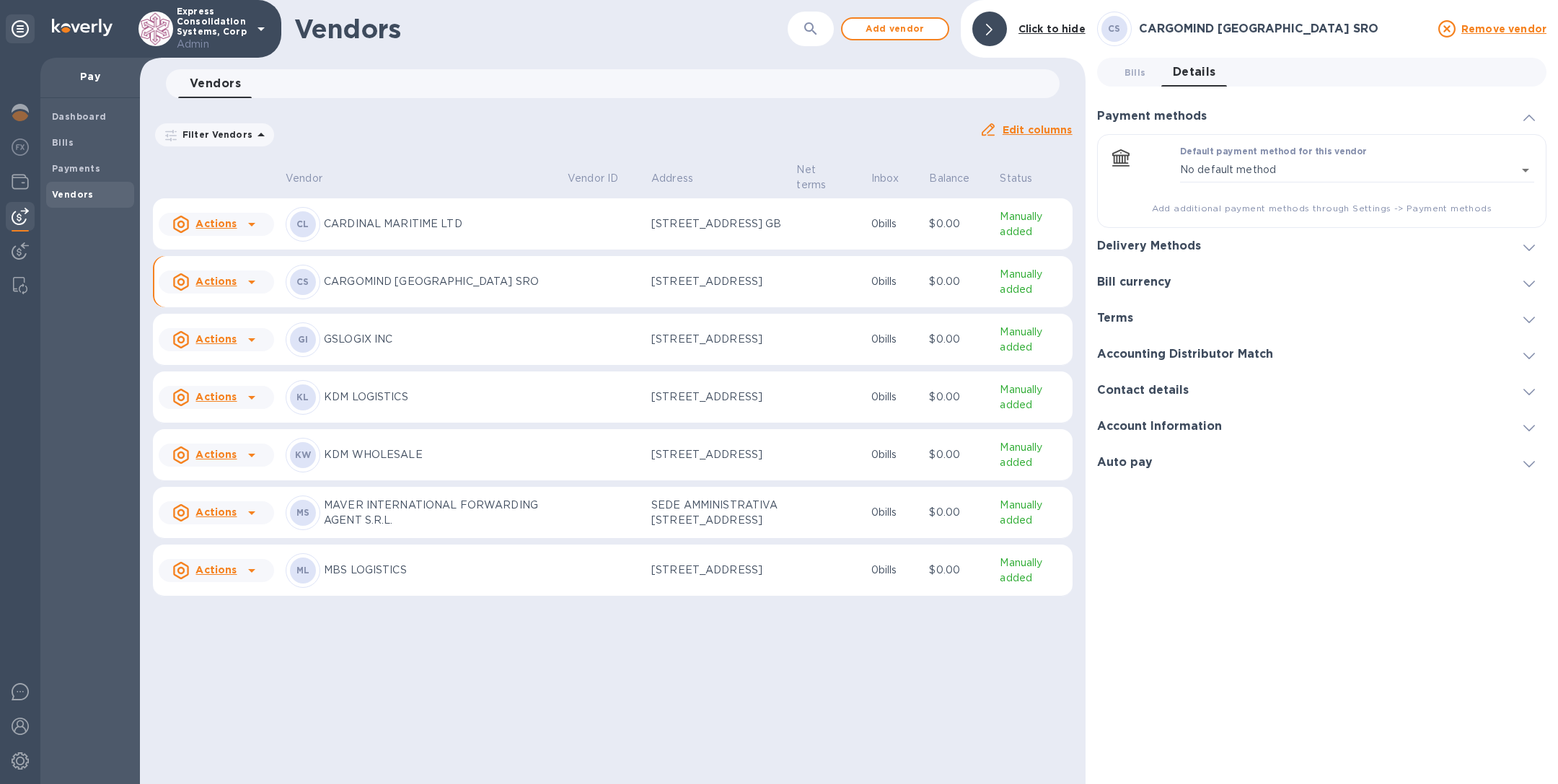
click at [1162, 232] on div "Delivery Methods" at bounding box center [1322, 245] width 450 height 36
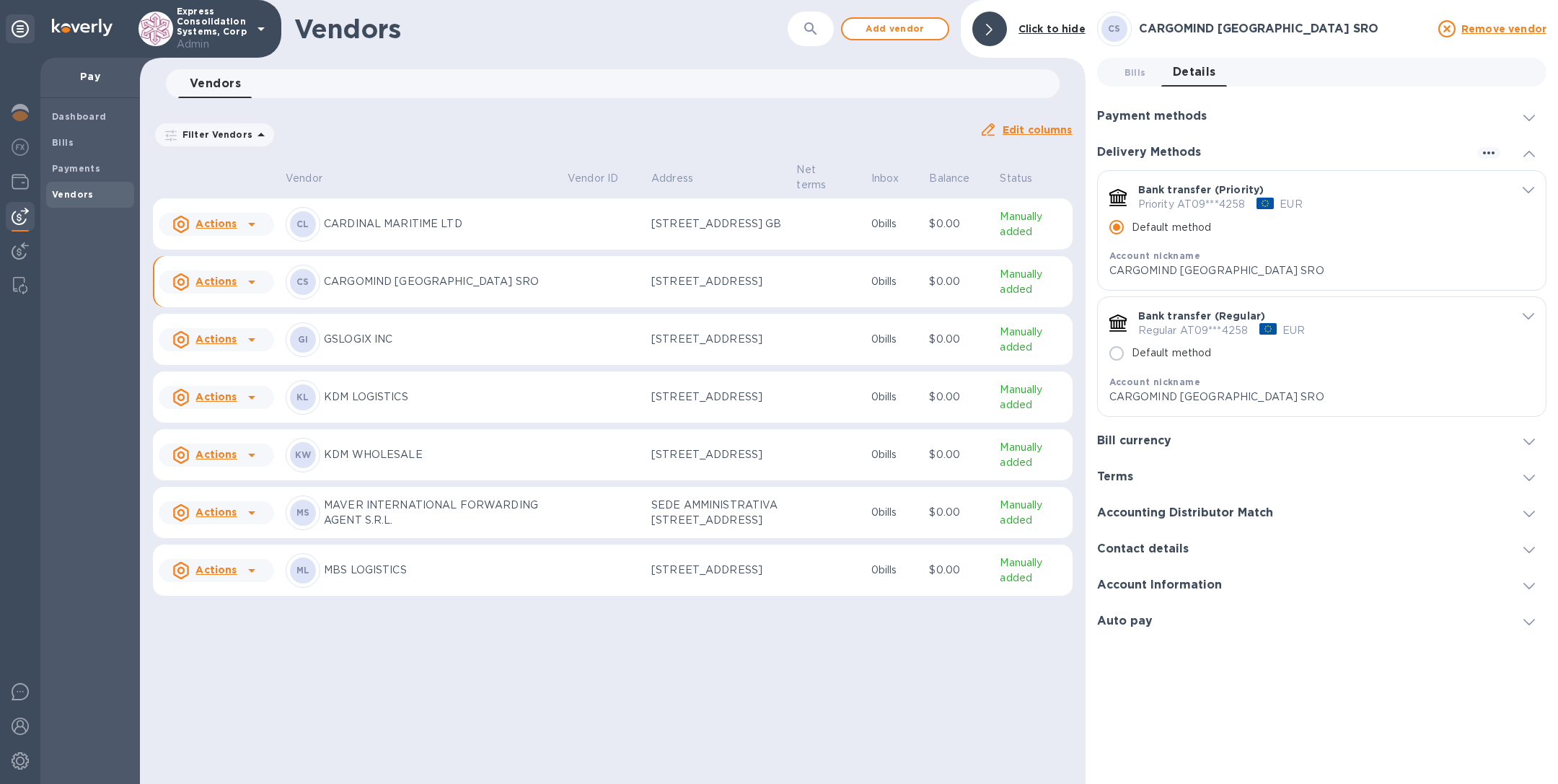
click at [1114, 355] on input "Default method" at bounding box center [1117, 353] width 30 height 30
radio input "false"
radio input "true"
click at [1130, 70] on span "Bills 0" at bounding box center [1135, 72] width 22 height 15
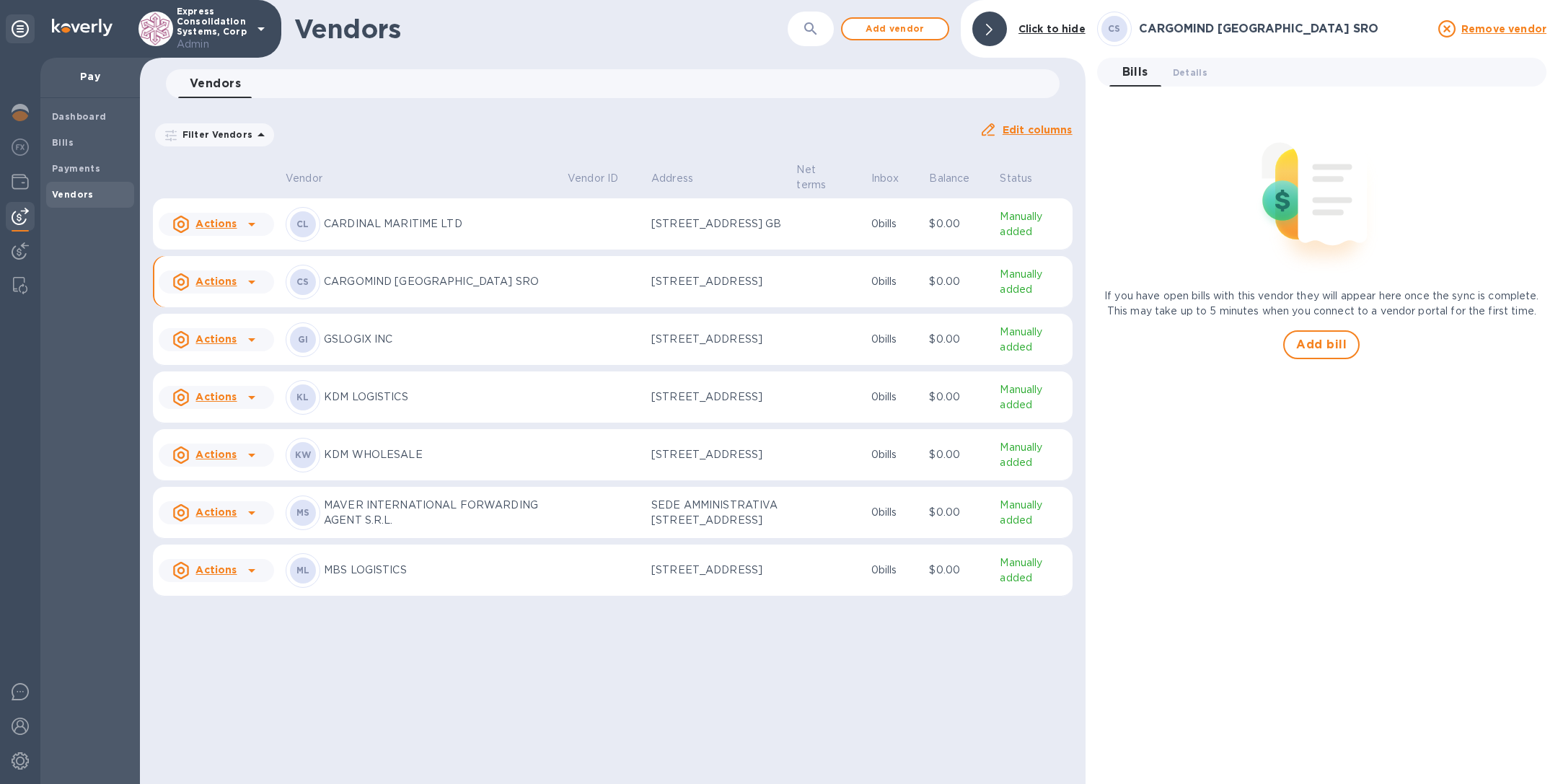
click at [480, 226] on div "[PERSON_NAME] MARITIME LTD" at bounding box center [421, 224] width 271 height 35
click at [1188, 77] on span "Details 0" at bounding box center [1190, 72] width 35 height 15
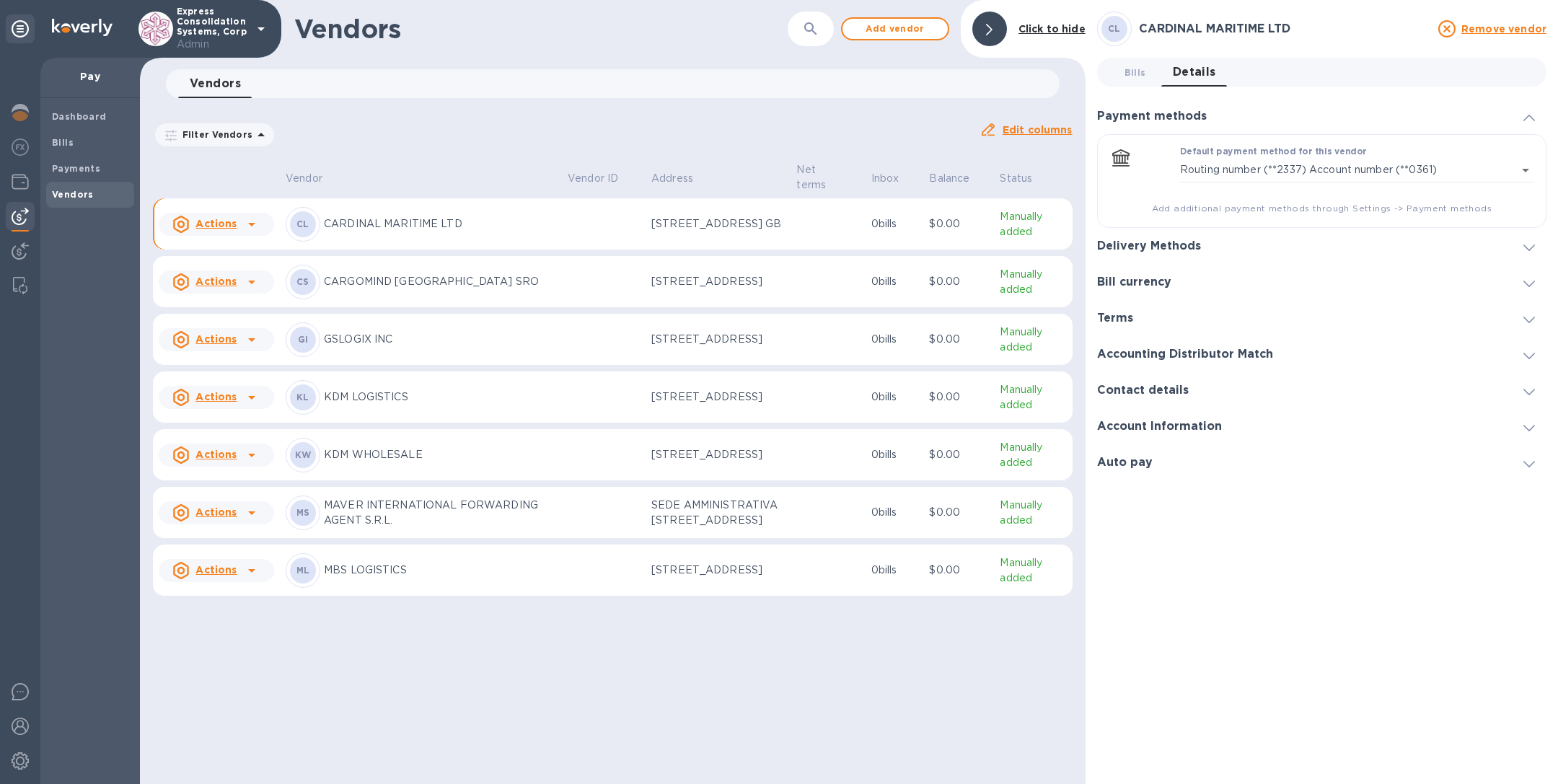
click at [1164, 244] on h3 "Delivery Methods" at bounding box center [1149, 246] width 104 height 14
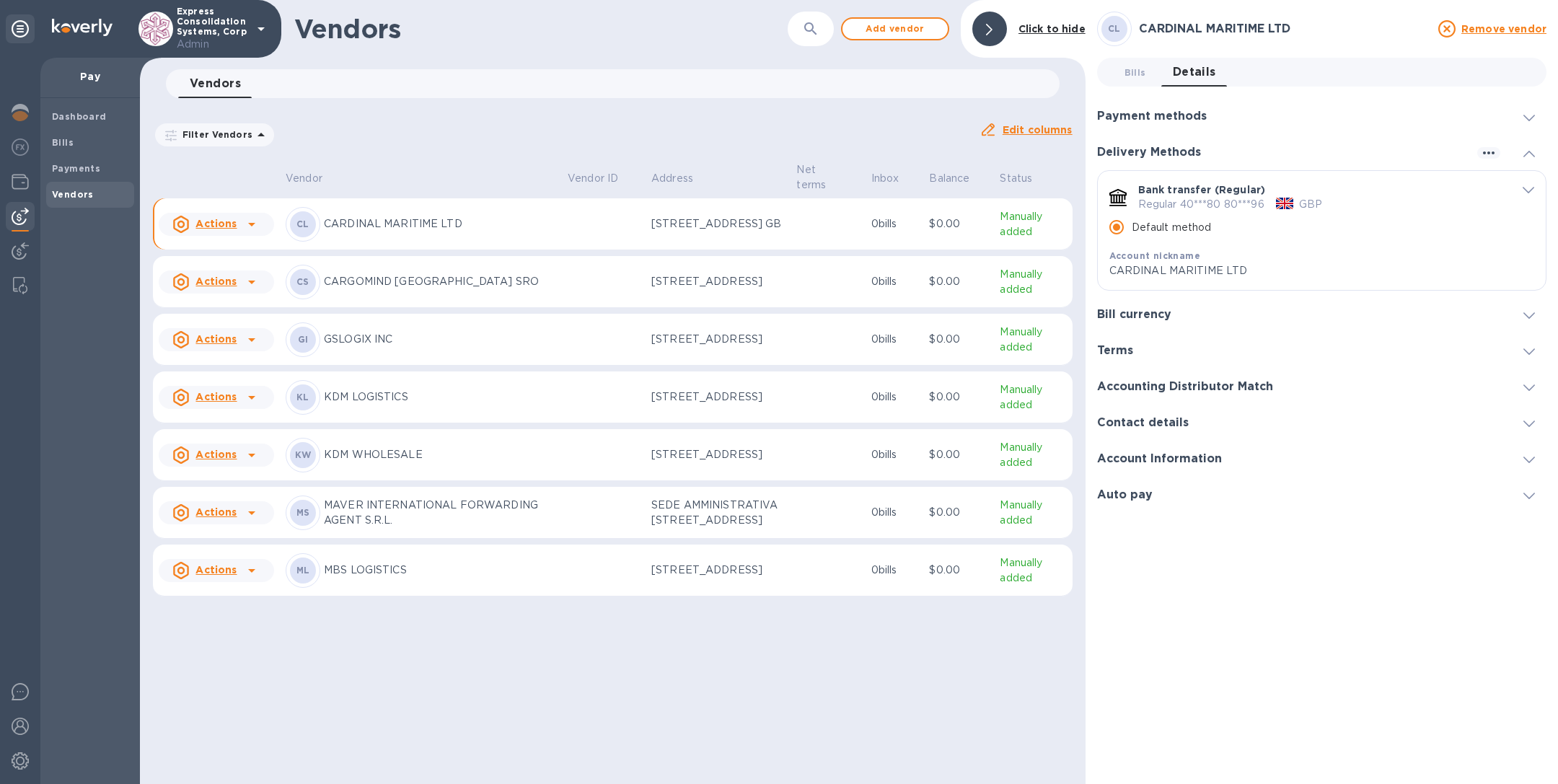
click at [1149, 316] on h3 "Bill currency" at bounding box center [1134, 315] width 74 height 14
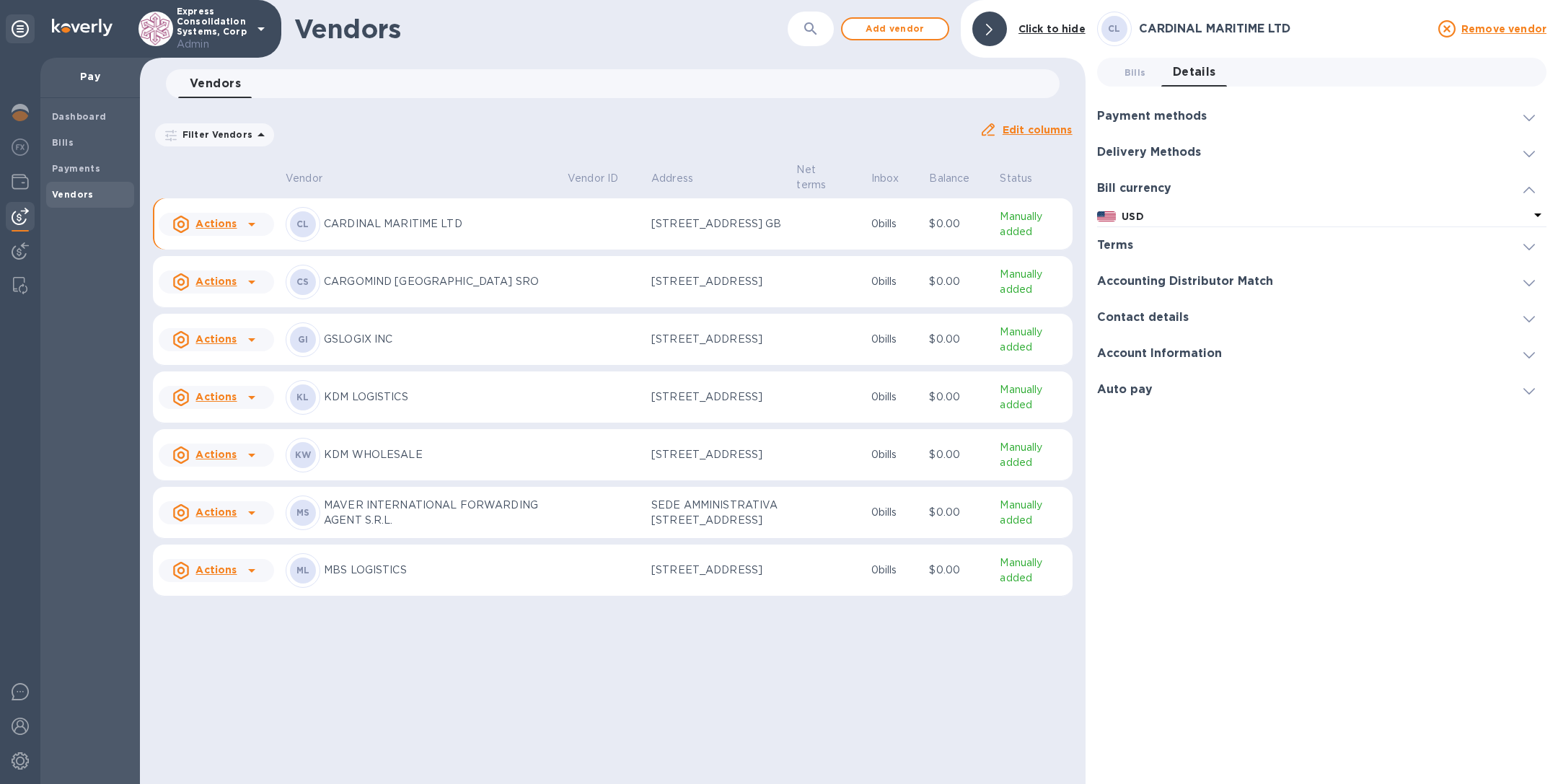
click at [1144, 208] on div "USD" at bounding box center [1325, 216] width 413 height 21
click at [1139, 269] on p "GBP" at bounding box center [1148, 265] width 23 height 15
click at [393, 289] on p "CARGOMIND [GEOGRAPHIC_DATA] SRO" at bounding box center [440, 282] width 232 height 15
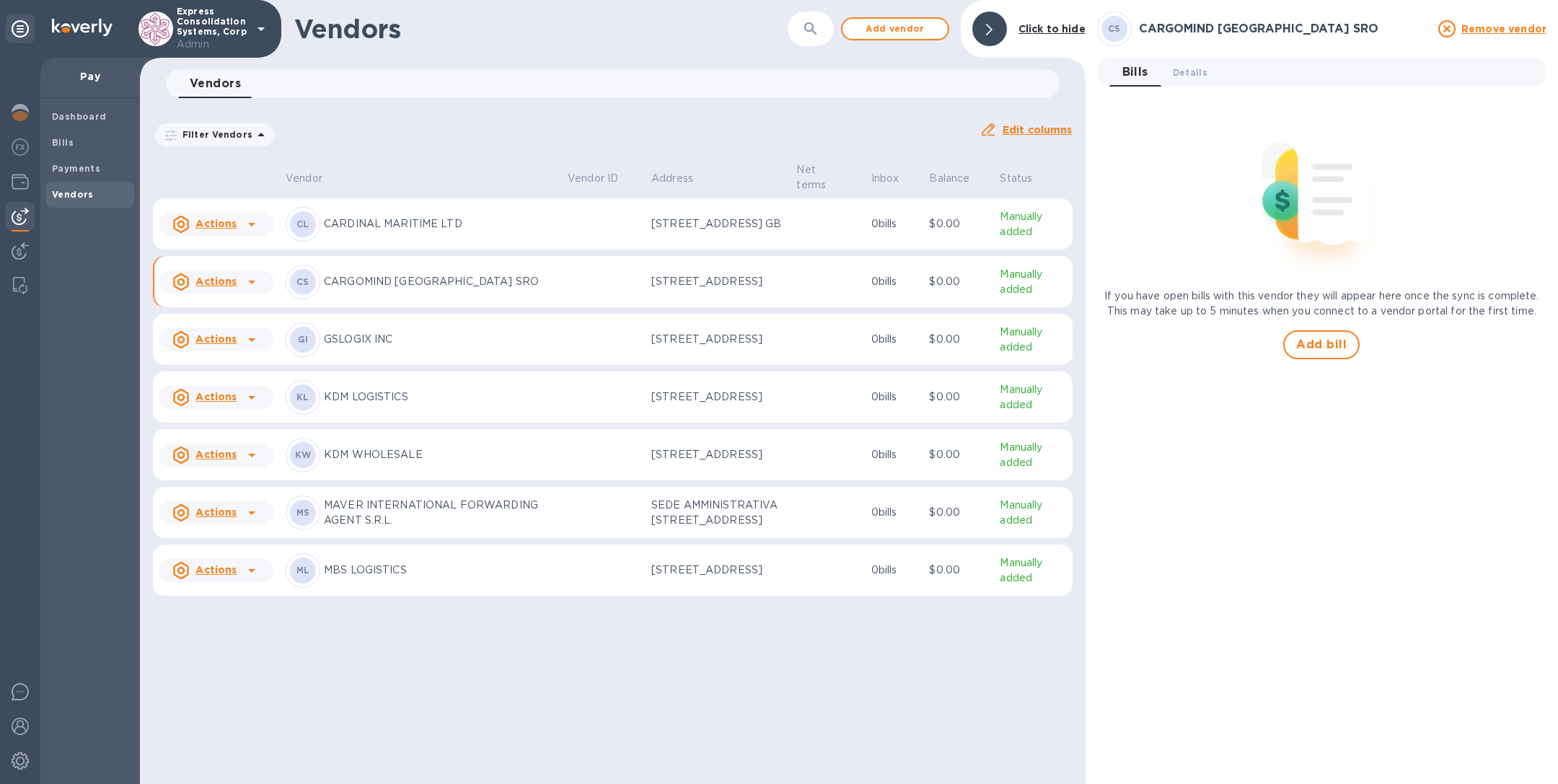
click at [392, 578] on p "MBS LOGISTICS" at bounding box center [440, 570] width 232 height 15
click at [1187, 71] on span "Details 0" at bounding box center [1190, 72] width 35 height 15
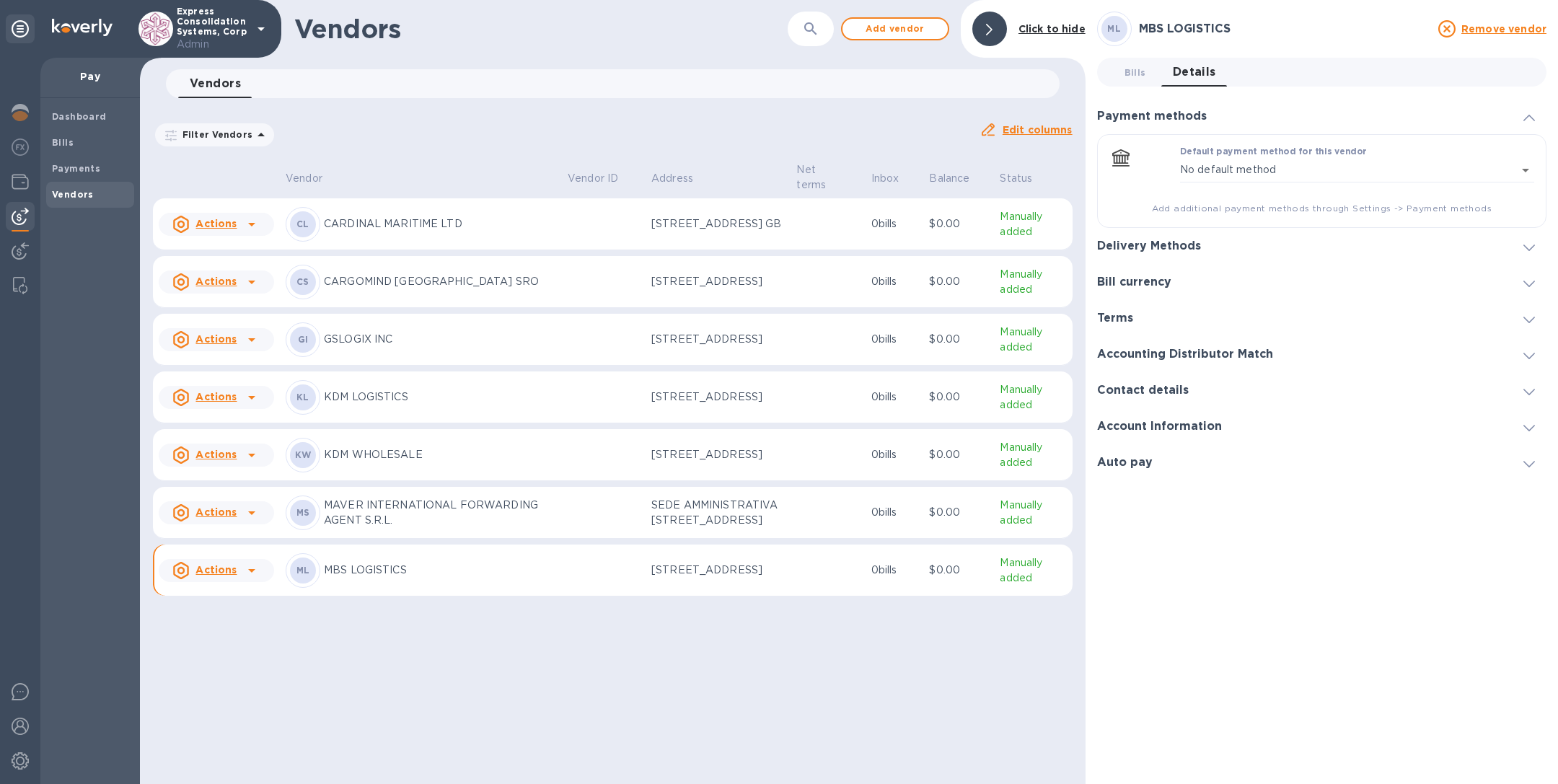
click at [1149, 282] on h3 "Bill currency" at bounding box center [1134, 282] width 74 height 14
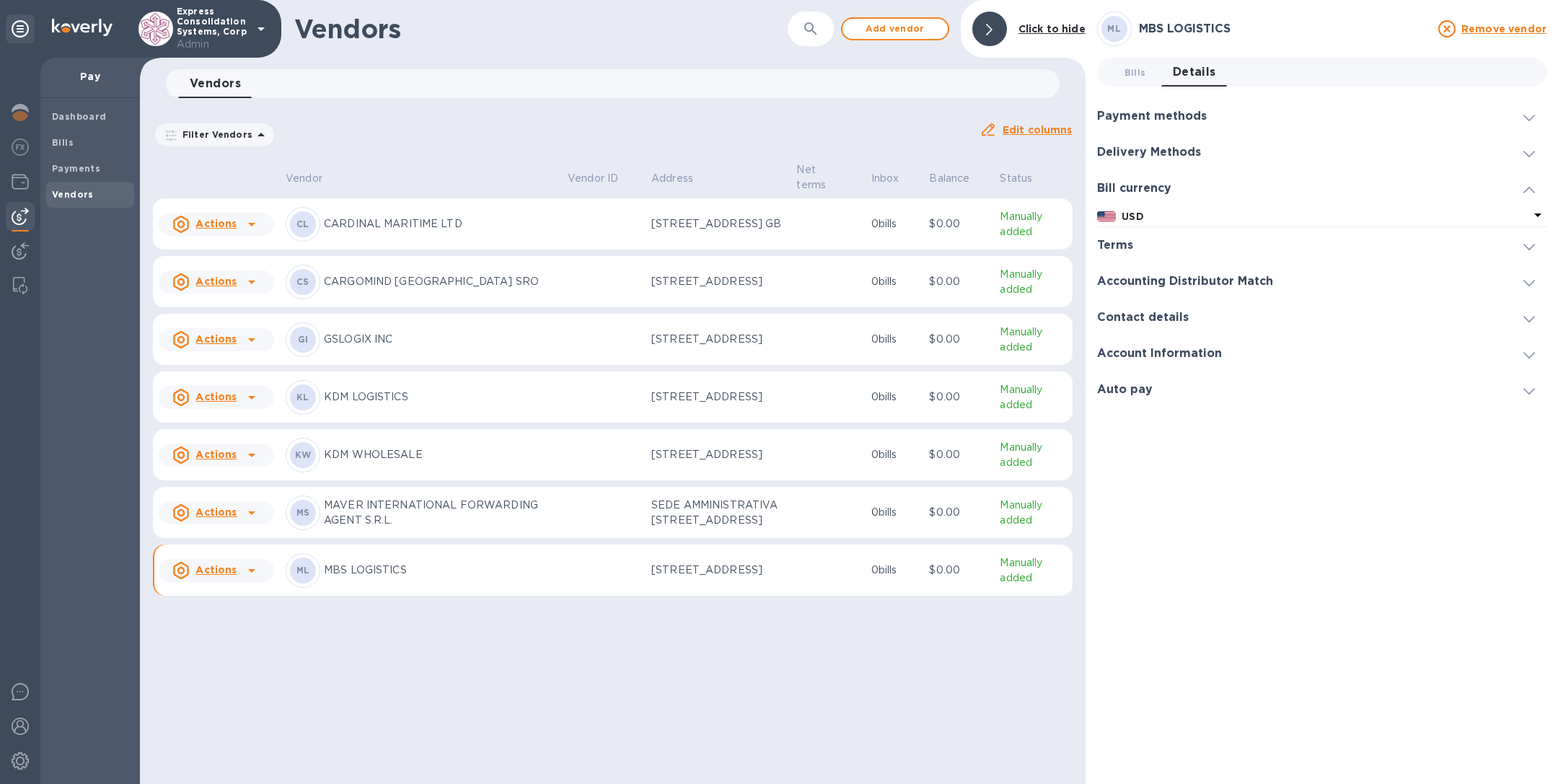
click at [1132, 214] on b "USD" at bounding box center [1132, 216] width 22 height 11
click at [1131, 256] on div "CHF" at bounding box center [1210, 265] width 211 height 21
click at [1152, 149] on h3 "Delivery Methods" at bounding box center [1149, 153] width 104 height 14
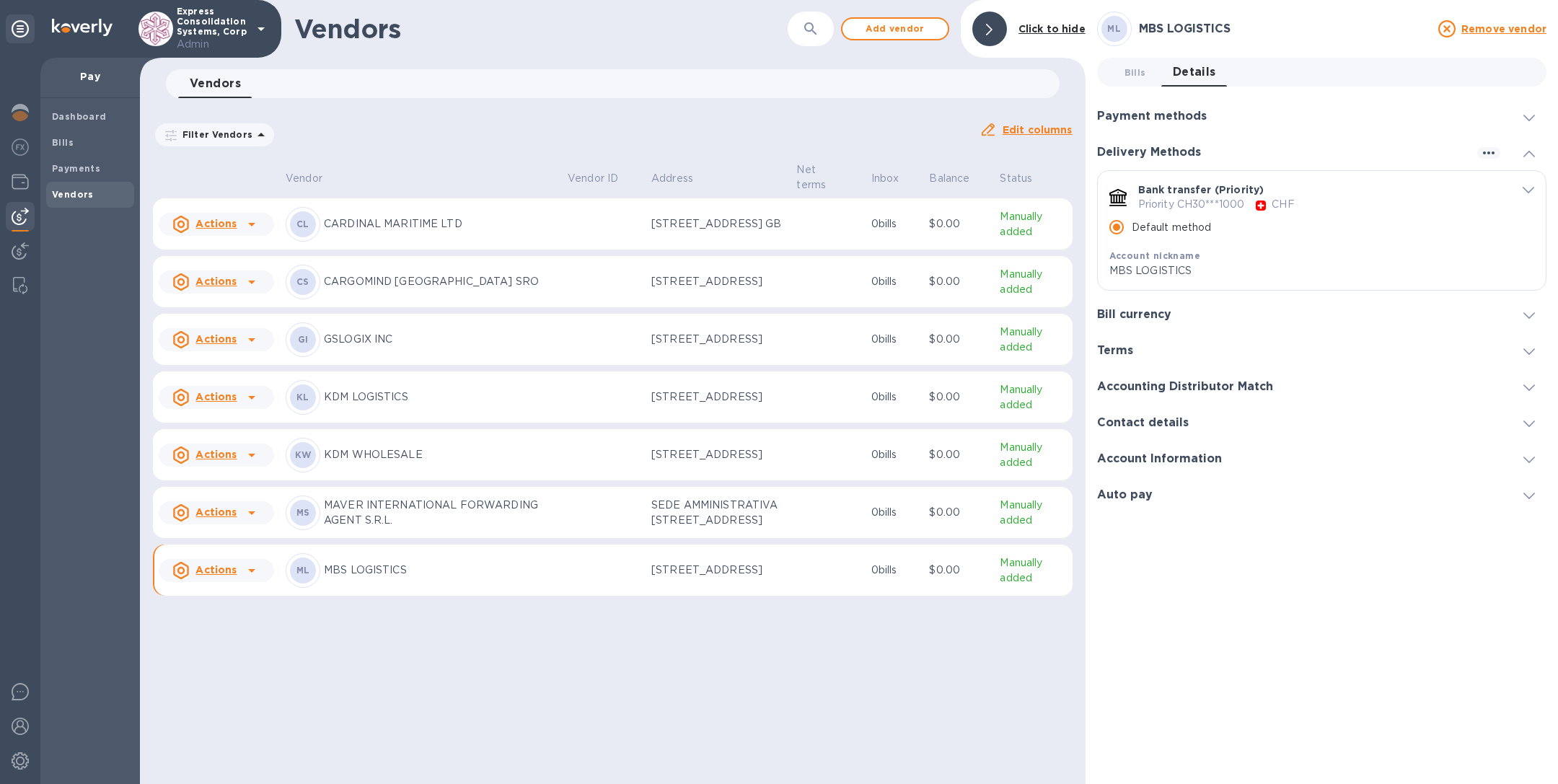
click at [1135, 306] on div "Bill currency" at bounding box center [1322, 314] width 450 height 36
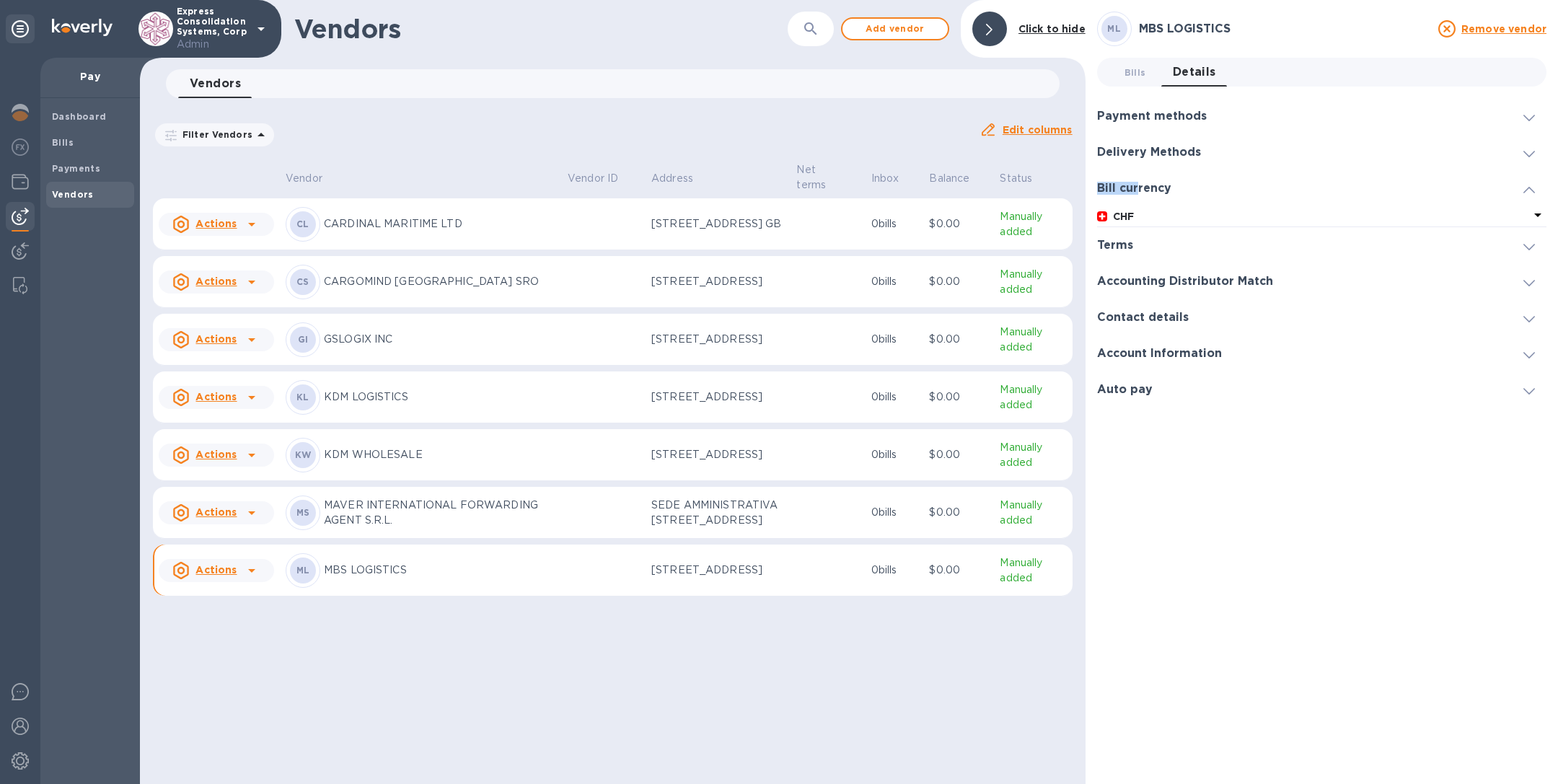
click at [1139, 213] on p "CHF" at bounding box center [1321, 216] width 416 height 15
click at [1197, 147] on h3 "Delivery Methods" at bounding box center [1149, 153] width 104 height 14
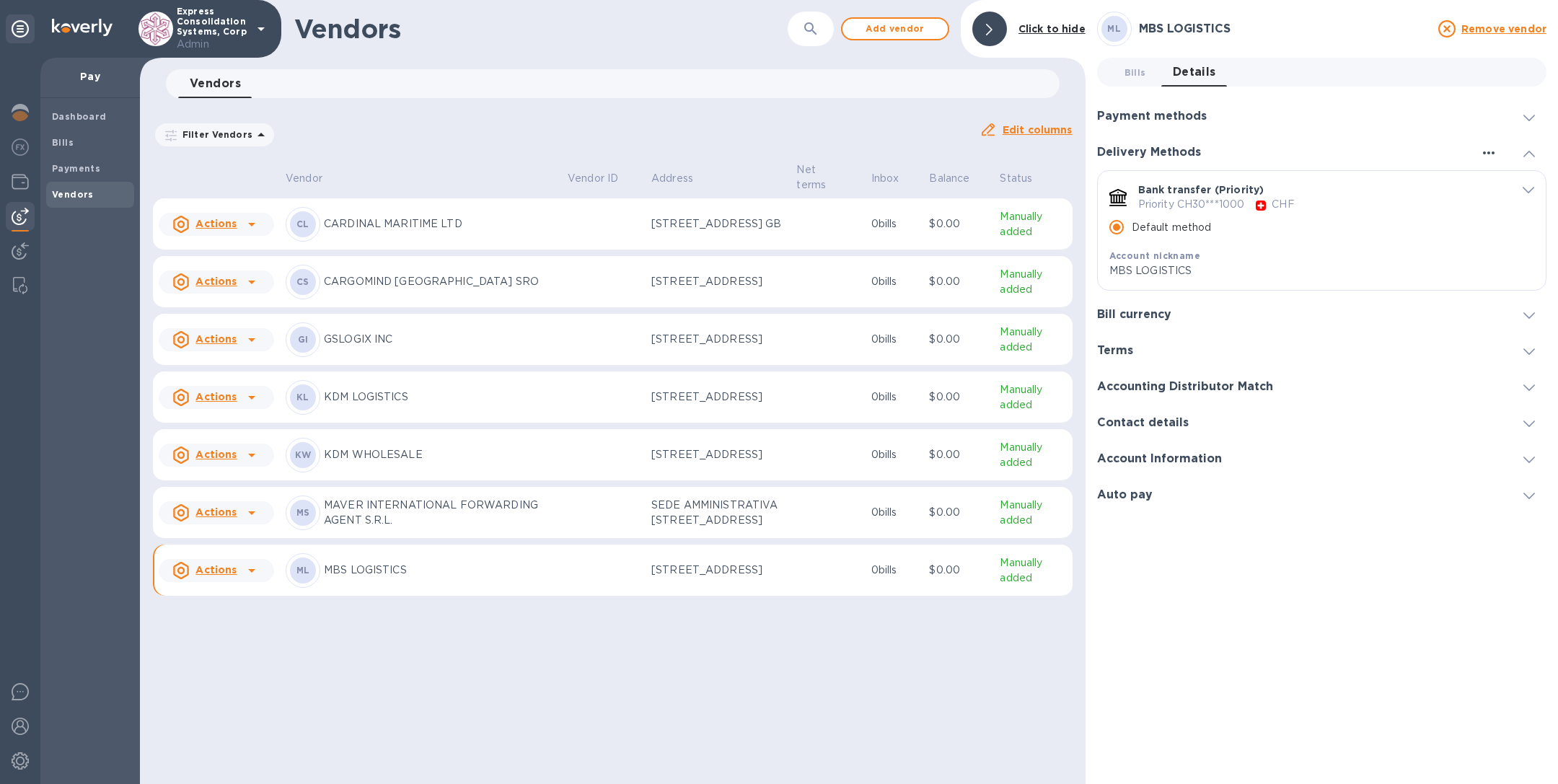
click at [1485, 149] on icon "button" at bounding box center [1489, 153] width 17 height 17
click at [1495, 184] on p "Add new" at bounding box center [1506, 181] width 48 height 14
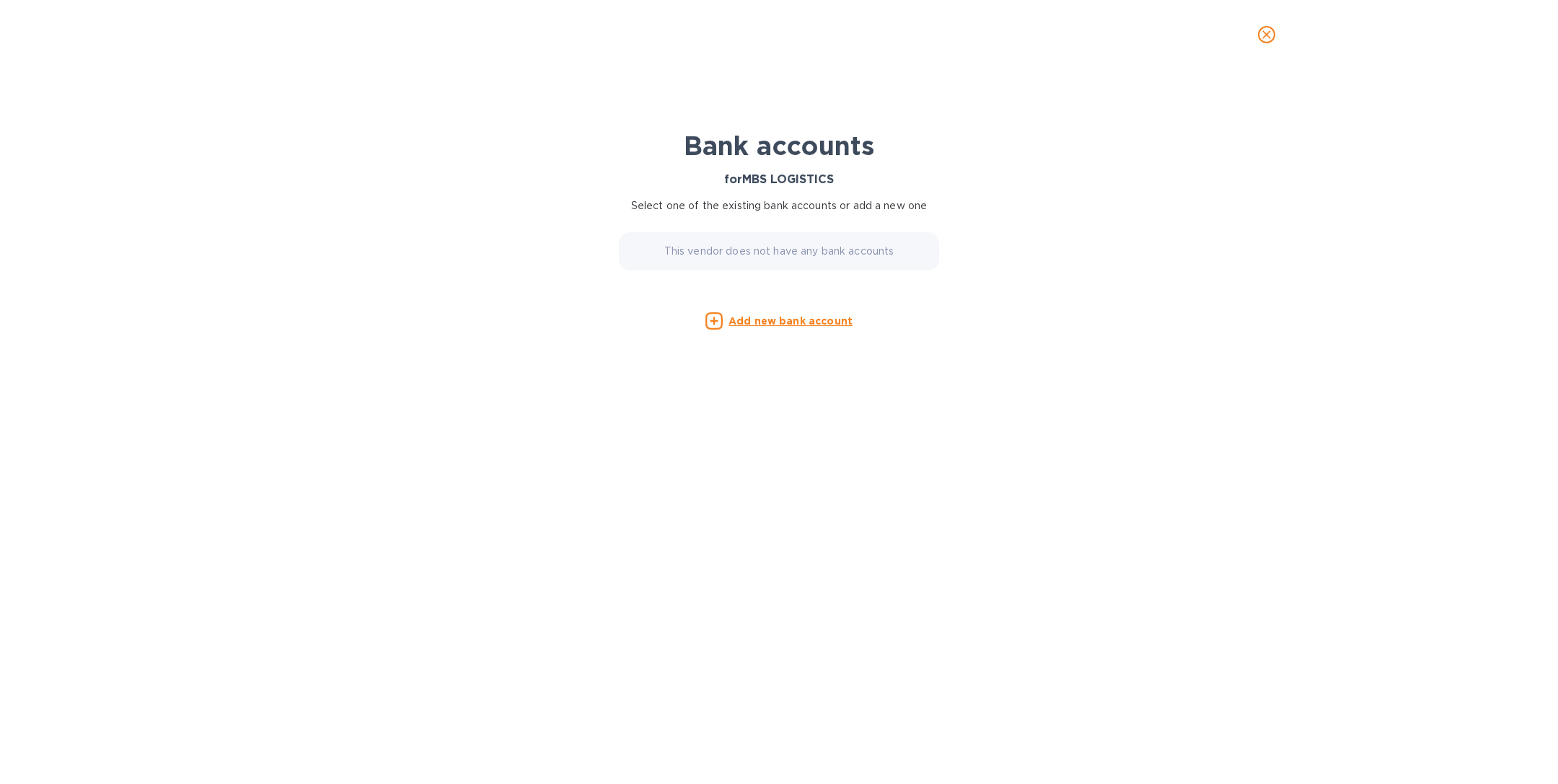
click at [804, 318] on u "Add new bank account" at bounding box center [791, 320] width 124 height 11
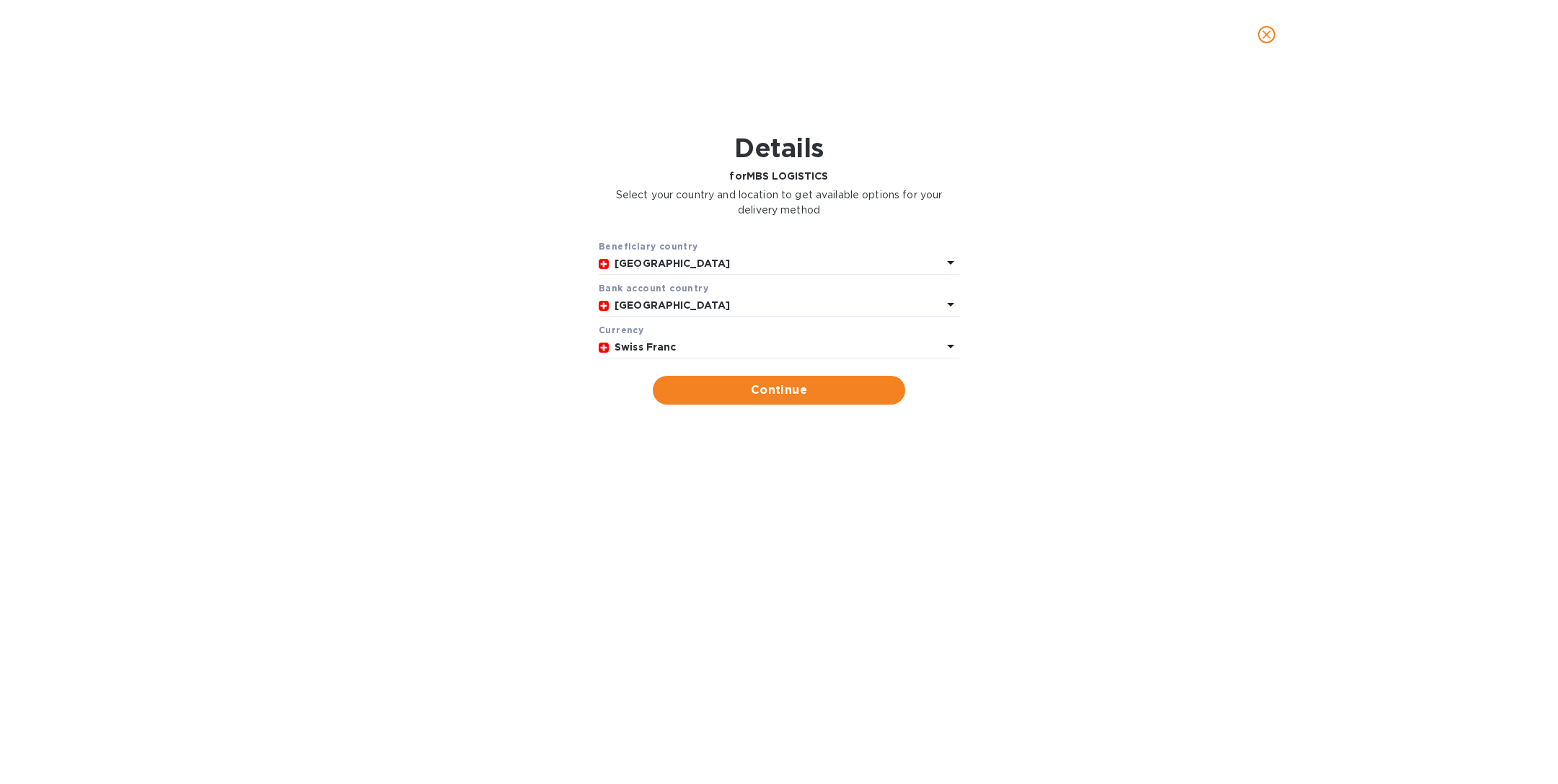
click at [688, 342] on p "Swiss Franc" at bounding box center [779, 348] width 328 height 15
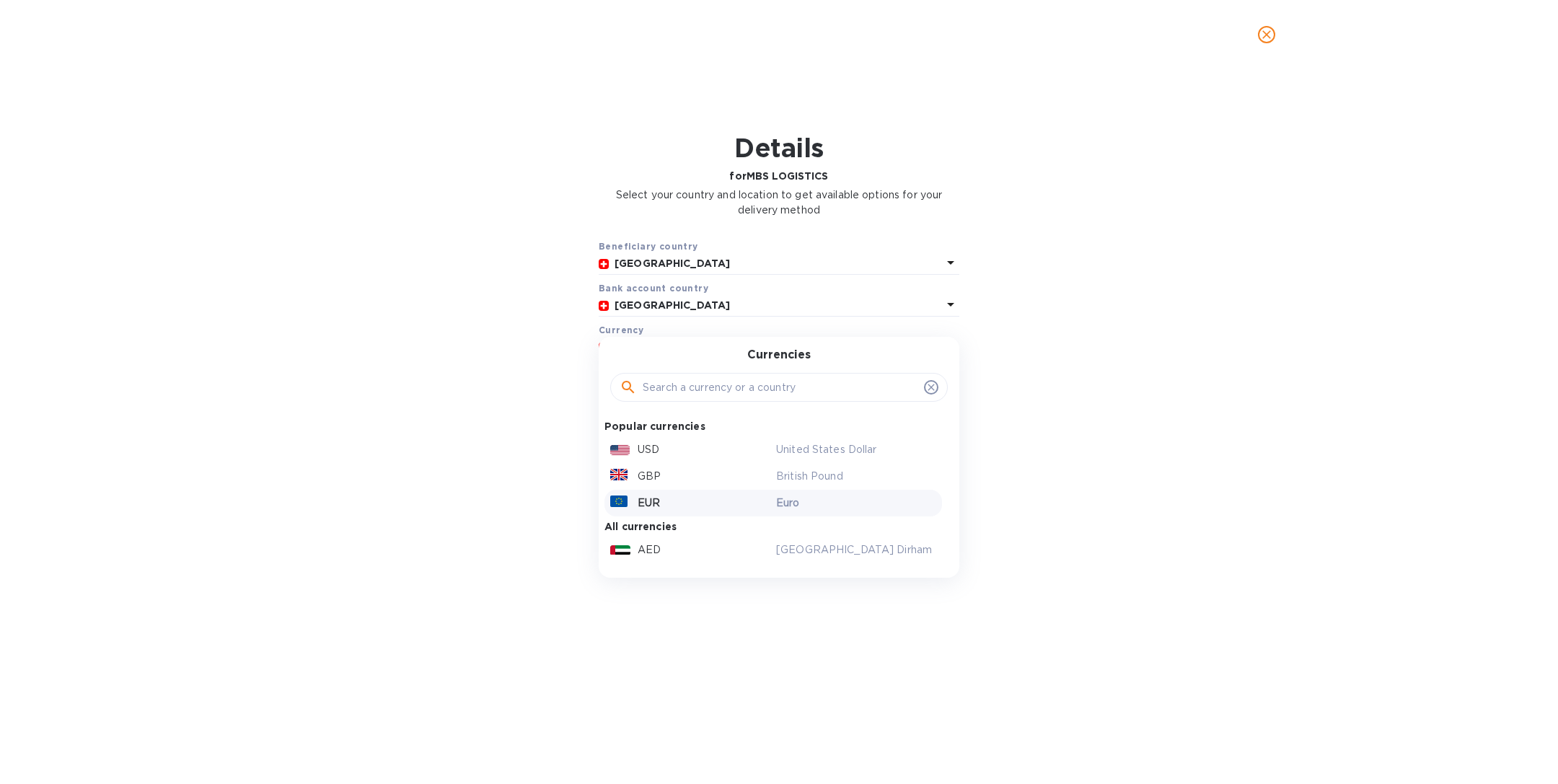
click at [680, 503] on div "EUR" at bounding box center [690, 503] width 166 height 21
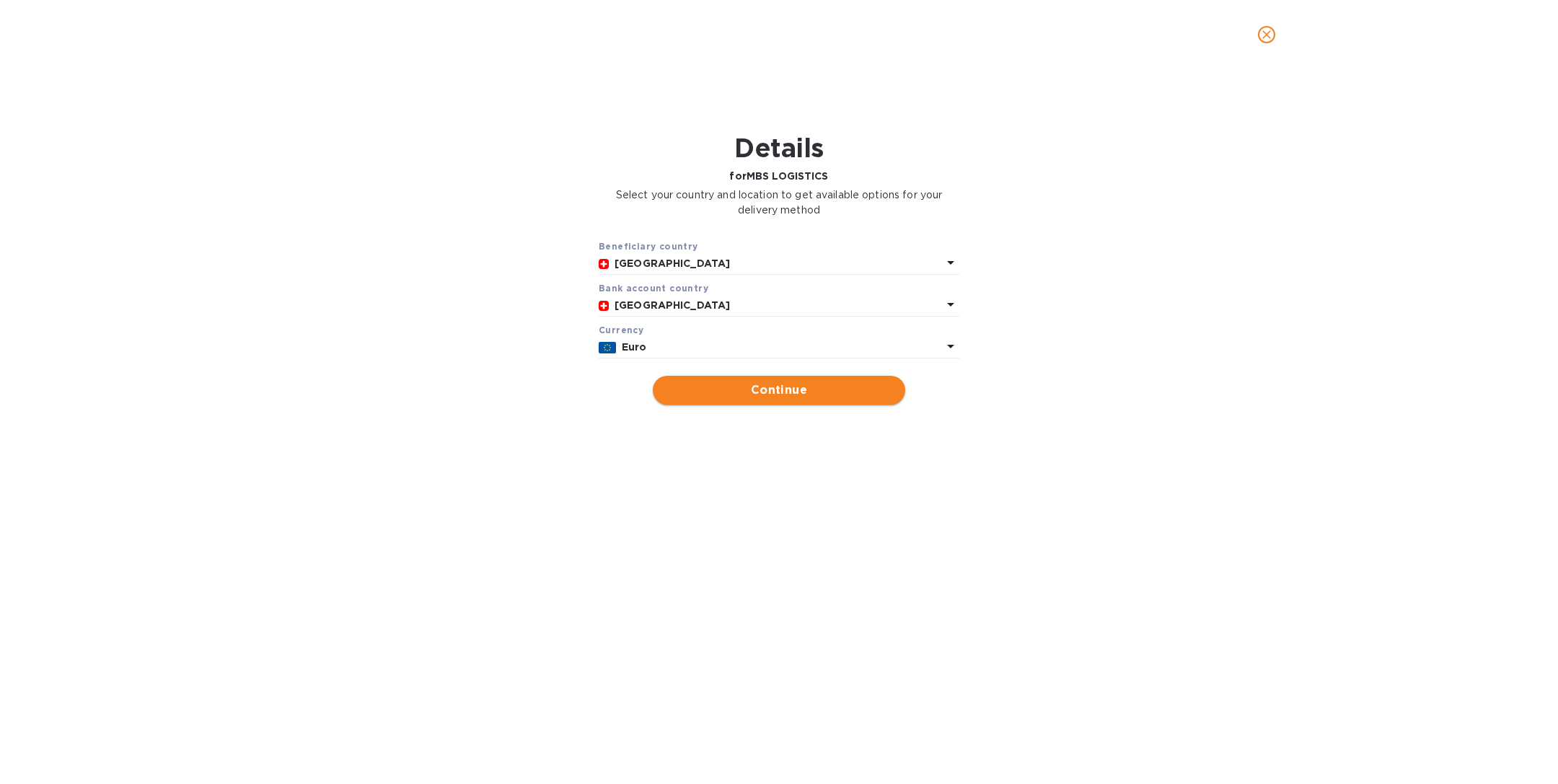
click at [757, 393] on span "Continue" at bounding box center [779, 390] width 230 height 17
type input "MBS LOGISTICS"
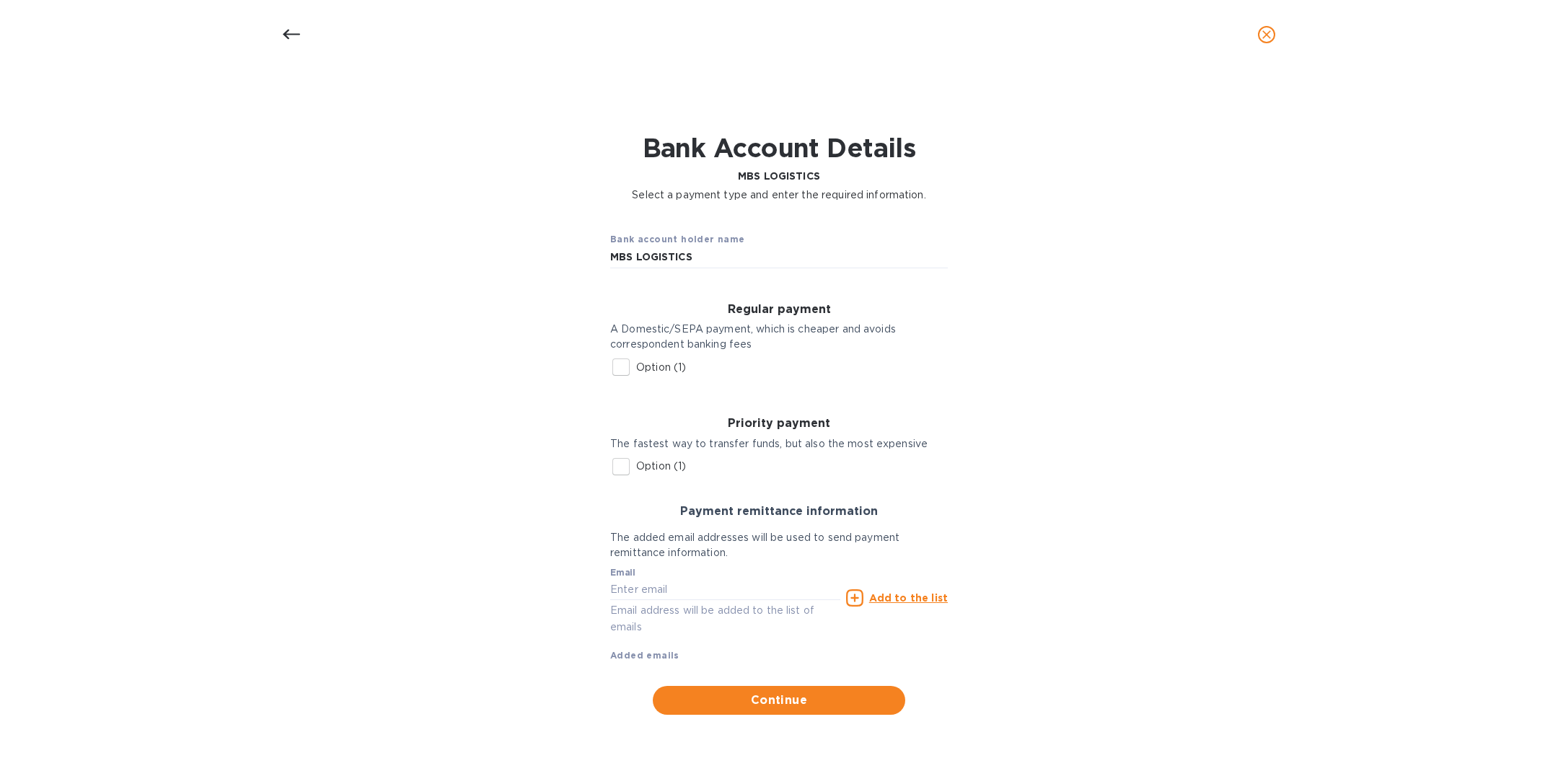
click at [614, 366] on input "Option (1)" at bounding box center [621, 367] width 30 height 30
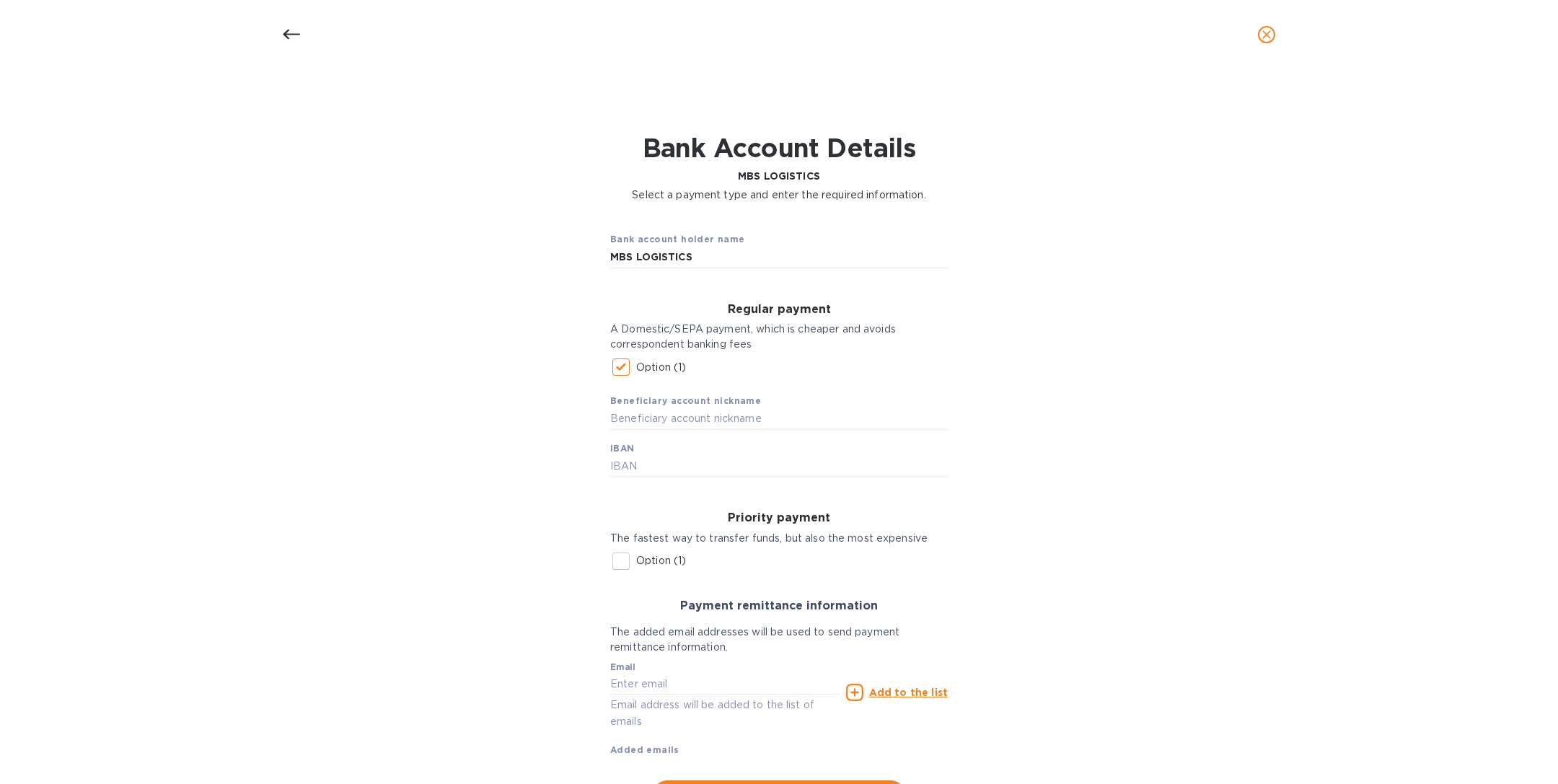
click at [616, 352] on input "Option (1)" at bounding box center [621, 367] width 30 height 30
checkbox input "false"
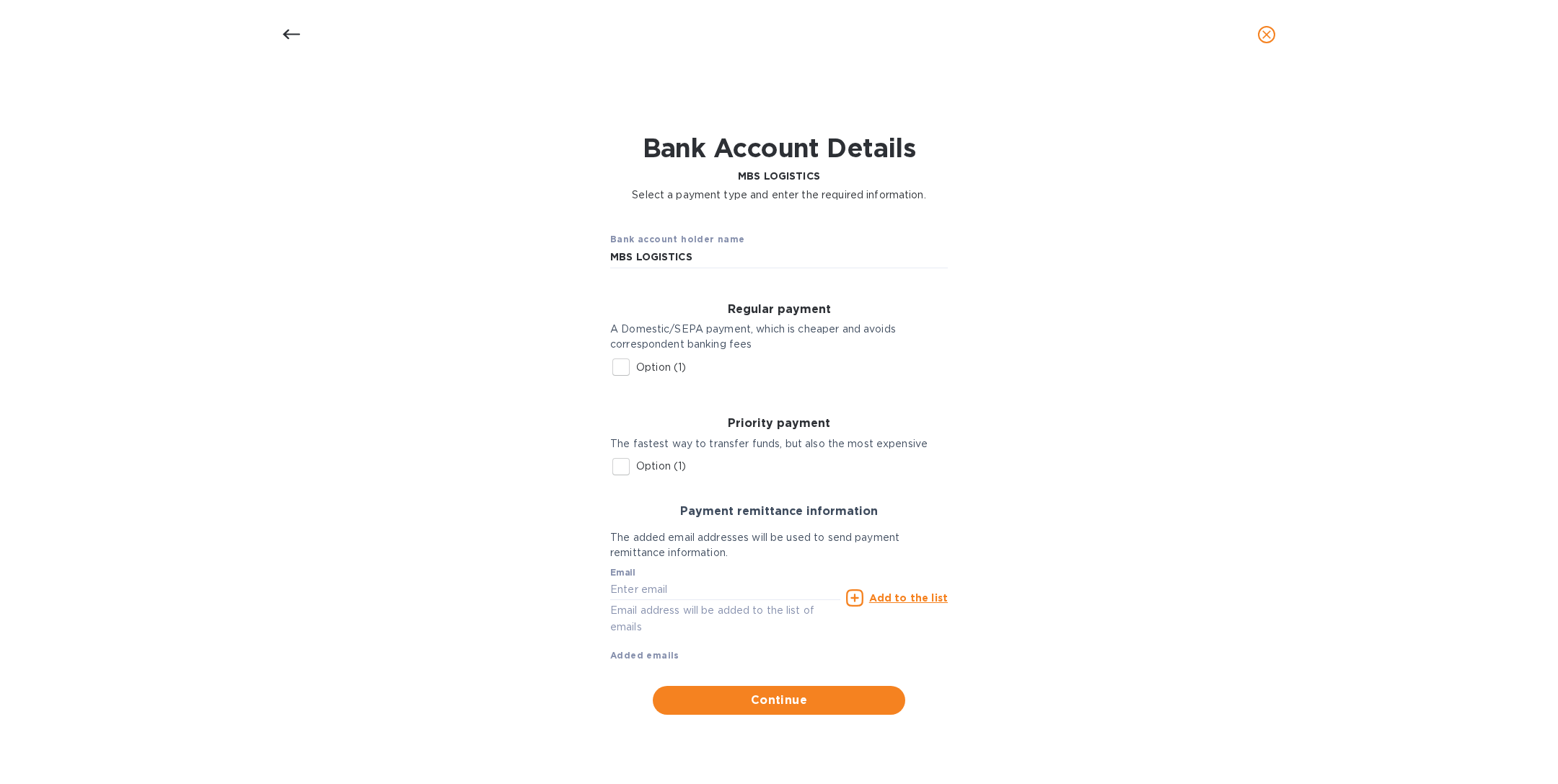
click at [620, 459] on input "Option (1)" at bounding box center [621, 466] width 30 height 30
checkbox input "true"
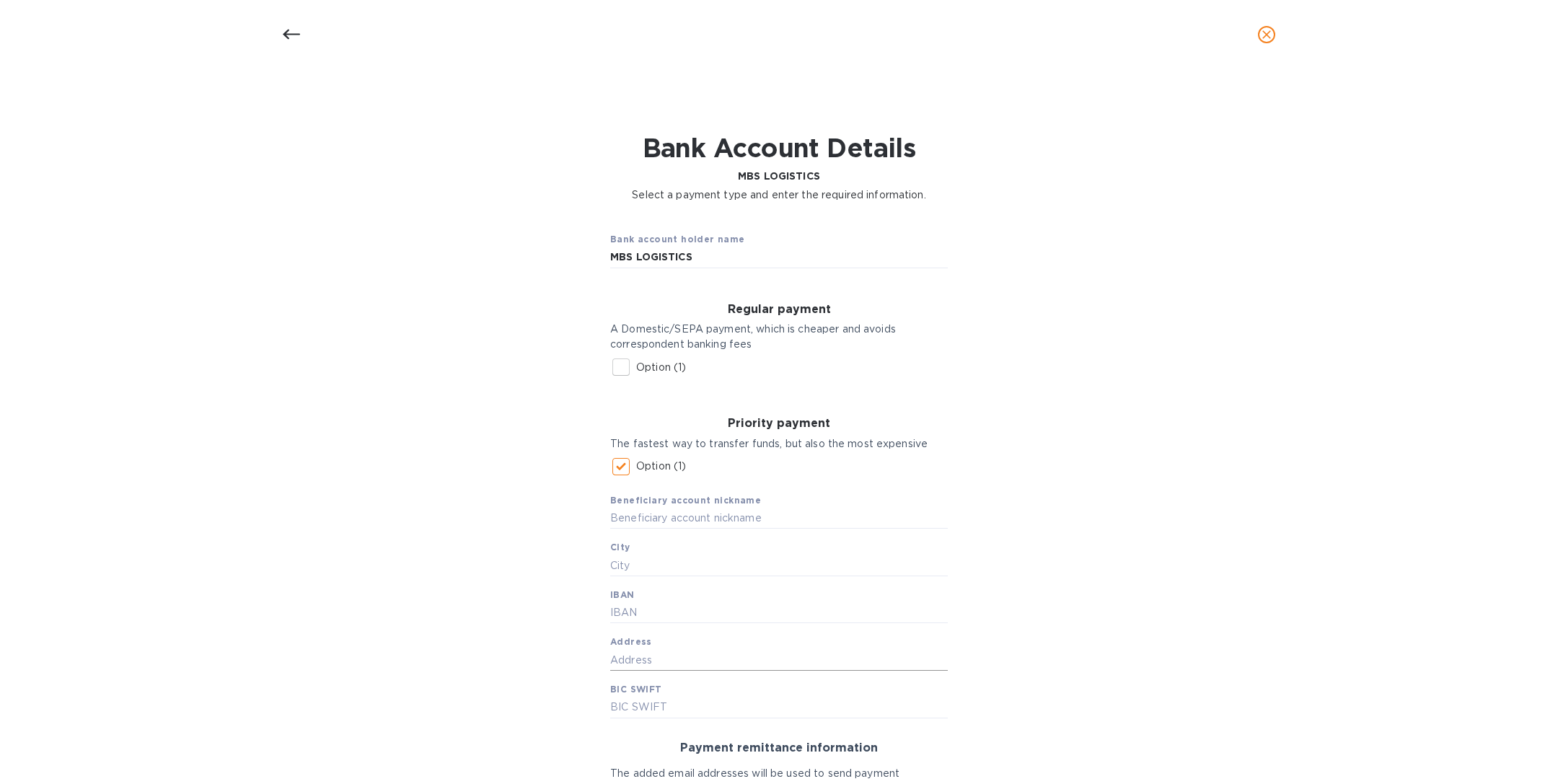
scroll to position [98, 0]
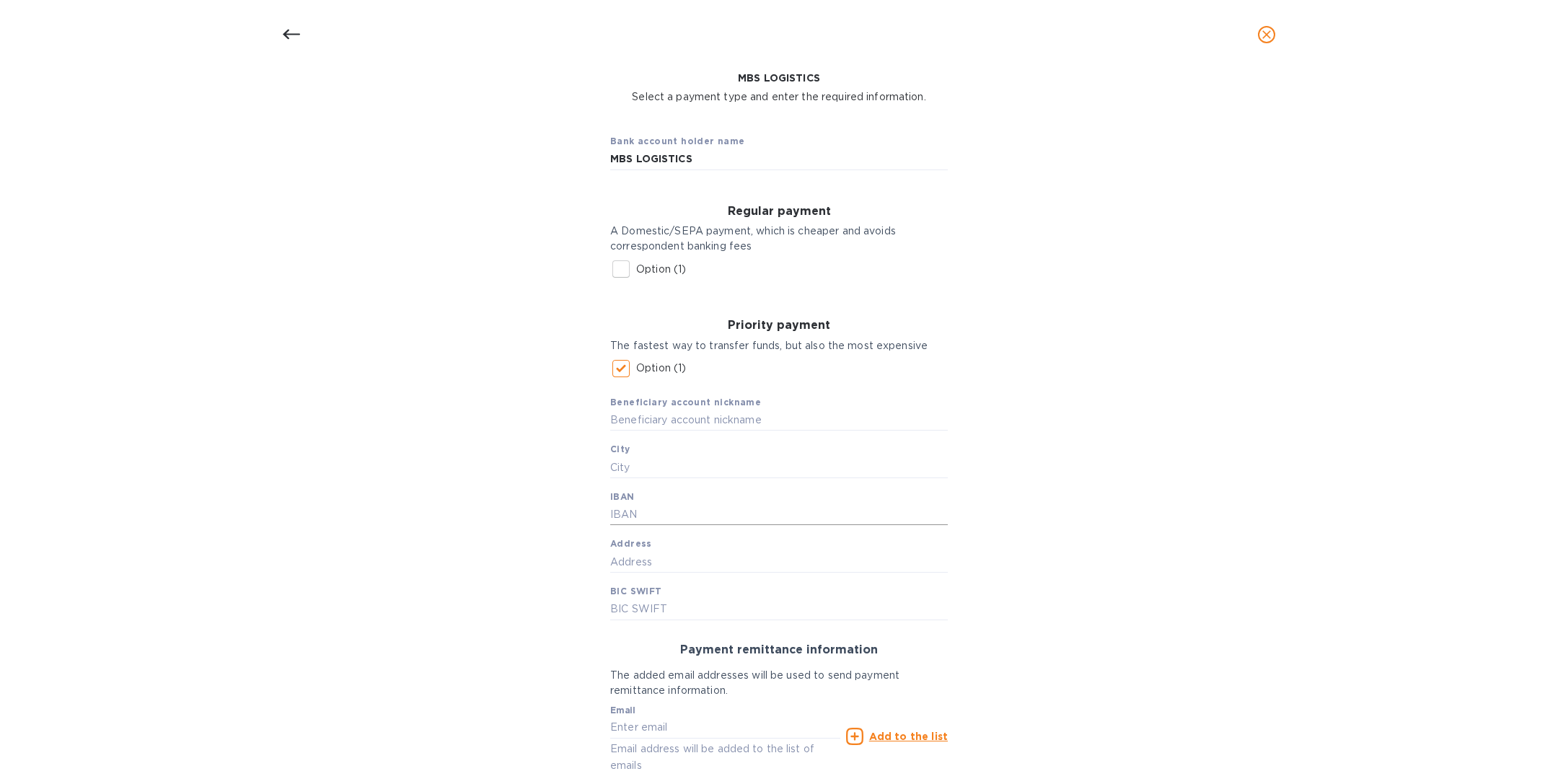
click at [642, 514] on input "text" at bounding box center [779, 514] width 337 height 22
paste input "CH9304835110803052000"
type input "CH9304835110803052000"
click at [617, 369] on input "Option (1)" at bounding box center [621, 368] width 30 height 30
checkbox input "false"
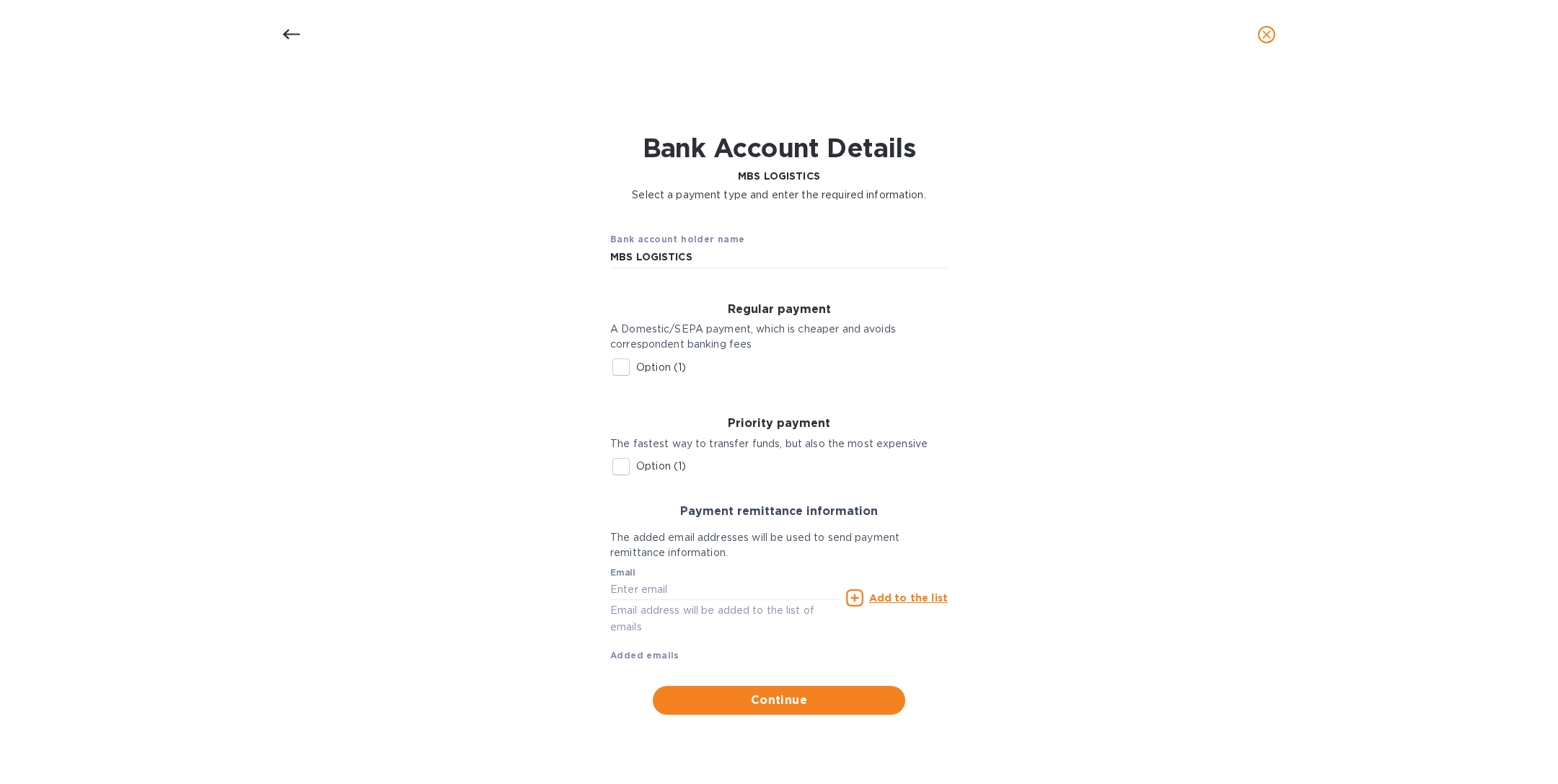
scroll to position [0, 0]
click at [619, 360] on input "Option (1)" at bounding box center [621, 367] width 30 height 30
checkbox input "true"
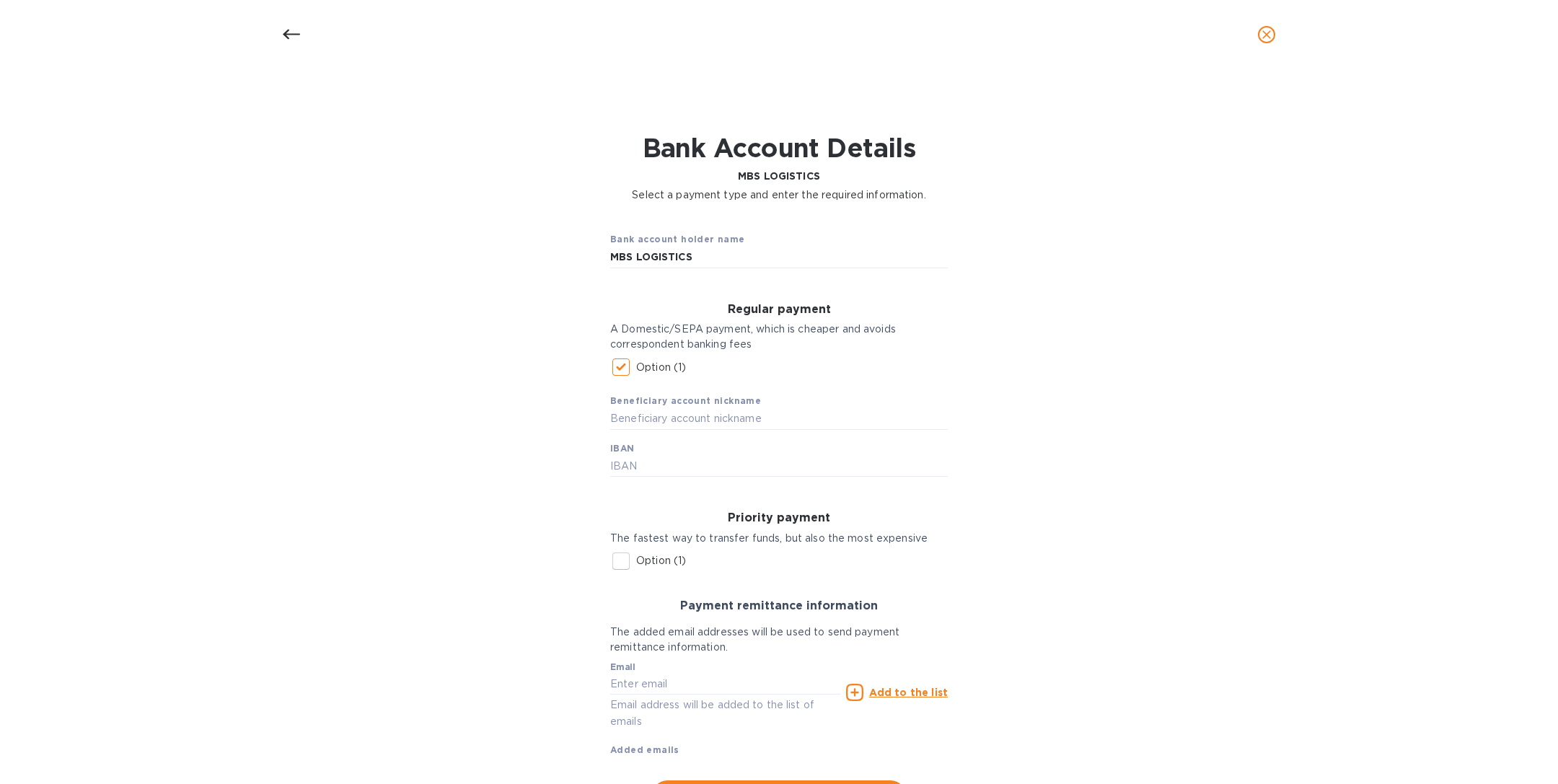
click at [1270, 42] on button "close" at bounding box center [1266, 34] width 35 height 35
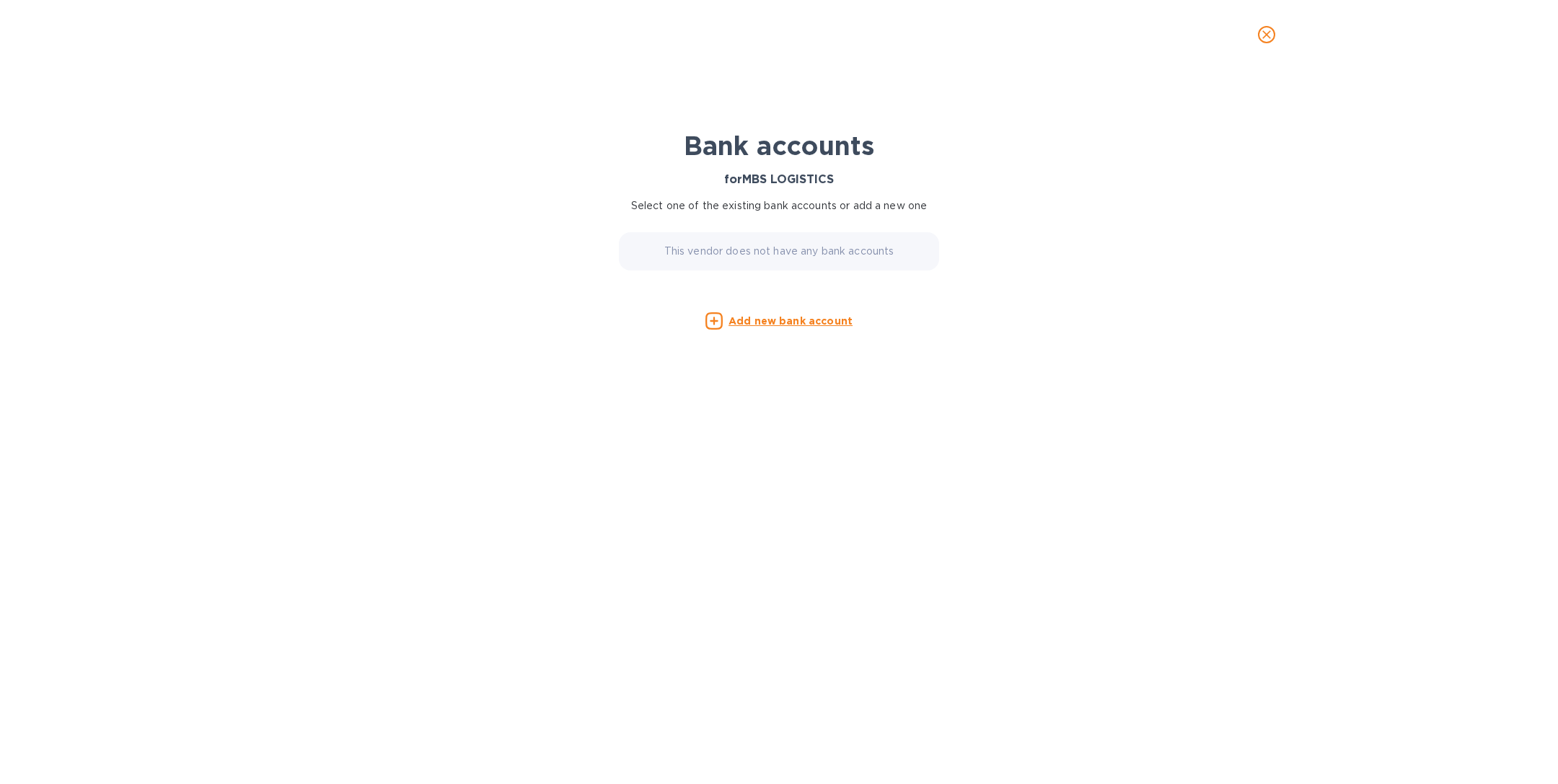
click at [1273, 41] on icon "close" at bounding box center [1266, 34] width 14 height 14
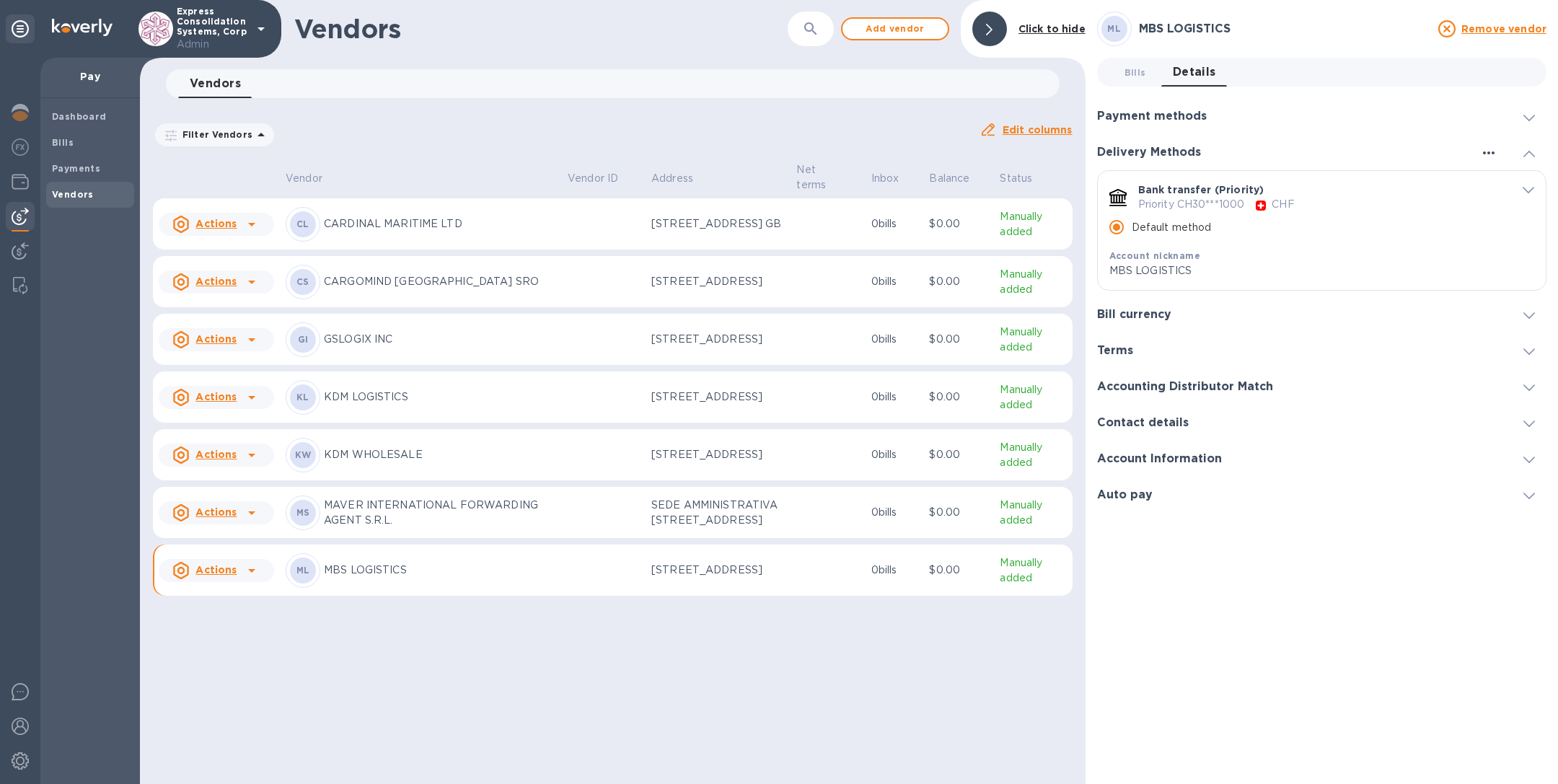
click at [1483, 151] on icon "button" at bounding box center [1489, 153] width 17 height 17
click at [1491, 177] on p "Add new" at bounding box center [1506, 181] width 48 height 14
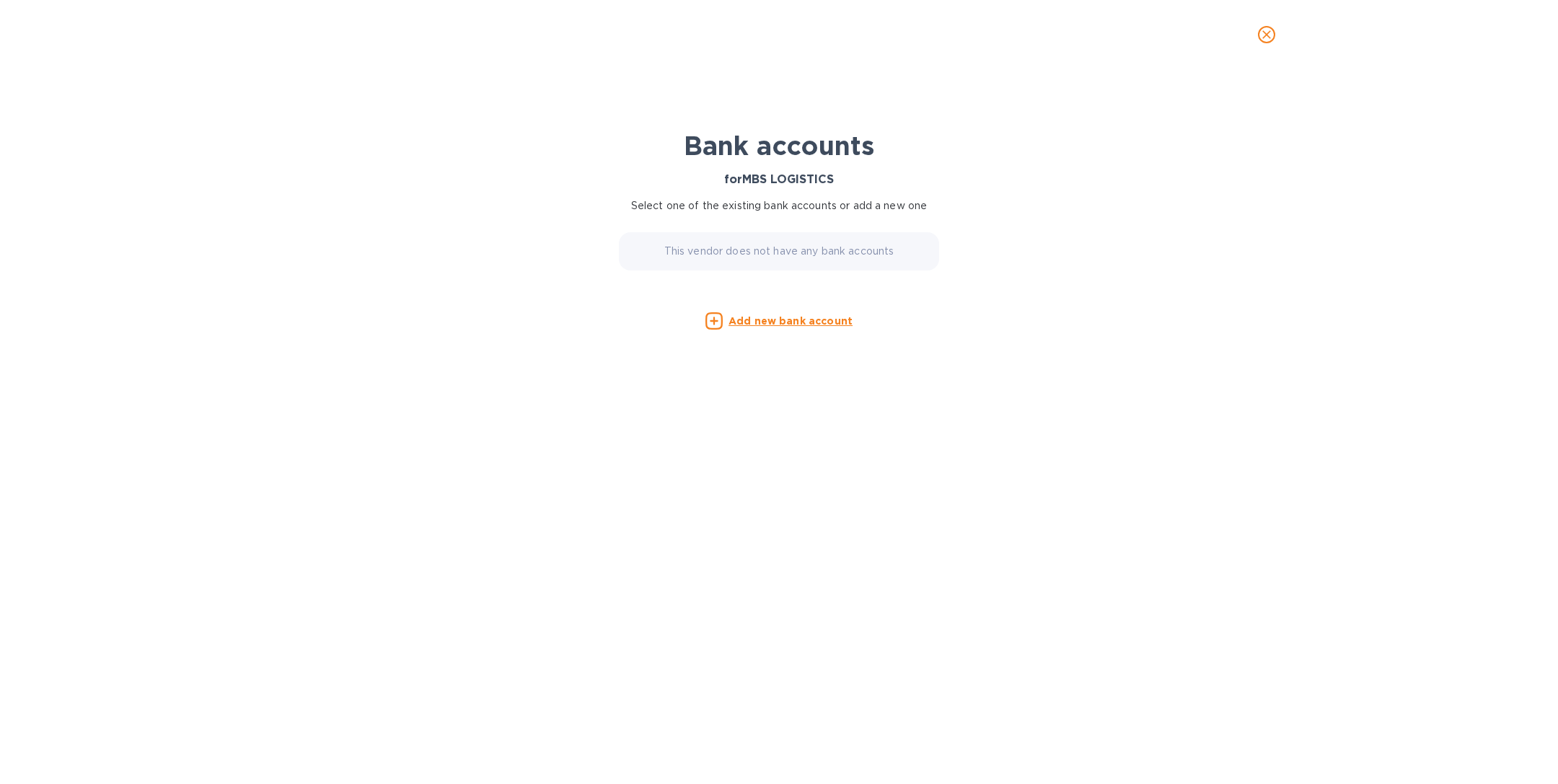
click at [778, 324] on u "Add new bank account" at bounding box center [791, 320] width 124 height 11
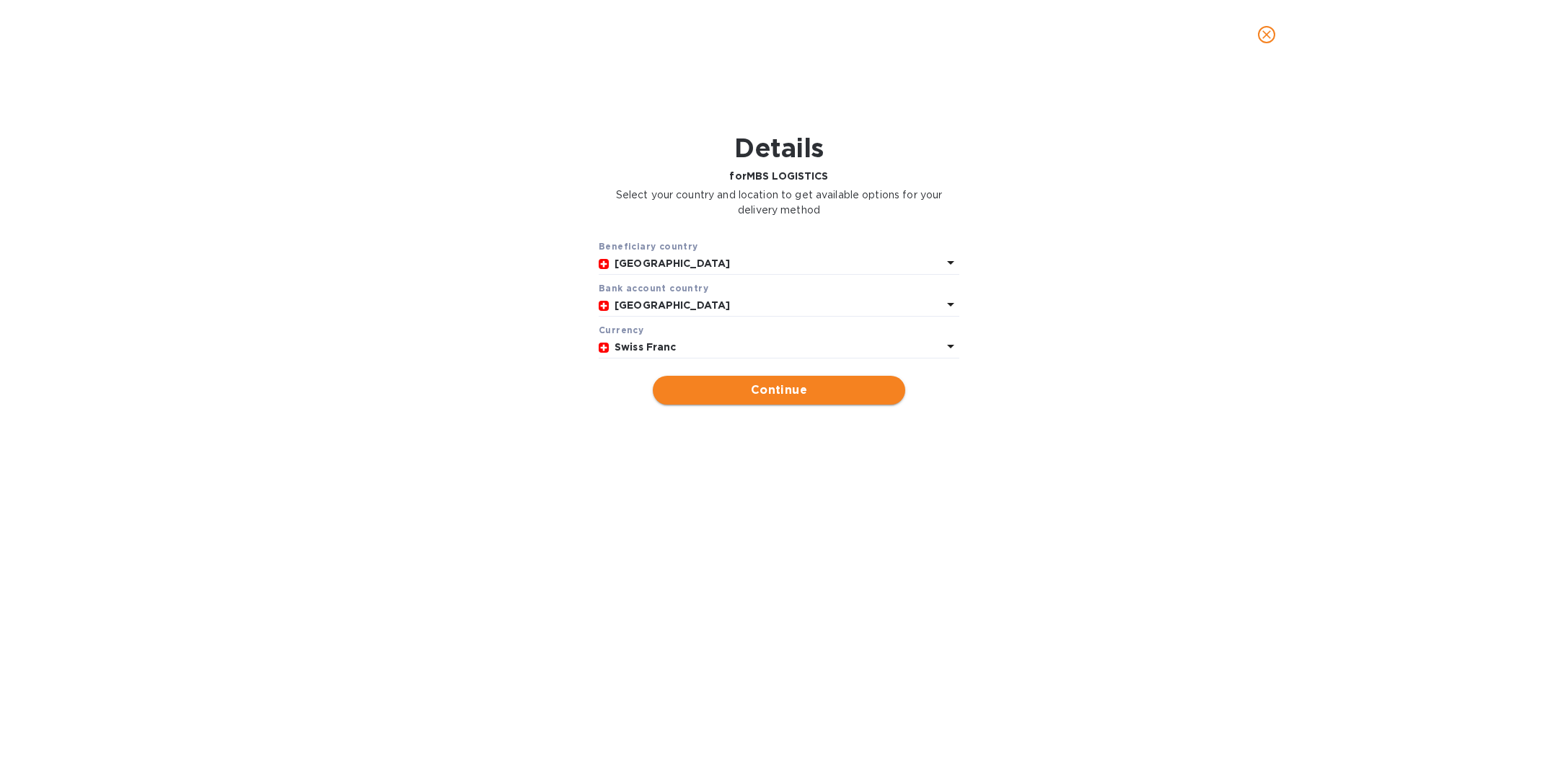
click at [765, 386] on span "Continue" at bounding box center [779, 390] width 230 height 17
type input "MBS LOGISTICS"
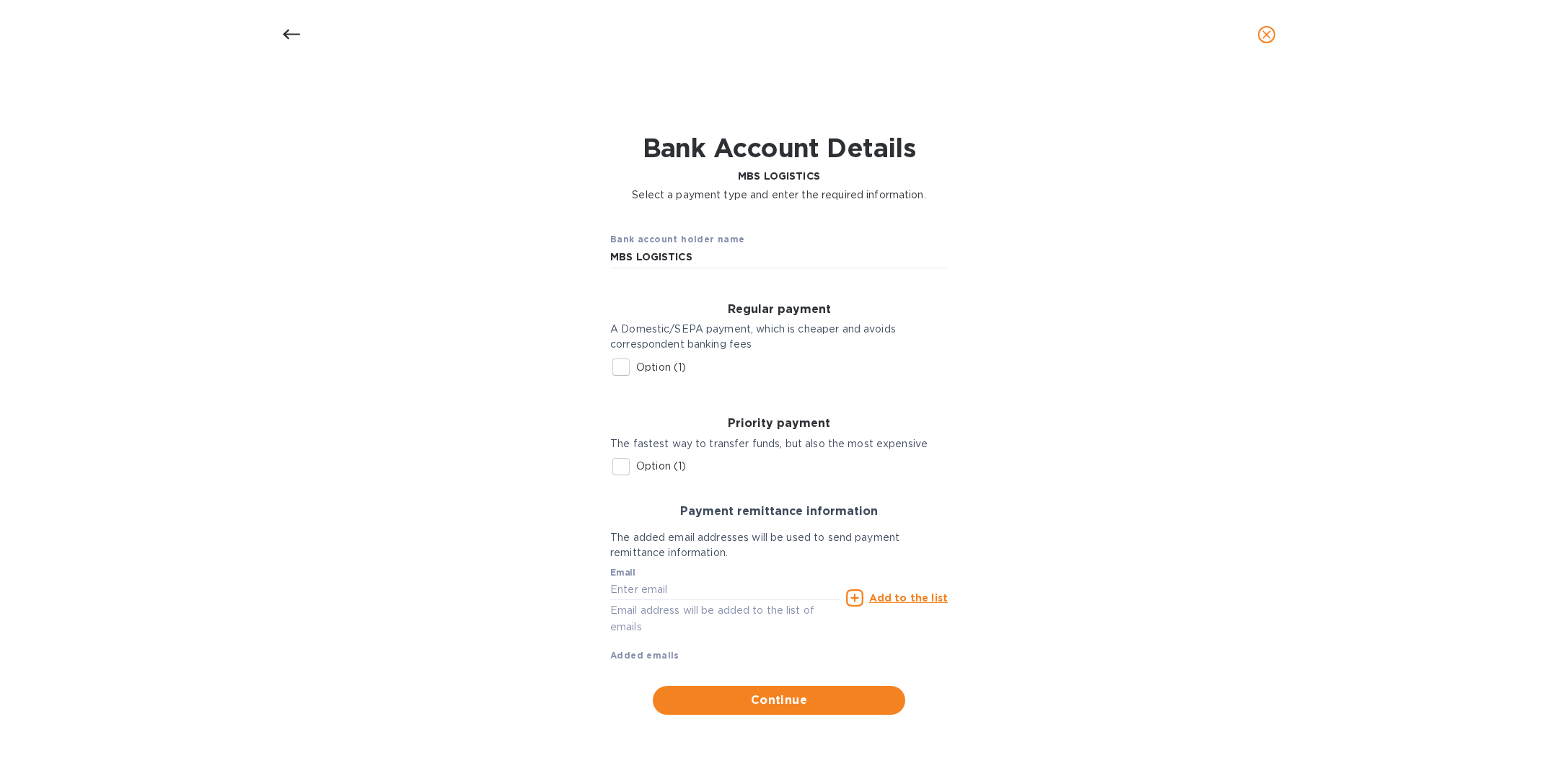
click at [616, 372] on input "Option (1)" at bounding box center [621, 367] width 30 height 30
checkbox input "true"
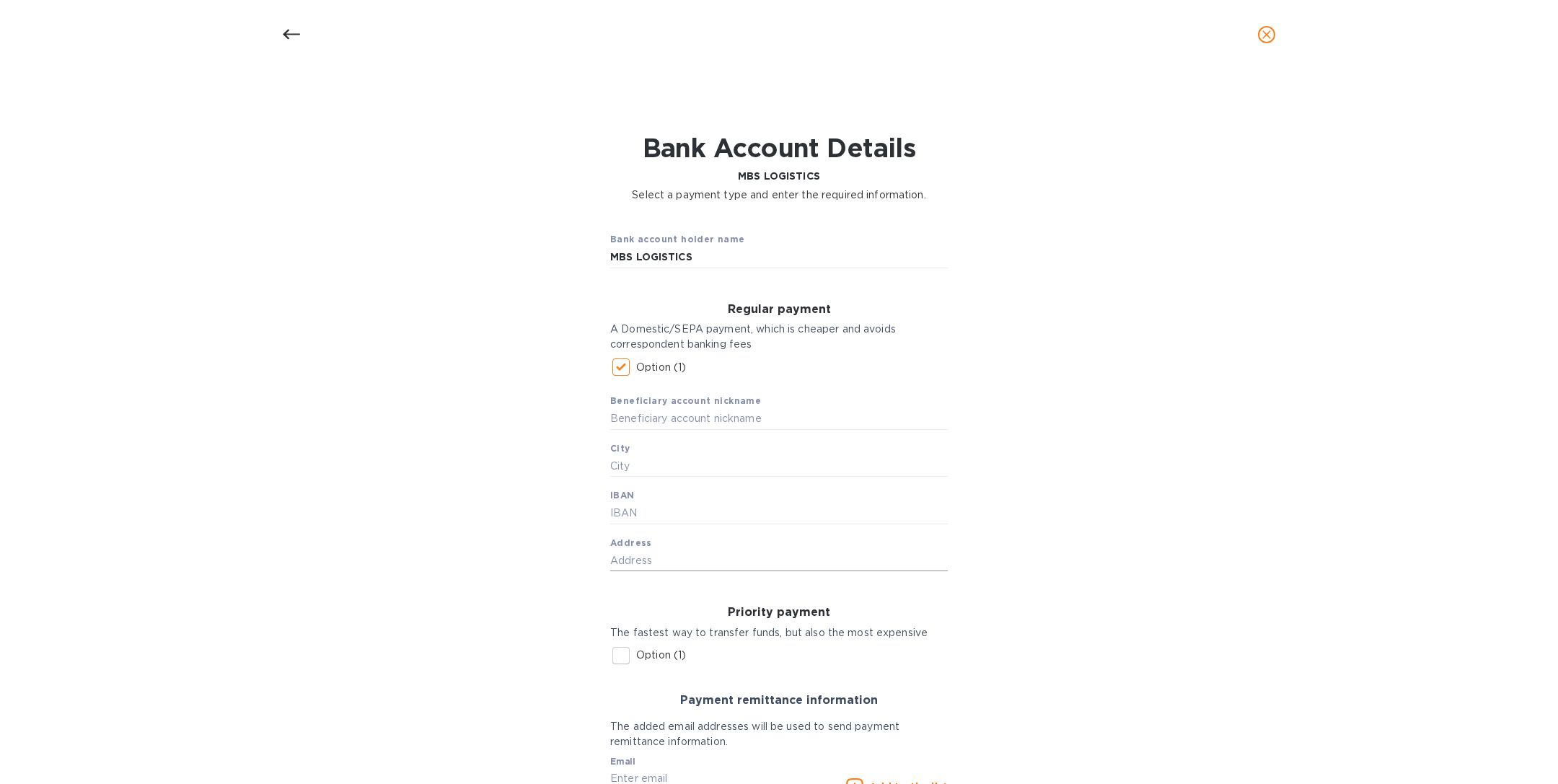
click at [632, 553] on input "text" at bounding box center [779, 560] width 337 height 22
paste input "[STREET_ADDRESS]"
click at [635, 516] on input "text" at bounding box center [779, 513] width 337 height 22
click at [844, 550] on input "[STREET_ADDRESS]" at bounding box center [779, 560] width 337 height 22
click at [844, 559] on input "[STREET_ADDRESS]" at bounding box center [779, 560] width 337 height 22
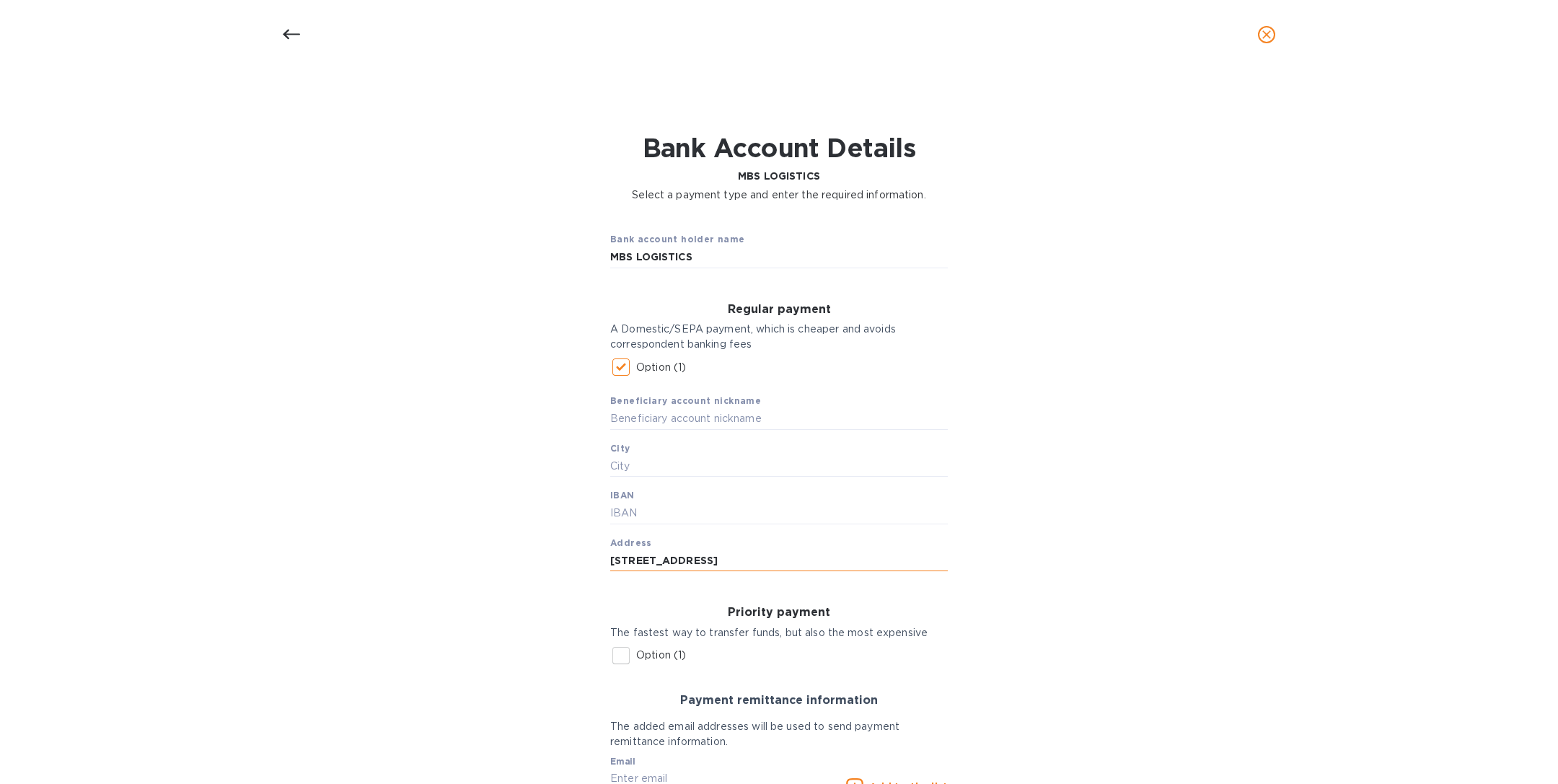
paste input "[GEOGRAPHIC_DATA]"
drag, startPoint x: 736, startPoint y: 562, endPoint x: 772, endPoint y: 562, distance: 36.0
click at [772, 562] on input "[STREET_ADDRESS]" at bounding box center [779, 560] width 337 height 22
type input "[STREET_ADDRESS]"
click at [646, 467] on input "text" at bounding box center [779, 466] width 337 height 22
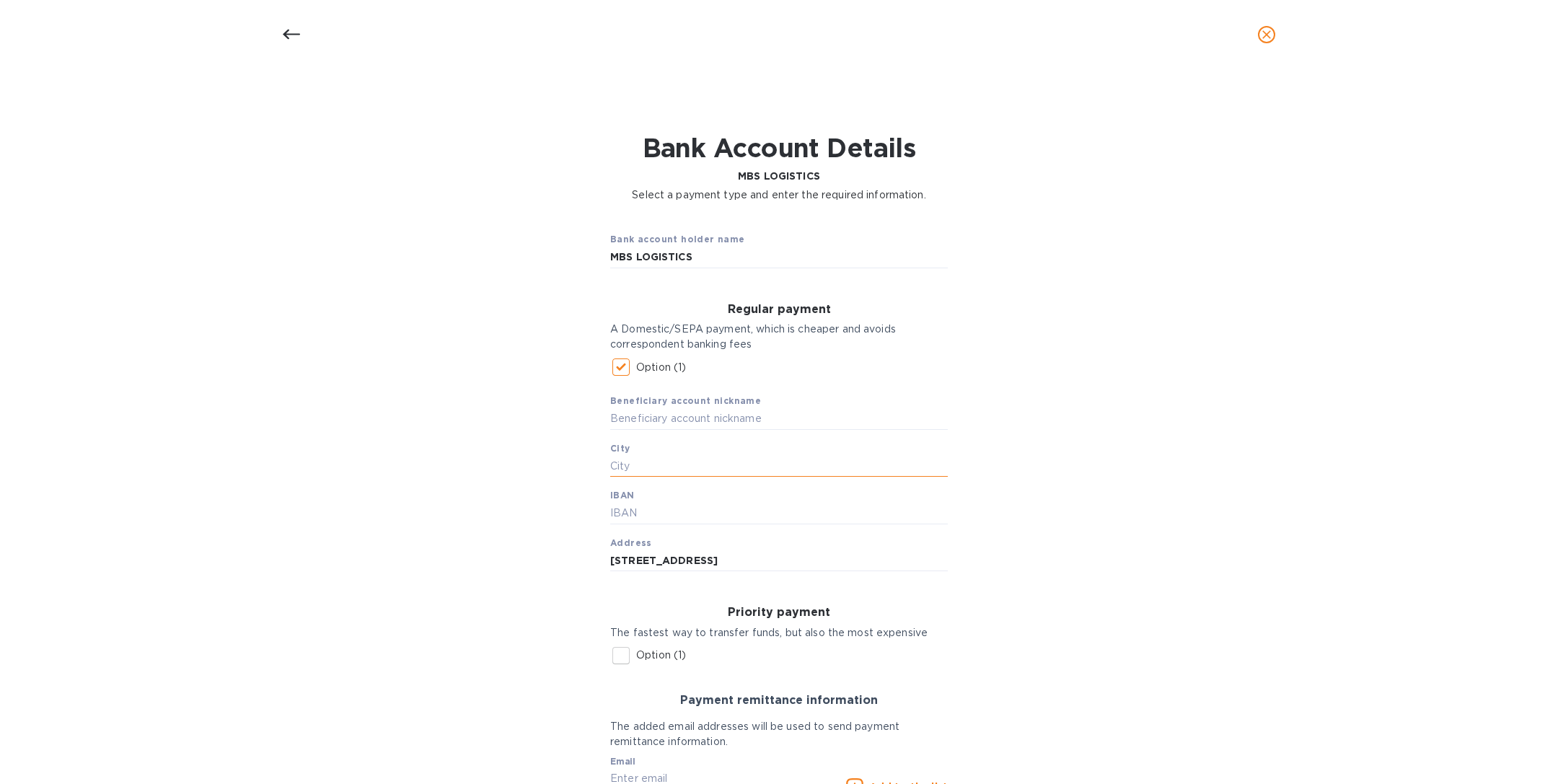
paste input "[GEOGRAPHIC_DATA]"
type input "[GEOGRAPHIC_DATA]"
click at [685, 253] on input "MBS LOGISTICS" at bounding box center [779, 257] width 337 height 22
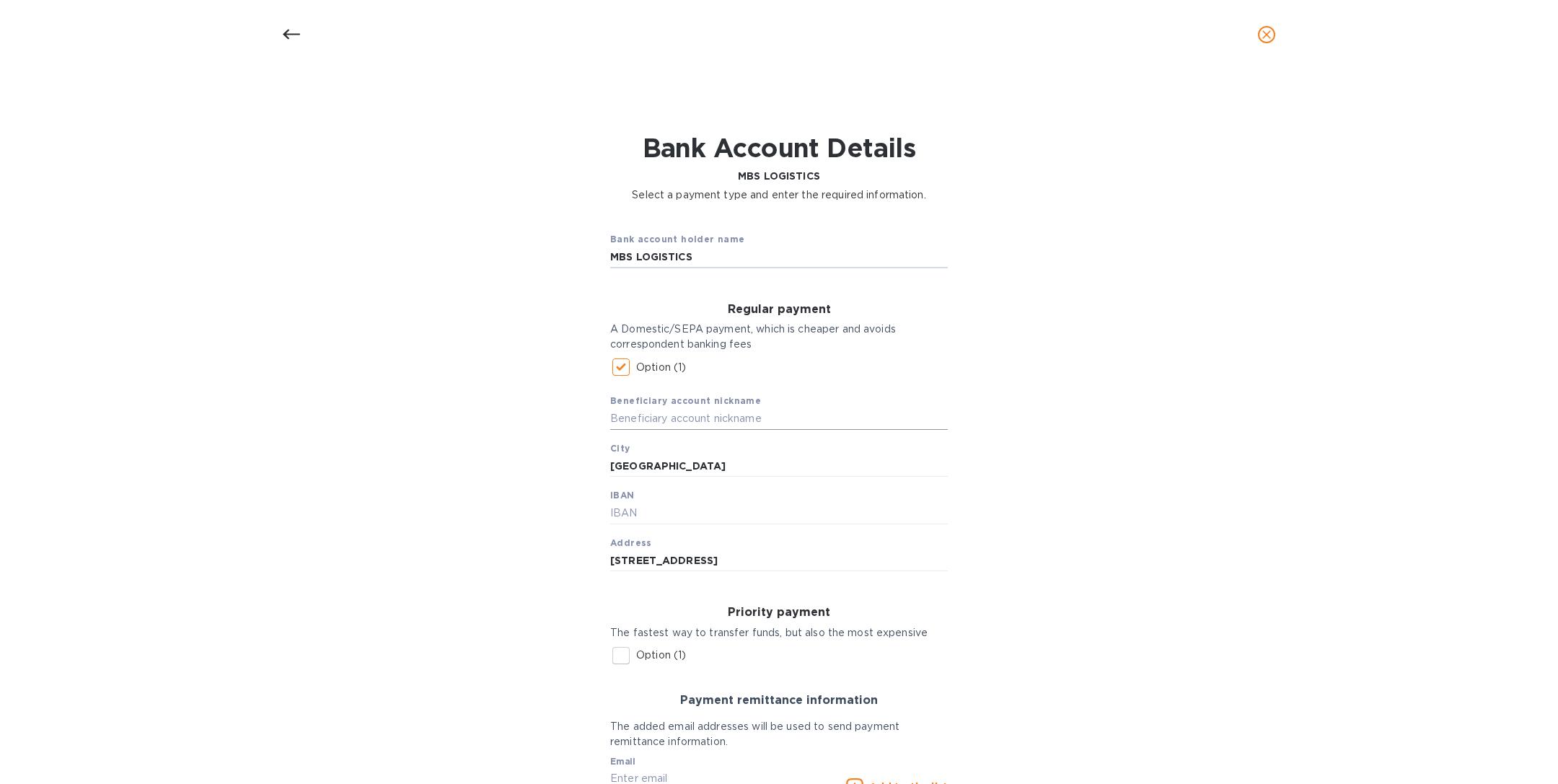
click at [674, 422] on input "text" at bounding box center [779, 419] width 337 height 22
paste input "MBS LOGISTICS"
type input "MBS LOGISTICS"
click at [681, 517] on input "text" at bounding box center [779, 513] width 337 height 22
paste input "[FINANCIAL_ID]"
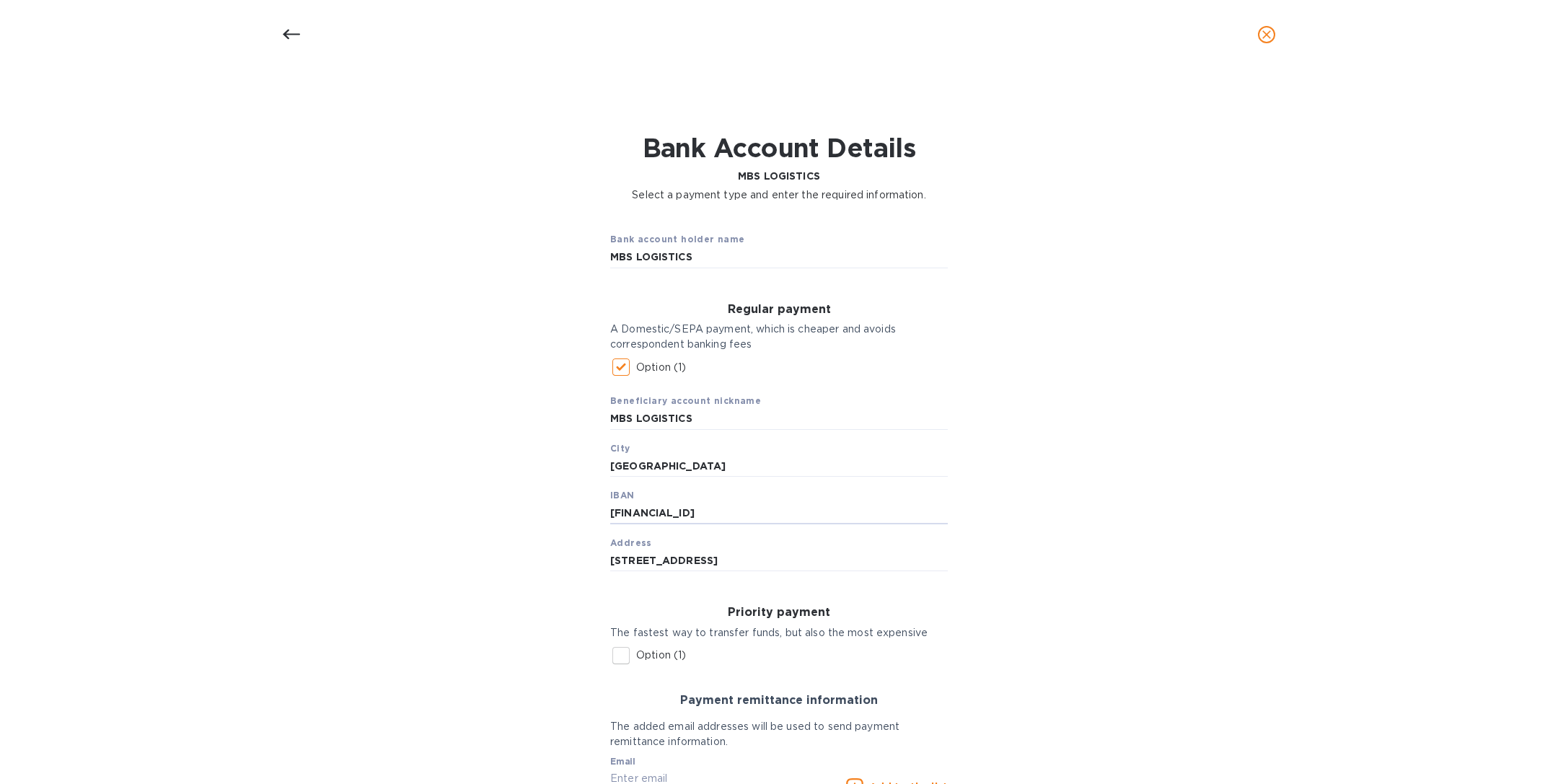
type input "[FINANCIAL_ID]"
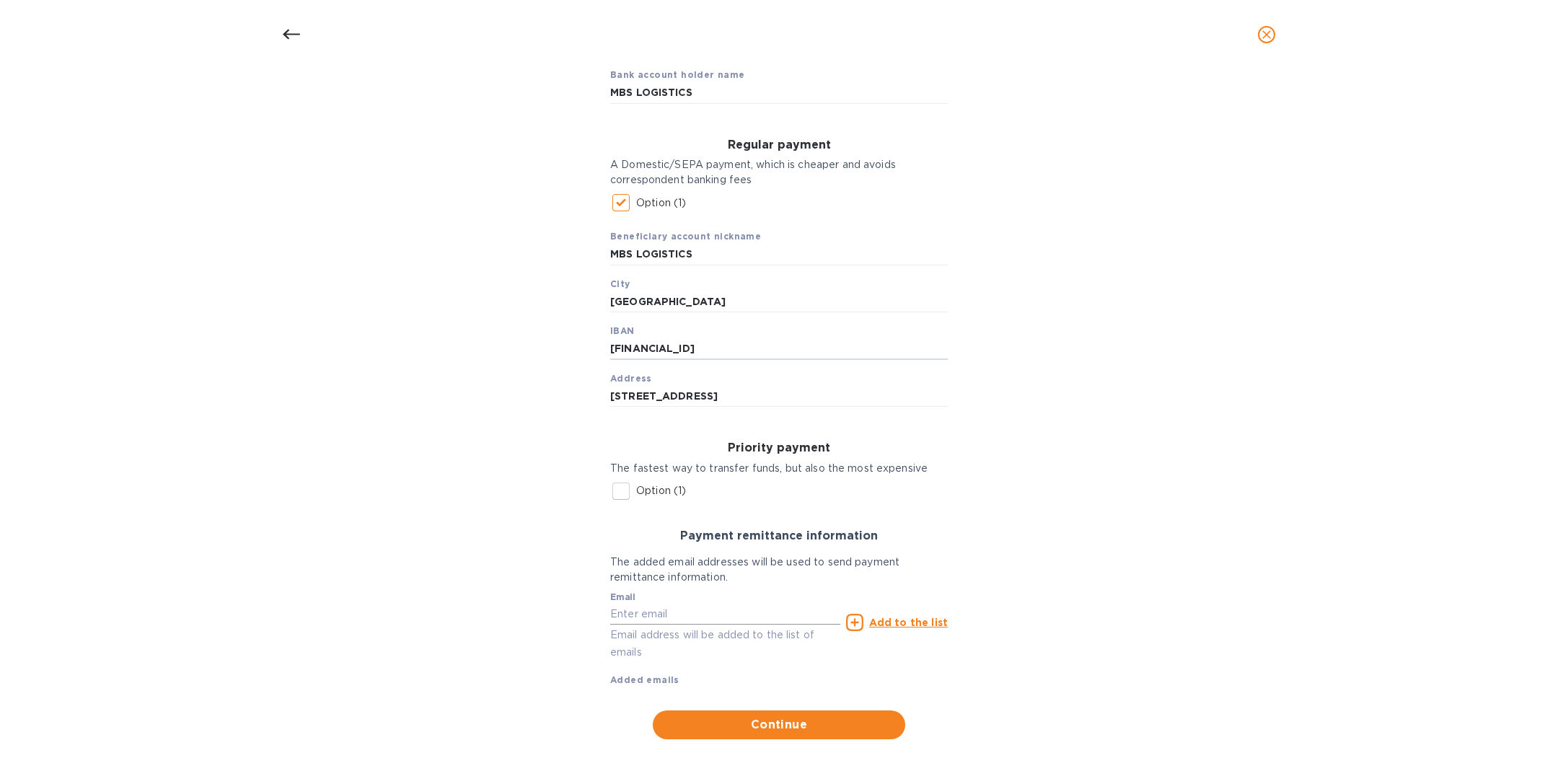
click at [726, 619] on input "text" at bounding box center [725, 614] width 230 height 22
paste input "[DOMAIN_NAME][EMAIL_ADDRESS][DOMAIN_NAME]"
type input "[DOMAIN_NAME][EMAIL_ADDRESS][DOMAIN_NAME]"
click at [913, 622] on u "Add to the list" at bounding box center [909, 622] width 79 height 11
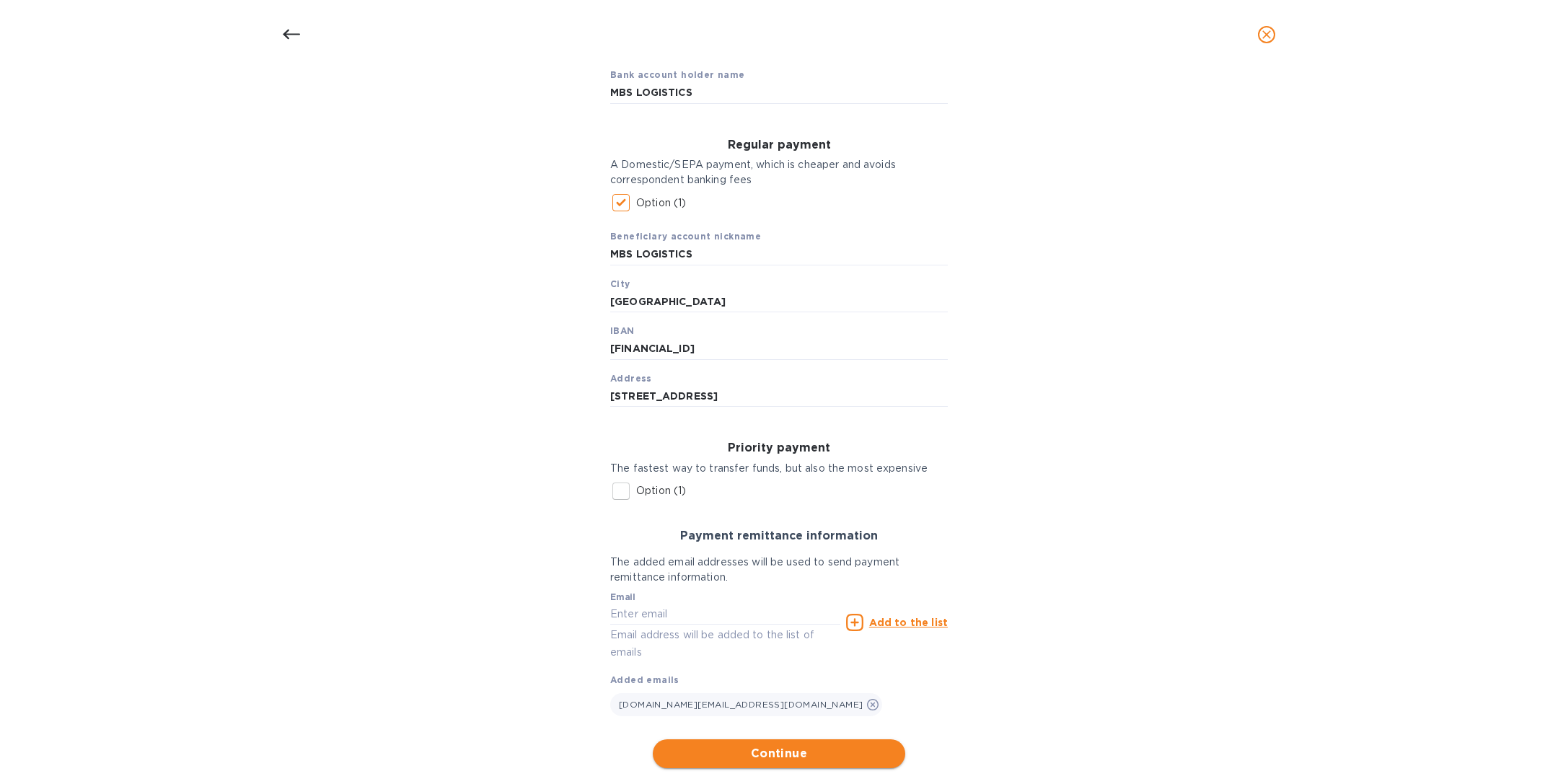
click at [806, 741] on button "Continue" at bounding box center [779, 753] width 252 height 29
click at [726, 92] on input "MBS LOGISTICS" at bounding box center [779, 93] width 337 height 22
click at [782, 761] on span "Continue" at bounding box center [779, 753] width 230 height 17
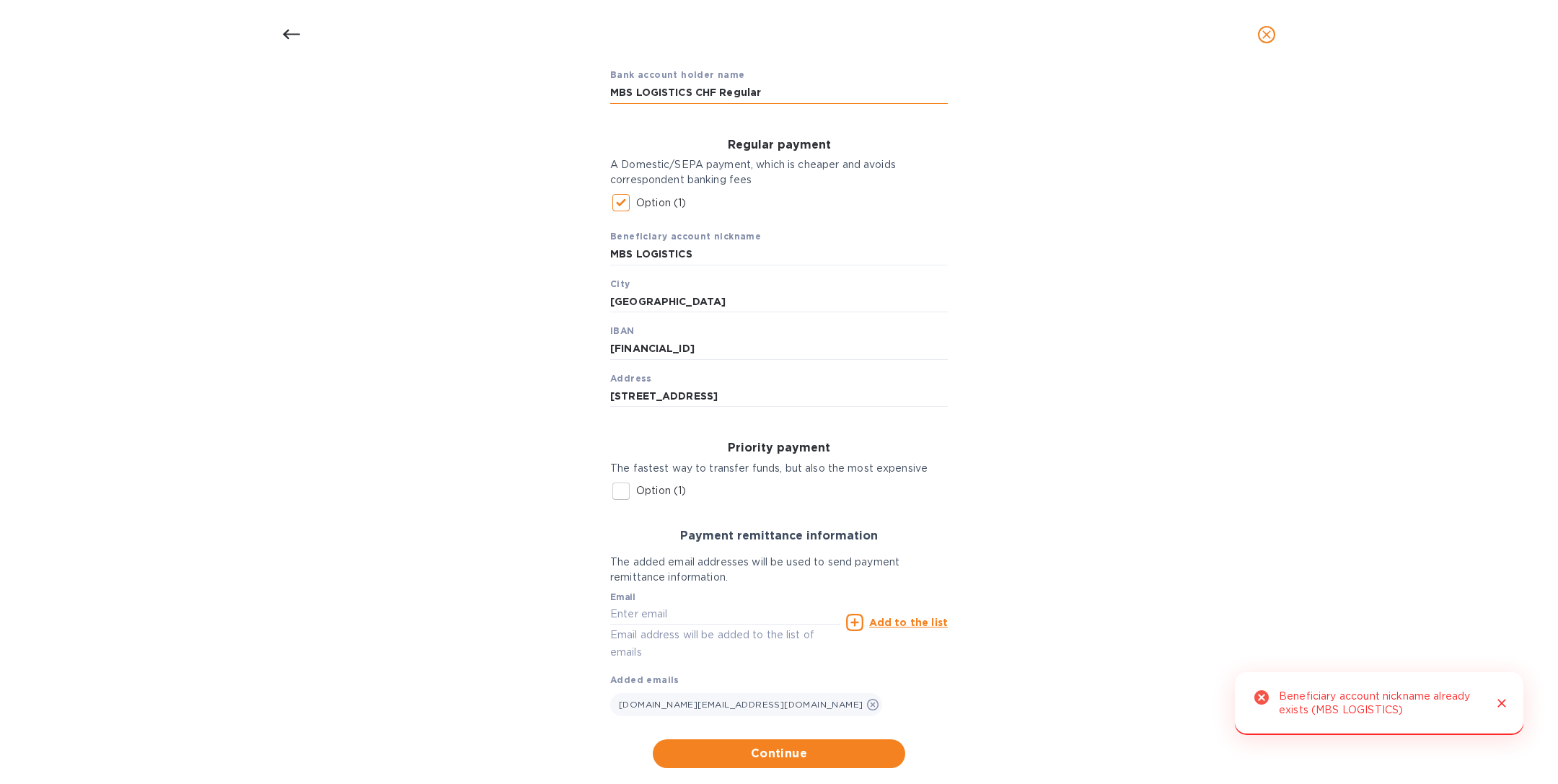
drag, startPoint x: 765, startPoint y: 94, endPoint x: 694, endPoint y: 96, distance: 71.0
click at [694, 96] on input "MBS LOGISTICS CHF Regular" at bounding box center [779, 93] width 337 height 22
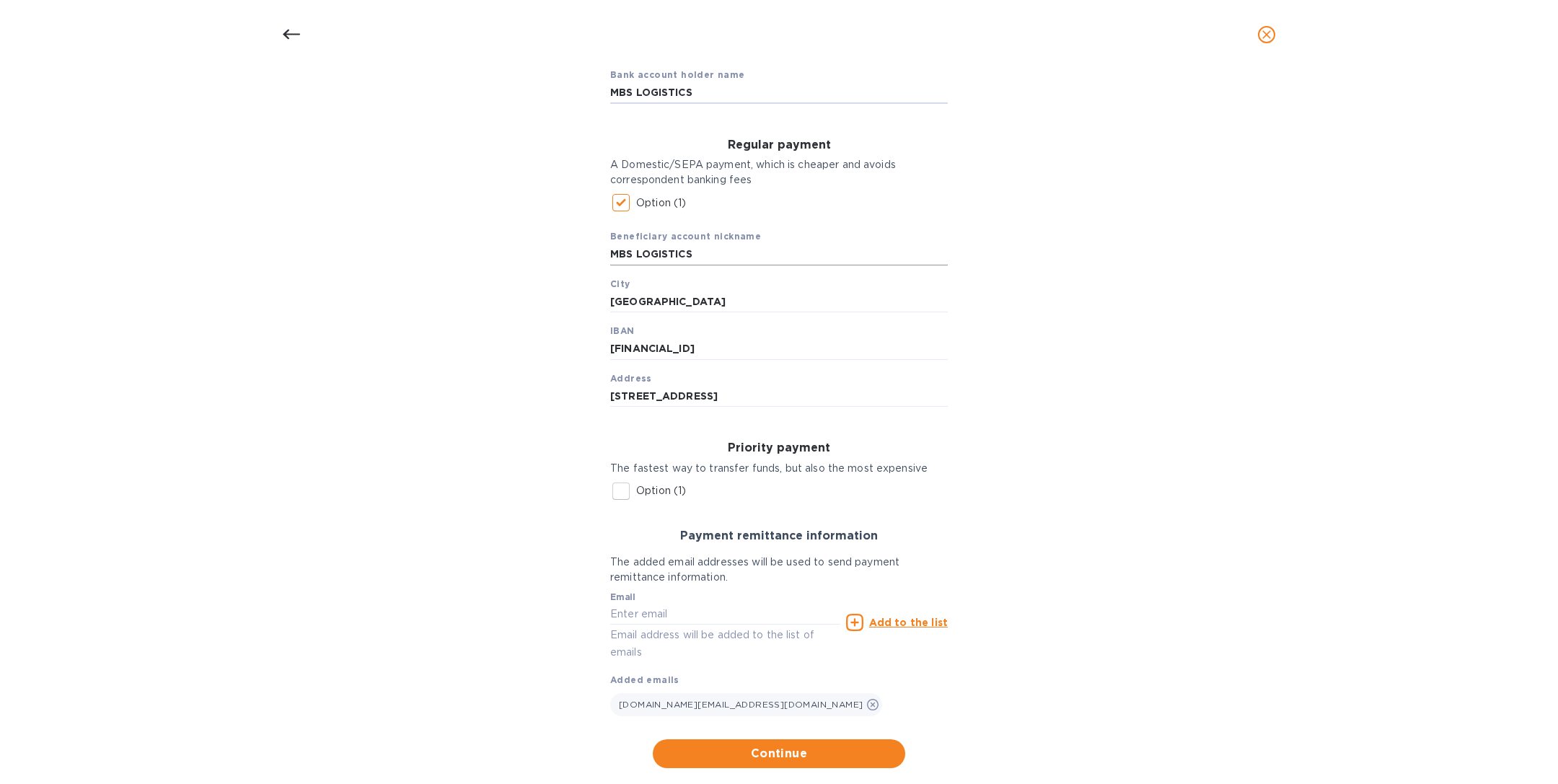
type input "MBS LOGISTICS"
click at [737, 264] on input "MBS LOGISTICS" at bounding box center [779, 254] width 337 height 22
paste input "CHF Regular"
type input "MBS LOGISTICS CHF Regular"
click at [784, 765] on button "Continue" at bounding box center [779, 753] width 252 height 29
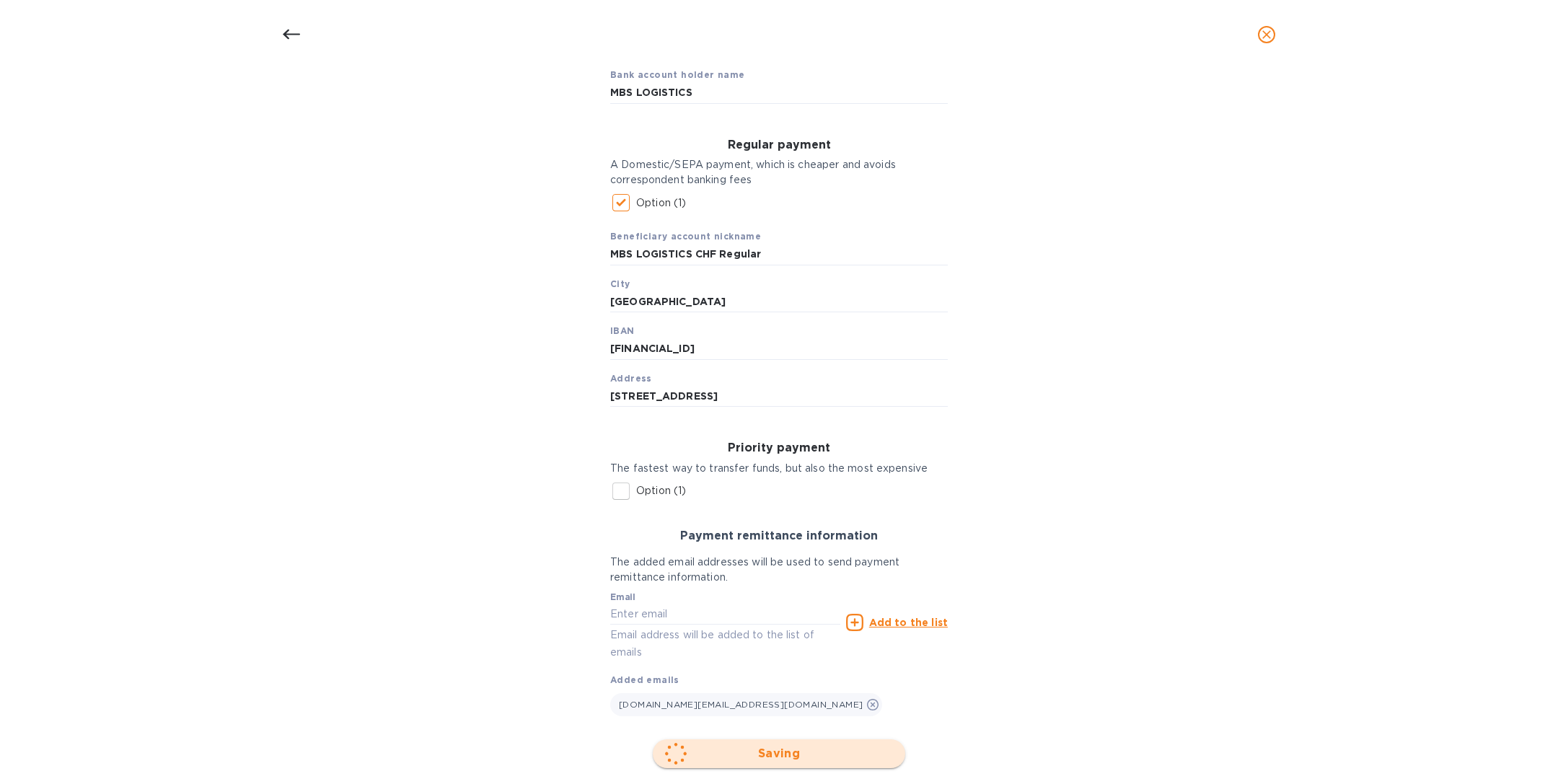
scroll to position [0, 0]
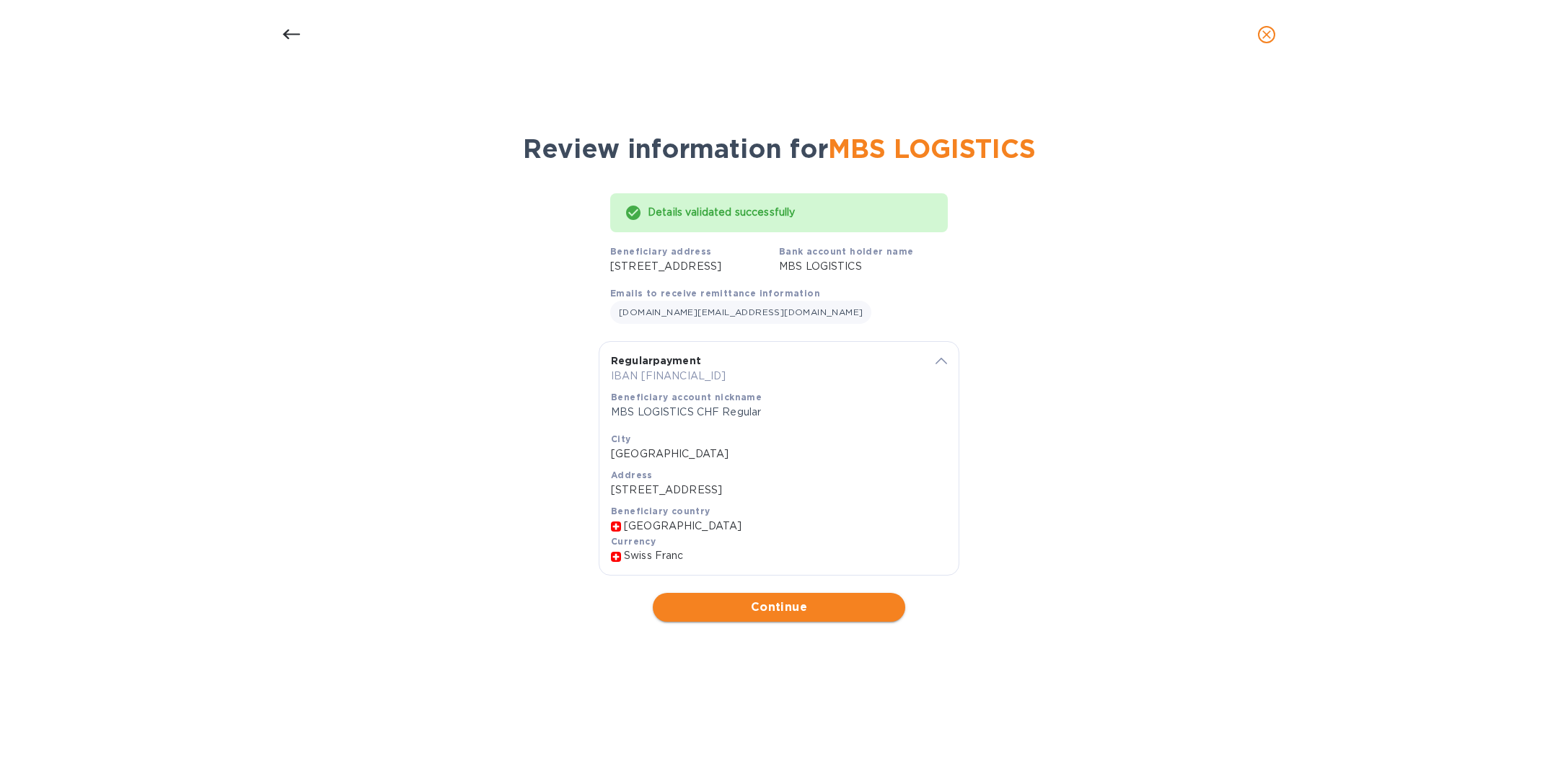
click at [795, 615] on span "Continue" at bounding box center [779, 607] width 230 height 17
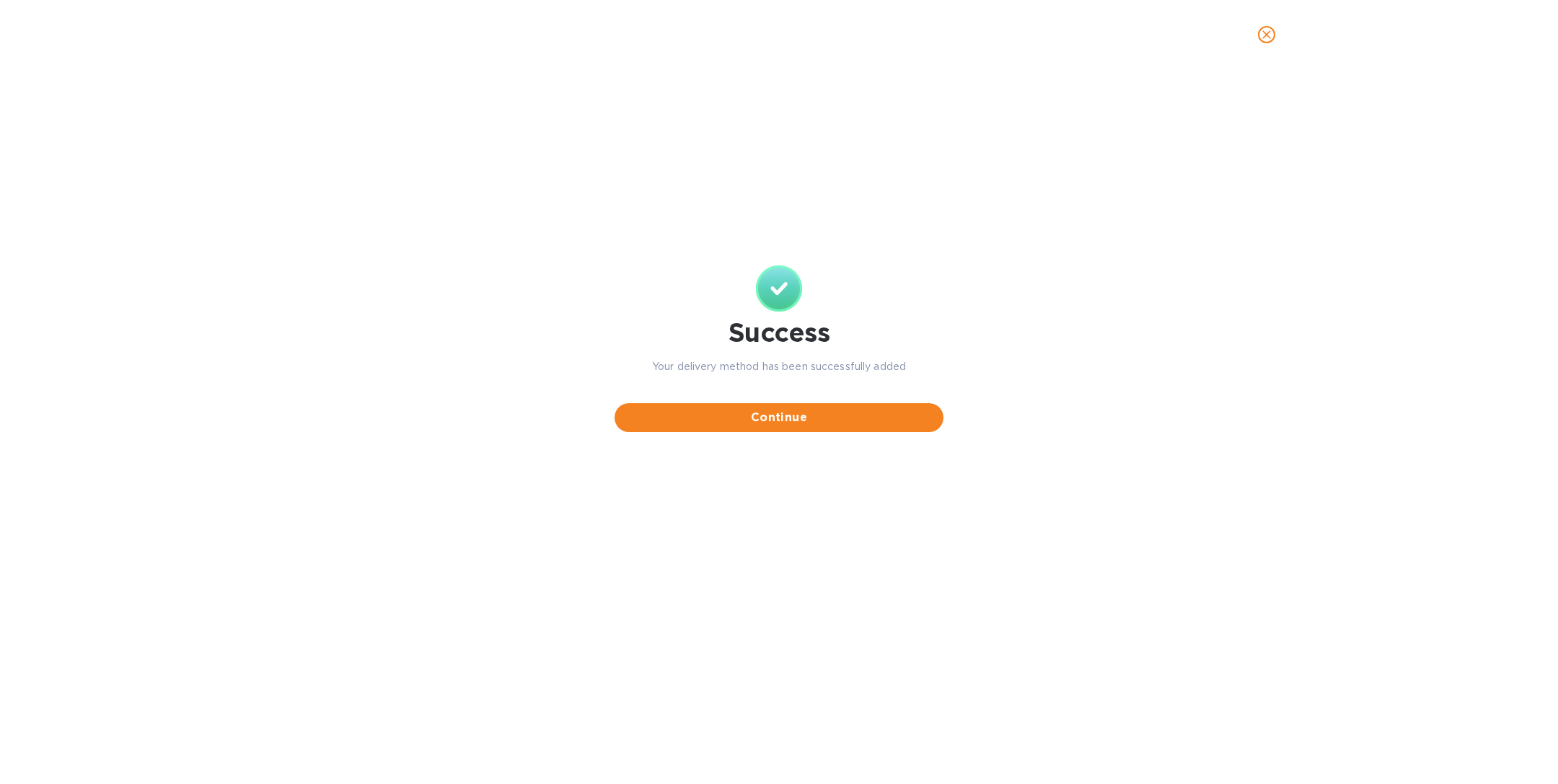
click at [1268, 39] on icon "close" at bounding box center [1266, 34] width 14 height 14
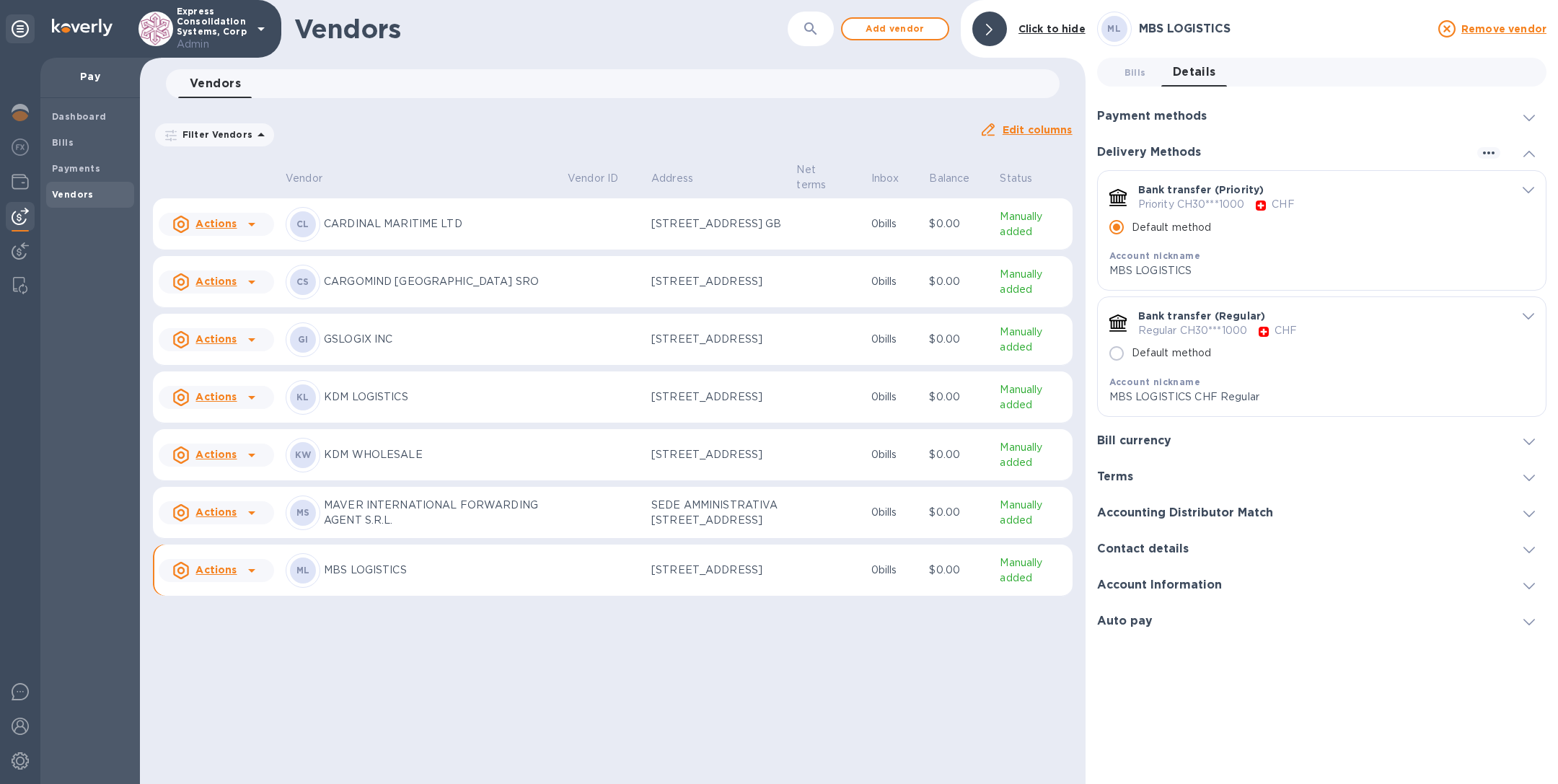
click at [1114, 353] on input "Default method" at bounding box center [1117, 353] width 30 height 30
radio input "false"
radio input "true"
click at [1227, 274] on p "MBS LOGISTICS" at bounding box center [1304, 271] width 390 height 15
click at [1524, 186] on icon "default-method" at bounding box center [1528, 189] width 11 height 7
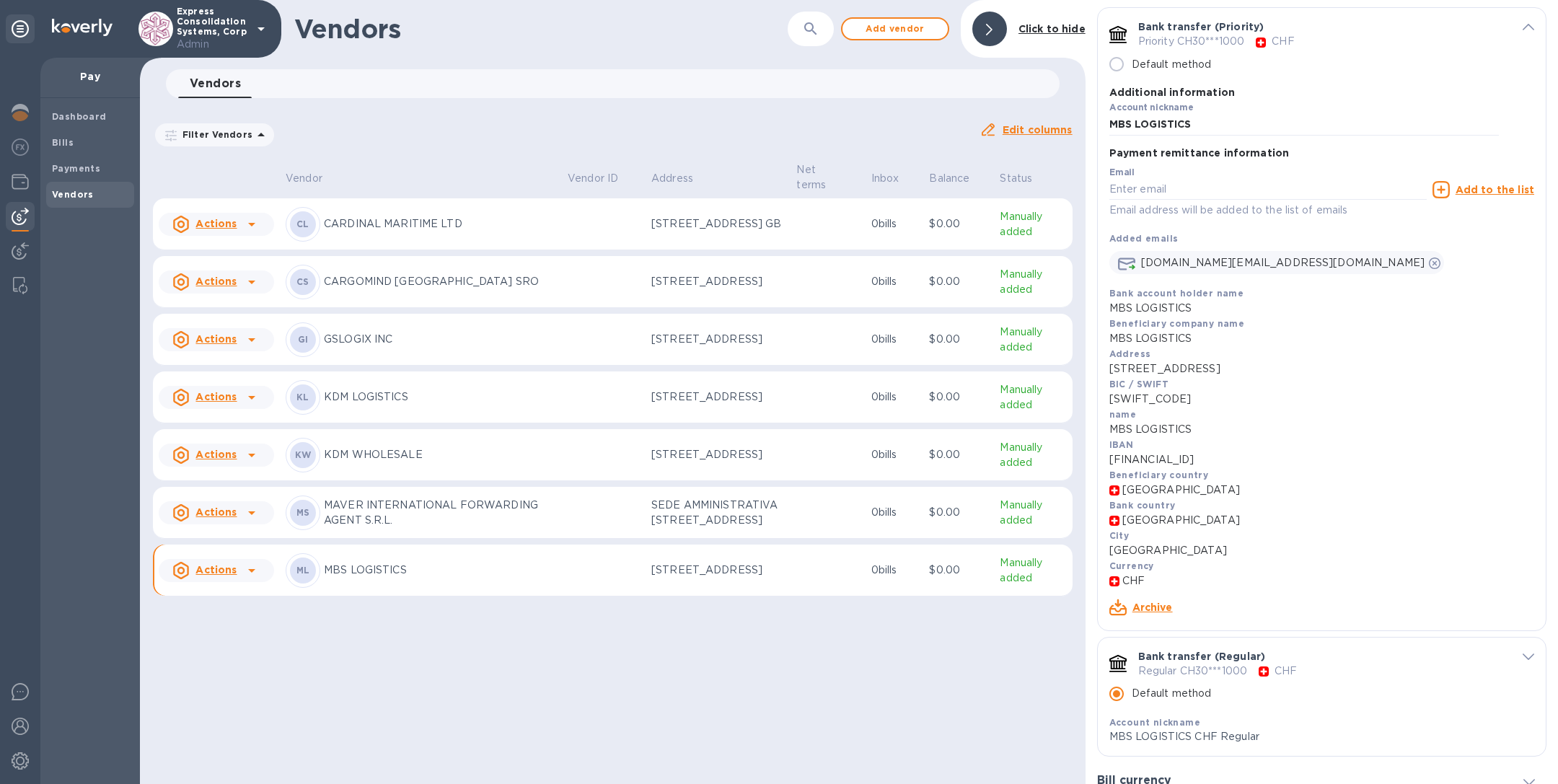
scroll to position [161, 0]
click at [1238, 124] on input "MBS LOGISTICS" at bounding box center [1304, 126] width 390 height 22
type input "MBS LOGISTICS CHF Priority"
click at [1476, 610] on link "Save changes" at bounding box center [1497, 609] width 74 height 11
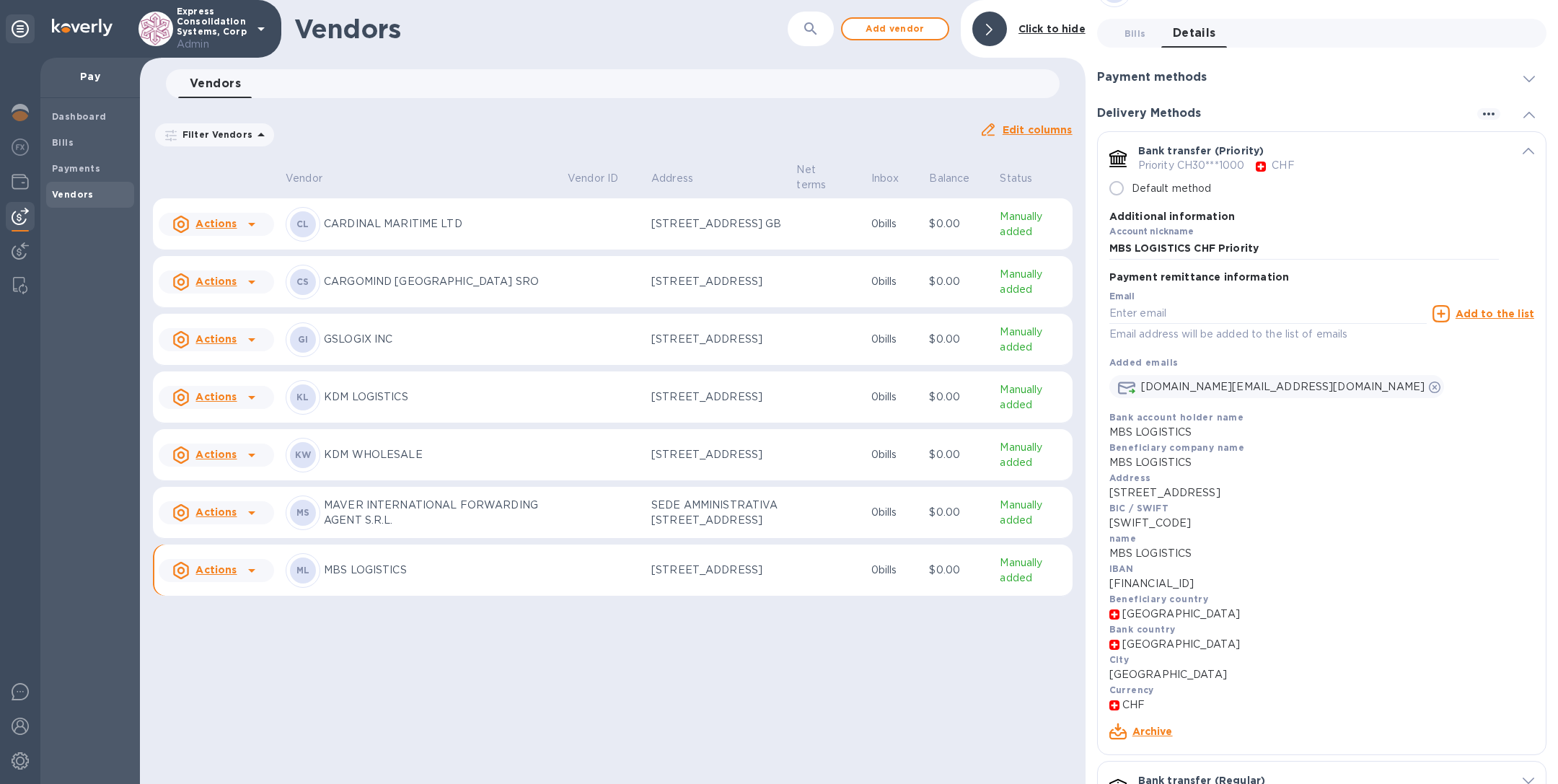
scroll to position [0, 0]
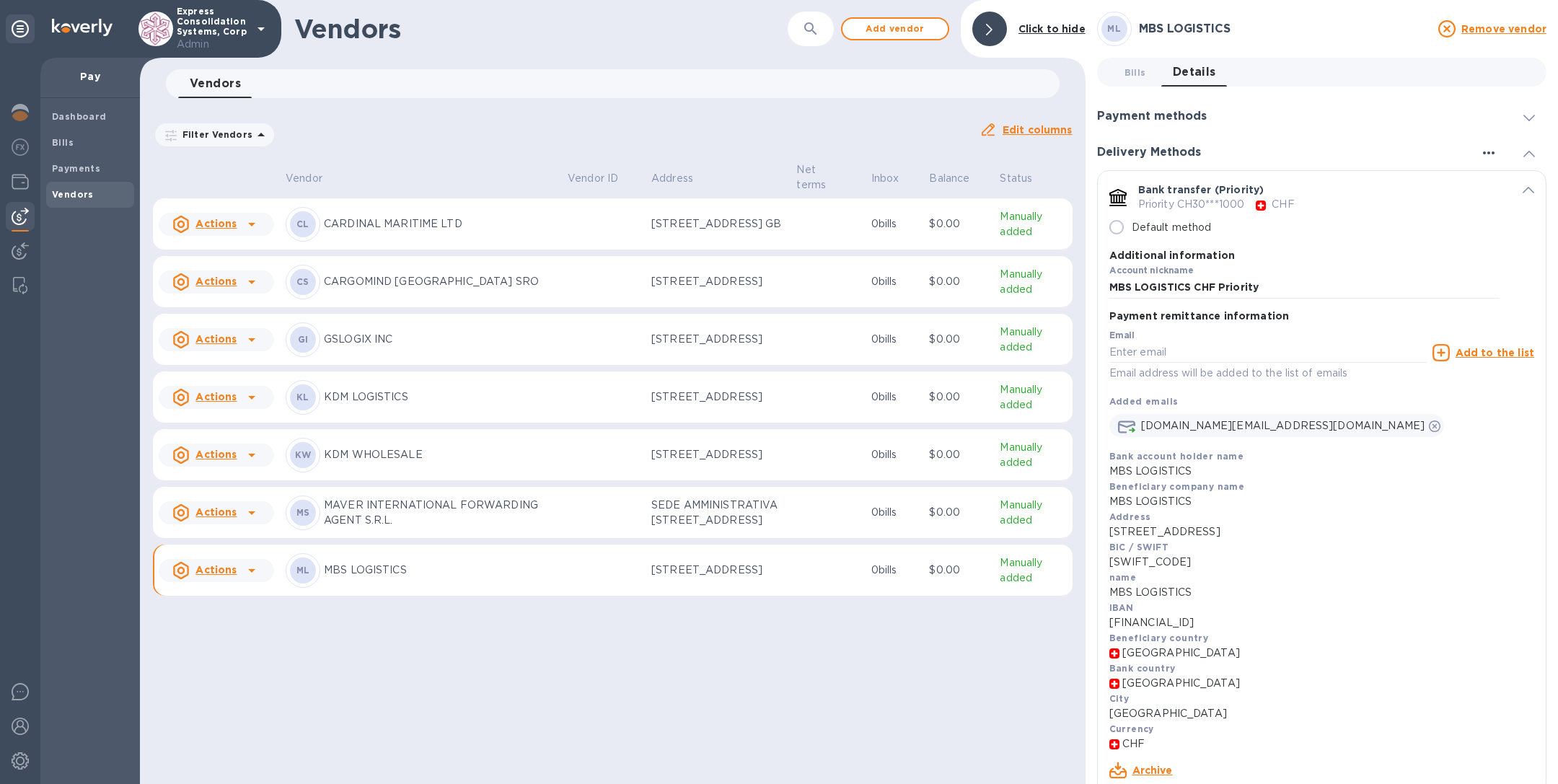
click at [1483, 152] on icon "button" at bounding box center [1489, 153] width 11 height 3
click at [1491, 177] on p "Add new" at bounding box center [1506, 181] width 48 height 14
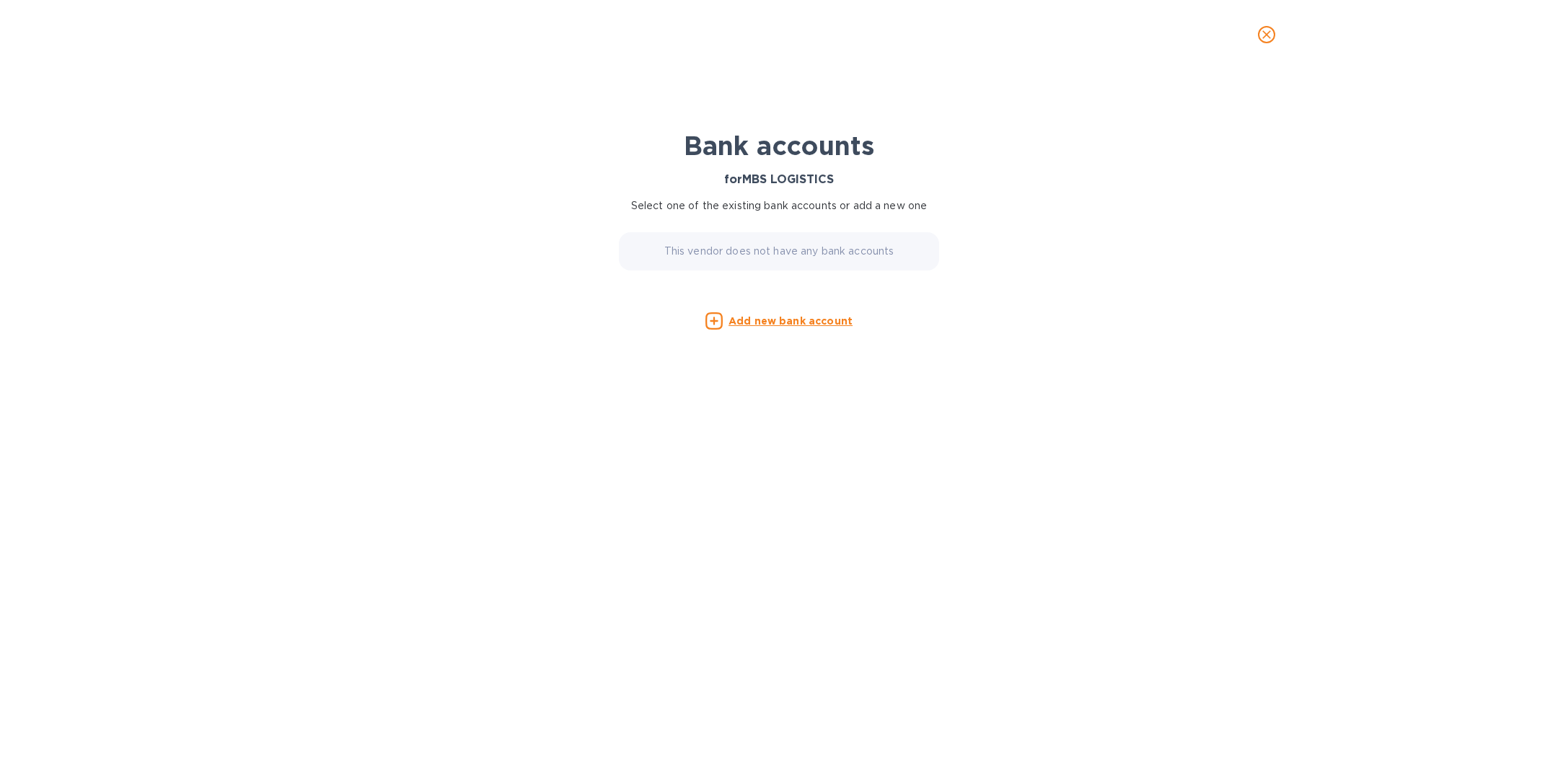
click at [778, 321] on u "Add new bank account" at bounding box center [791, 320] width 124 height 11
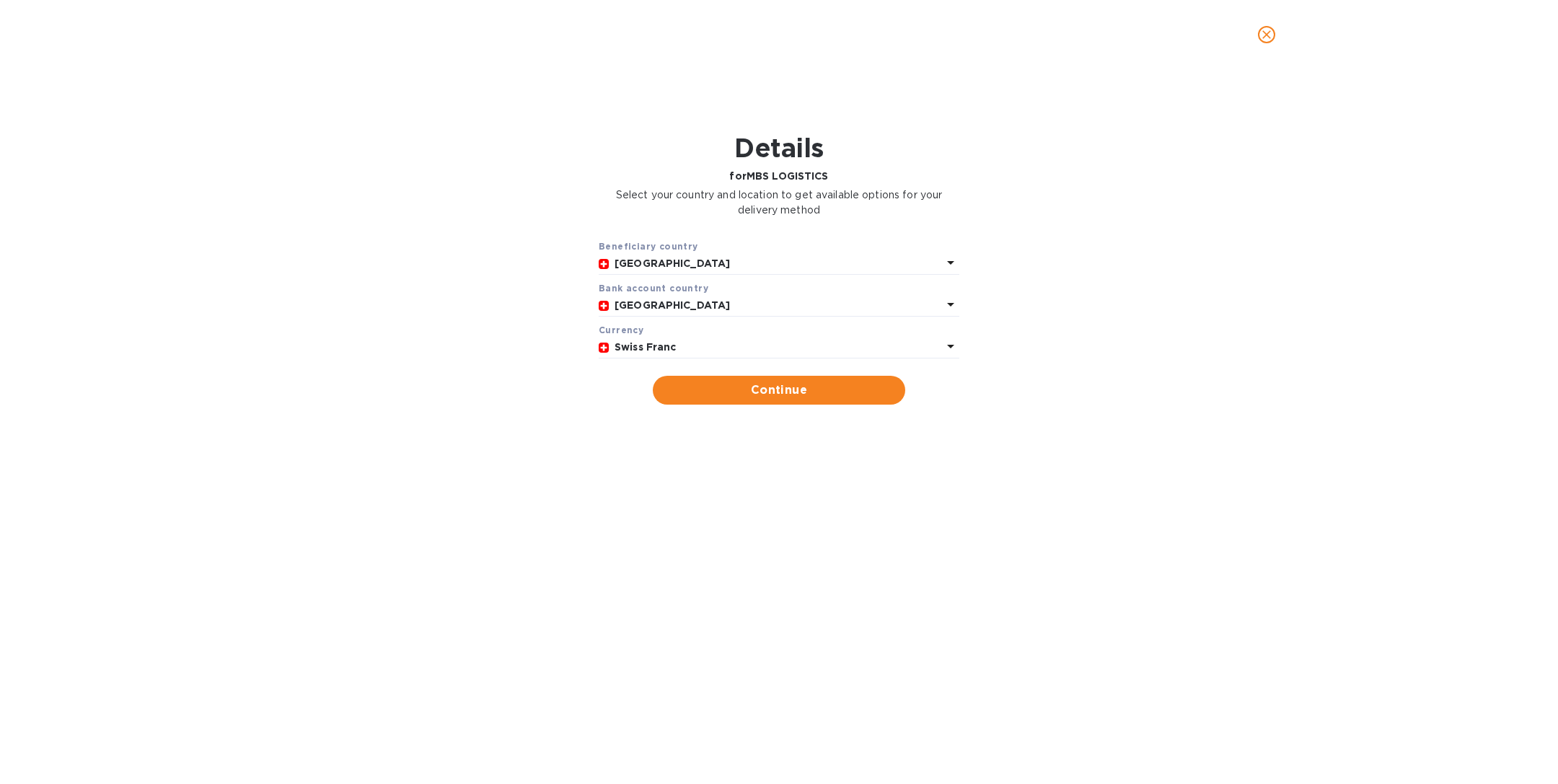
click at [716, 342] on p "Swiss Franc" at bounding box center [779, 348] width 328 height 15
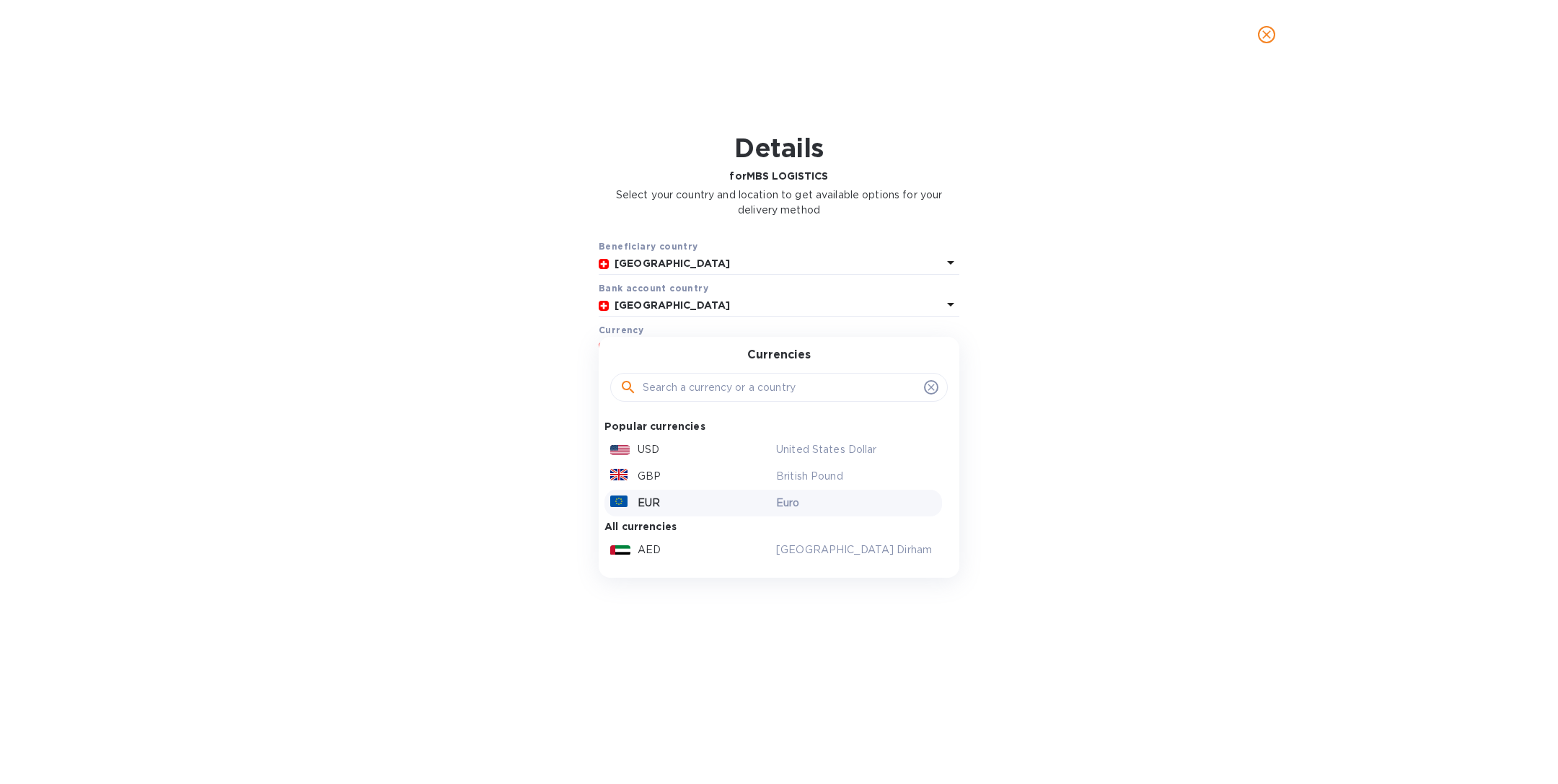
click at [680, 500] on div "EUR" at bounding box center [690, 503] width 166 height 21
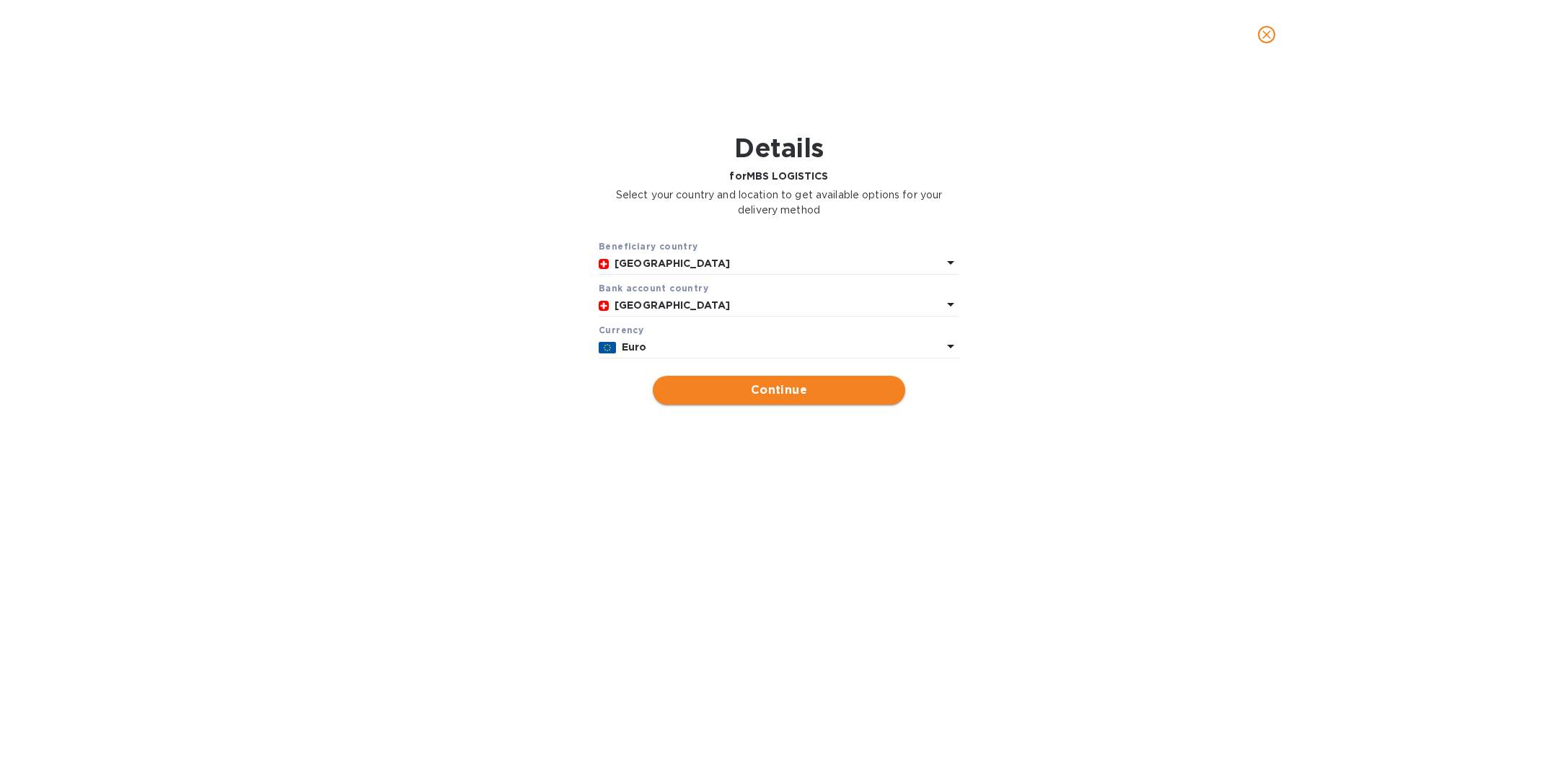
click at [741, 387] on span "Continue" at bounding box center [779, 390] width 230 height 17
type input "MBS LOGISTICS"
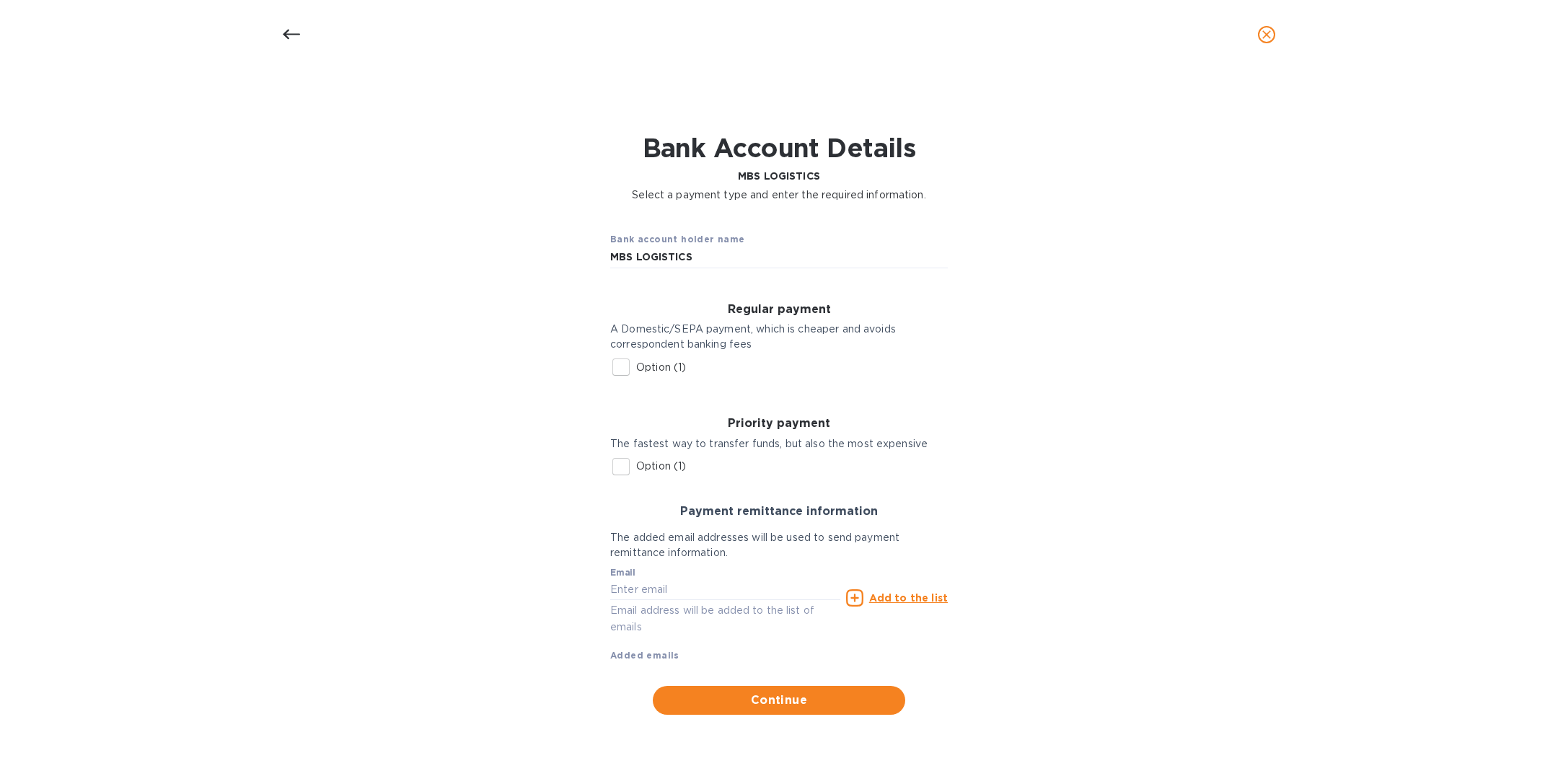
click at [621, 464] on input "Option (1)" at bounding box center [621, 466] width 30 height 30
checkbox input "true"
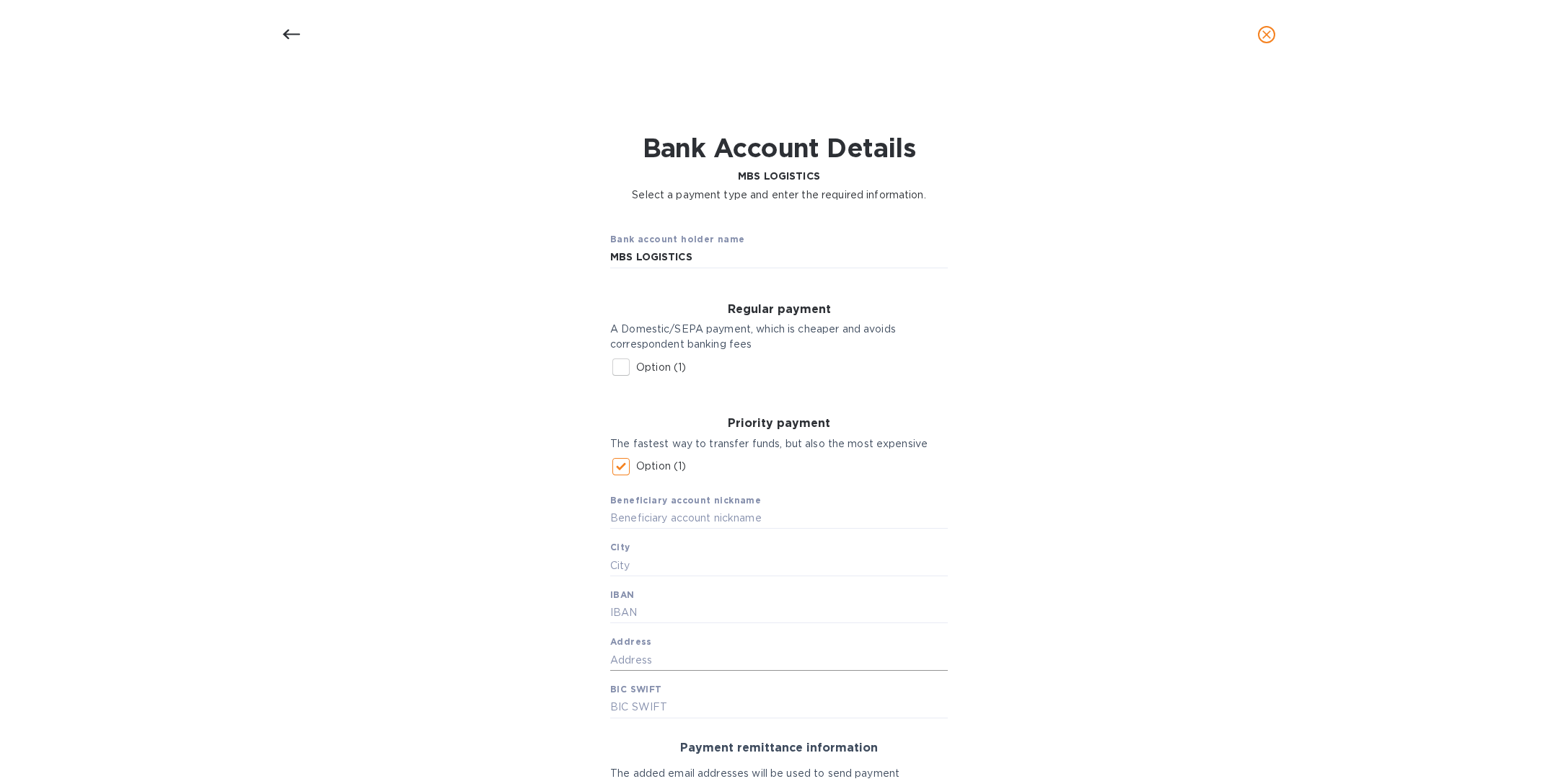
click at [647, 652] on input "text" at bounding box center [779, 659] width 337 height 22
paste input "[STREET_ADDRESS]"
paste input "[GEOGRAPHIC_DATA]"
type input "[STREET_ADDRESS]"
drag, startPoint x: 737, startPoint y: 660, endPoint x: 773, endPoint y: 661, distance: 36.0
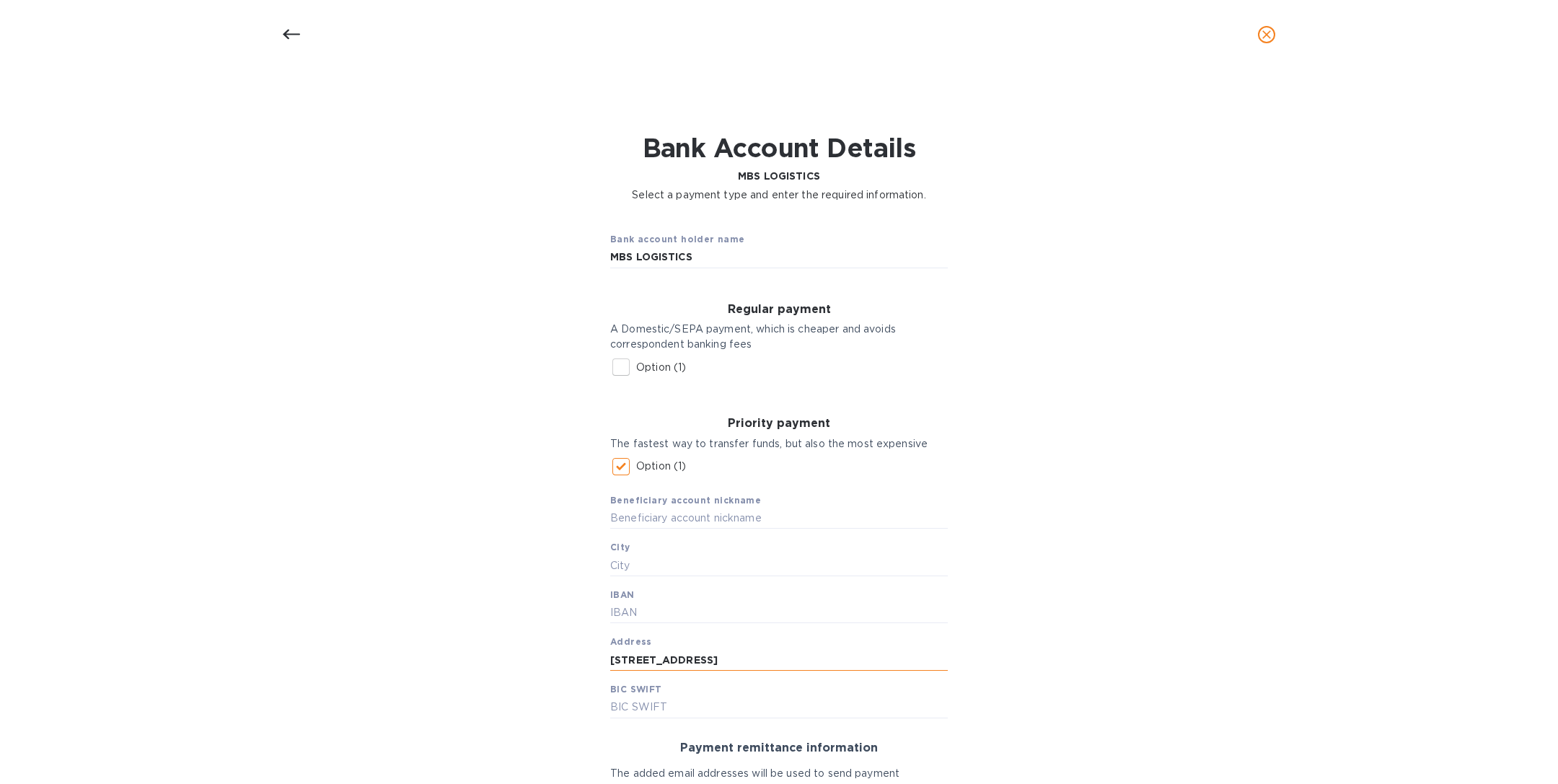
click at [773, 661] on input "[STREET_ADDRESS]" at bounding box center [779, 659] width 337 height 22
click at [629, 569] on input "text" at bounding box center [779, 565] width 337 height 22
paste input "[GEOGRAPHIC_DATA]"
type input "[GEOGRAPHIC_DATA]"
click at [697, 254] on input "MBS LOGISTICS" at bounding box center [779, 257] width 337 height 22
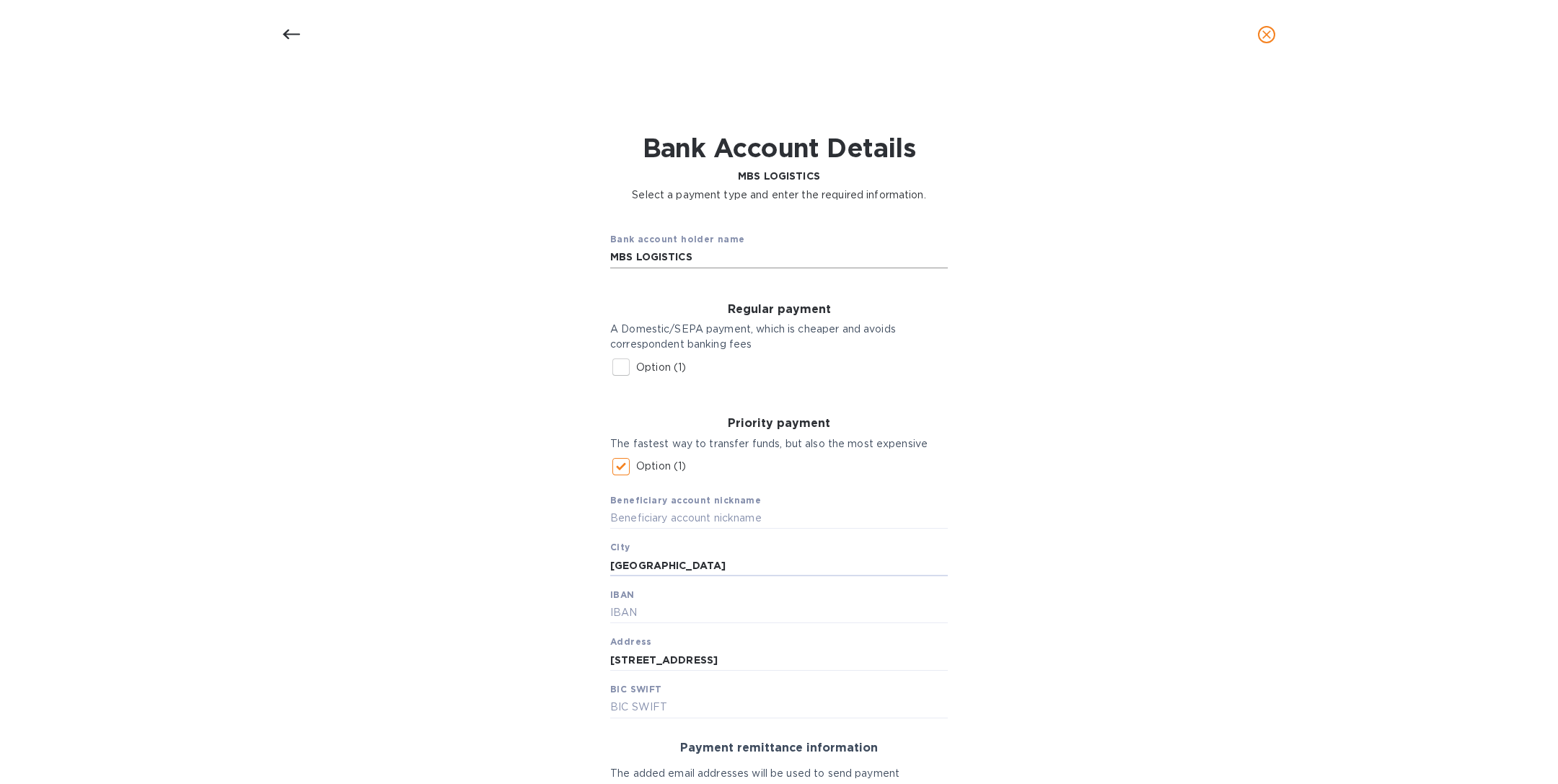
click at [697, 254] on input "MBS LOGISTICS" at bounding box center [779, 257] width 337 height 22
click at [669, 515] on input "text" at bounding box center [779, 518] width 337 height 22
paste input "MBS LOGISTICS"
type input "MBS LOGISTICS EUR"
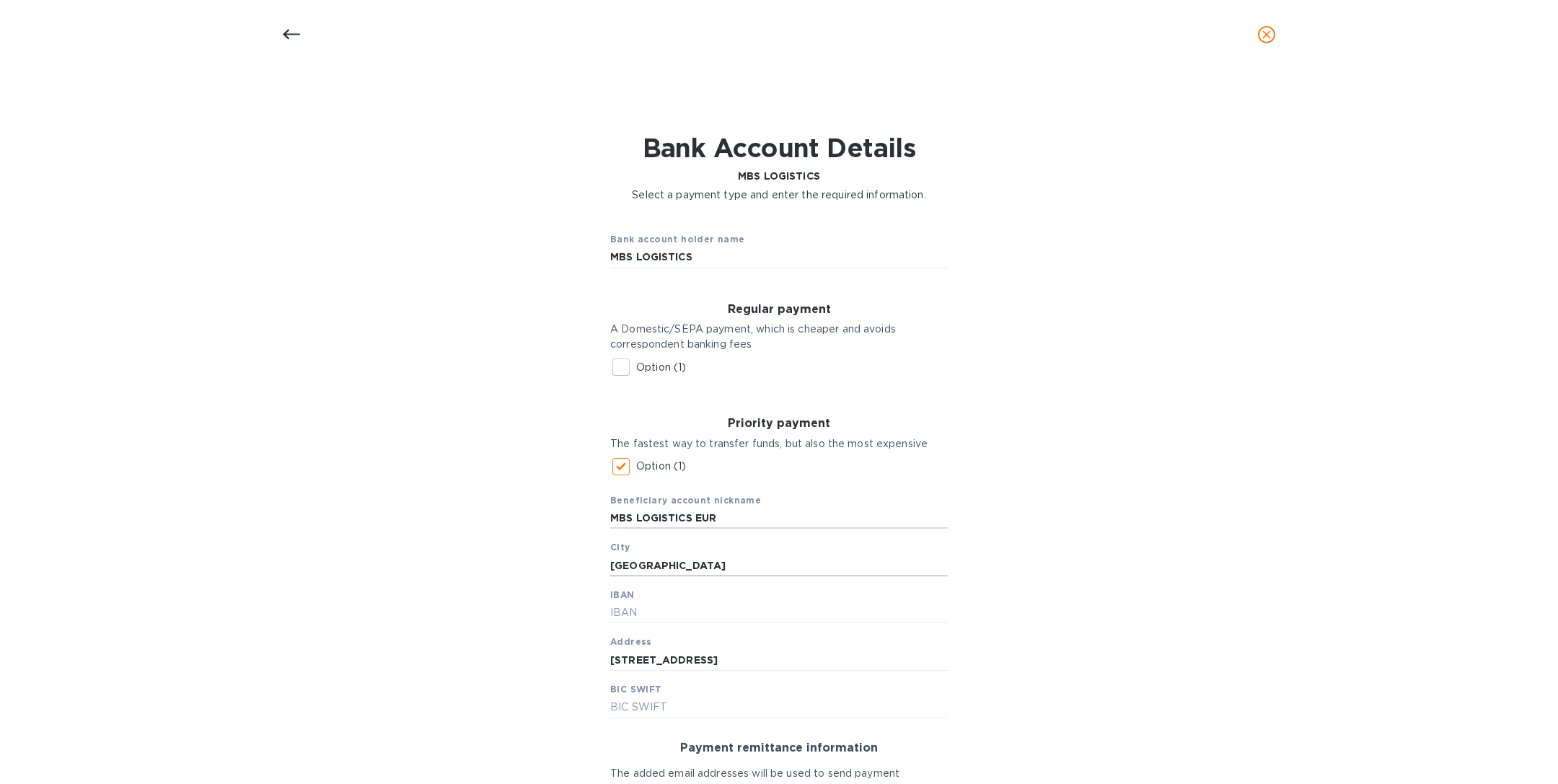
scroll to position [212, 0]
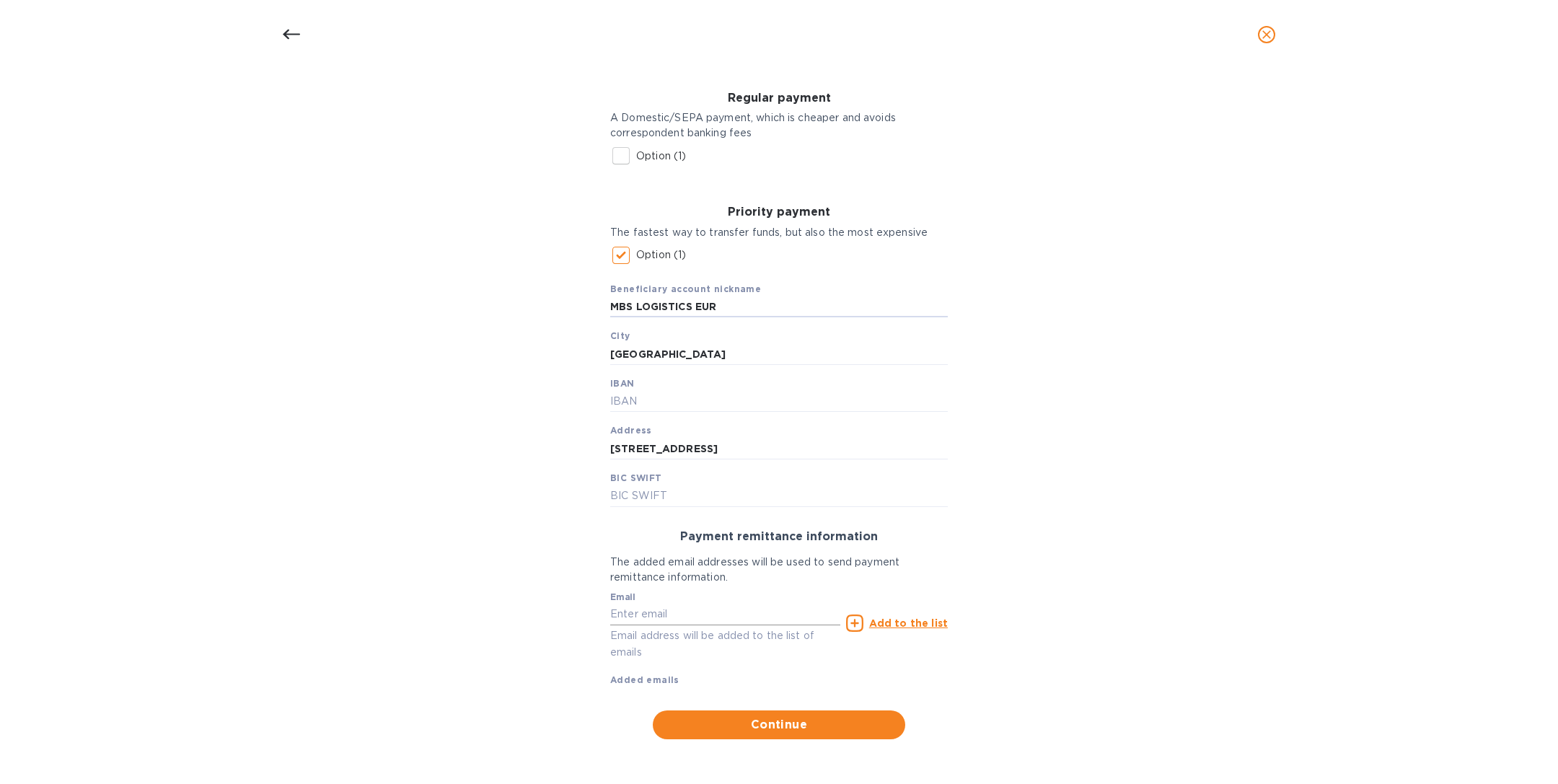
click at [703, 615] on input "text" at bounding box center [725, 614] width 230 height 22
paste input "[DOMAIN_NAME][EMAIL_ADDRESS][DOMAIN_NAME]"
type input "[DOMAIN_NAME][EMAIL_ADDRESS][DOMAIN_NAME]"
click at [906, 614] on div "Add to the list" at bounding box center [897, 623] width 102 height 17
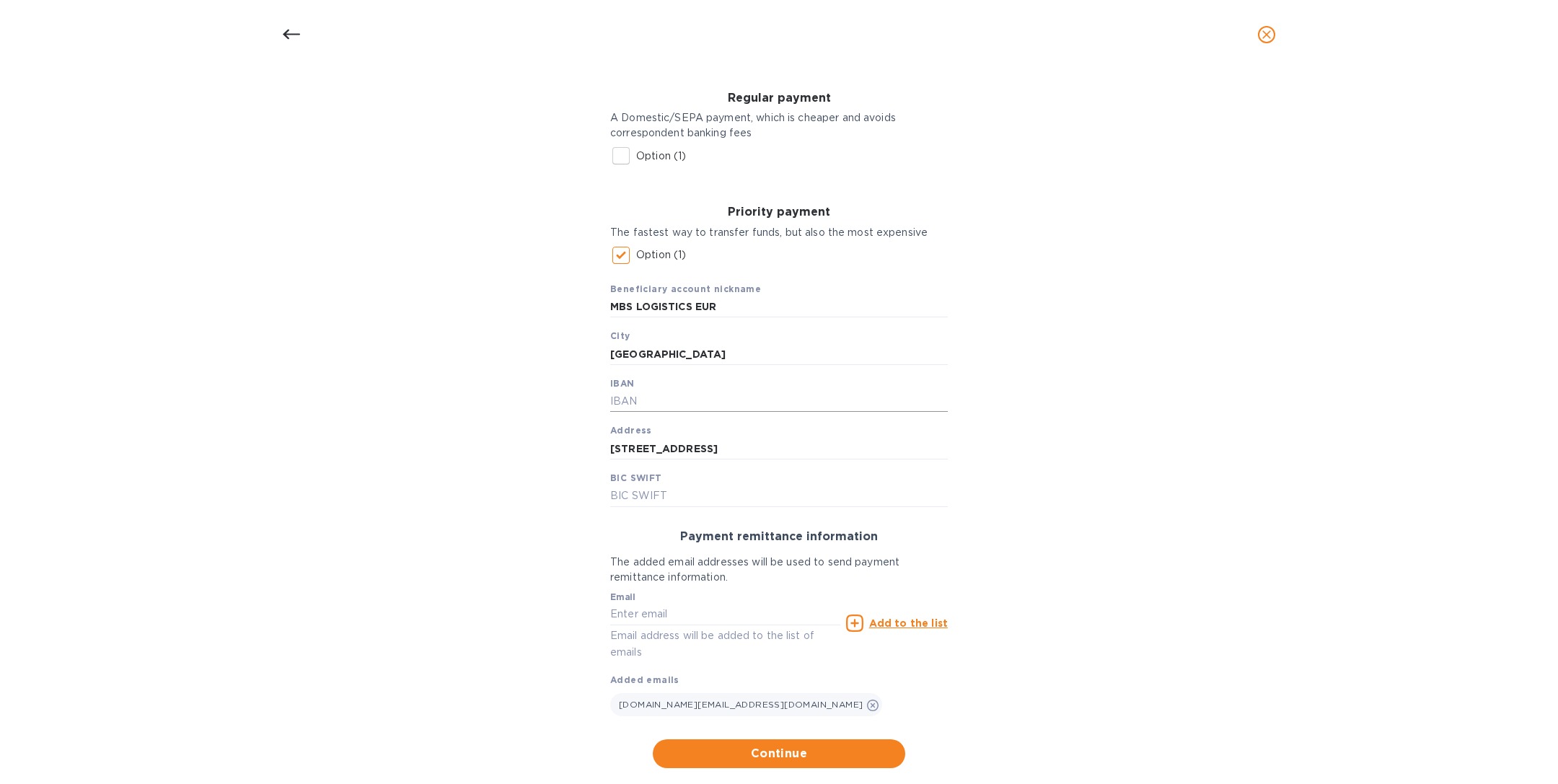
click at [678, 400] on input "text" at bounding box center [779, 401] width 337 height 22
paste input "CH9304835110803052000"
type input "CH9304835110803052000"
click at [666, 501] on input "text" at bounding box center [779, 496] width 337 height 22
paste input "[SWIFT_CODE]"
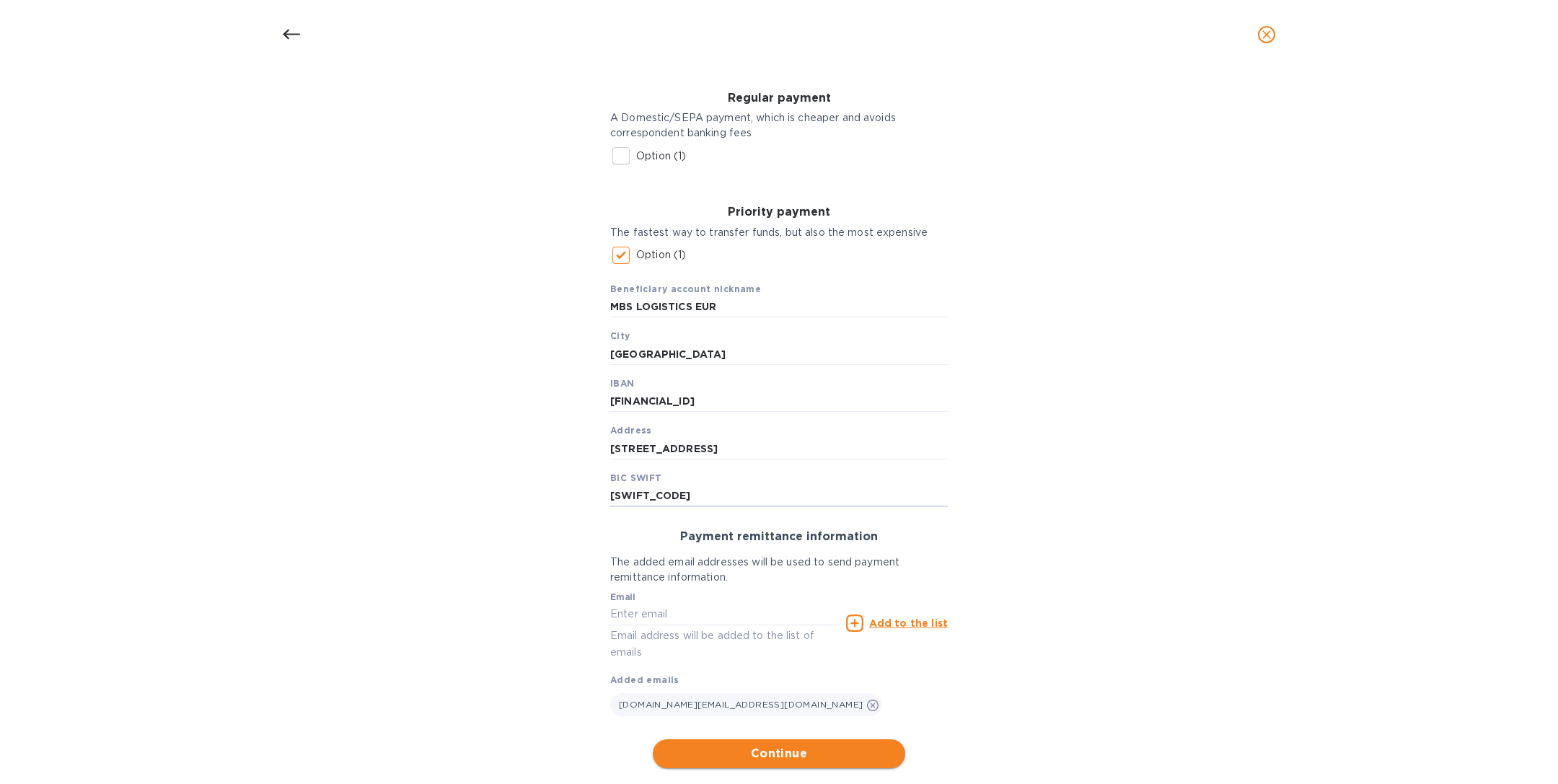
type input "[SWIFT_CODE]"
click at [785, 757] on span "Continue" at bounding box center [779, 753] width 230 height 17
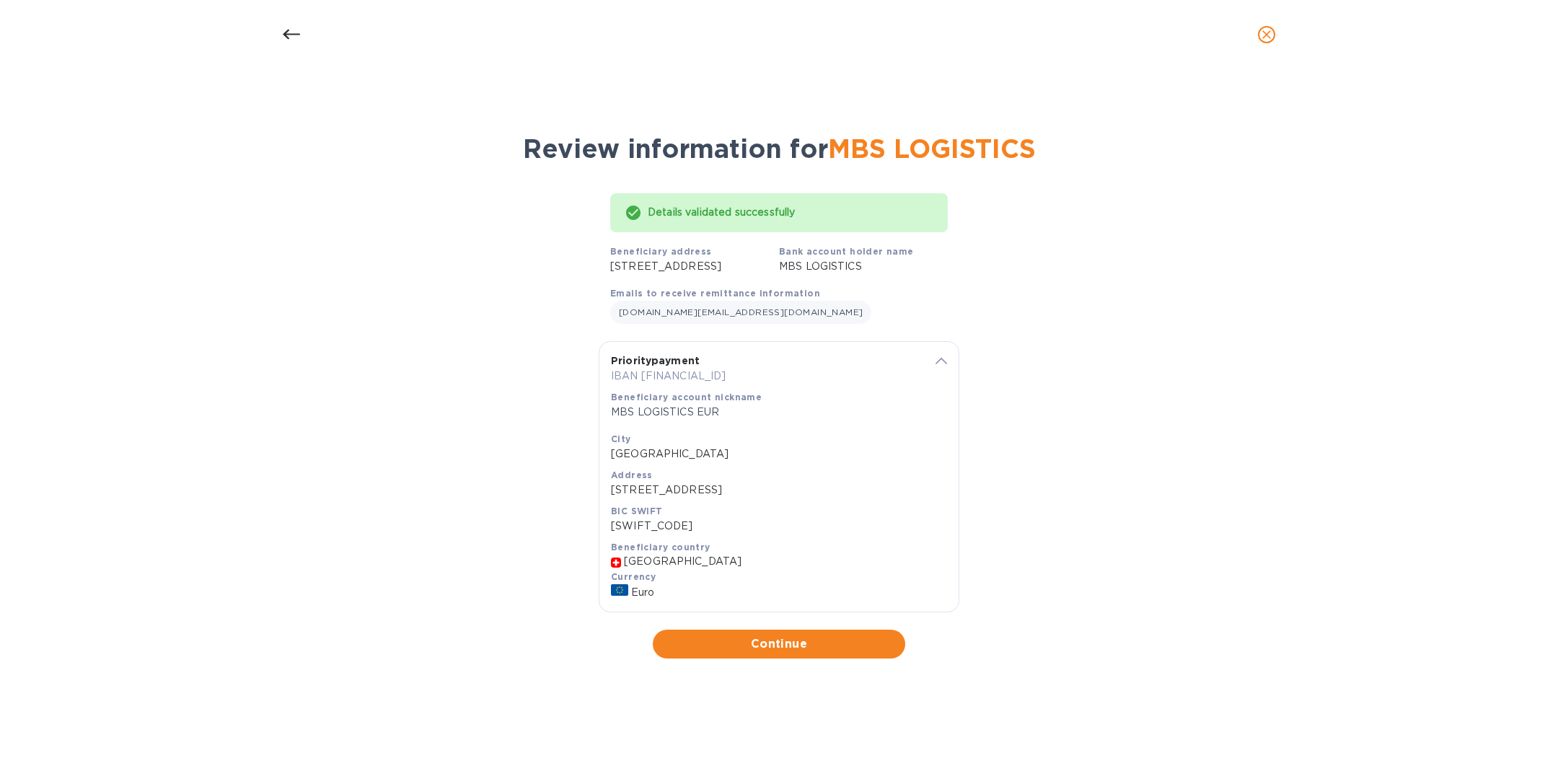
scroll to position [0, 0]
click at [779, 651] on button "Continue" at bounding box center [779, 643] width 252 height 29
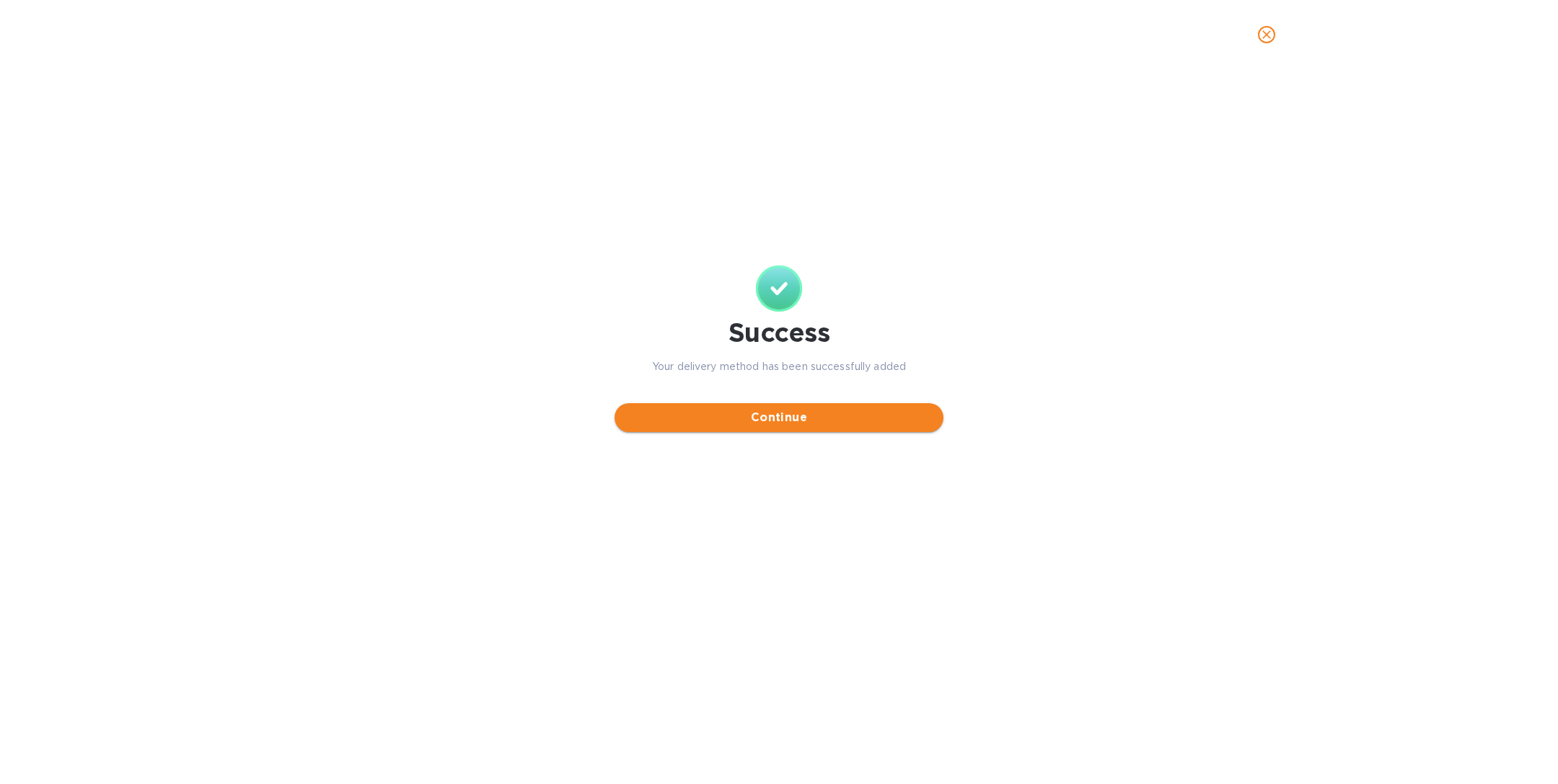
click at [790, 419] on span "Continue" at bounding box center [779, 418] width 305 height 17
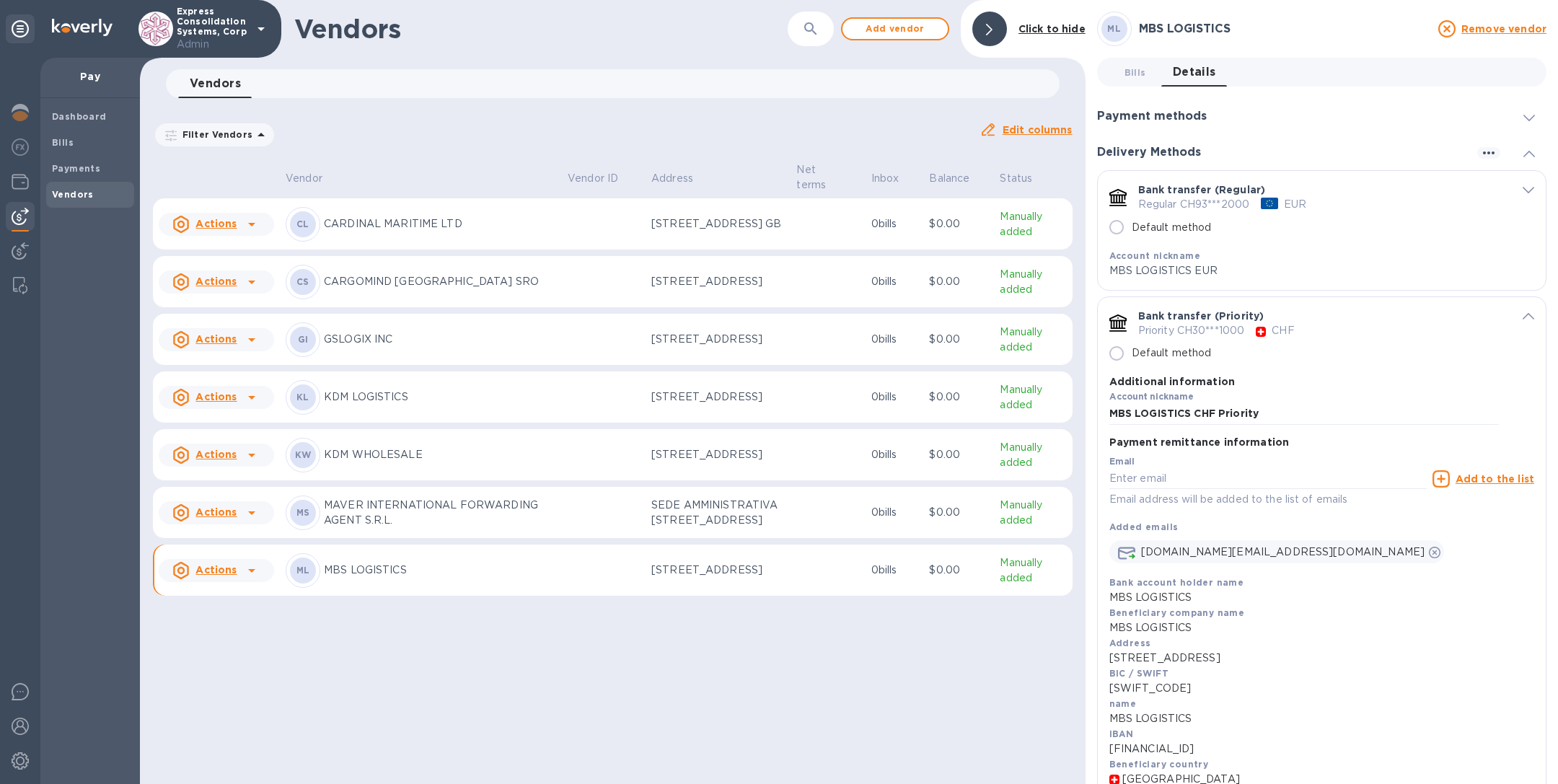
click at [1118, 229] on input "Default method" at bounding box center [1117, 227] width 30 height 30
radio input "false"
radio input "true"
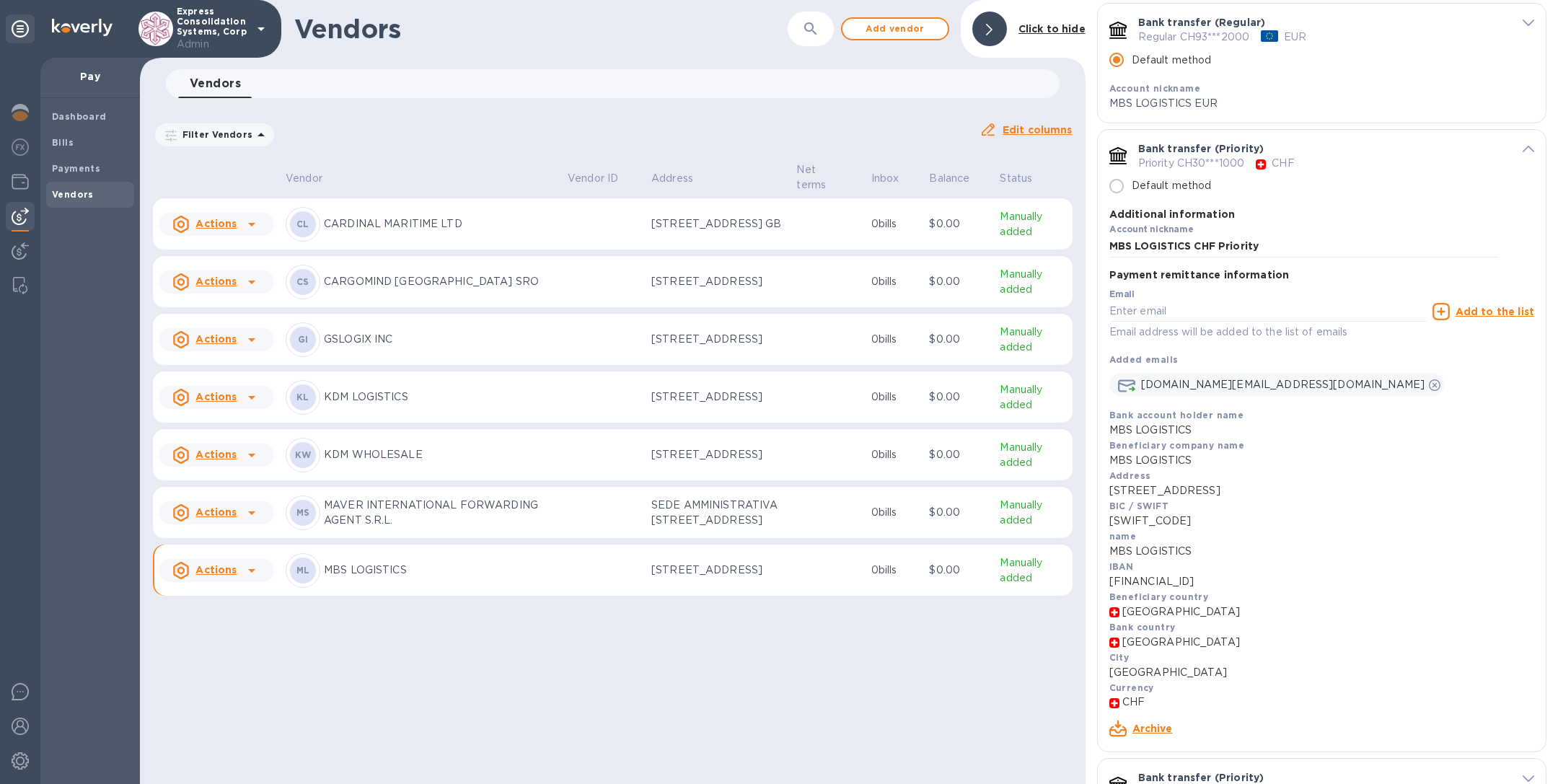
scroll to position [155, 0]
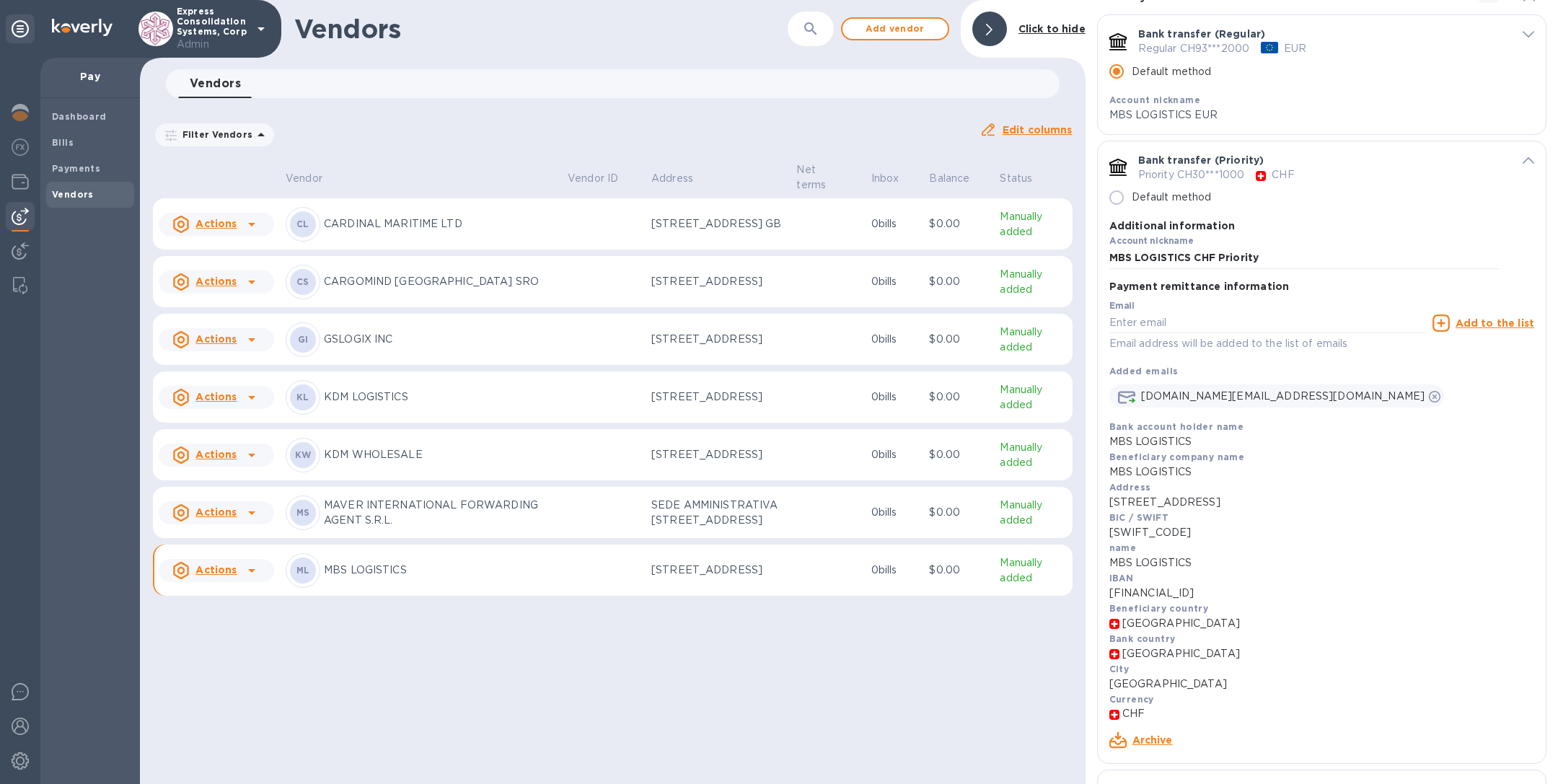
click at [1523, 158] on icon "default-method" at bounding box center [1528, 160] width 11 height 7
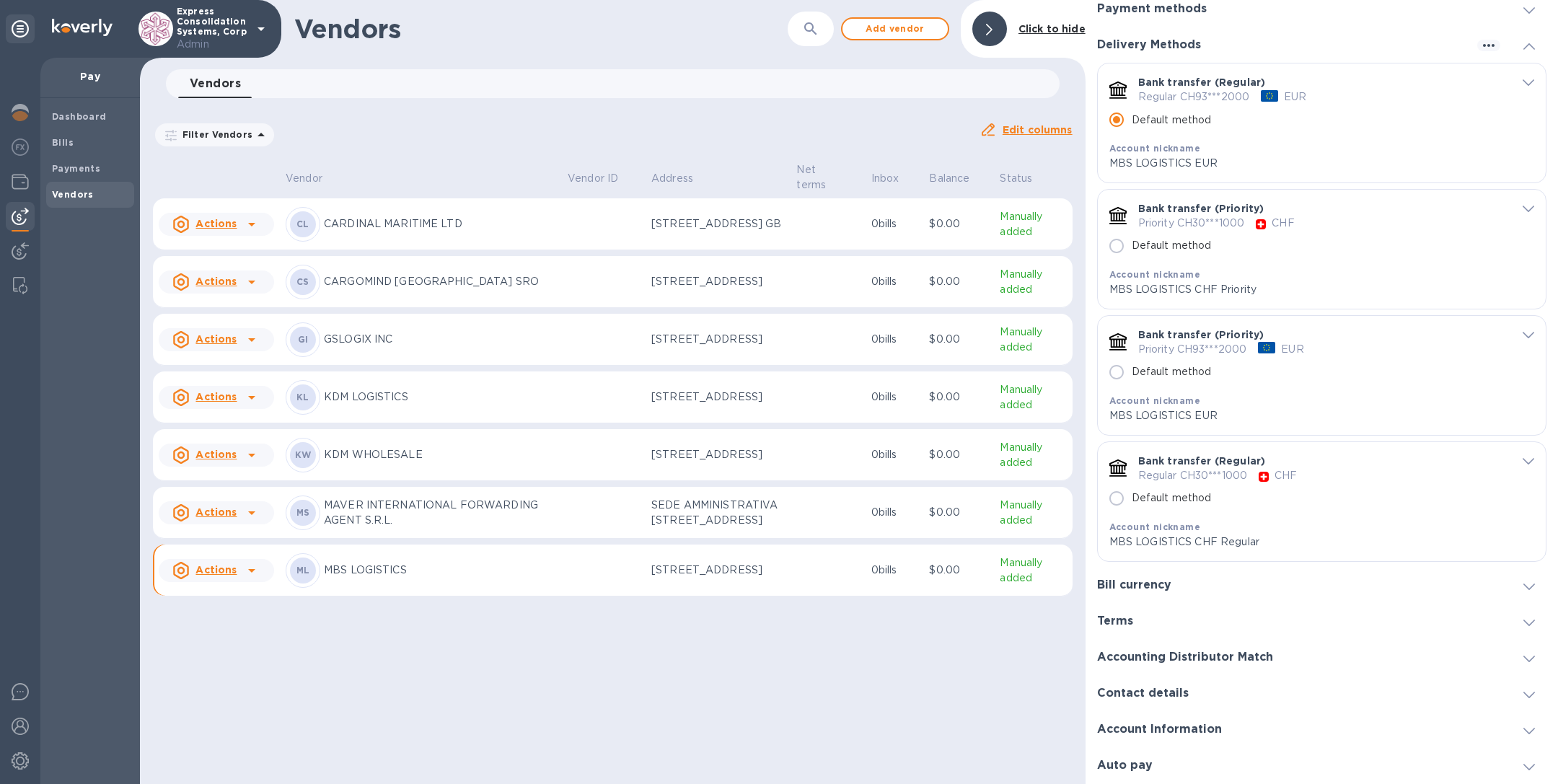
scroll to position [107, 0]
click at [1522, 83] on icon "default-method" at bounding box center [1528, 82] width 11 height 7
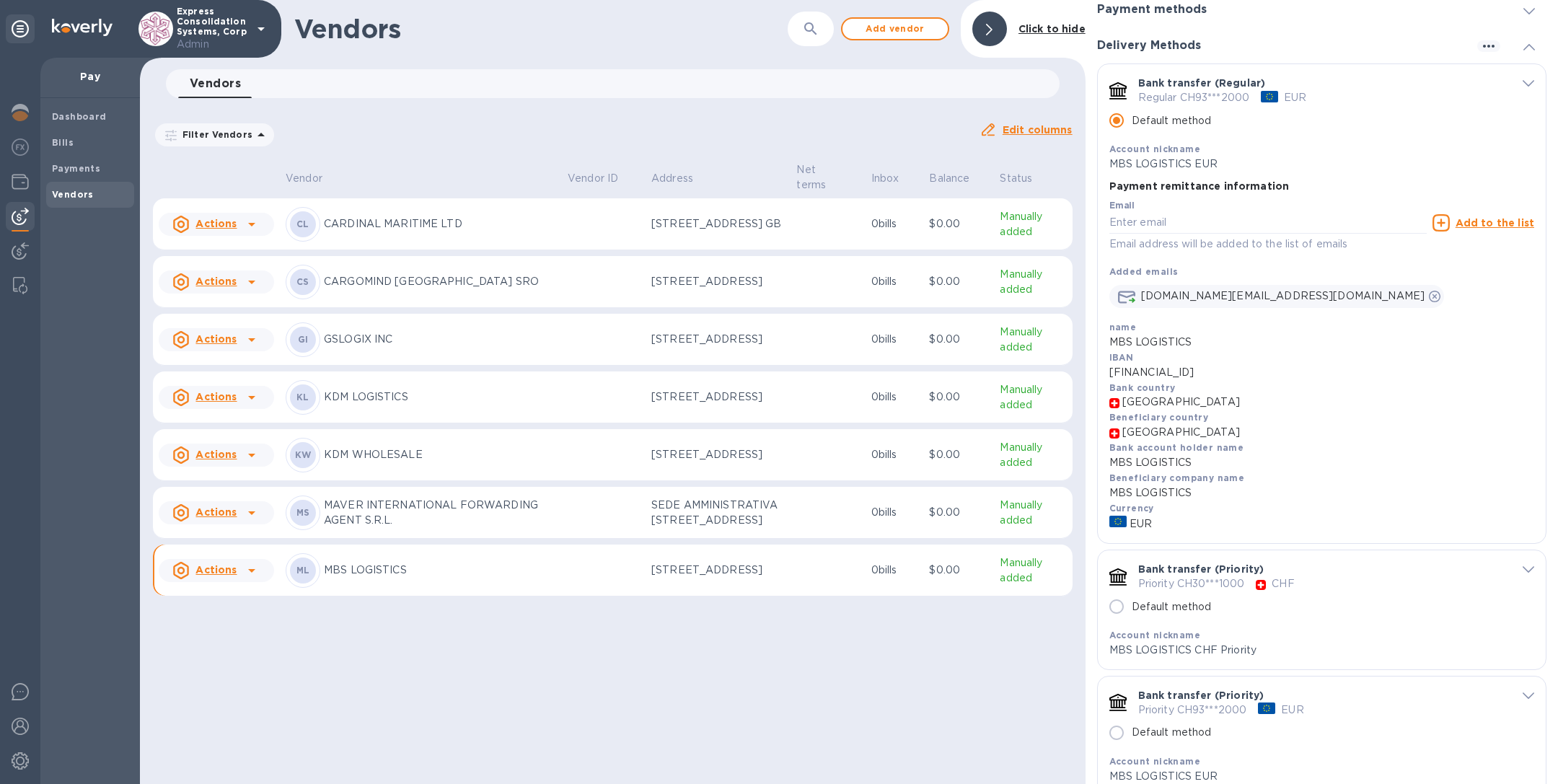
scroll to position [155, 0]
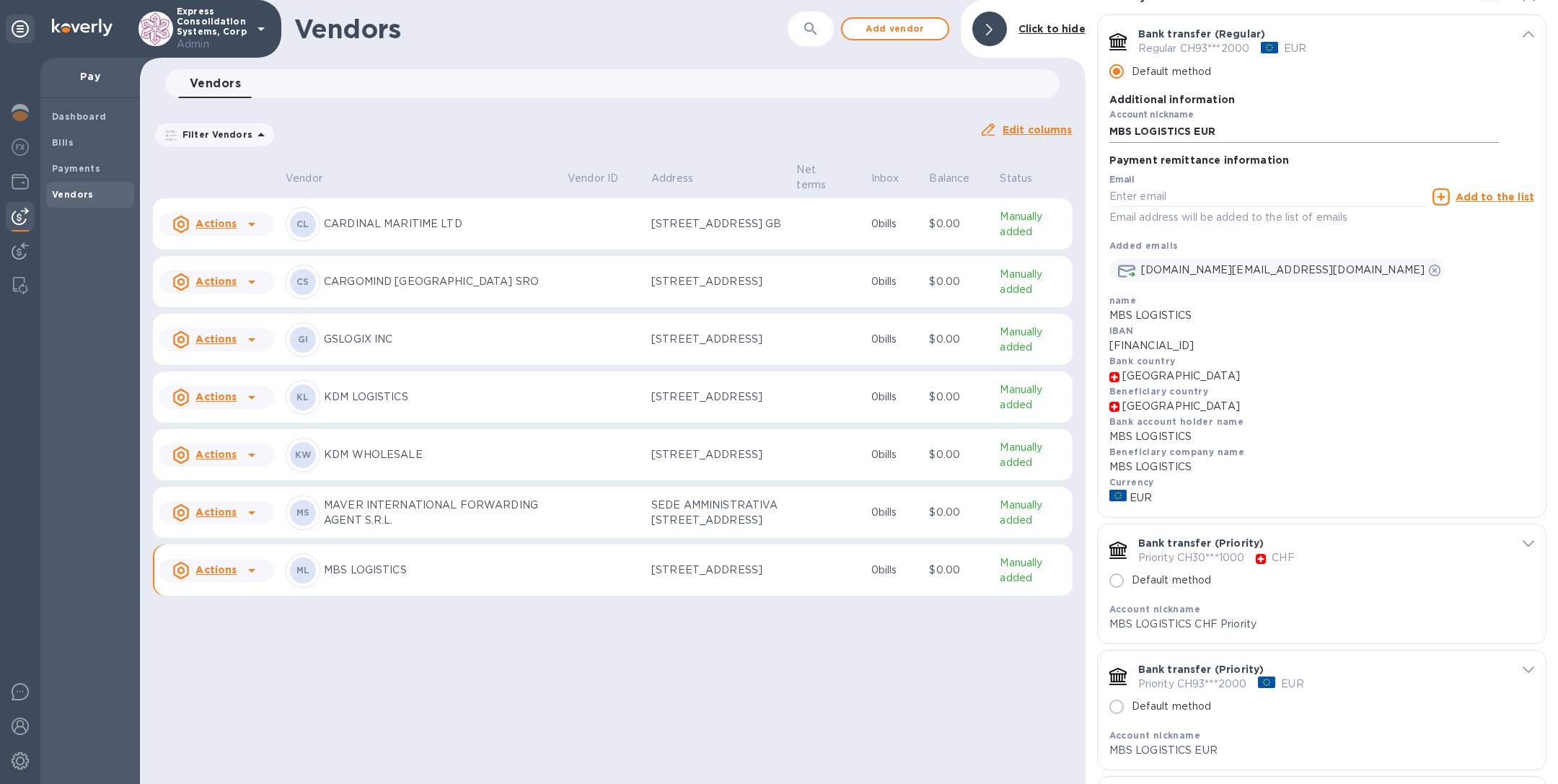
click at [1253, 129] on input "MBS LOGISTICS EUR" at bounding box center [1304, 131] width 390 height 22
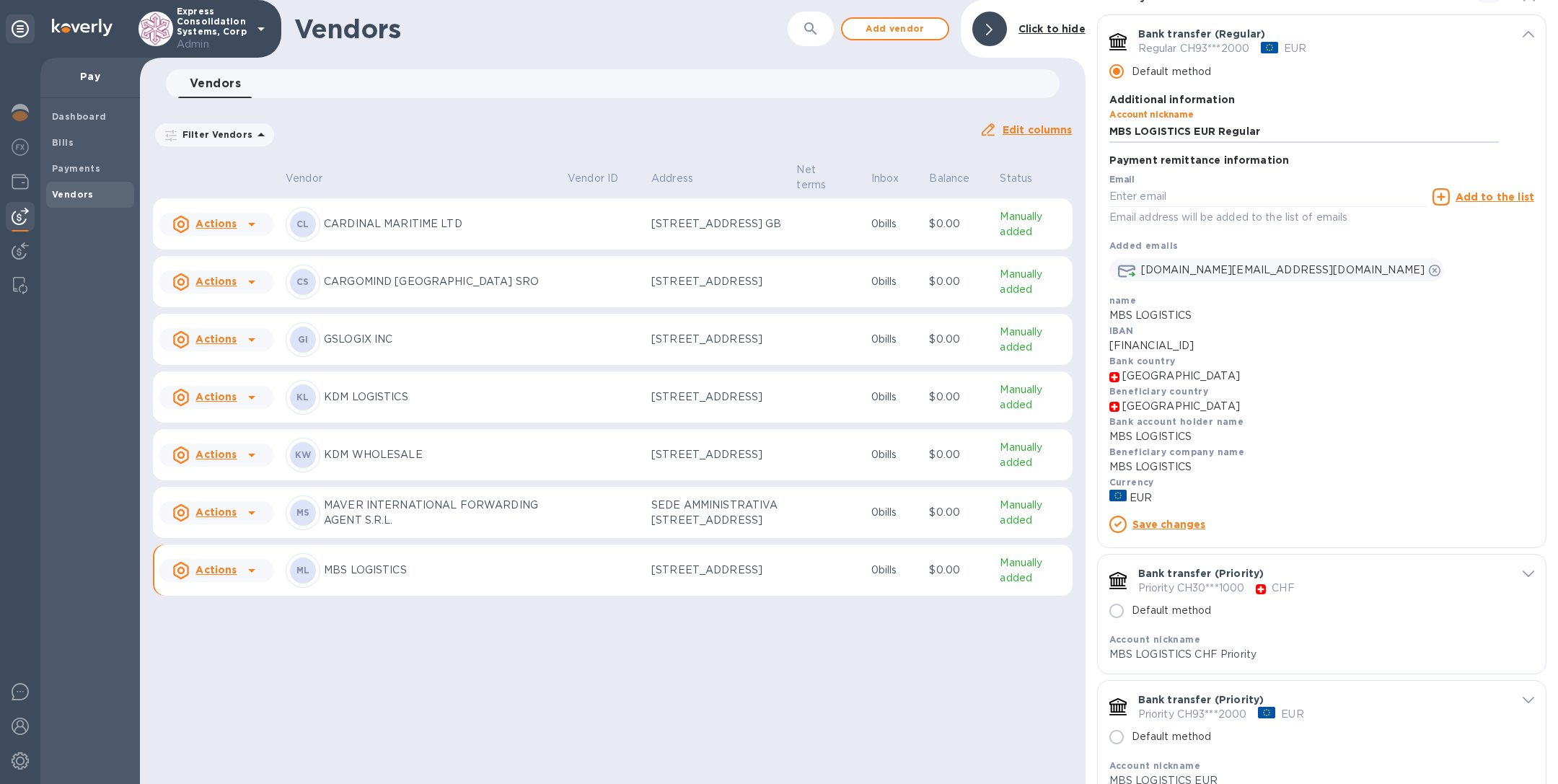
type input "MBS LOGISTICS EUR Regular"
click at [1091, 111] on div "ML MBS LOGISTICS Remove vendor Bills 0 Details 0 Payment methods Default paymen…" at bounding box center [1322, 392] width 472 height 784
click at [1515, 30] on div "default-method" at bounding box center [1517, 33] width 36 height 14
click at [1522, 36] on icon "default-method" at bounding box center [1528, 34] width 11 height 7
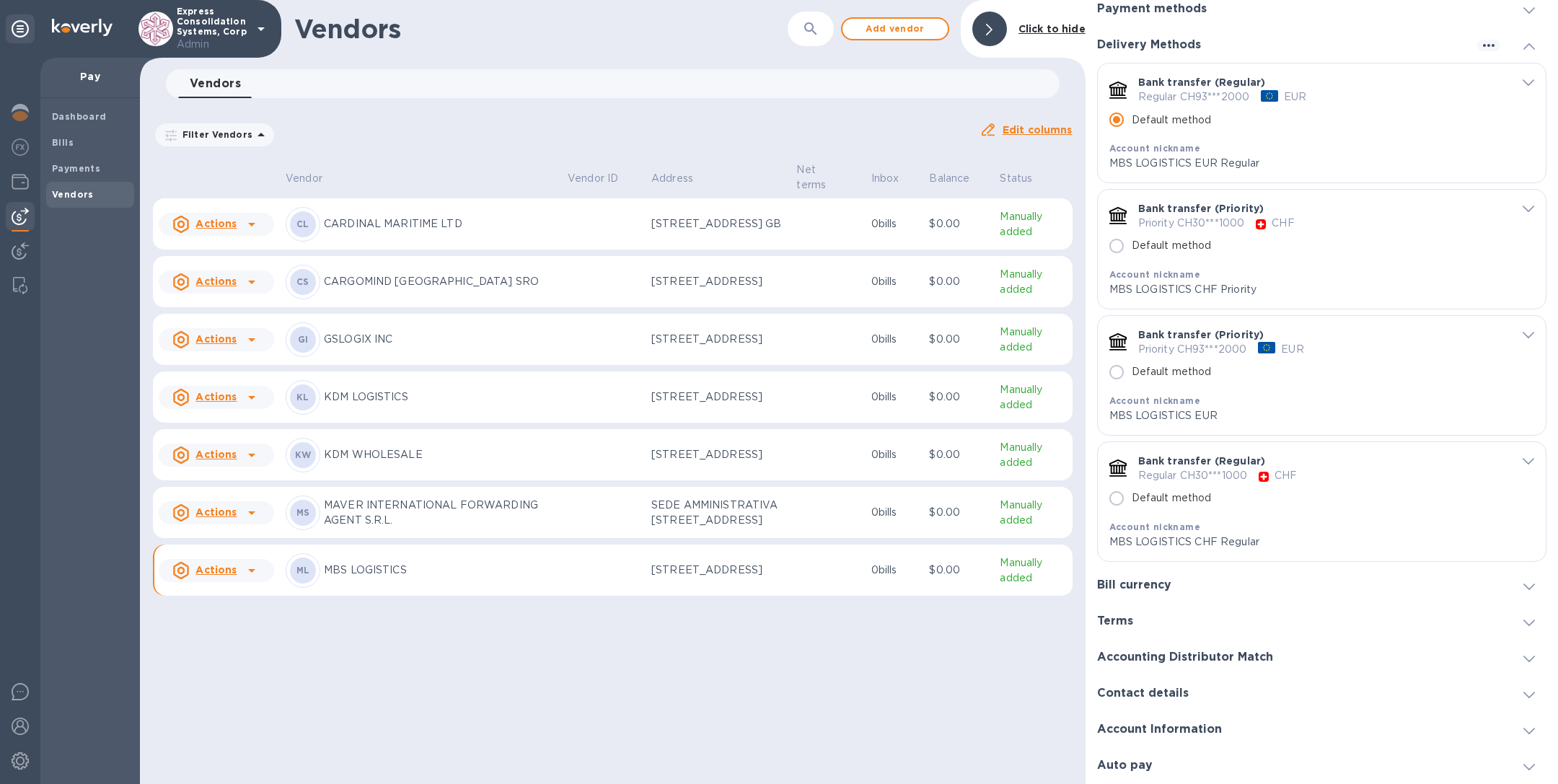
scroll to position [107, 0]
click at [1522, 333] on icon "default-method" at bounding box center [1528, 335] width 11 height 7
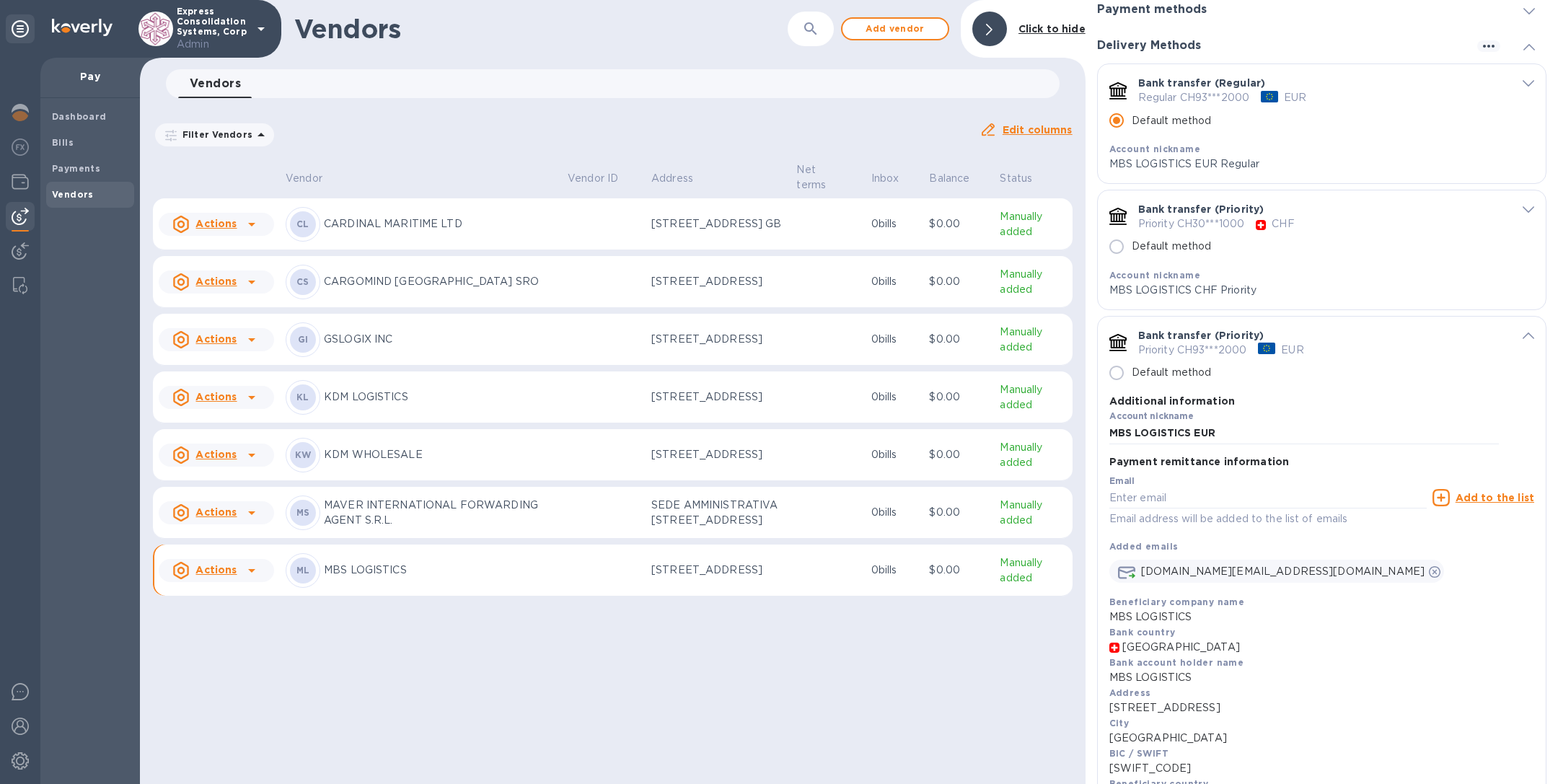
scroll to position [155, 0]
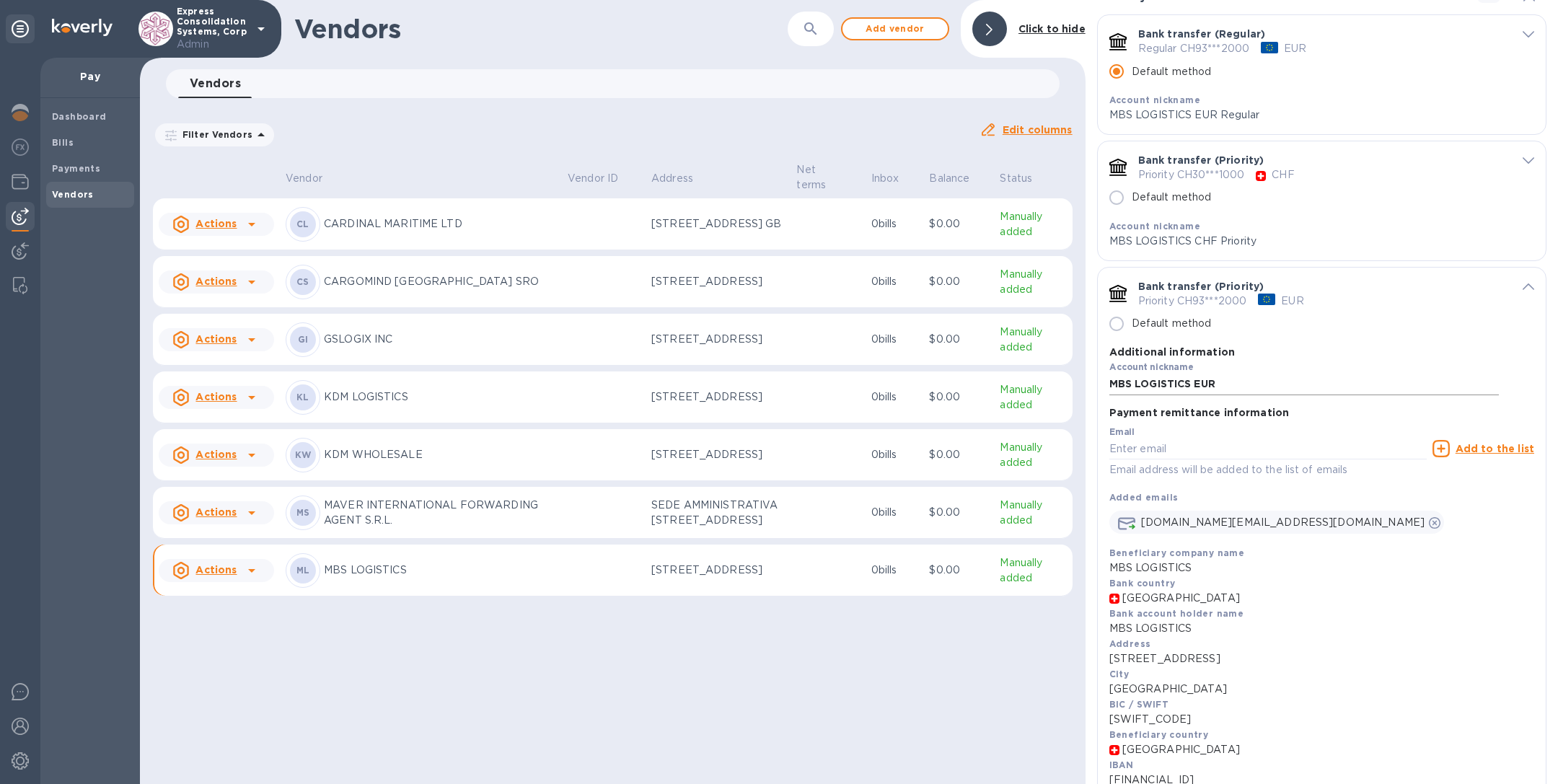
click at [1281, 384] on input "MBS LOGISTICS EUR" at bounding box center [1304, 384] width 390 height 22
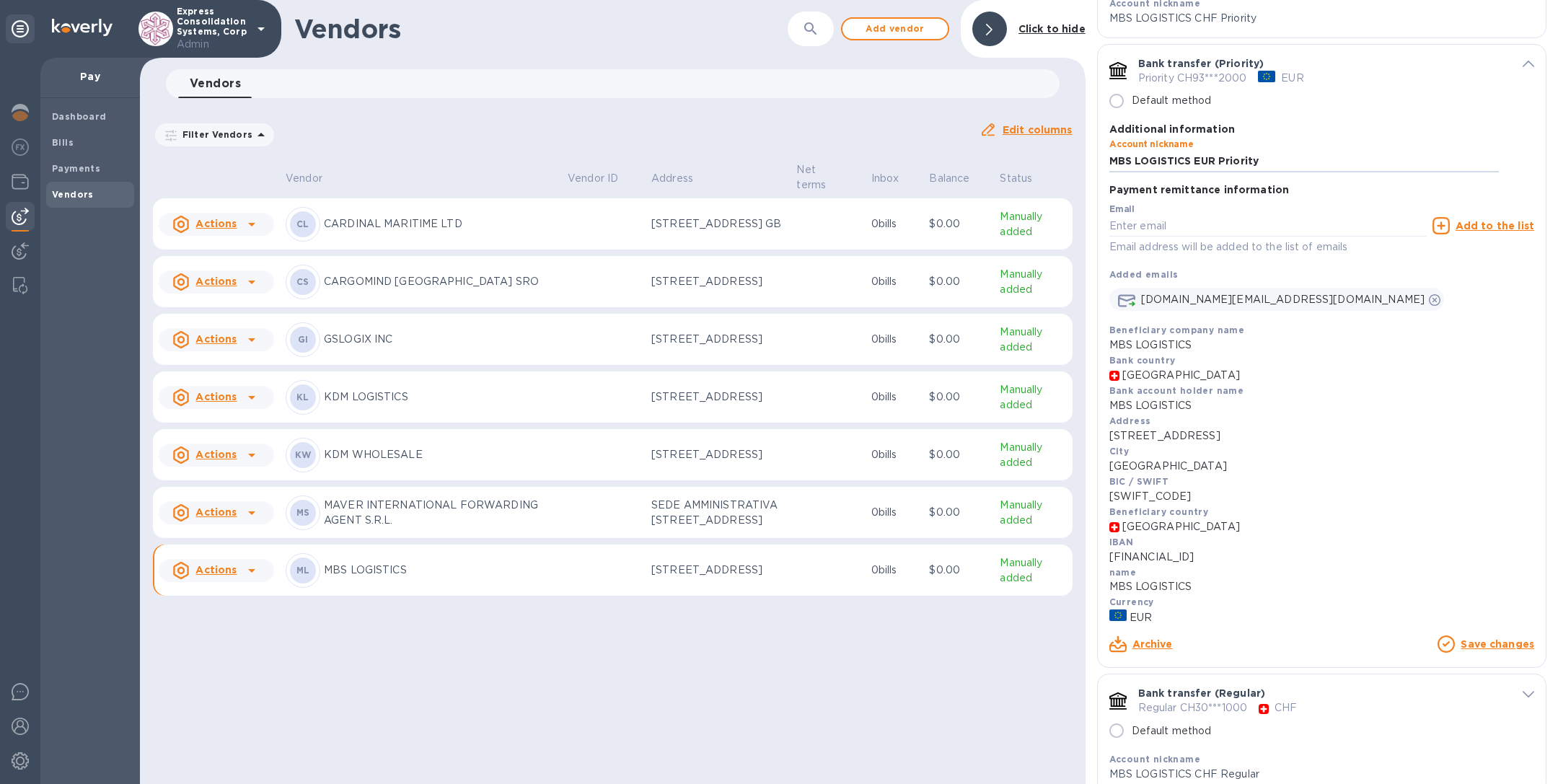
scroll to position [390, 0]
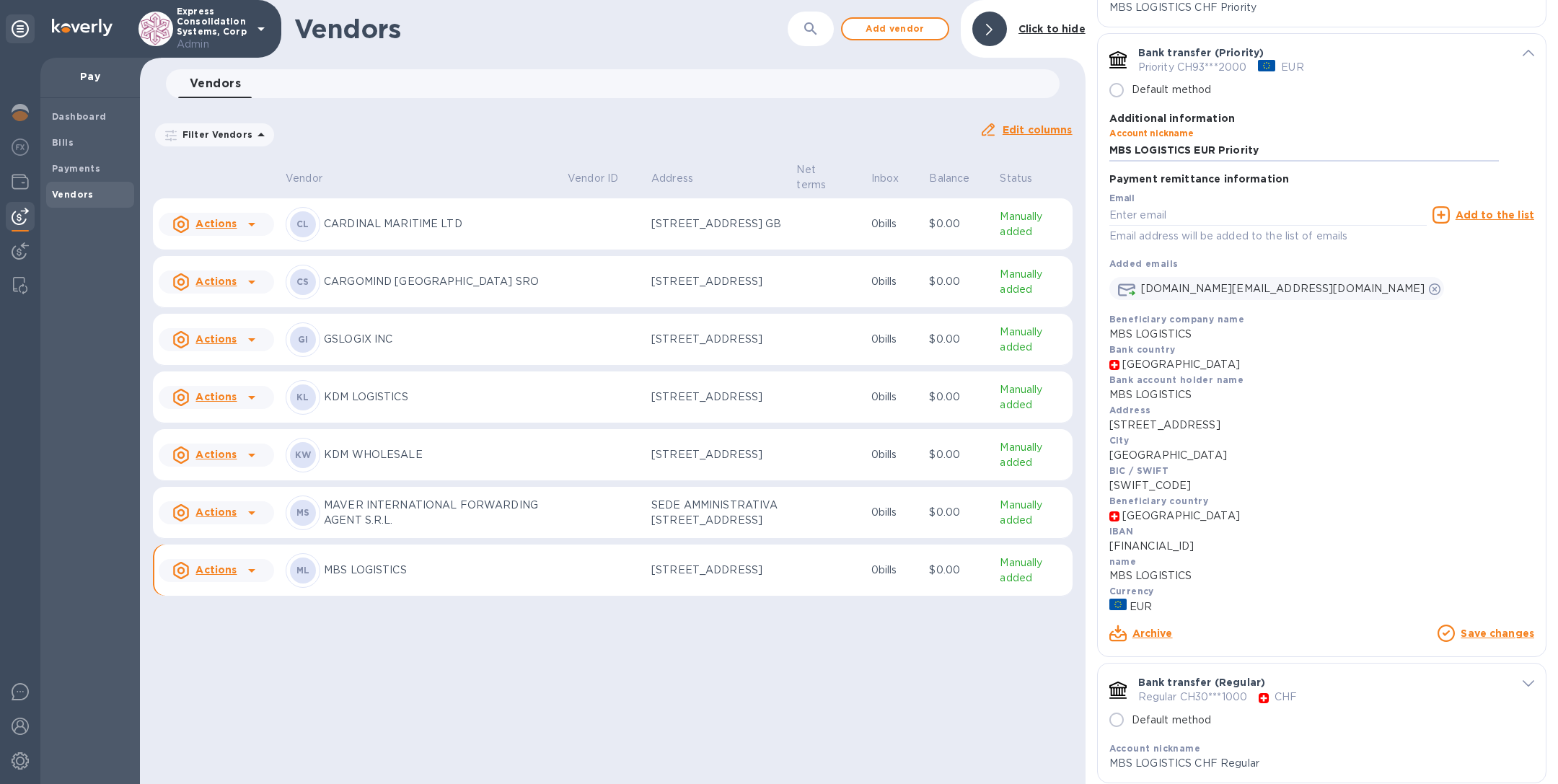
type input "MBS LOGISTICS EUR Priority"
click at [1493, 633] on link "Save changes" at bounding box center [1497, 633] width 74 height 11
click at [1522, 51] on icon "default-method" at bounding box center [1528, 52] width 11 height 7
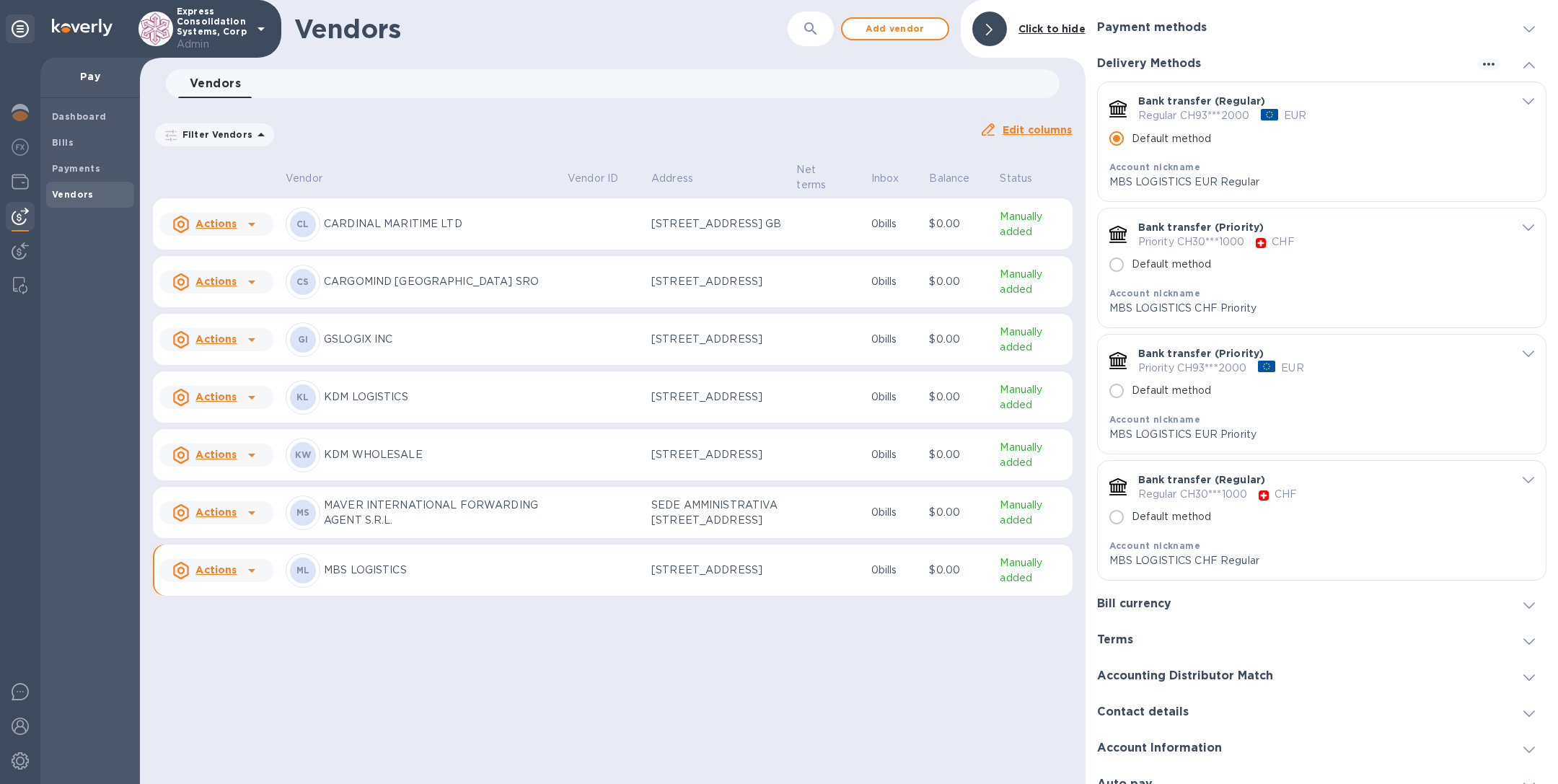
scroll to position [107, 0]
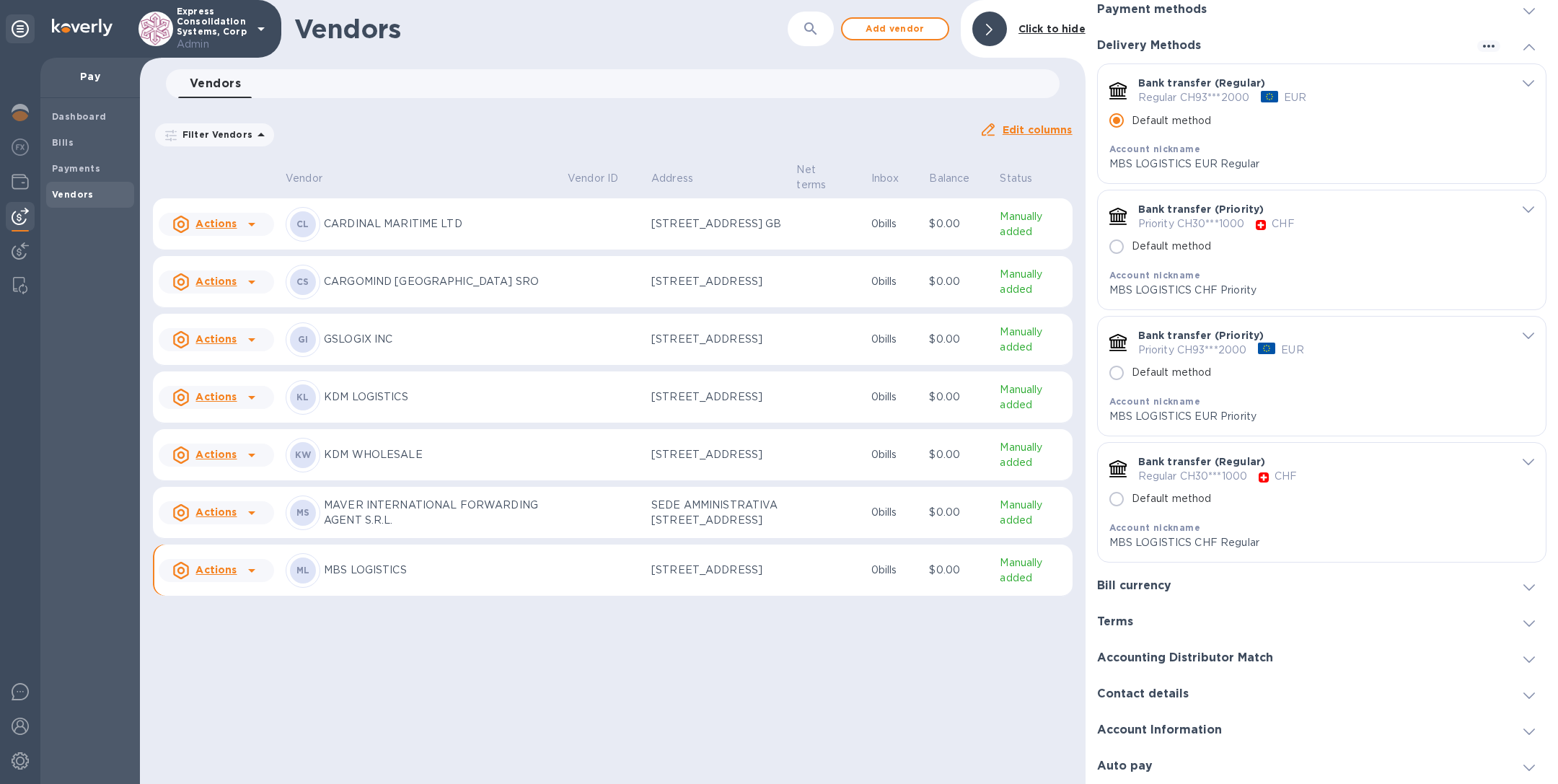
click at [1312, 575] on div "Bill currency" at bounding box center [1322, 586] width 450 height 36
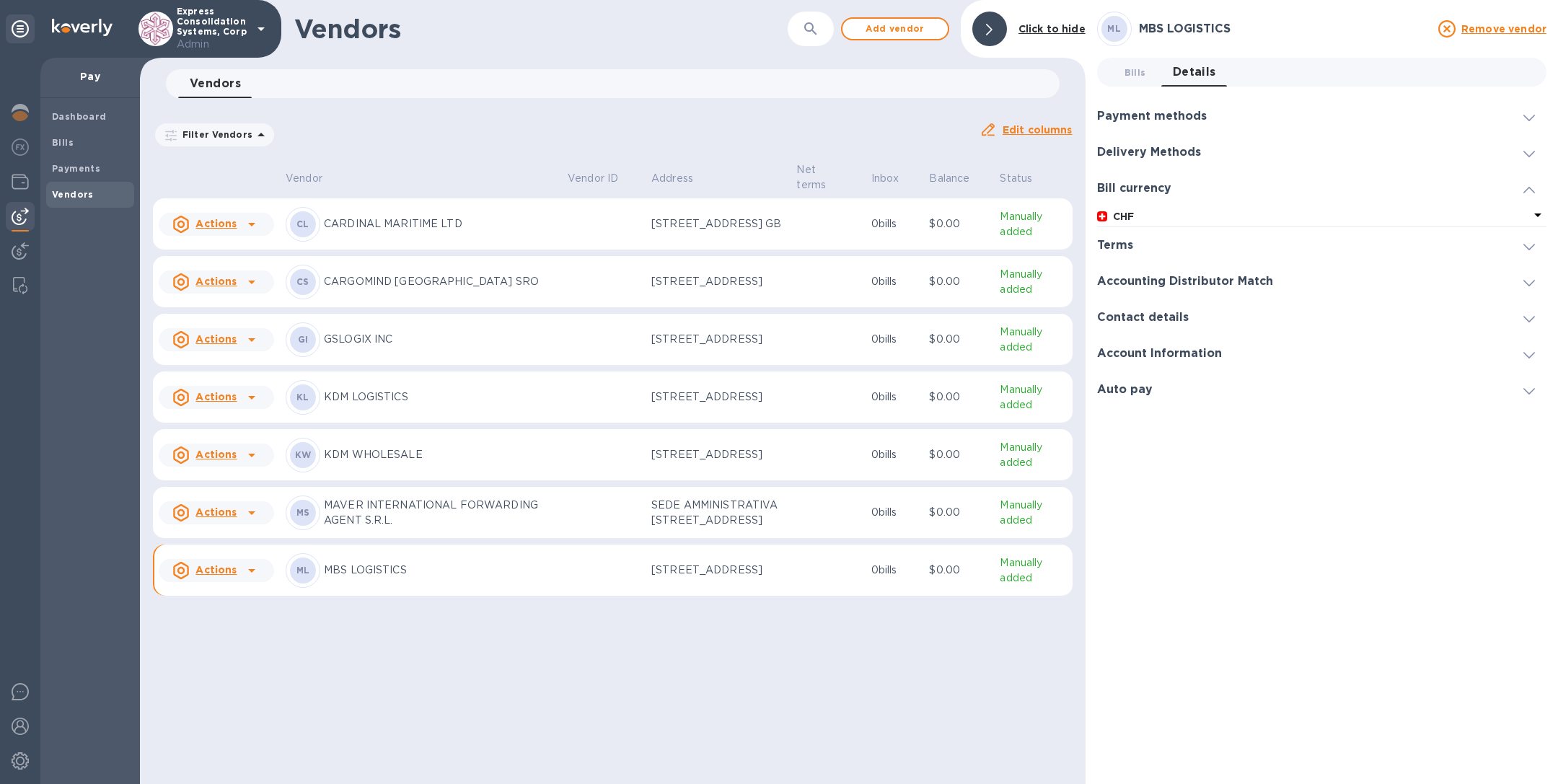
click at [1114, 214] on b "CHF" at bounding box center [1123, 216] width 21 height 11
click at [1128, 67] on span "Bills 0" at bounding box center [1135, 72] width 22 height 15
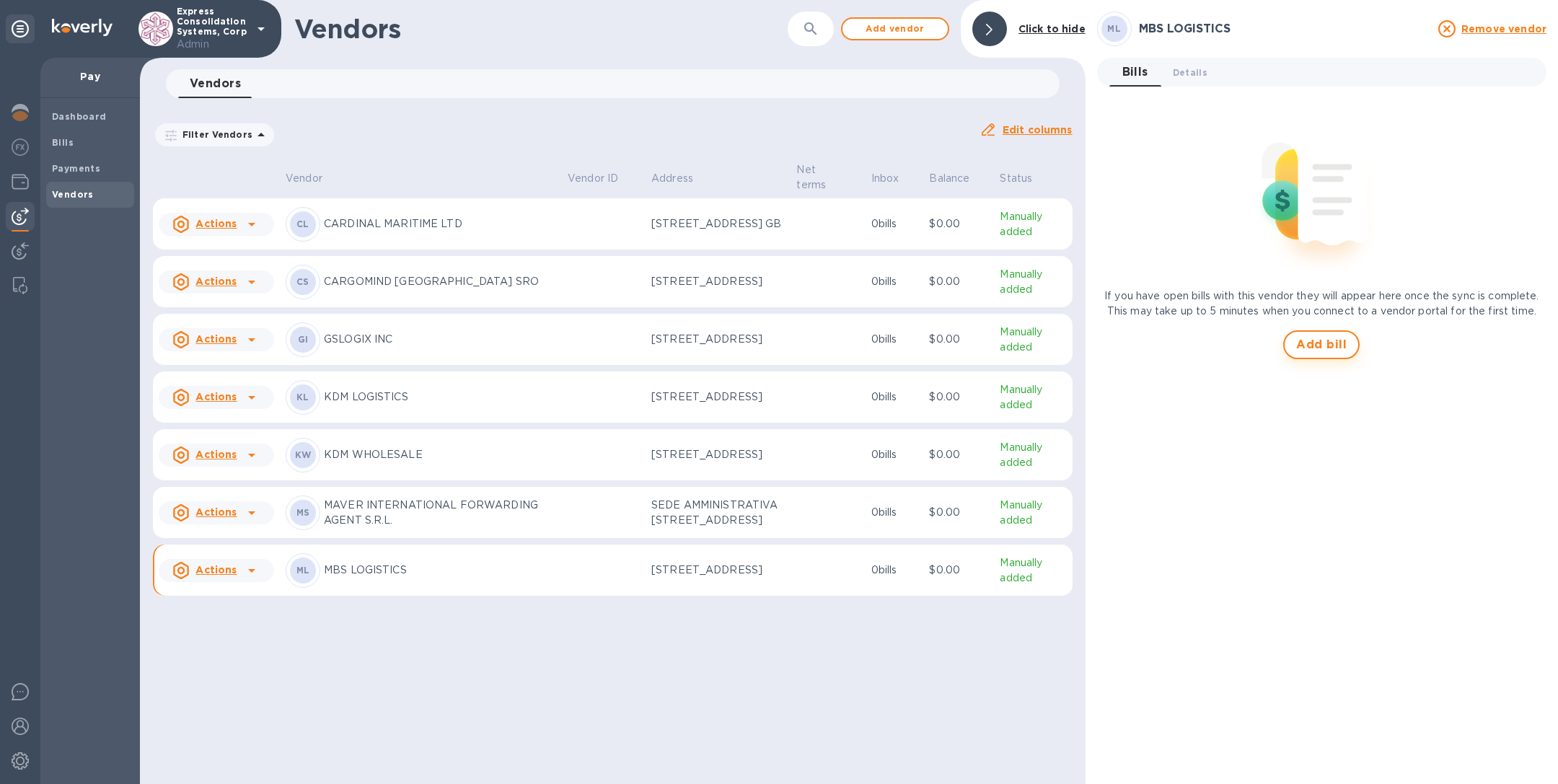
click at [1311, 355] on button "Add bill" at bounding box center [1322, 345] width 77 height 29
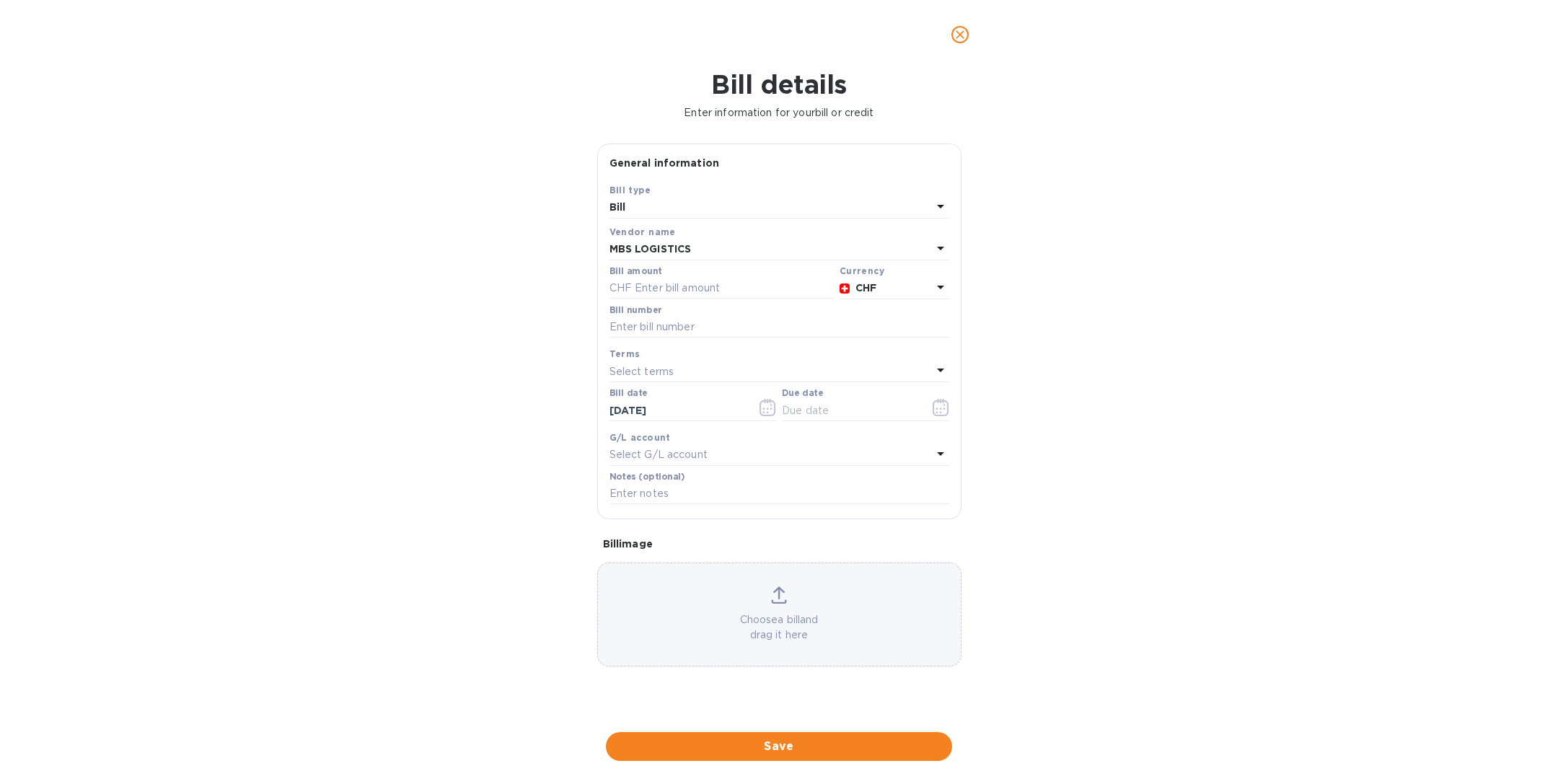
click at [869, 289] on b "CHF" at bounding box center [866, 288] width 21 height 11
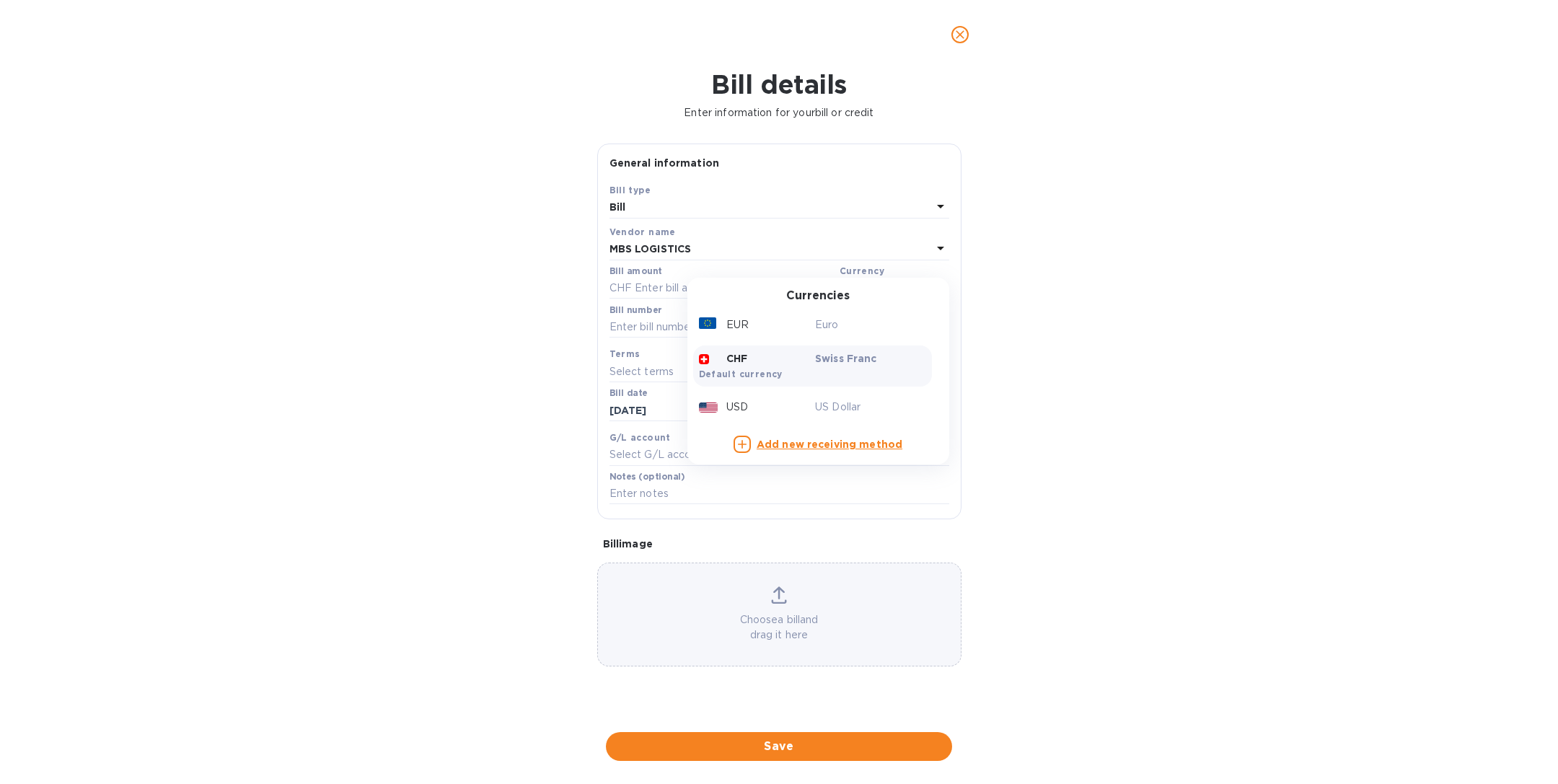
click at [963, 36] on icon "close" at bounding box center [959, 34] width 14 height 14
